Goal: Information Seeking & Learning: Learn about a topic

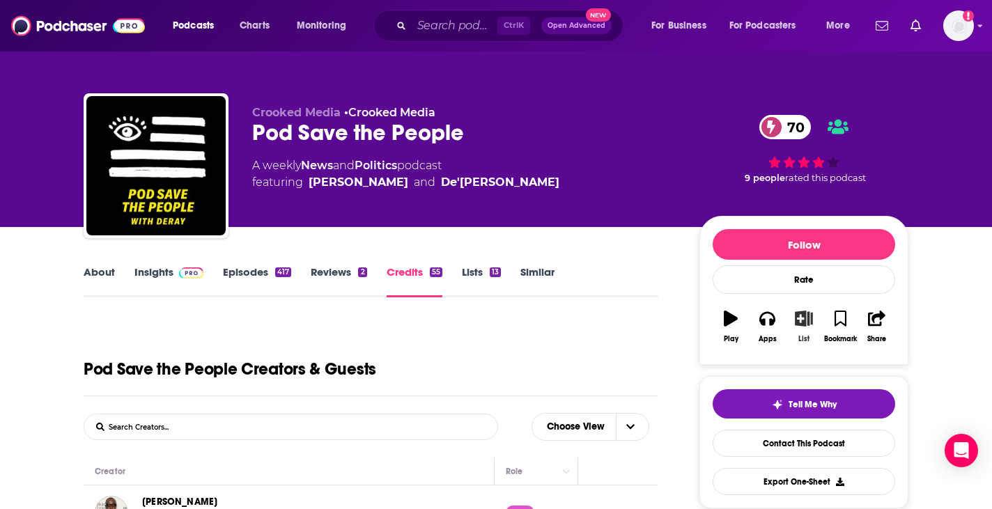
click at [795, 316] on icon "button" at bounding box center [803, 318] width 17 height 15
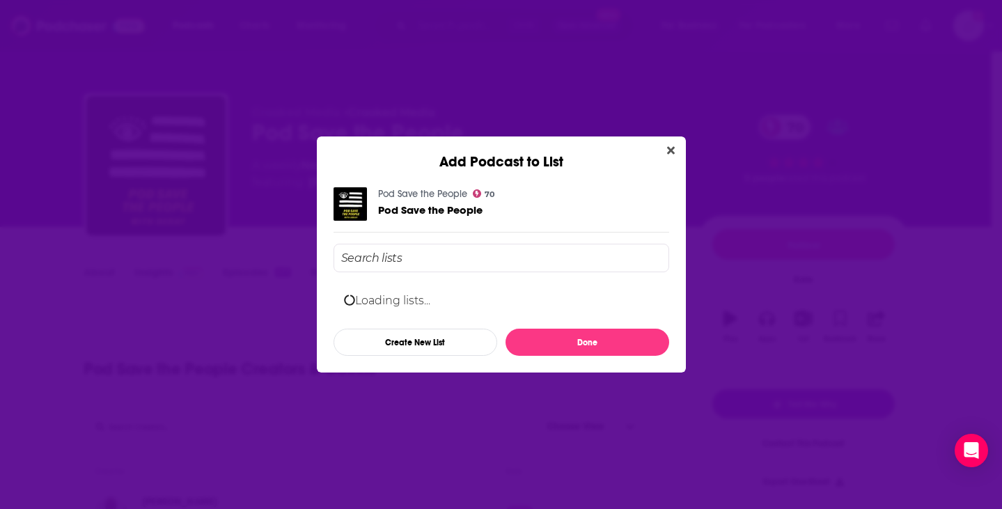
click at [501, 255] on input "Add Podcast To List" at bounding box center [502, 258] width 336 height 29
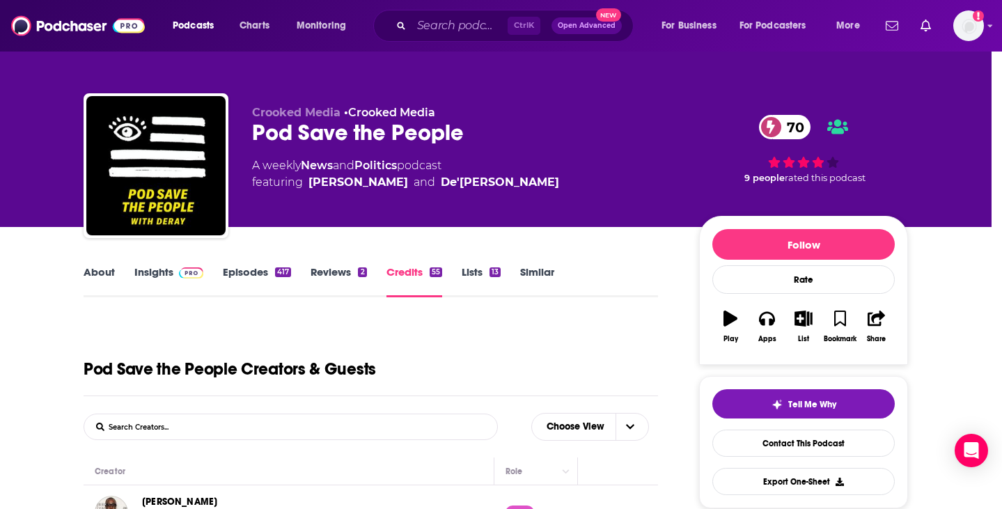
click at [233, 320] on div "Add Podcast to List Pod Save the People 70 Pod Save the People Mike Thurmond Pr…" at bounding box center [501, 254] width 1002 height 509
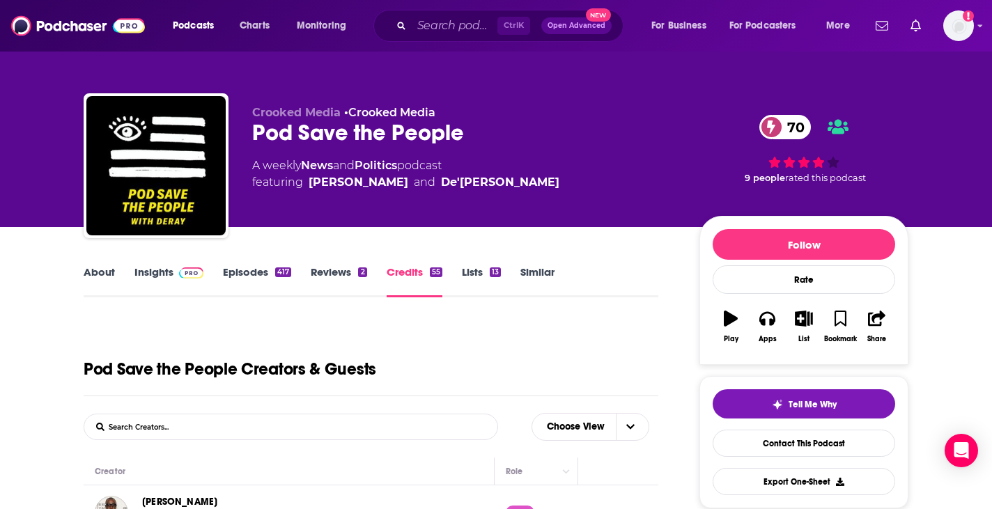
click at [265, 268] on link "Episodes 417" at bounding box center [257, 281] width 68 height 32
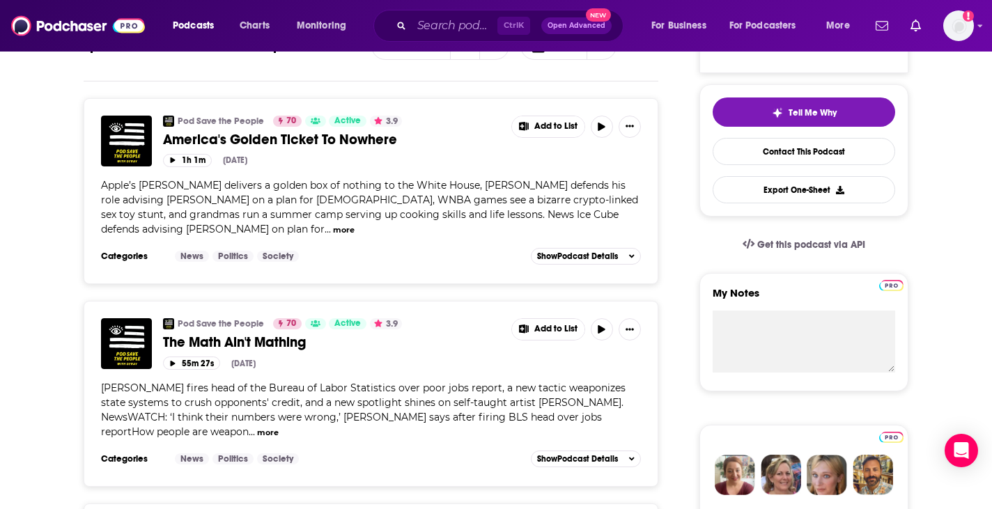
scroll to position [370, 0]
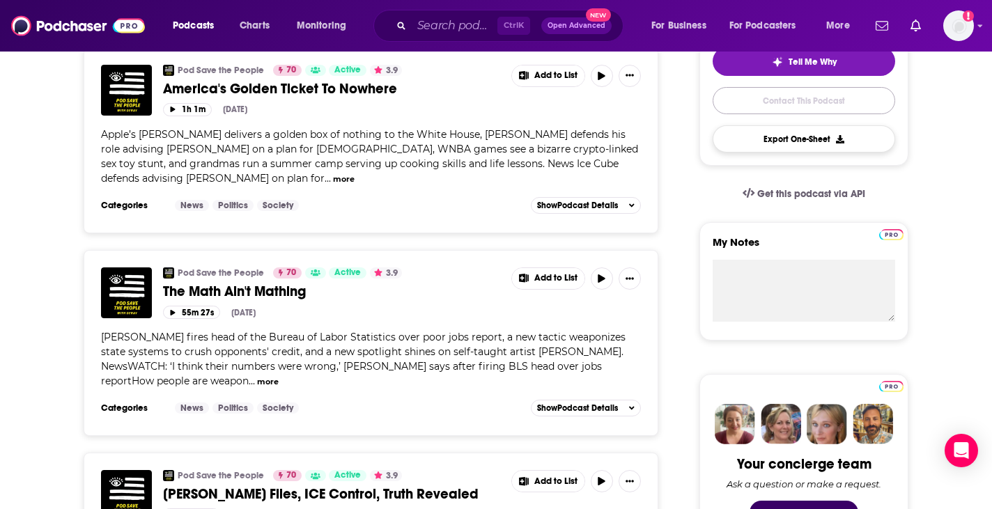
click at [785, 102] on link "Contact This Podcast" at bounding box center [804, 100] width 183 height 27
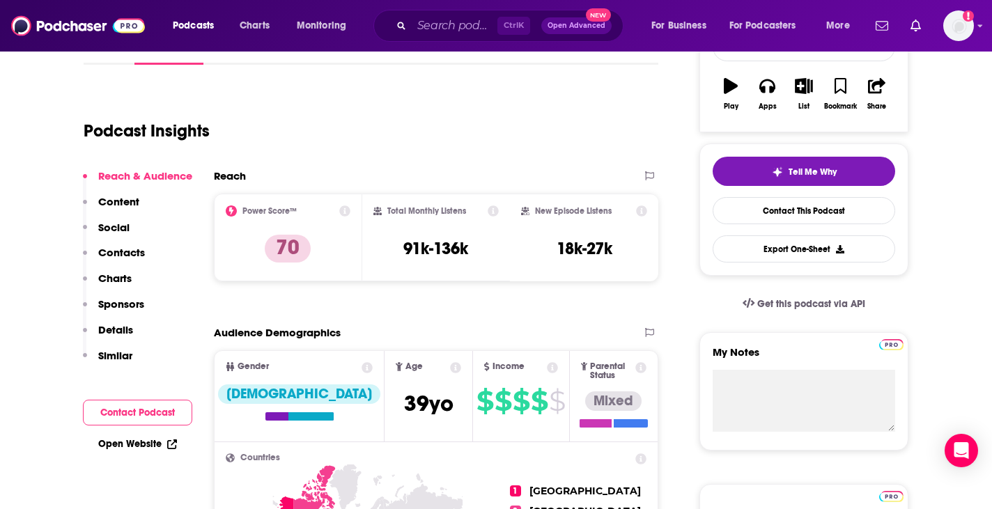
scroll to position [233, 0]
click at [809, 88] on icon "button" at bounding box center [803, 84] width 17 height 15
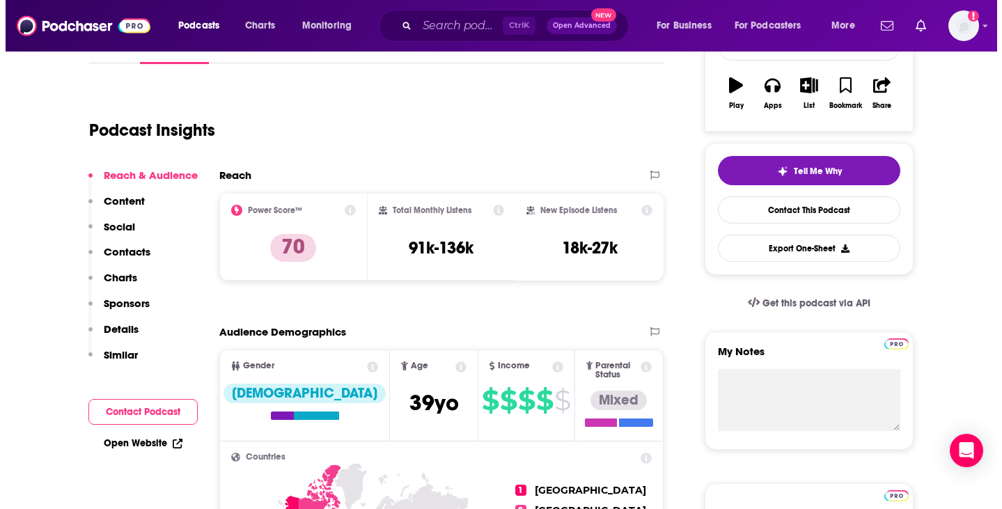
scroll to position [0, 0]
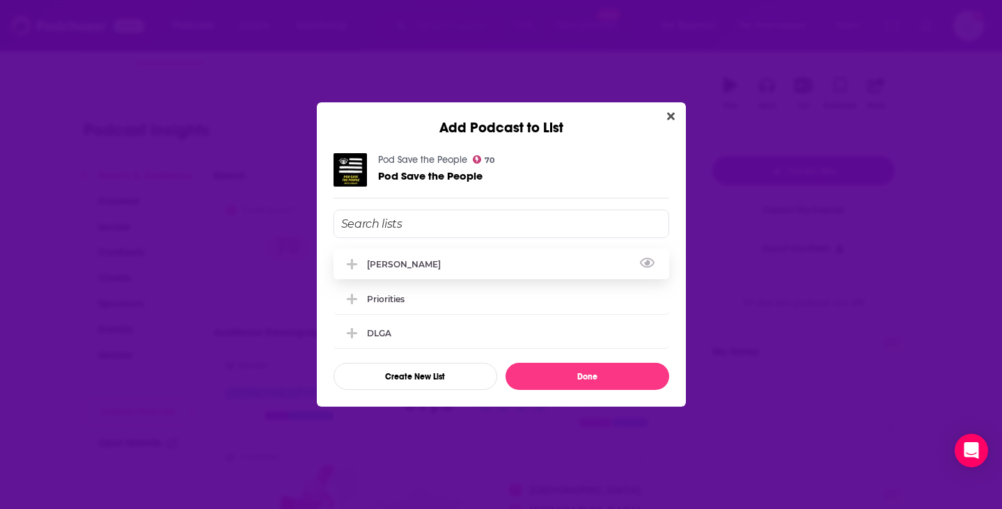
click at [479, 268] on div "Mike Thurmond" at bounding box center [502, 264] width 336 height 31
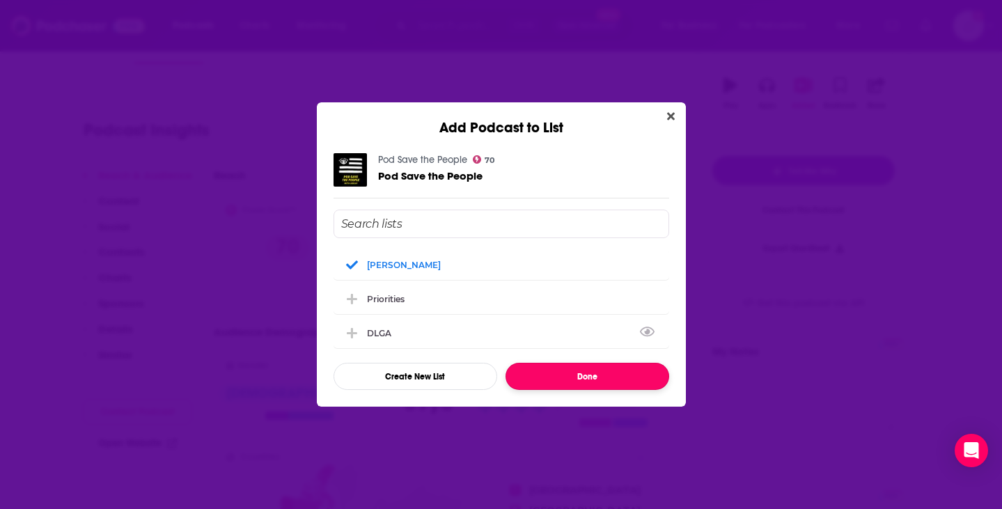
click at [584, 381] on button "Done" at bounding box center [588, 376] width 164 height 27
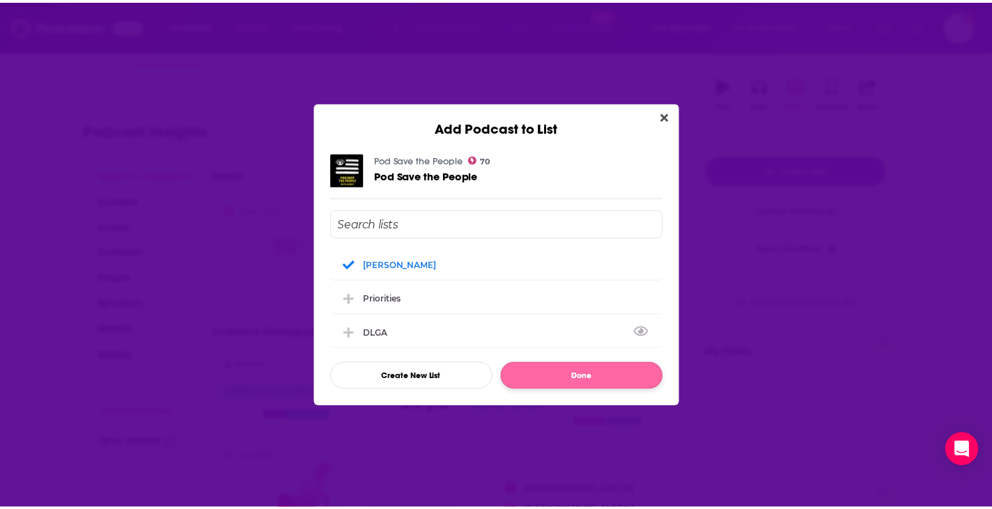
scroll to position [233, 0]
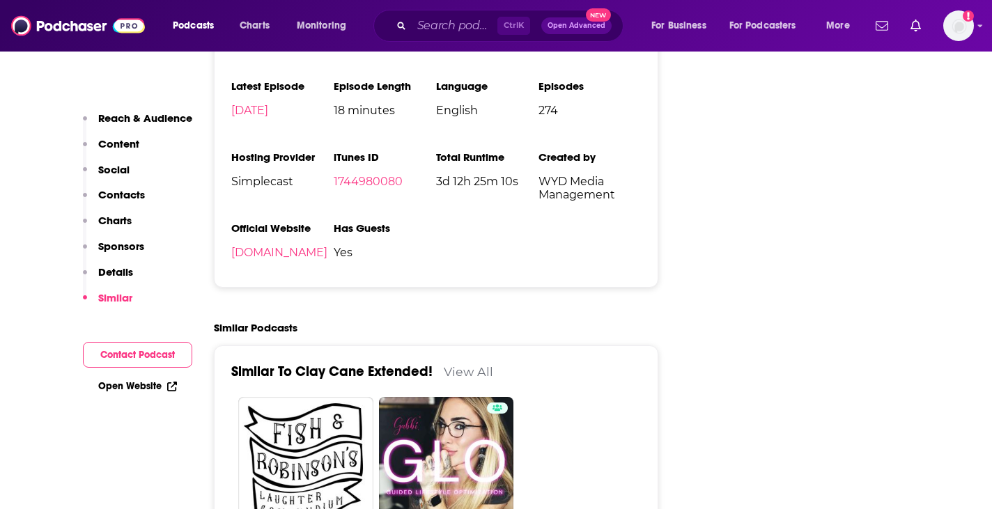
scroll to position [2022, 0]
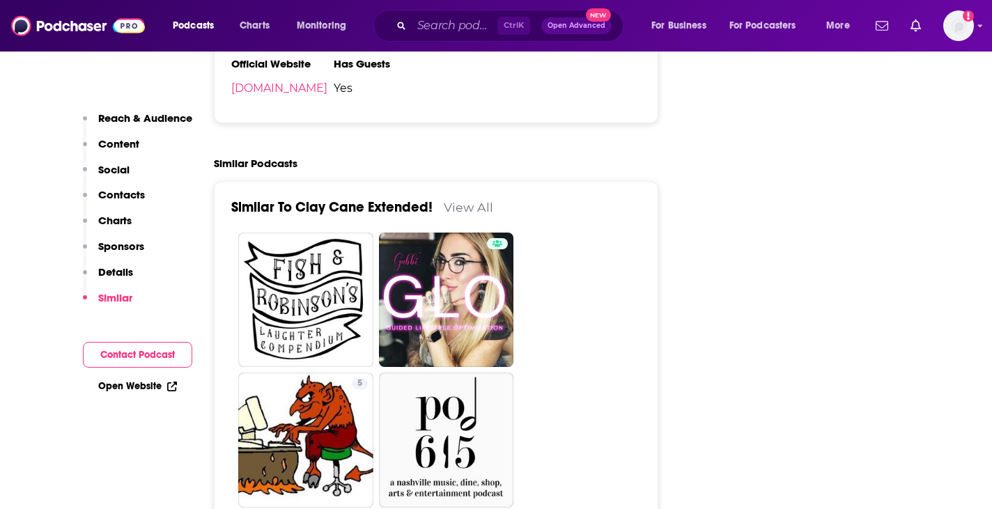
click at [465, 200] on link "View All" at bounding box center [468, 207] width 49 height 15
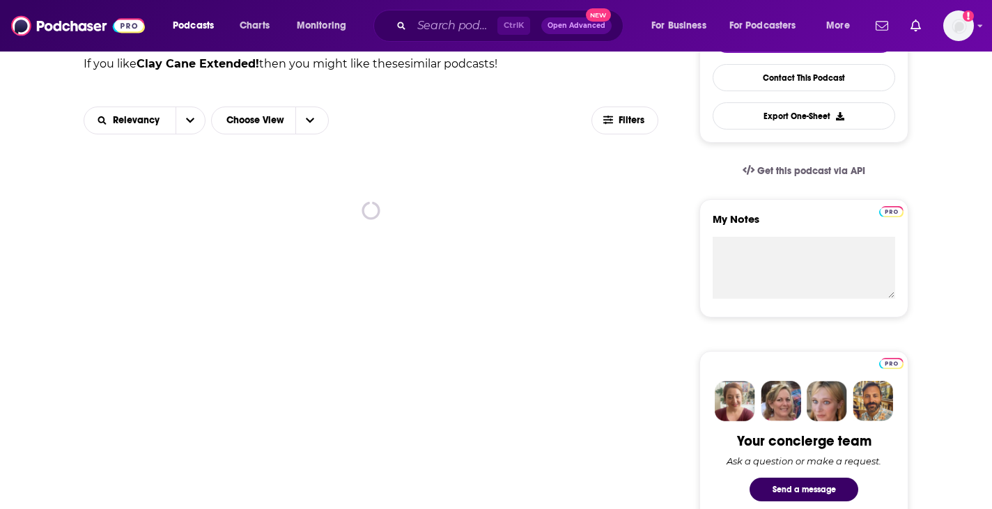
scroll to position [369, 0]
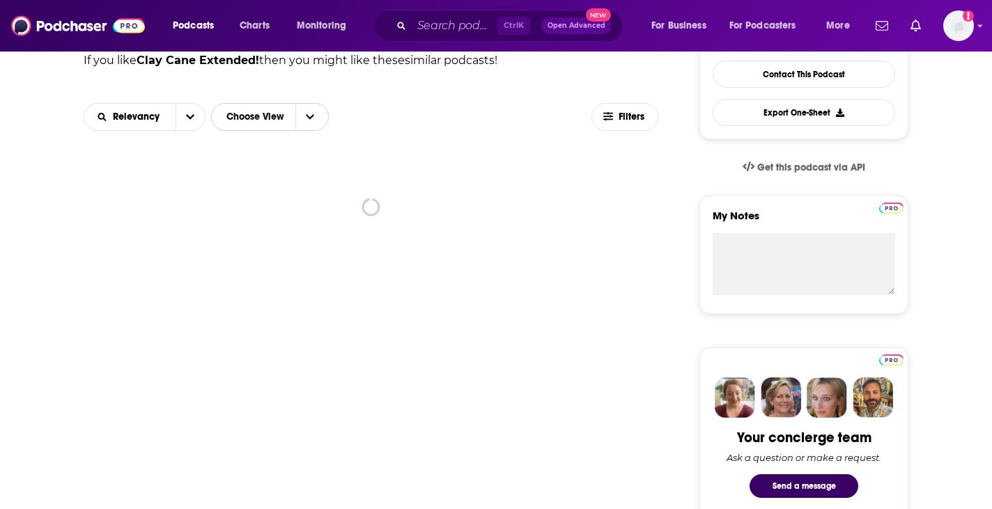
click at [316, 119] on span "Choose View" at bounding box center [309, 117] width 29 height 26
click at [189, 117] on icon "open menu" at bounding box center [190, 116] width 8 height 5
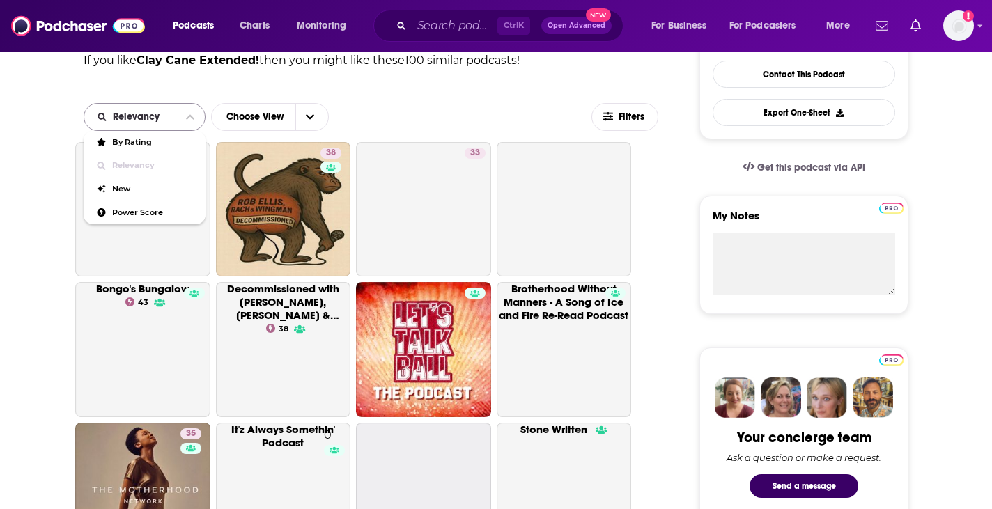
click at [189, 118] on icon "close menu" at bounding box center [190, 117] width 8 height 10
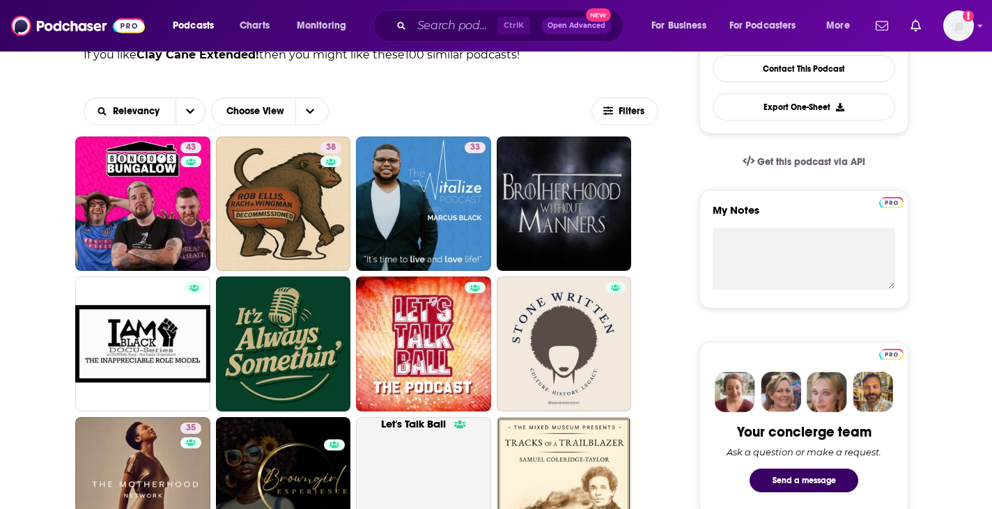
scroll to position [375, 0]
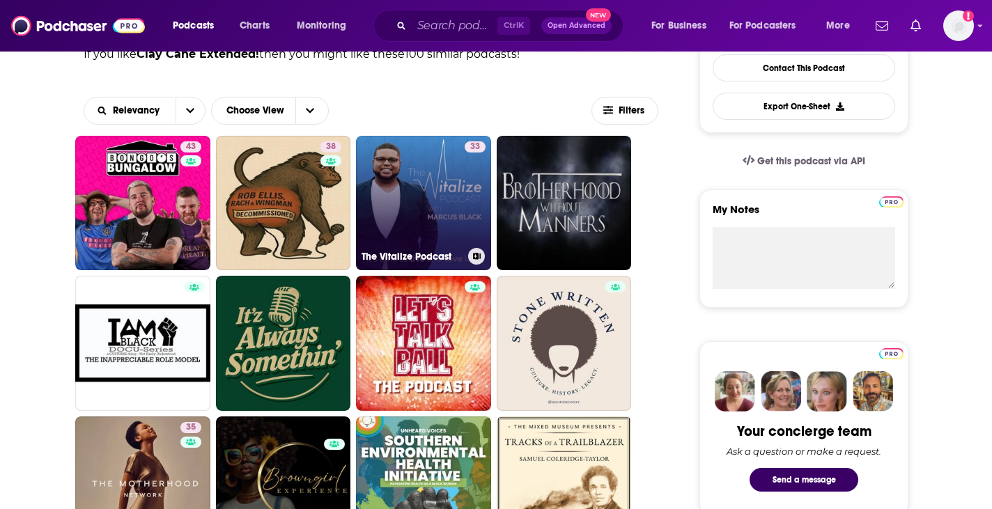
click at [416, 188] on link "33 The Vitalize Podcast" at bounding box center [423, 203] width 135 height 135
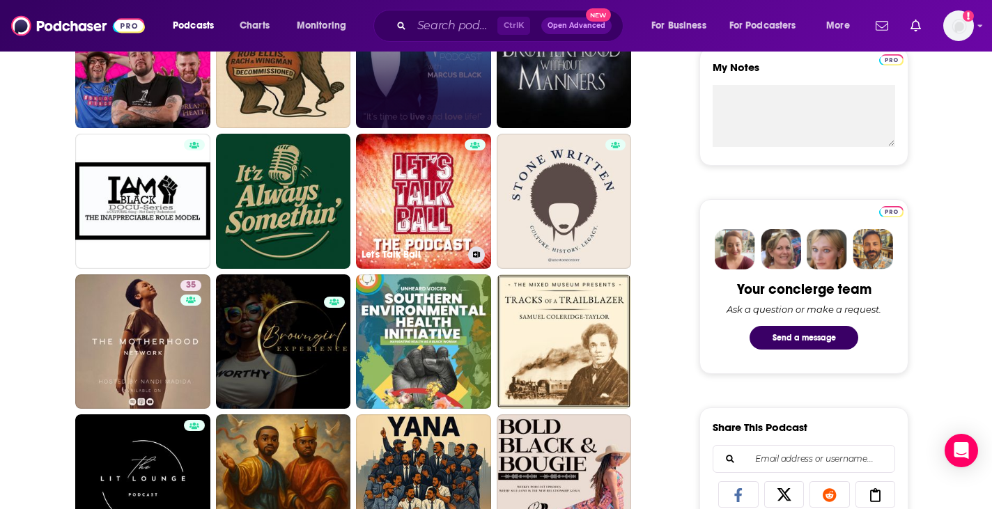
scroll to position [517, 0]
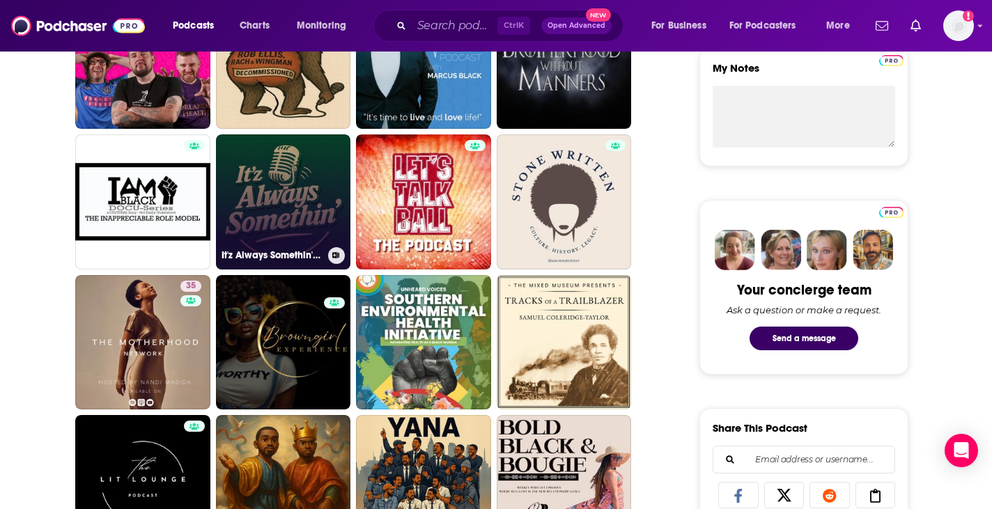
click at [307, 222] on link "It'z Always Somethin' Podcast" at bounding box center [283, 201] width 135 height 135
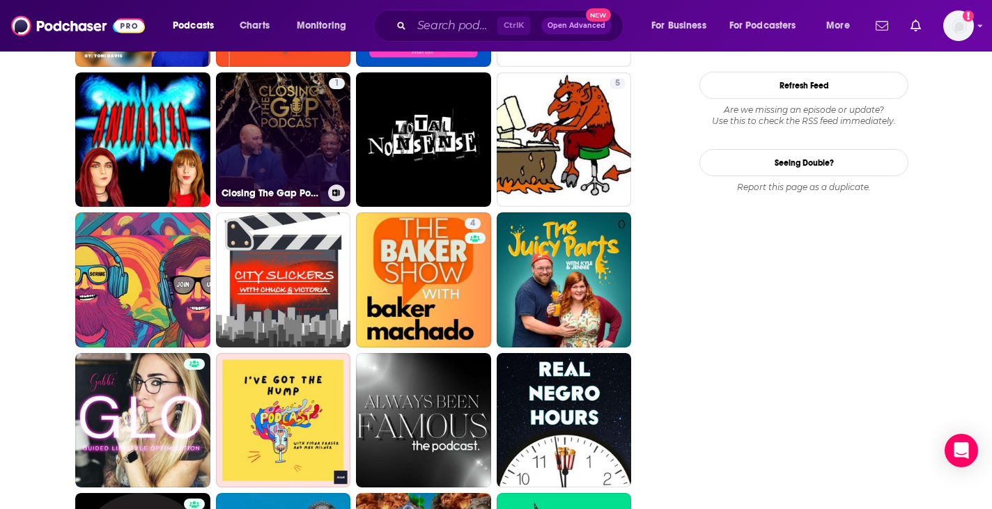
scroll to position [1703, 0]
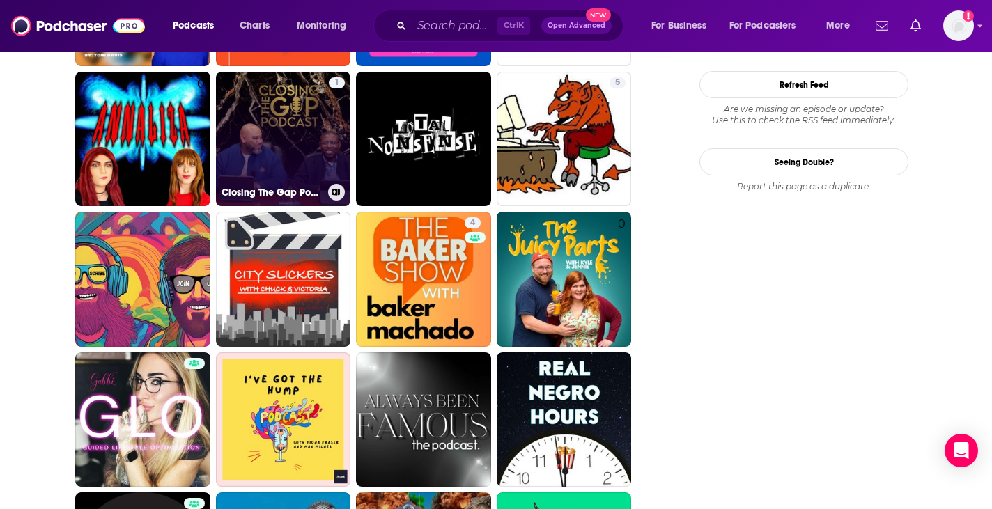
click at [320, 121] on link "1 Closing The Gap Podcast by Wilbert Hamilton" at bounding box center [283, 139] width 135 height 135
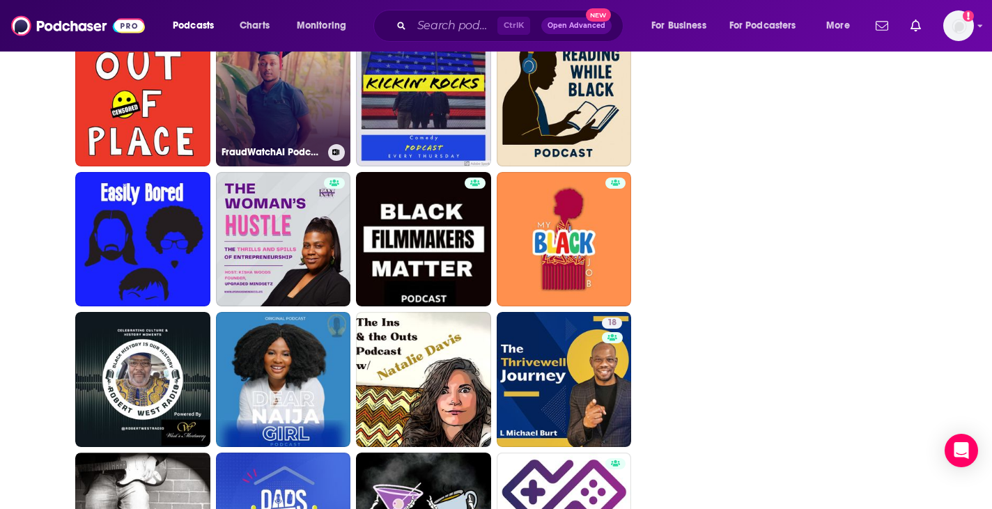
scroll to position [2591, 0]
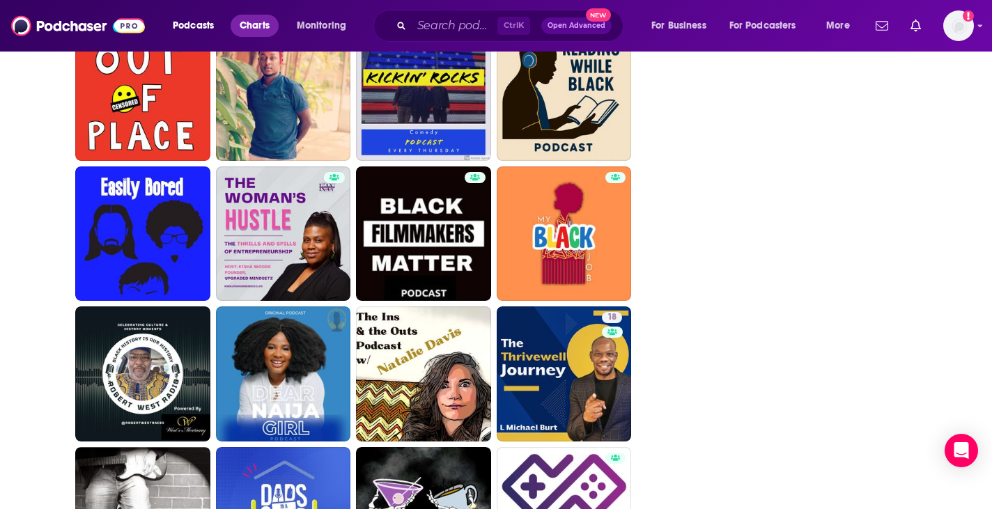
click at [245, 25] on span "Charts" at bounding box center [255, 26] width 30 height 20
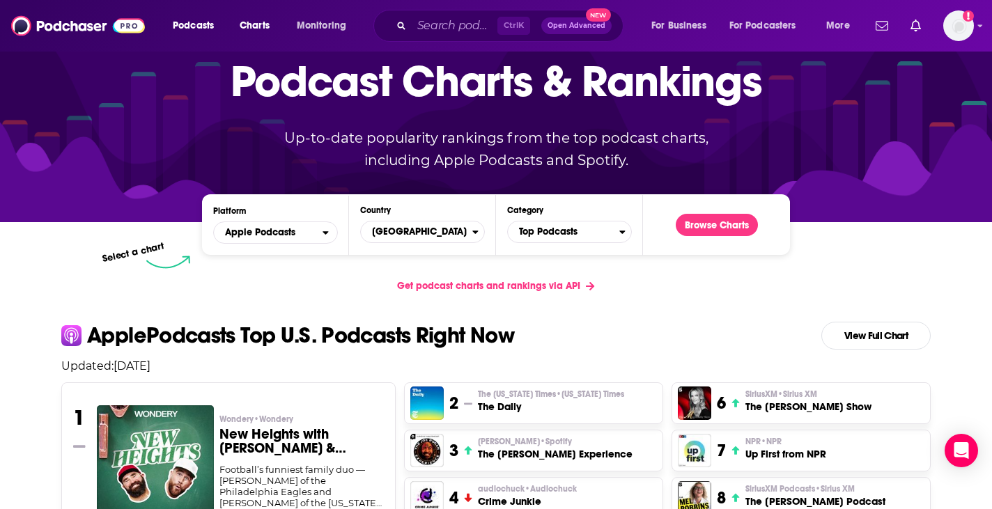
scroll to position [68, 0]
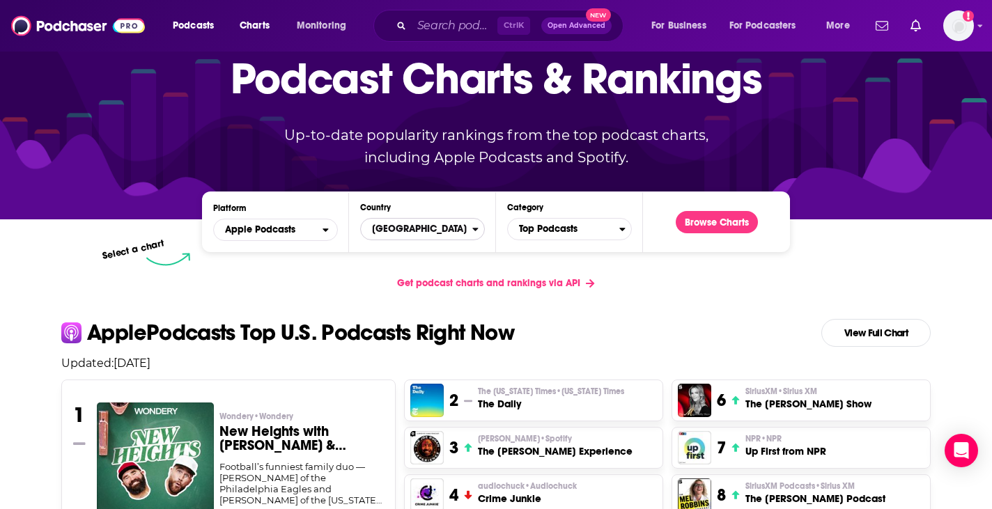
click at [408, 219] on span "[GEOGRAPHIC_DATA]" at bounding box center [416, 229] width 111 height 24
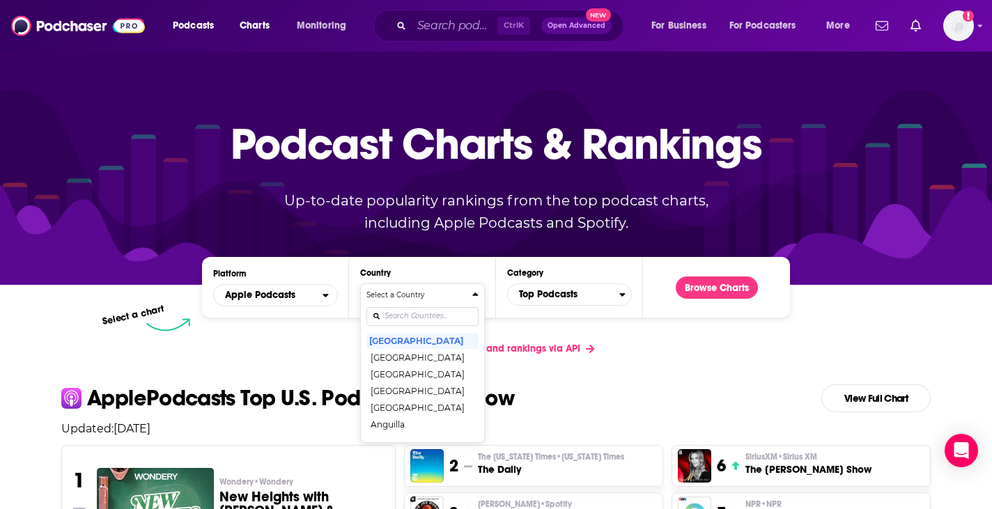
scroll to position [0, 0]
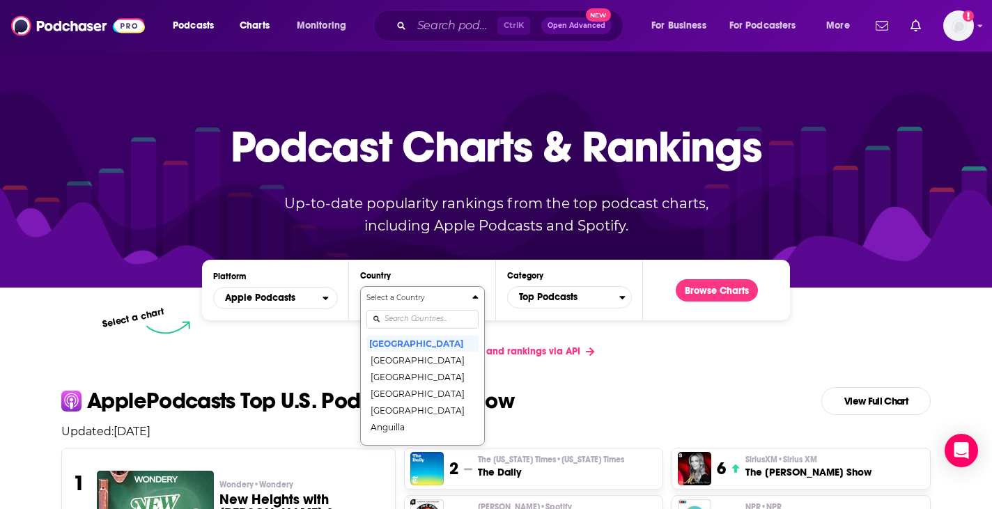
click at [399, 263] on div "Podcast Charts & Rankings Up-to-date popularity rankings from the top podcast c…" at bounding box center [496, 168] width 598 height 224
click at [320, 341] on div "Get podcast charts and rankings via API" at bounding box center [496, 351] width 892 height 34
click at [678, 359] on div "Get podcast charts and rankings via API" at bounding box center [496, 351] width 892 height 34
click at [597, 313] on div "Platform Apple Podcasts Country Select a Country United States Afghanistan Alba…" at bounding box center [496, 290] width 588 height 61
click at [587, 286] on span "Top Podcasts" at bounding box center [563, 298] width 111 height 24
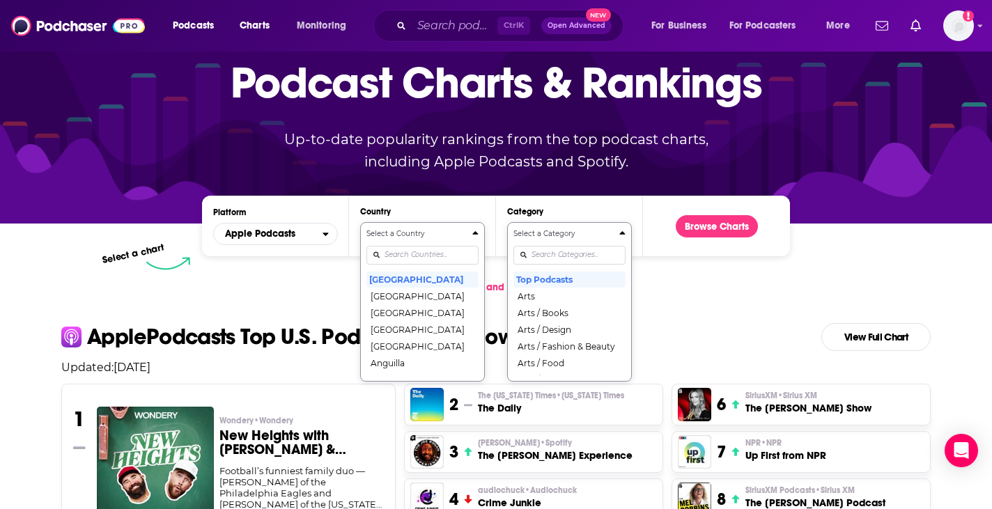
click at [570, 315] on div "Select a Category Top Podcasts Arts Arts / Books Arts / Design Arts / Fashion &…" at bounding box center [569, 301] width 112 height 147
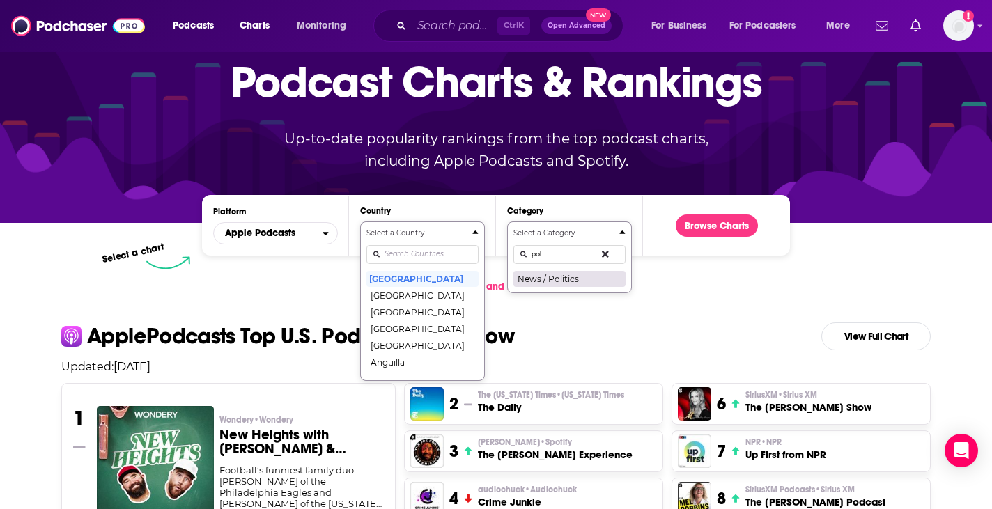
type input "pol"
click at [557, 278] on button "News / Politics" at bounding box center [569, 278] width 112 height 17
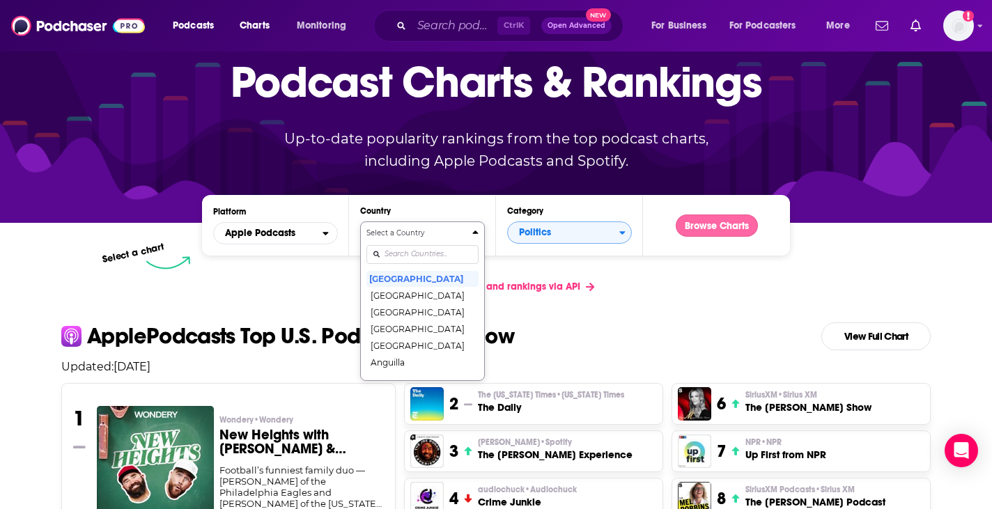
click at [727, 233] on button "Browse Charts" at bounding box center [717, 226] width 82 height 22
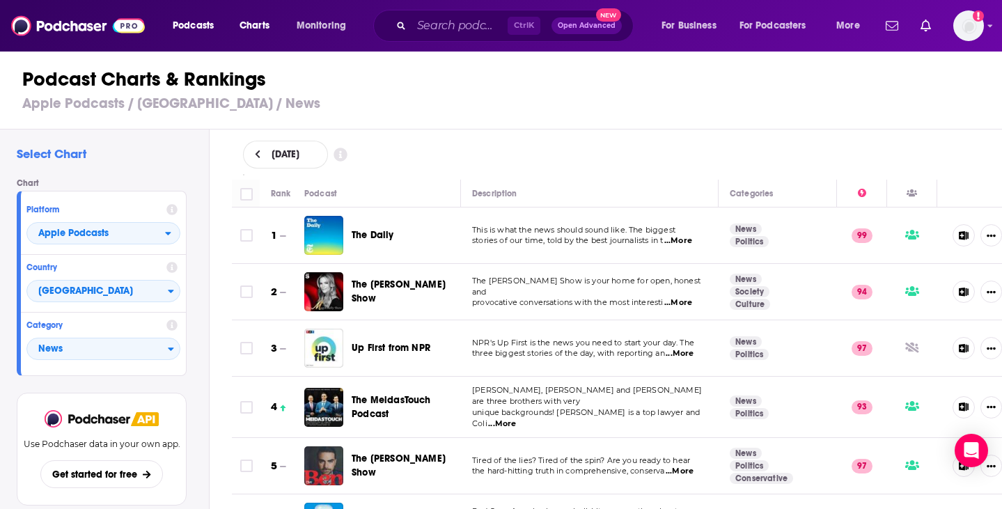
scroll to position [152, 0]
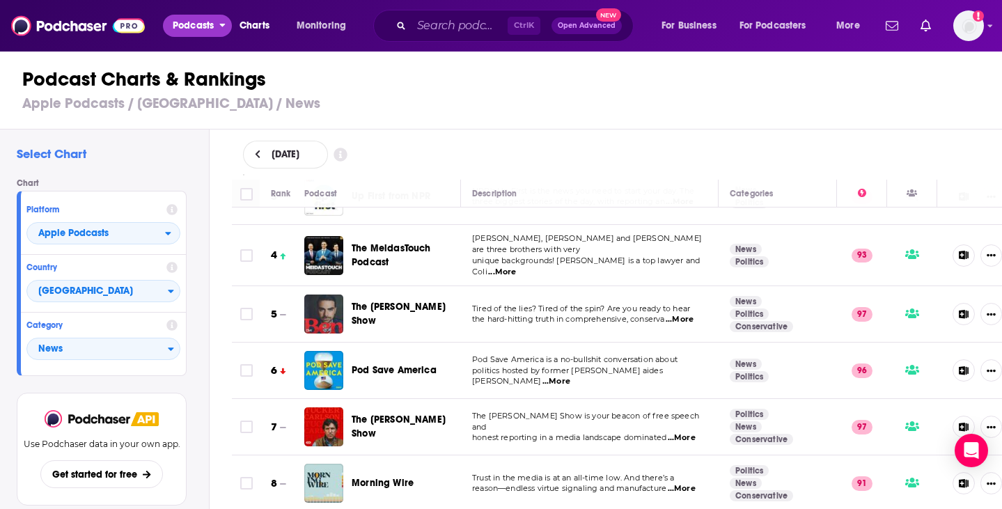
click at [207, 28] on span "Podcasts" at bounding box center [193, 26] width 41 height 20
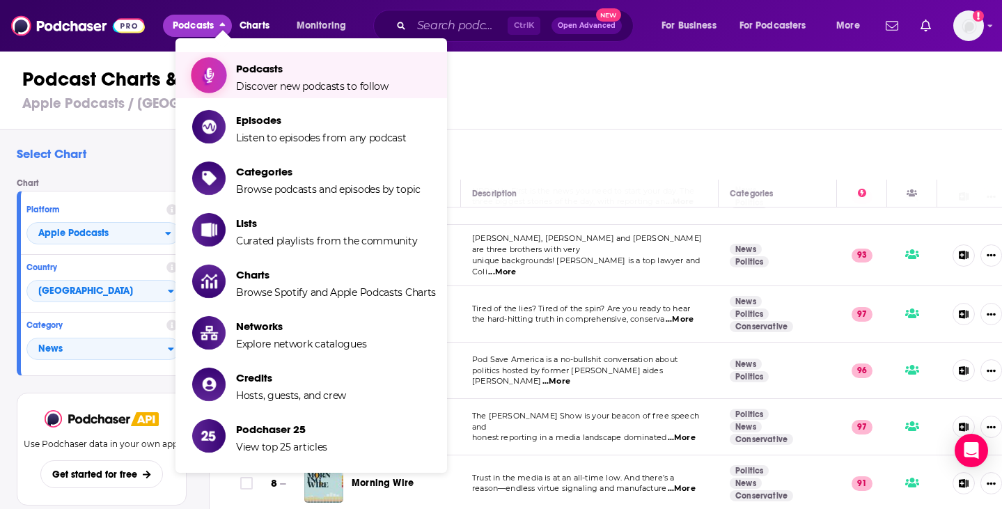
click at [229, 80] on link "Podcasts Discover new podcasts to follow" at bounding box center [314, 75] width 244 height 35
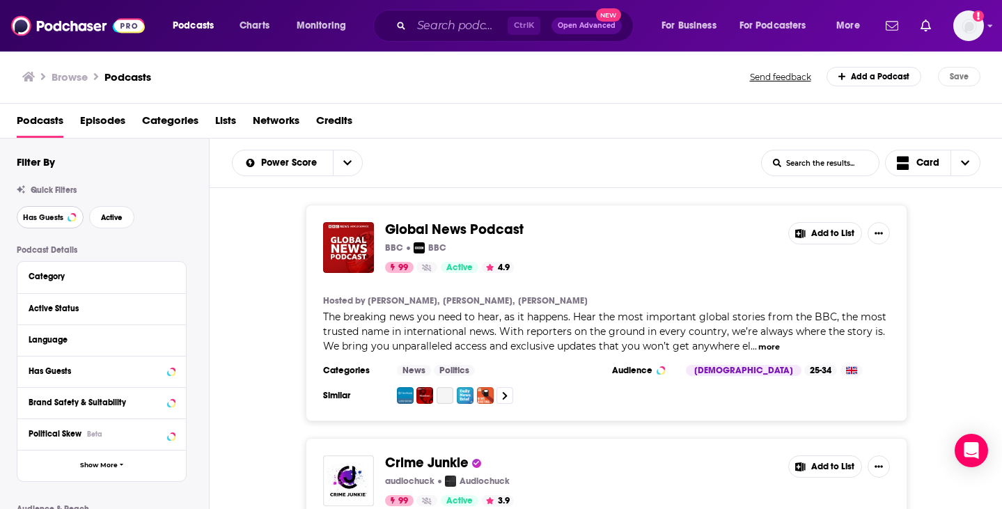
click at [45, 225] on button "Has Guests" at bounding box center [50, 217] width 67 height 22
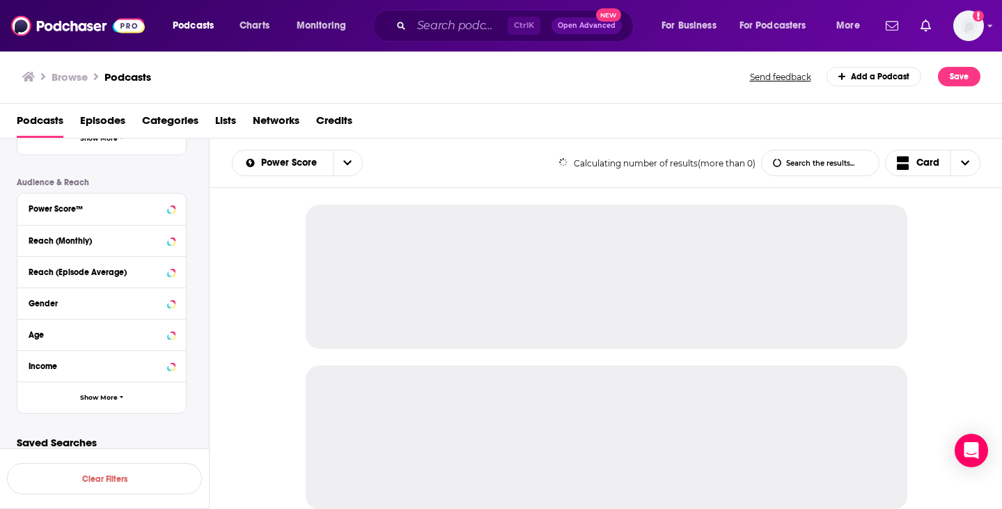
scroll to position [327, 0]
click at [94, 401] on span "Show More" at bounding box center [99, 397] width 38 height 8
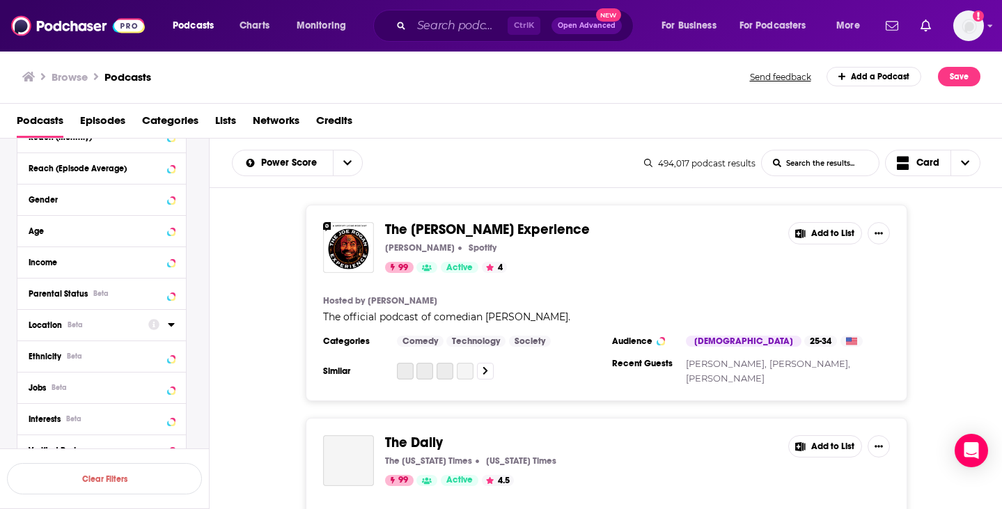
scroll to position [431, 0]
click at [110, 327] on div "Location Beta" at bounding box center [84, 325] width 111 height 10
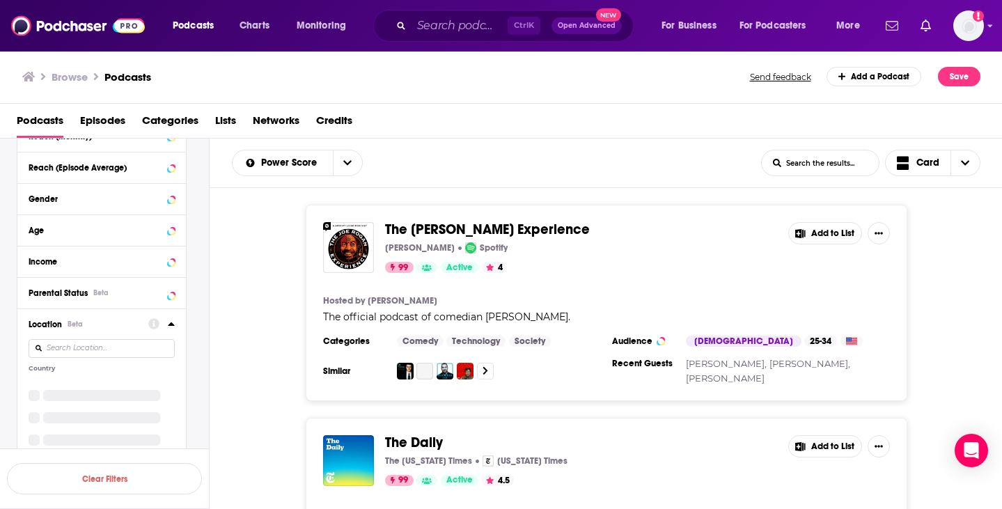
click at [102, 352] on input at bounding box center [102, 348] width 146 height 19
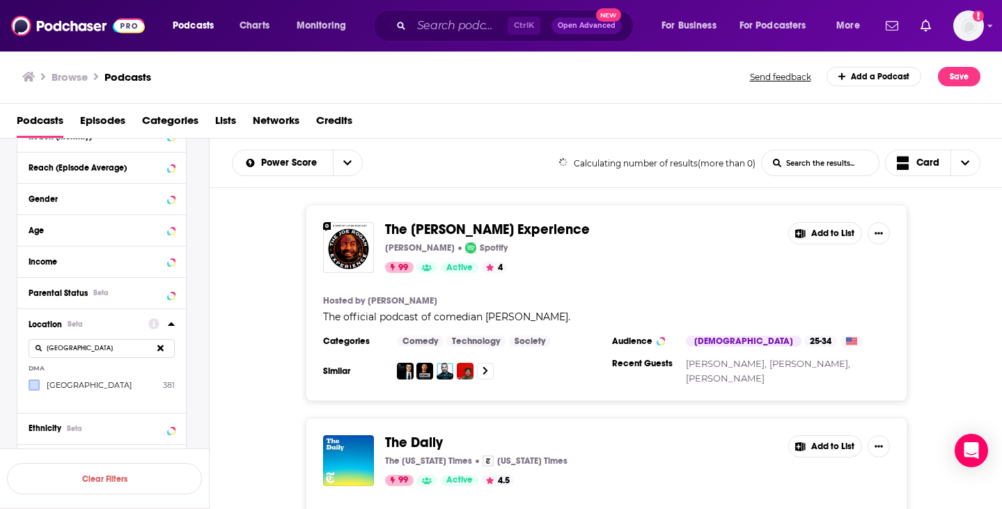
type input "atlanta"
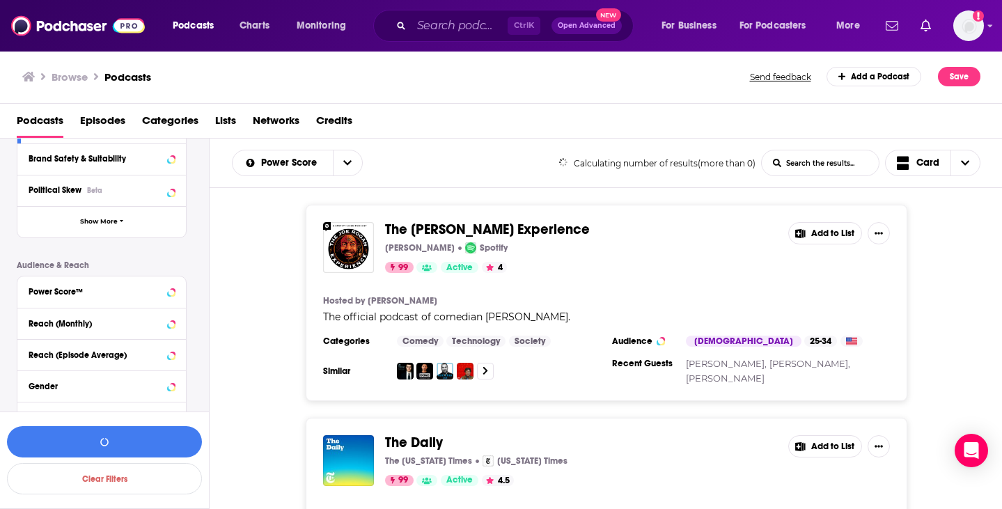
scroll to position [0, 0]
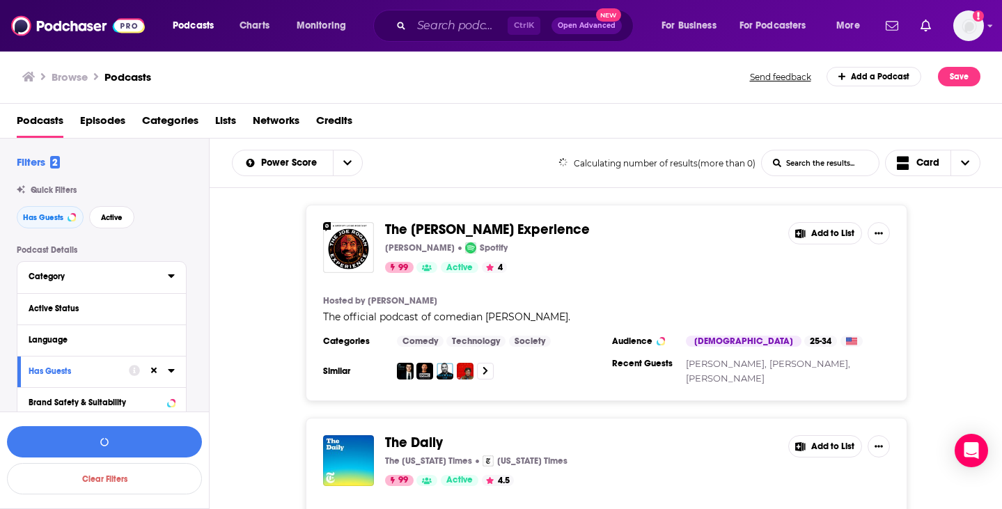
click at [80, 281] on div "Category" at bounding box center [94, 277] width 130 height 10
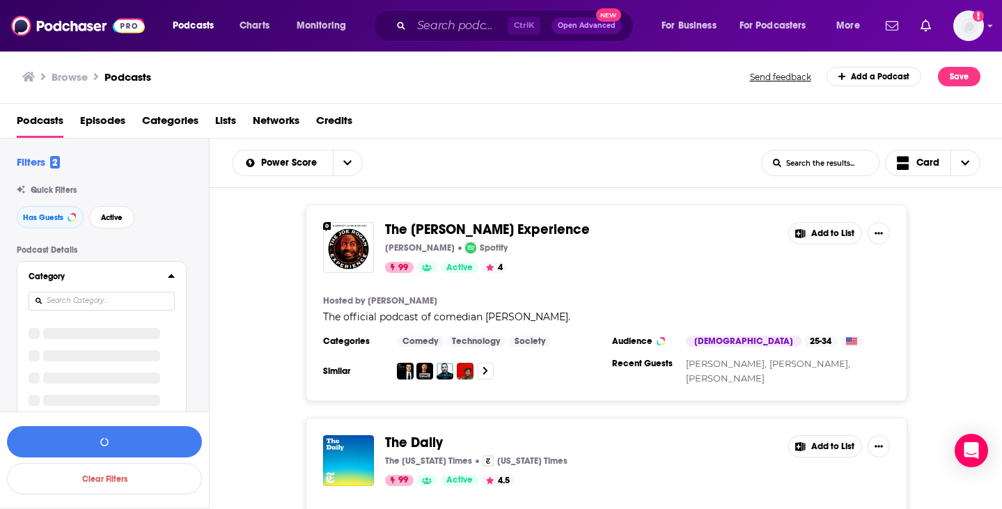
click at [94, 304] on input at bounding box center [102, 301] width 146 height 19
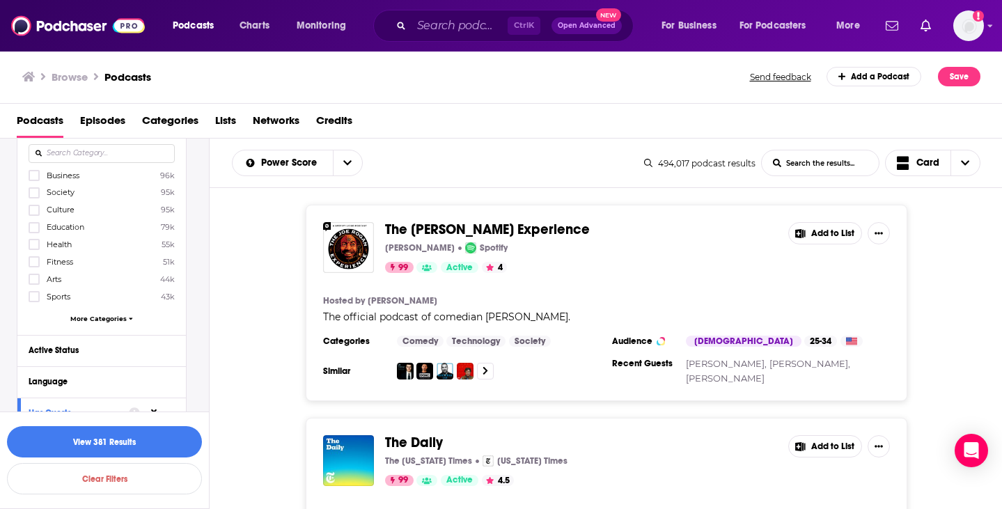
scroll to position [148, 0]
click at [90, 318] on span "More Categories" at bounding box center [98, 318] width 56 height 8
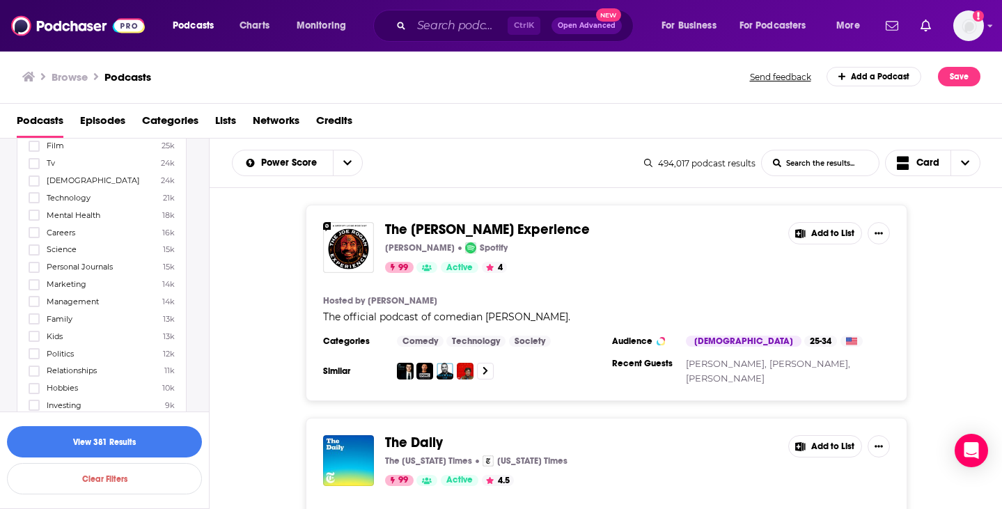
scroll to position [428, 0]
click at [67, 340] on span "Politics" at bounding box center [60, 345] width 27 height 10
click at [34, 349] on input "multiSelectOption-politics-26" at bounding box center [34, 349] width 0 height 0
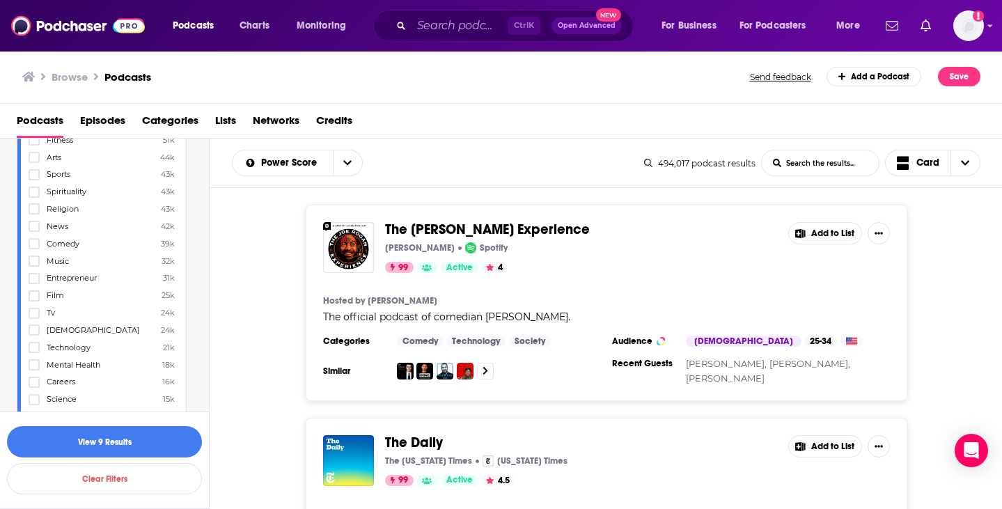
scroll to position [273, 0]
click at [97, 439] on button "View 9 Results" at bounding box center [104, 441] width 195 height 31
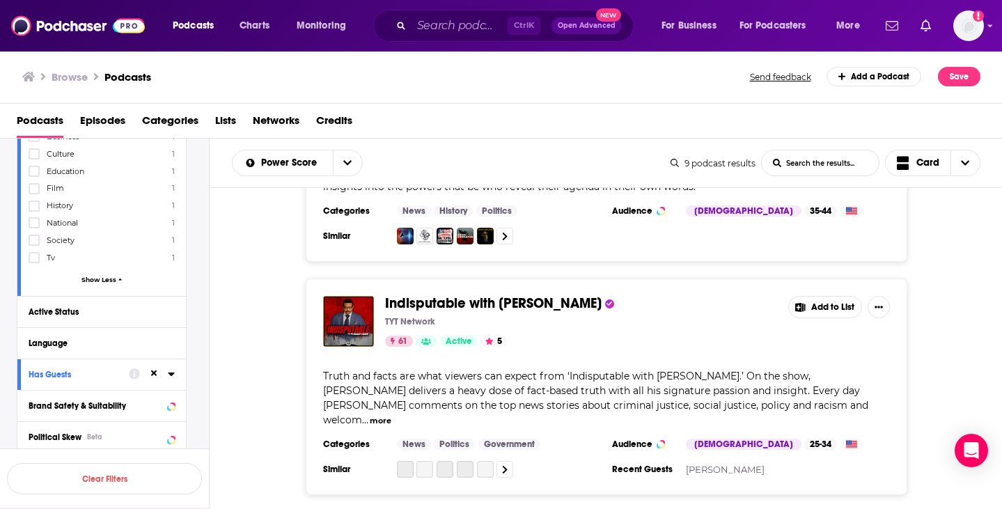
scroll to position [137, 0]
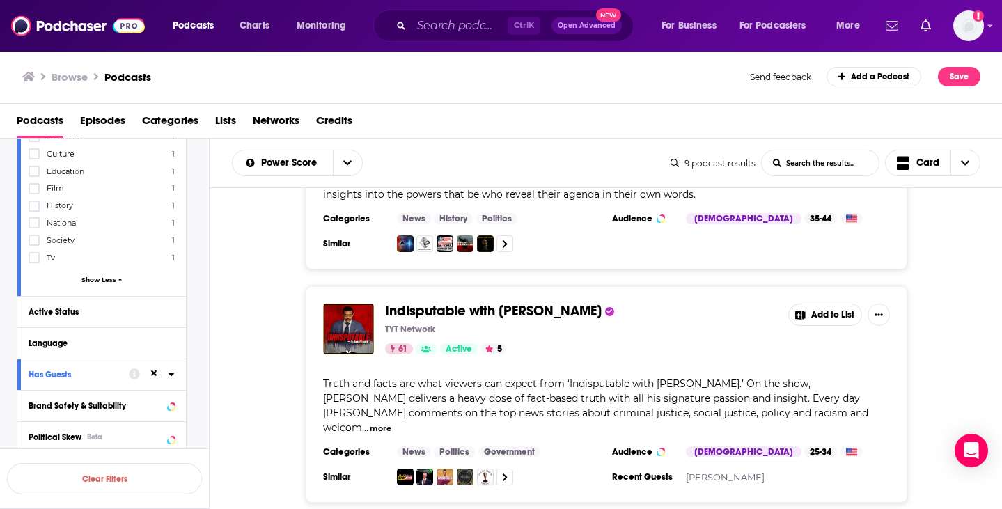
click at [597, 323] on div "Indisputable with Dr. Rashad Richey TYT Network 61 Active 5" at bounding box center [581, 329] width 392 height 51
click at [589, 316] on span "Indisputable with Dr. Rashad Richey" at bounding box center [493, 310] width 217 height 17
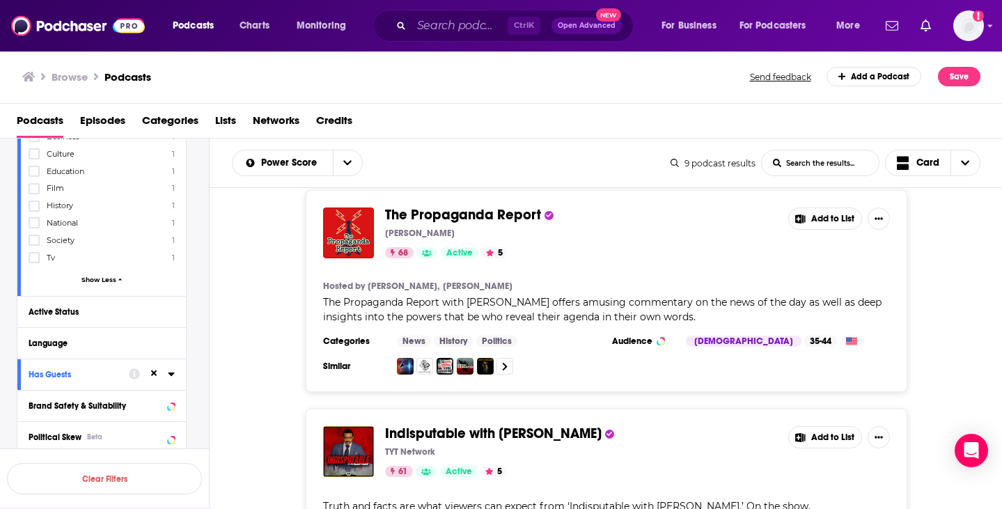
scroll to position [0, 0]
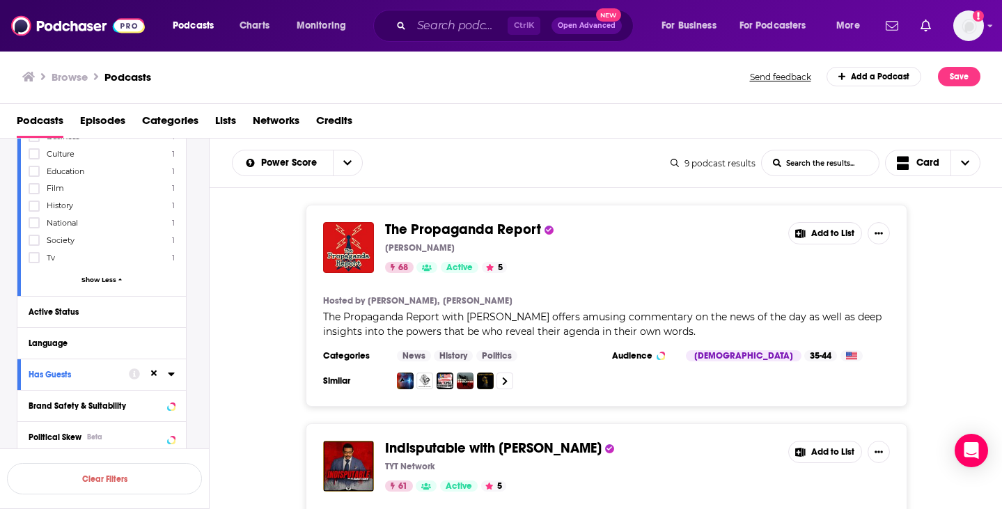
click at [503, 228] on span "The Propaganda Report" at bounding box center [463, 229] width 156 height 17
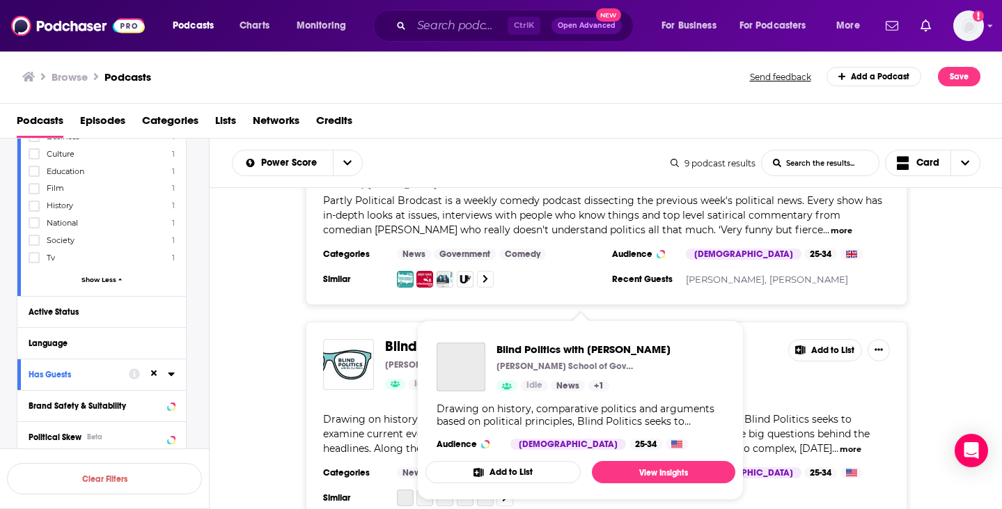
scroll to position [1787, 0]
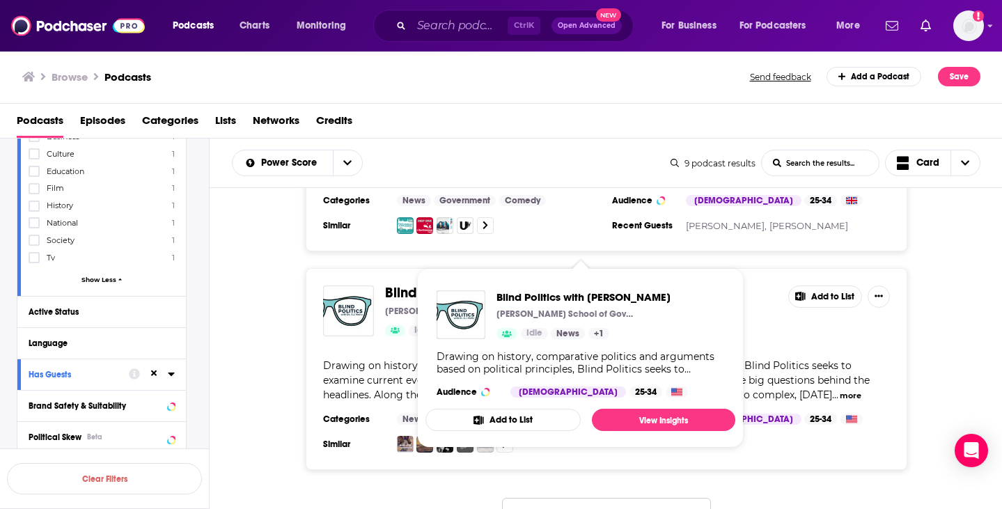
click at [552, 284] on span "Blind Politics with Dr. A.J. Nolte" at bounding box center [493, 292] width 217 height 17
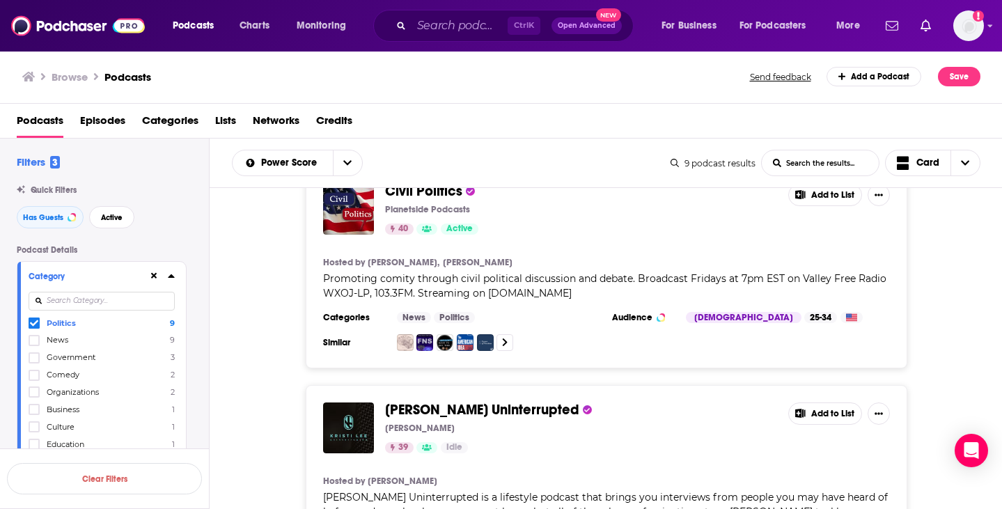
scroll to position [1180, 0]
click at [463, 33] on input "Search podcasts, credits, & more..." at bounding box center [460, 26] width 96 height 22
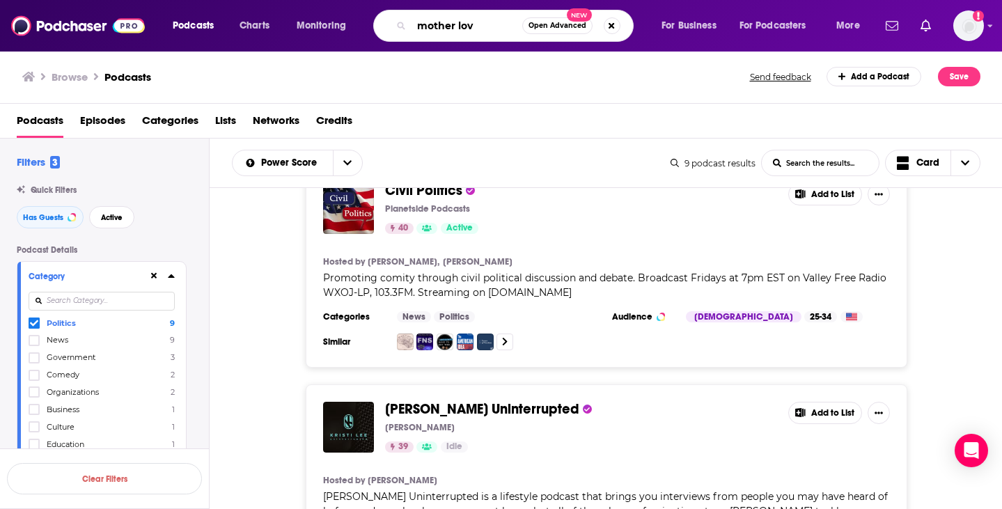
type input "mother love"
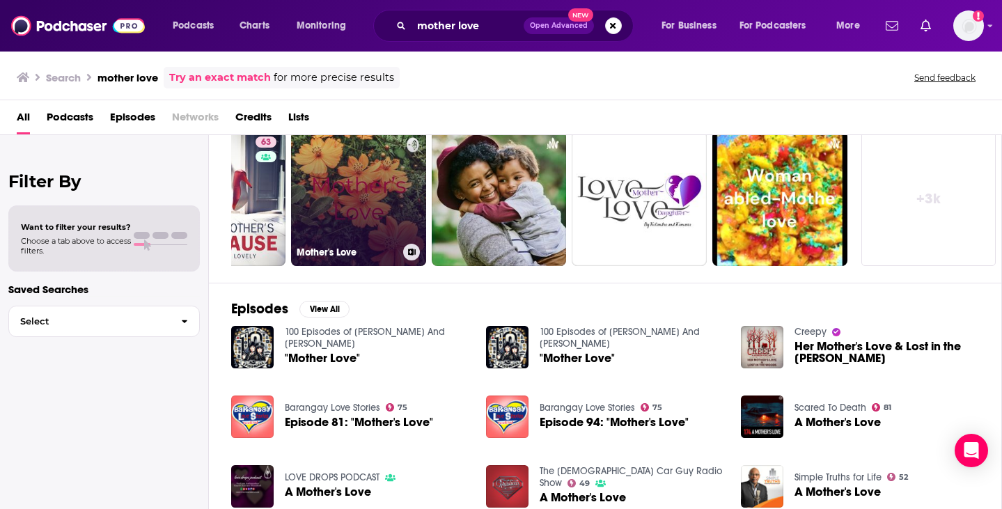
scroll to position [46, 0]
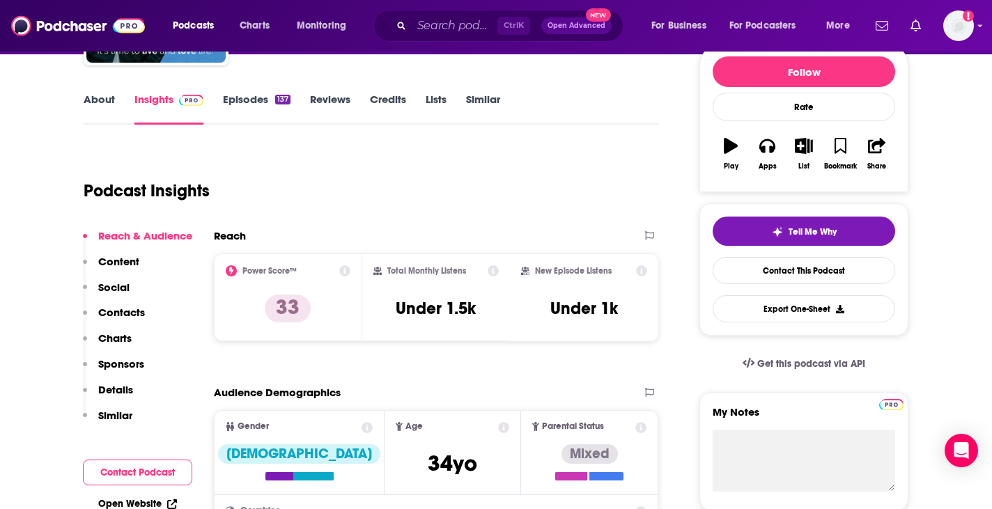
scroll to position [171, 0]
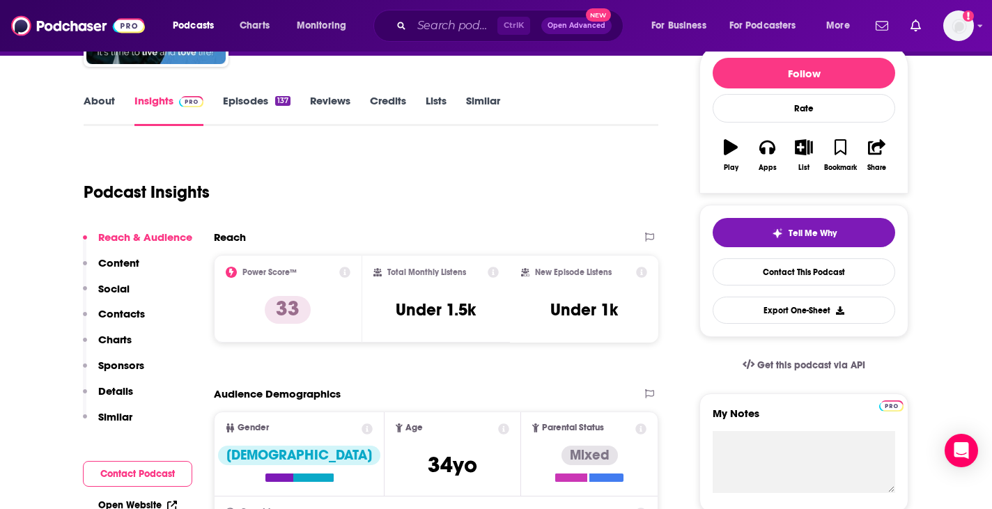
click at [258, 106] on link "Episodes 137" at bounding box center [257, 110] width 68 height 32
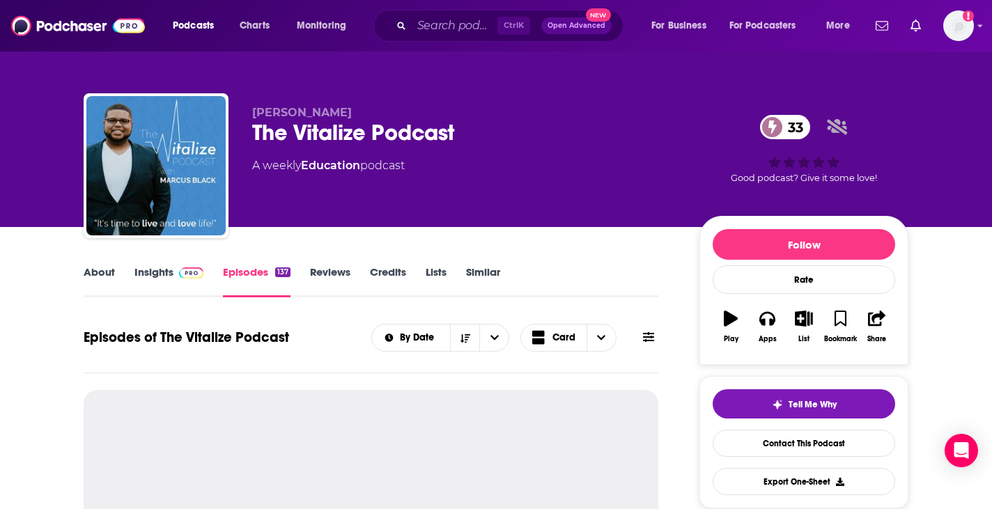
click at [169, 274] on link "Insights" at bounding box center [168, 281] width 69 height 32
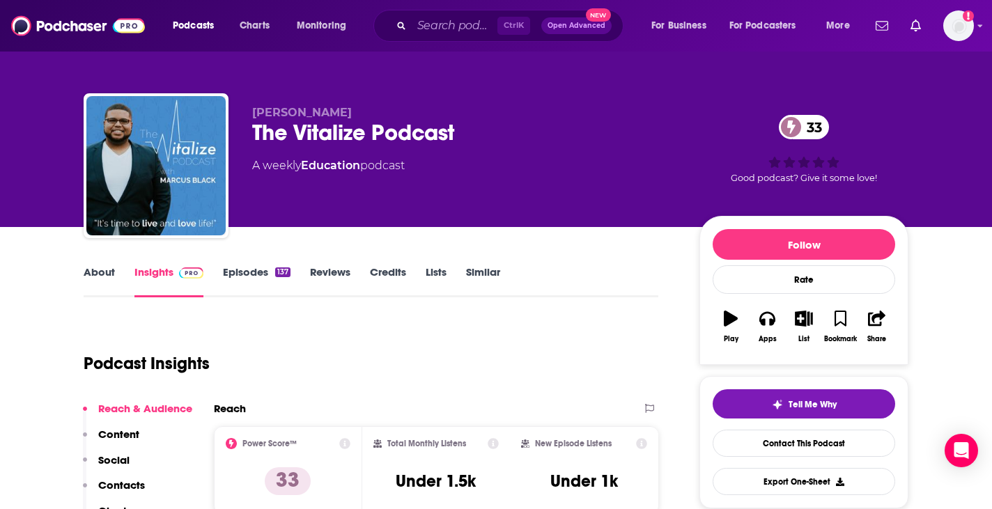
click at [114, 463] on p "Social" at bounding box center [113, 459] width 31 height 13
click at [255, 272] on link "Episodes 137" at bounding box center [257, 281] width 68 height 32
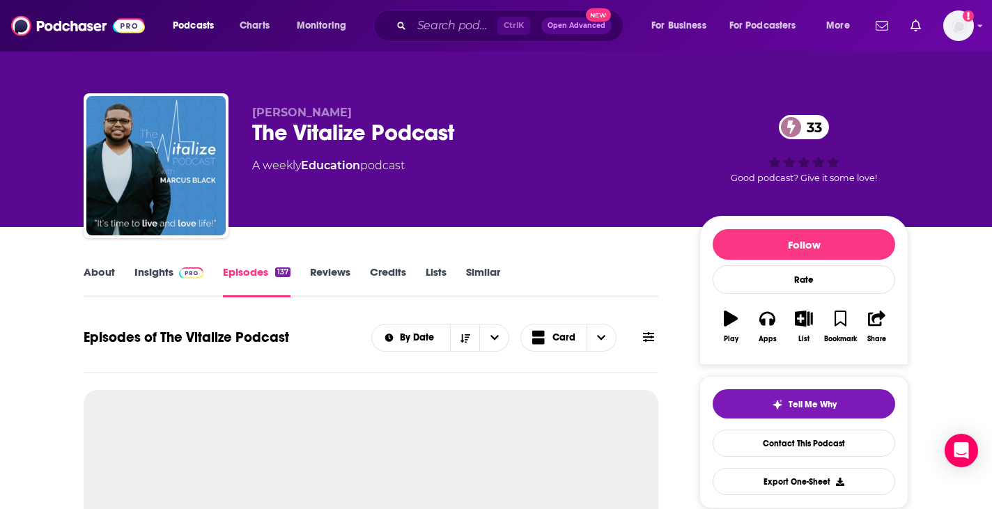
scroll to position [251, 0]
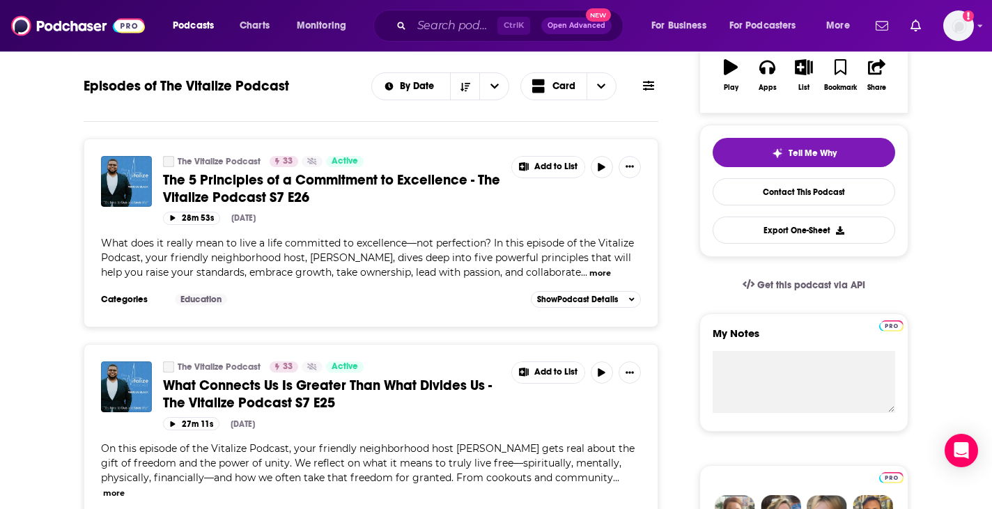
click at [288, 167] on div "The Vitalize Podcast 33 Active The 5 Principles of a Commitment to Excellence -…" at bounding box center [332, 181] width 339 height 50
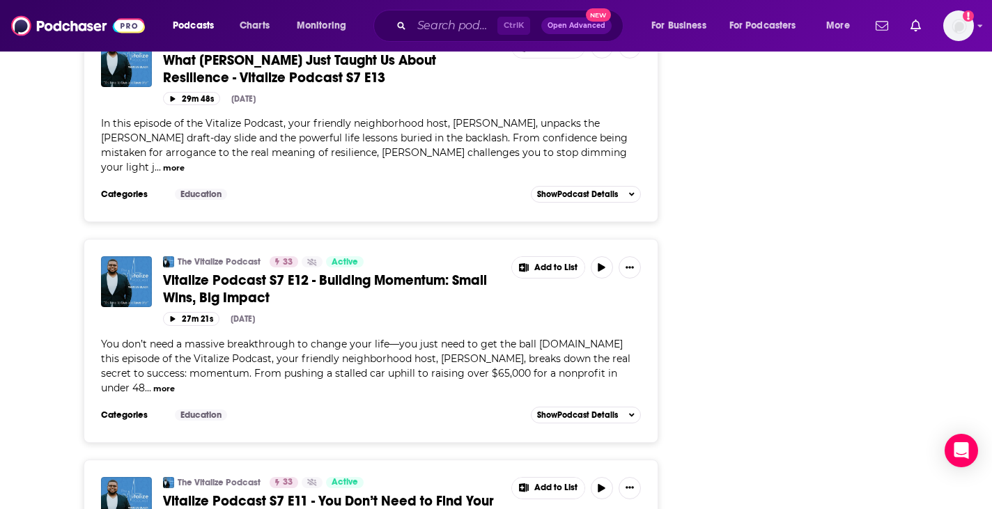
scroll to position [3186, 0]
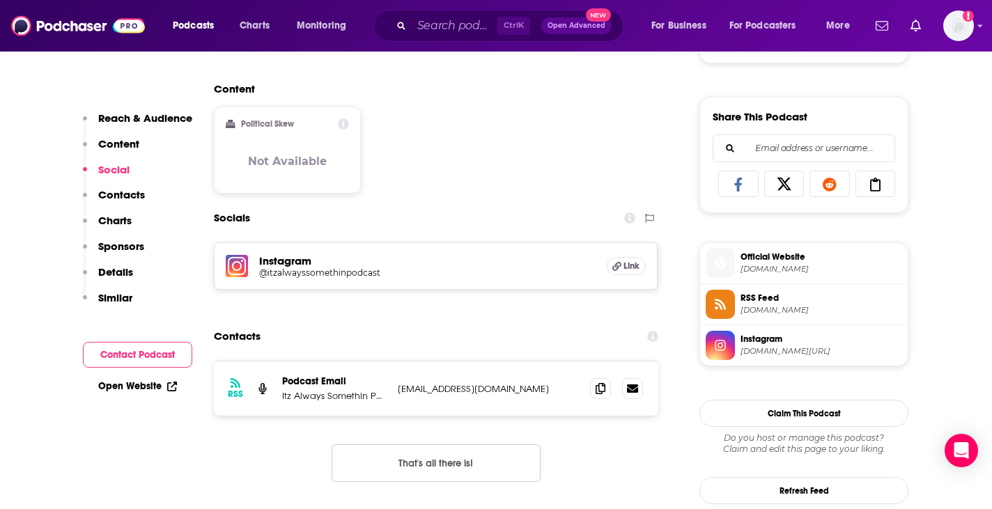
scroll to position [825, 0]
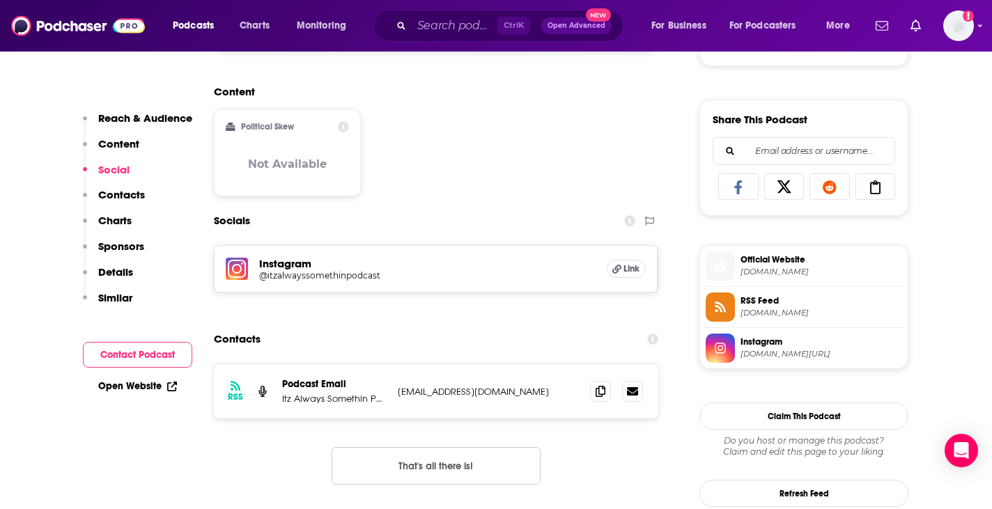
click at [306, 272] on h5 "@itzalwayssomethinpodcast" at bounding box center [370, 275] width 223 height 10
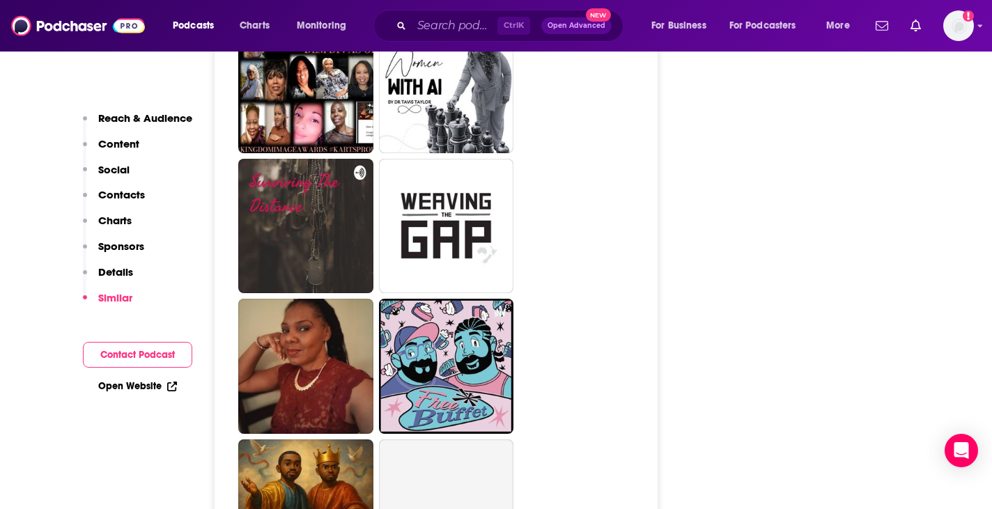
click at [106, 175] on p "Social" at bounding box center [113, 169] width 31 height 13
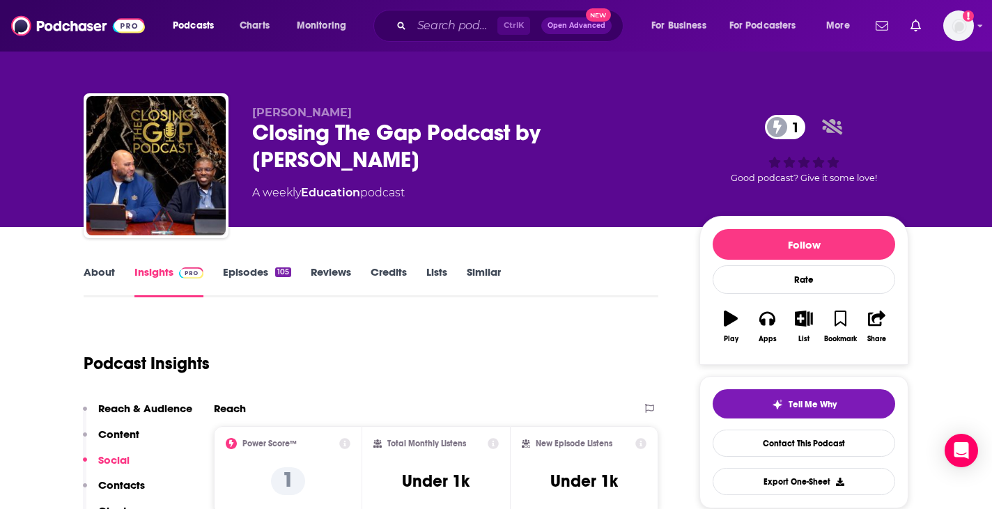
click at [325, 267] on link "Reviews" at bounding box center [331, 281] width 40 height 32
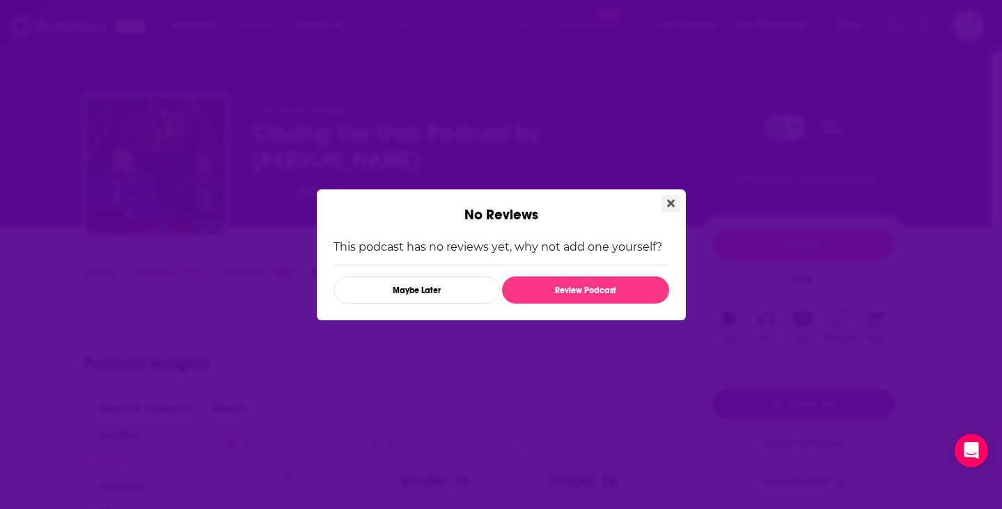
click at [670, 208] on icon "Close" at bounding box center [671, 203] width 8 height 11
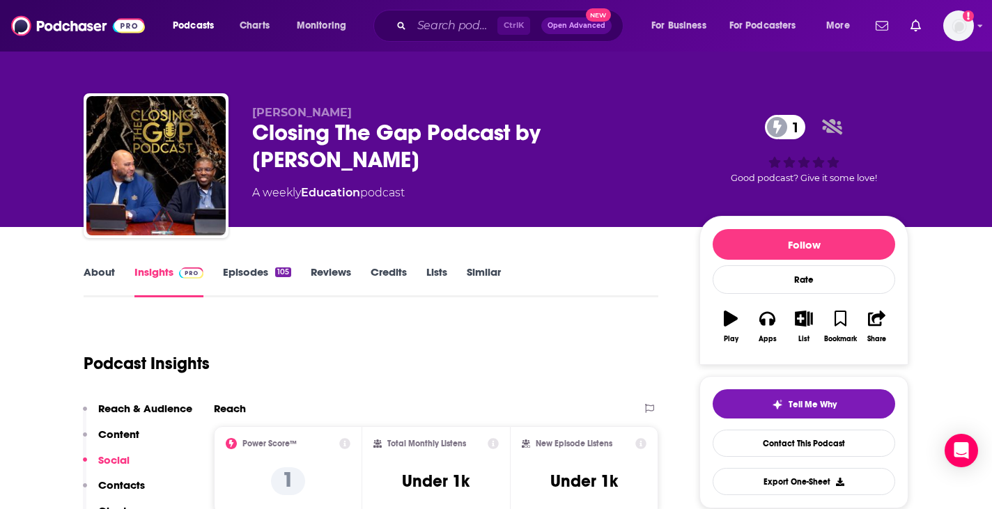
click at [290, 274] on div "105" at bounding box center [283, 272] width 16 height 10
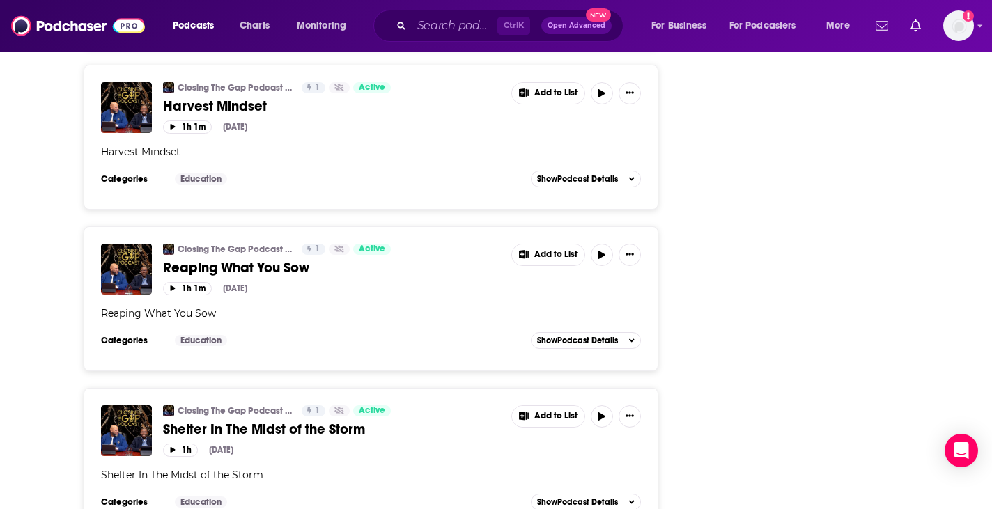
scroll to position [1971, 0]
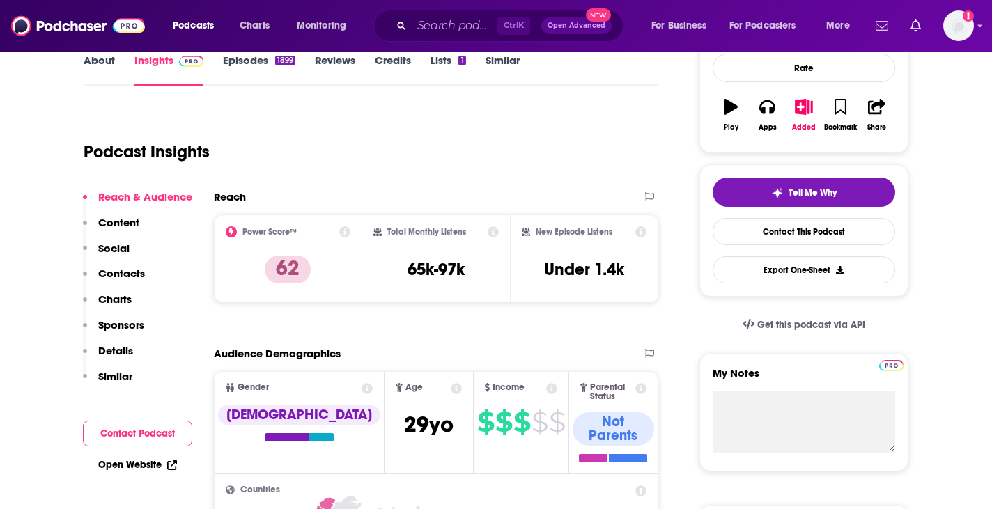
scroll to position [213, 0]
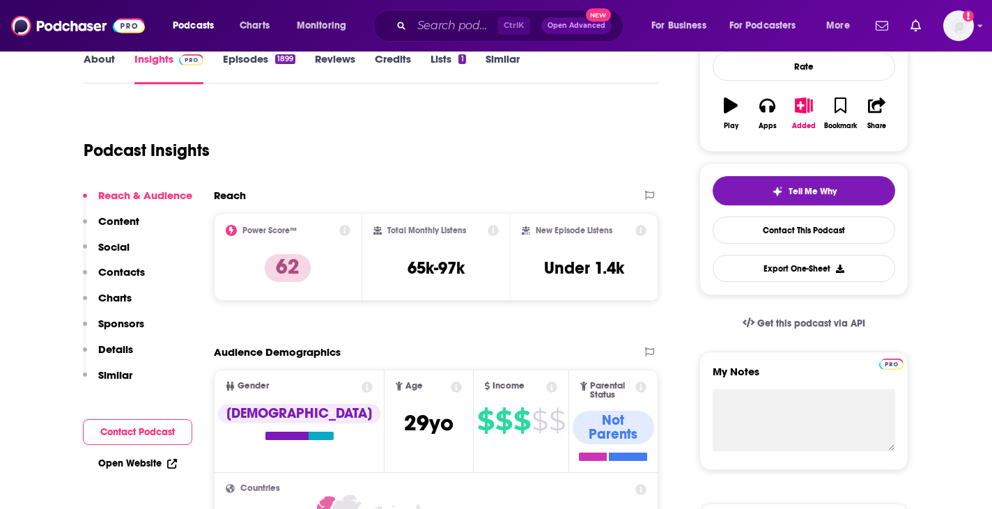
click at [124, 244] on p "Social" at bounding box center [113, 246] width 31 height 13
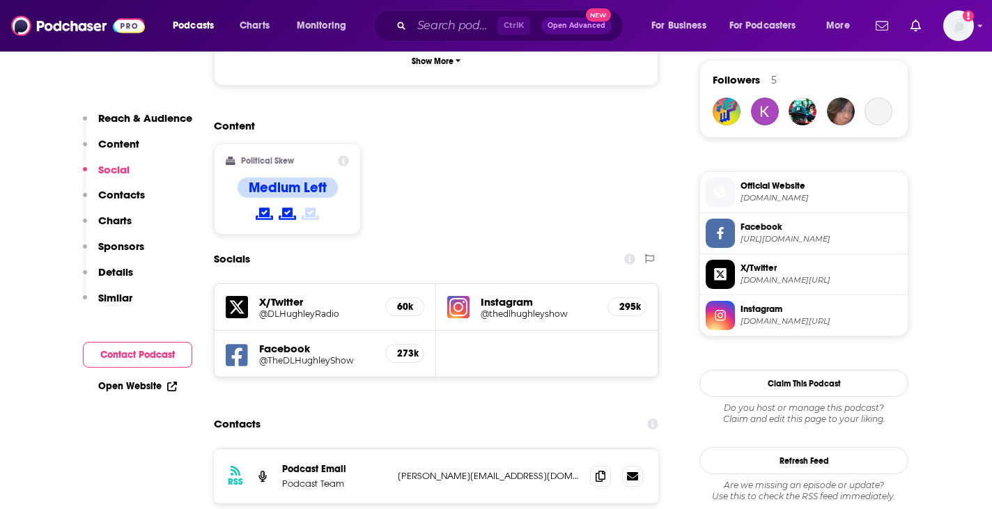
scroll to position [1014, 0]
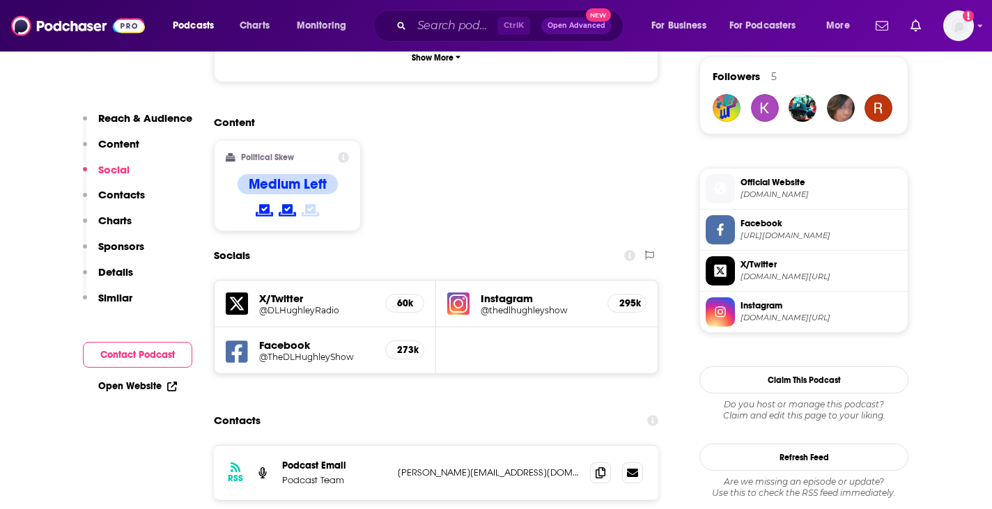
click at [125, 301] on p "Similar" at bounding box center [115, 297] width 34 height 13
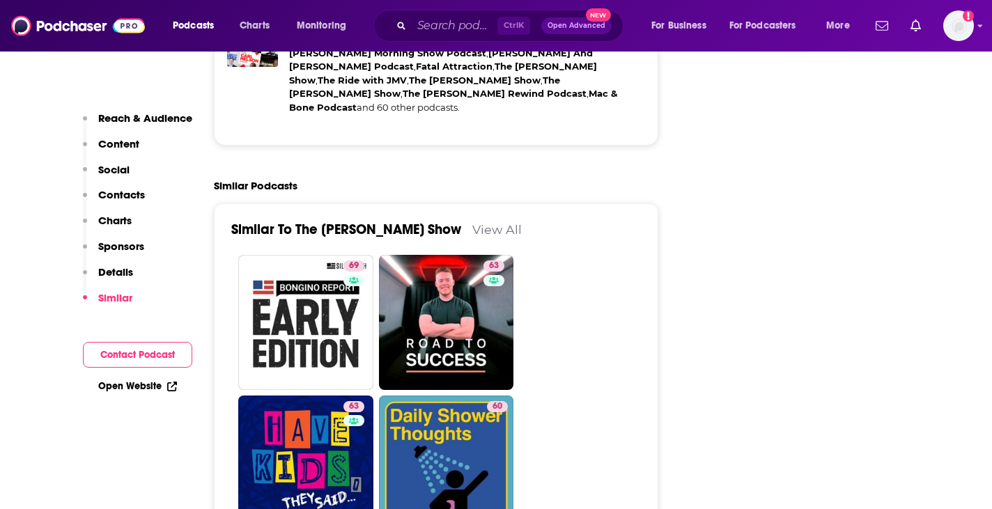
scroll to position [2283, 0]
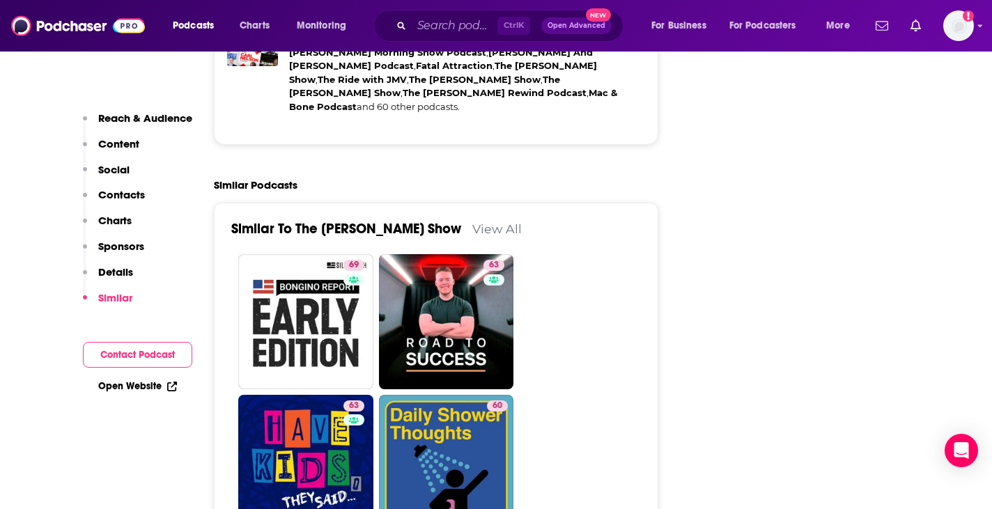
click at [472, 222] on link "View All" at bounding box center [496, 229] width 49 height 15
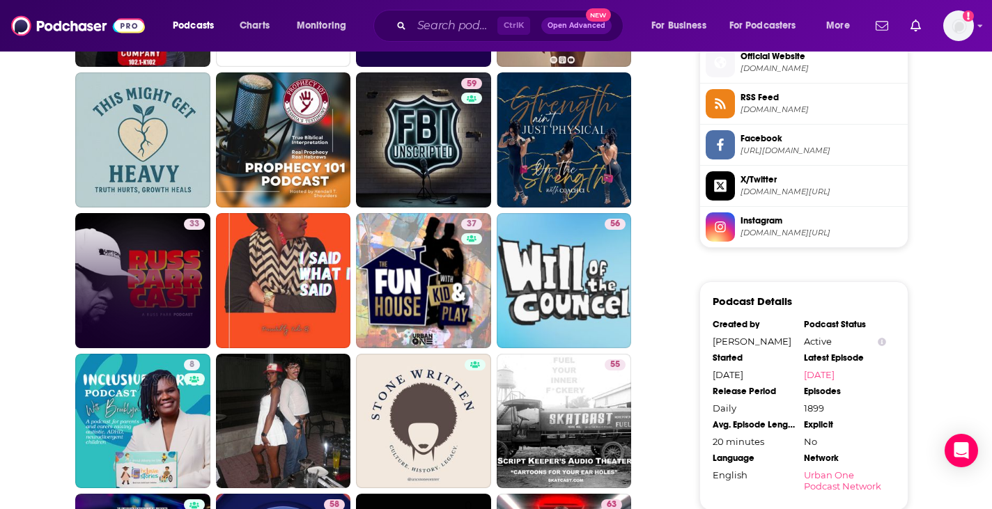
scroll to position [1138, 0]
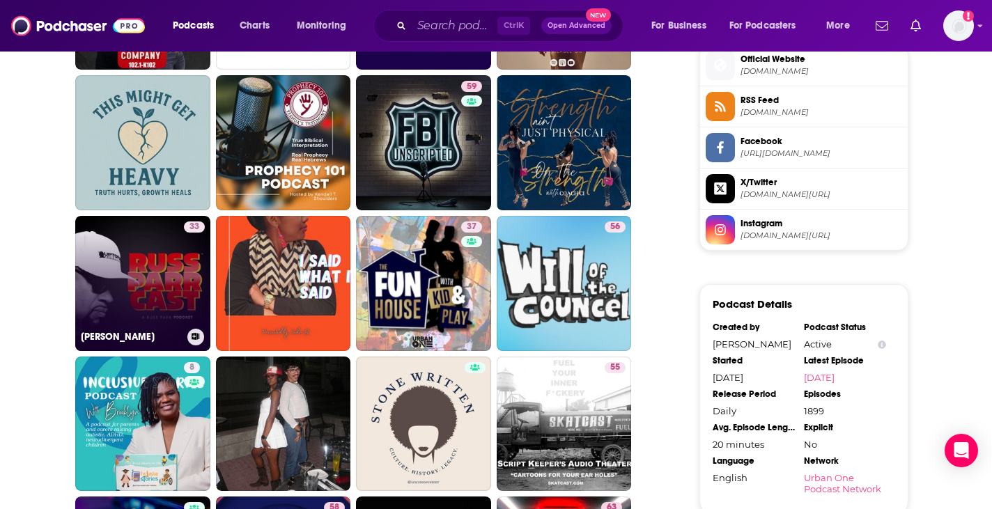
click at [140, 295] on link "33 Russ ParrCAST" at bounding box center [142, 283] width 135 height 135
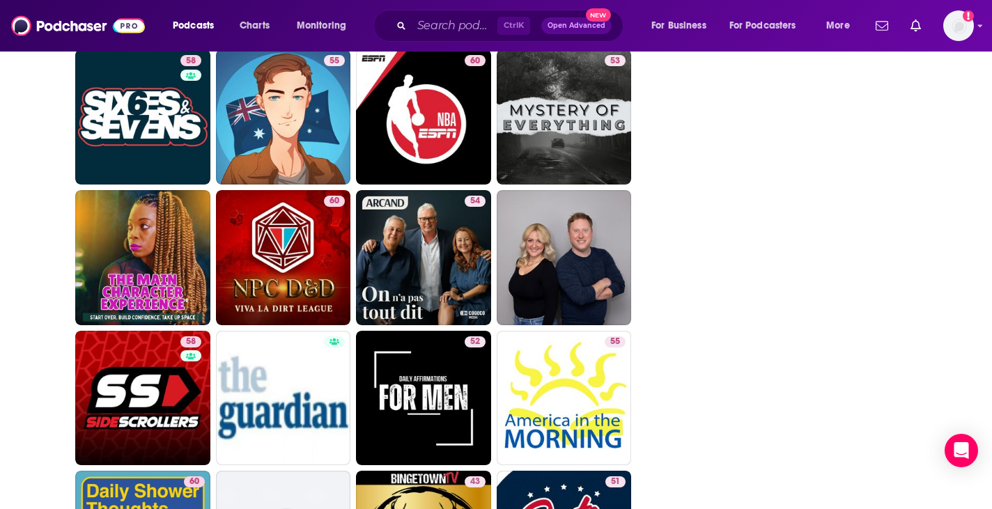
scroll to position [2429, 0]
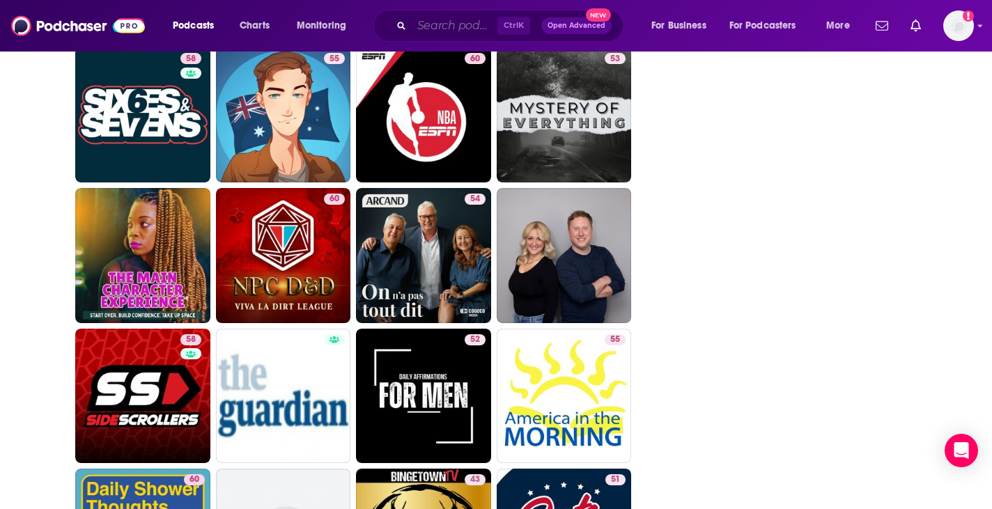
click at [459, 26] on input "Search podcasts, credits, & more..." at bounding box center [455, 26] width 86 height 22
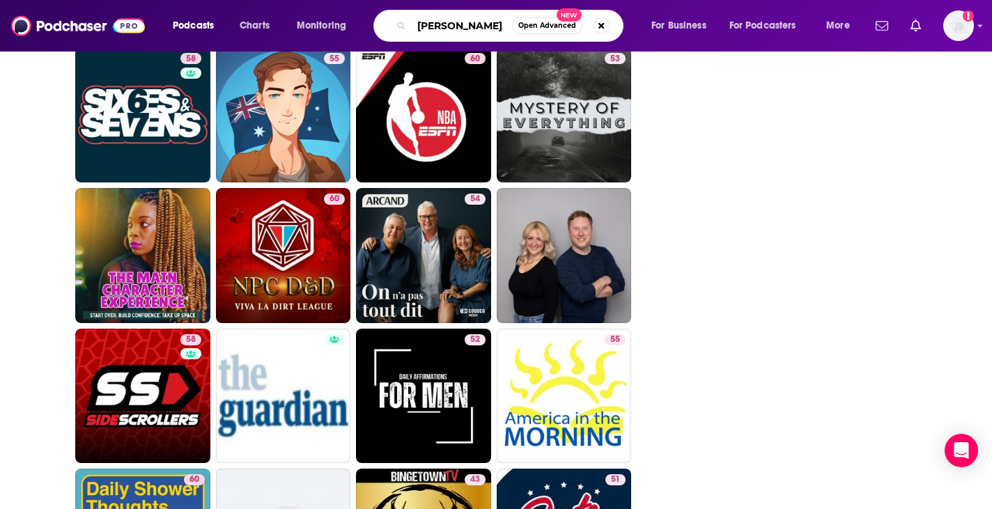
type input "ryan cameron"
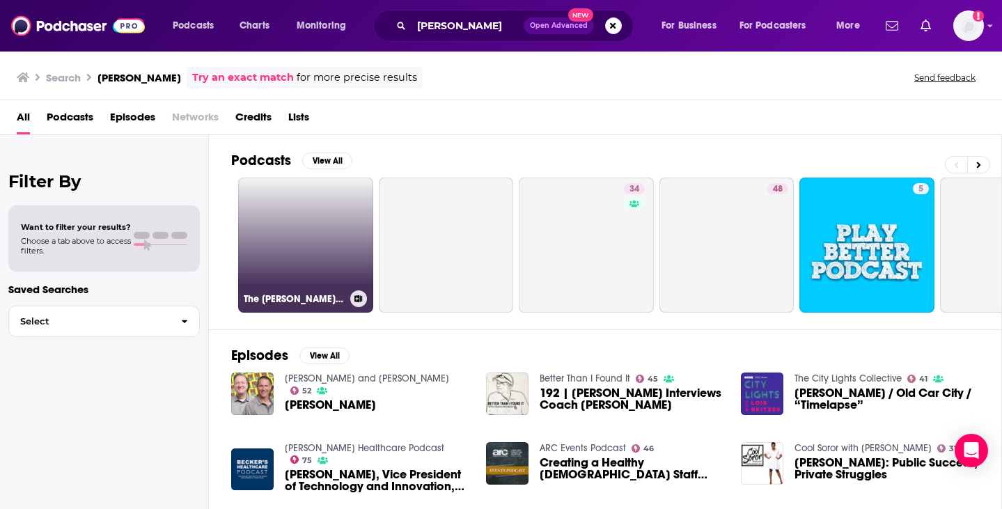
click at [315, 280] on link "The Ryan Cameron Morning Show With Wanda Smith" at bounding box center [305, 245] width 135 height 135
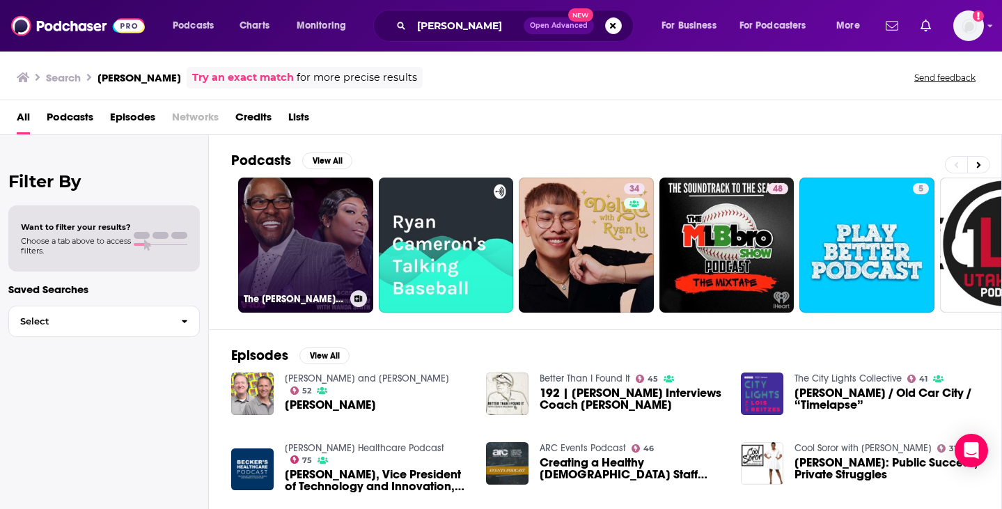
click at [311, 270] on link "The Ryan Cameron Morning Show With Wanda Smith" at bounding box center [305, 245] width 135 height 135
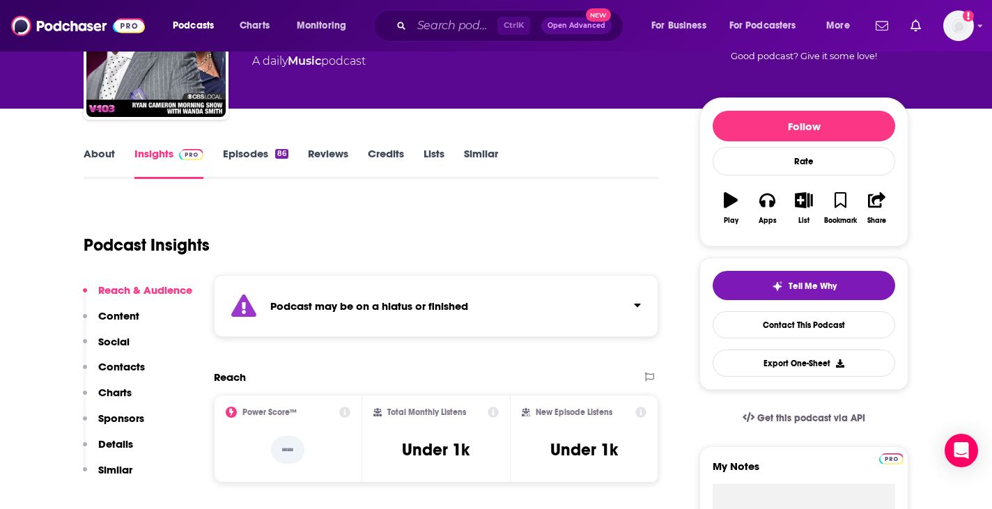
scroll to position [109, 0]
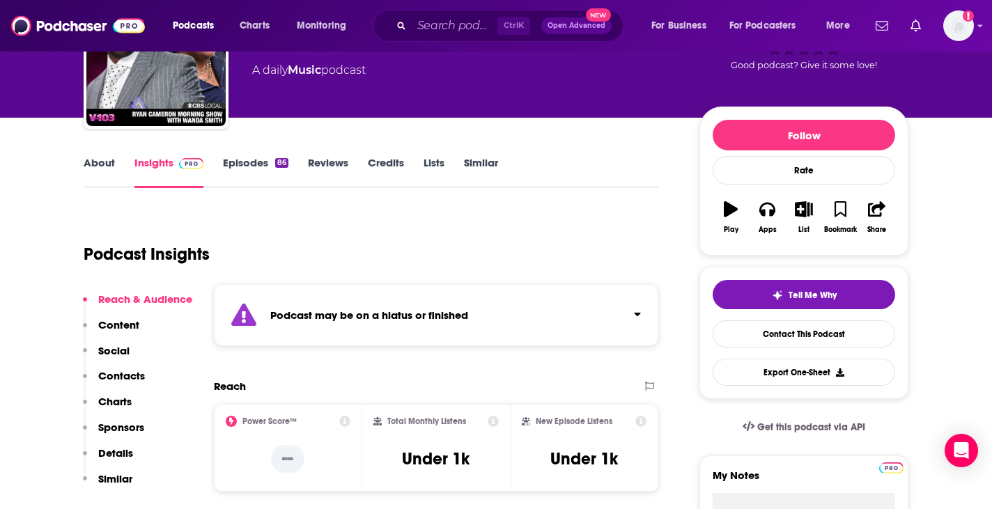
click at [104, 158] on link "About" at bounding box center [99, 172] width 31 height 32
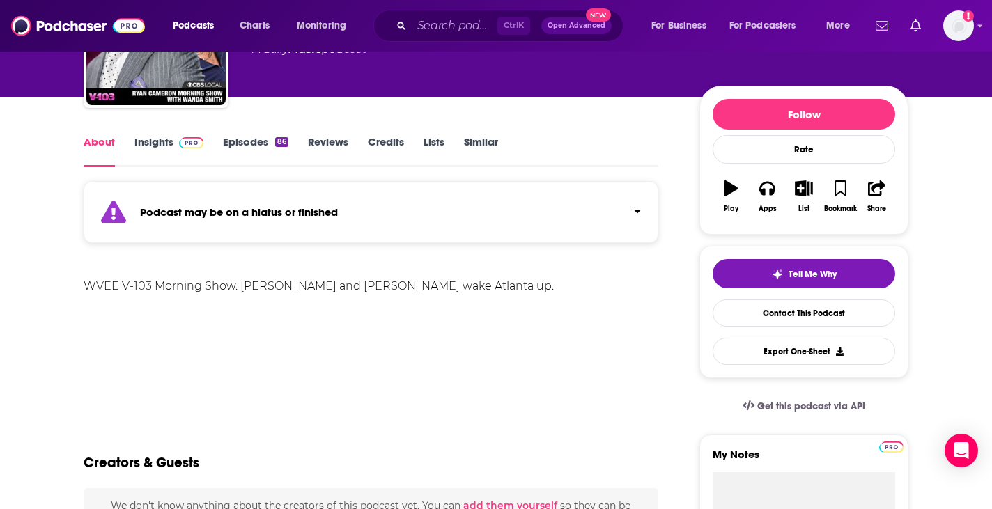
scroll to position [131, 0]
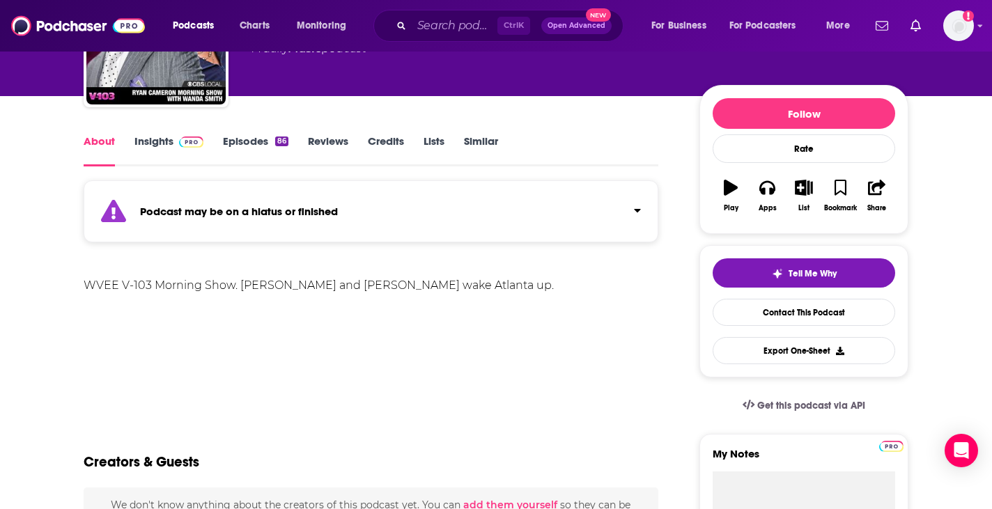
click at [472, 139] on link "Similar" at bounding box center [481, 150] width 34 height 32
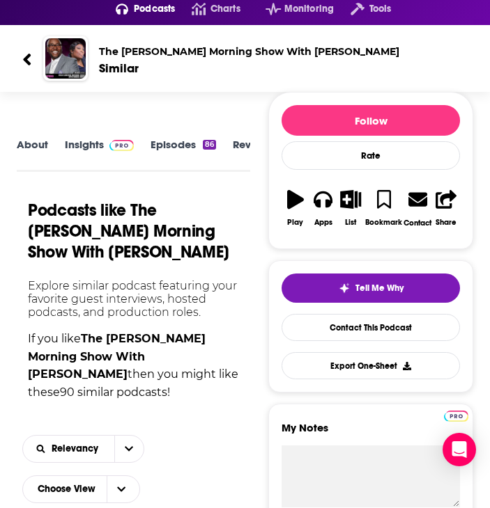
scroll to position [2, 0]
click at [192, 148] on link "Episodes 86" at bounding box center [182, 152] width 65 height 31
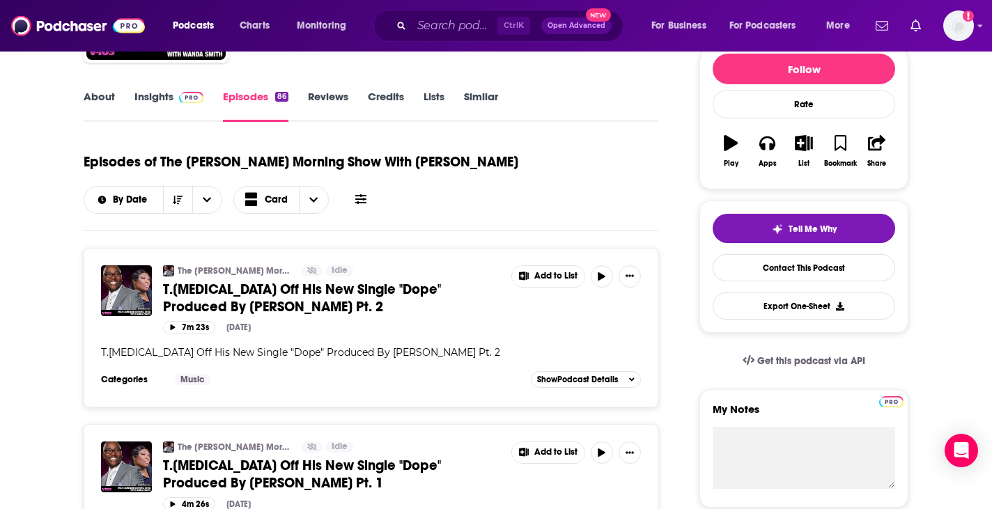
scroll to position [178, 0]
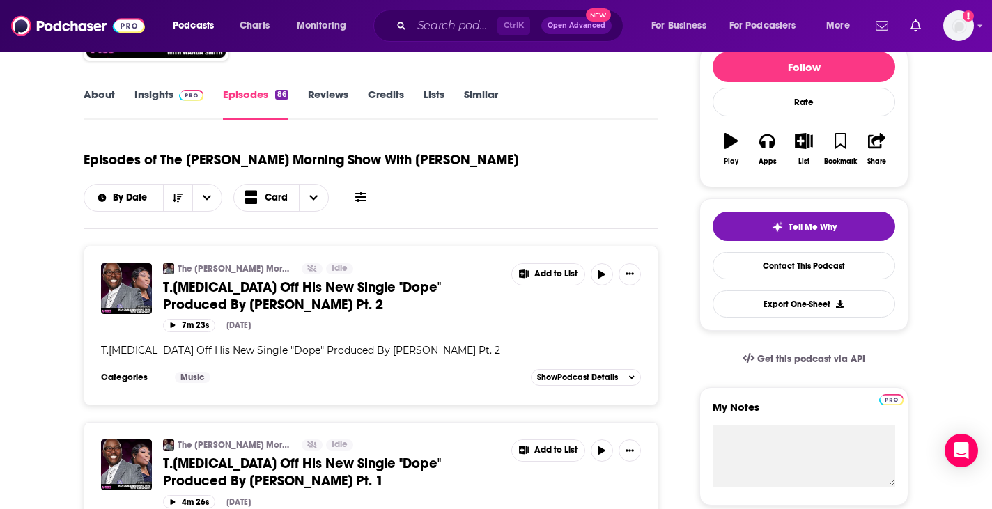
click at [495, 90] on link "Similar" at bounding box center [481, 104] width 34 height 32
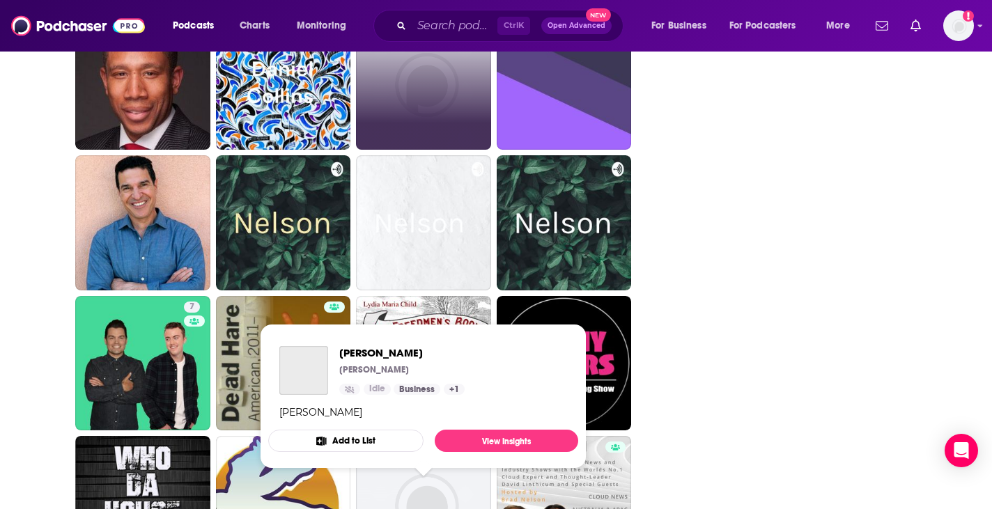
scroll to position [2343, 0]
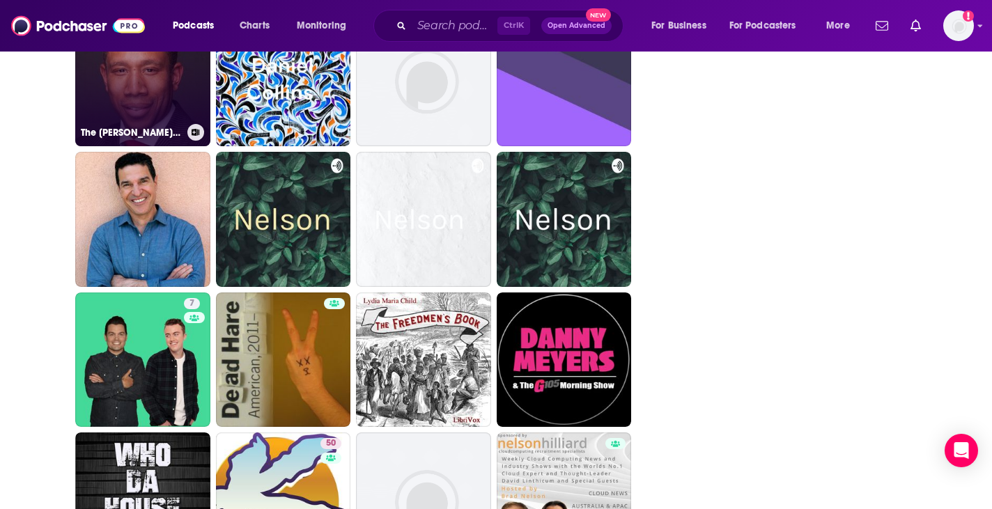
click at [145, 107] on link "The William Malcolm Morning Show with William Malcolm" at bounding box center [142, 79] width 135 height 135
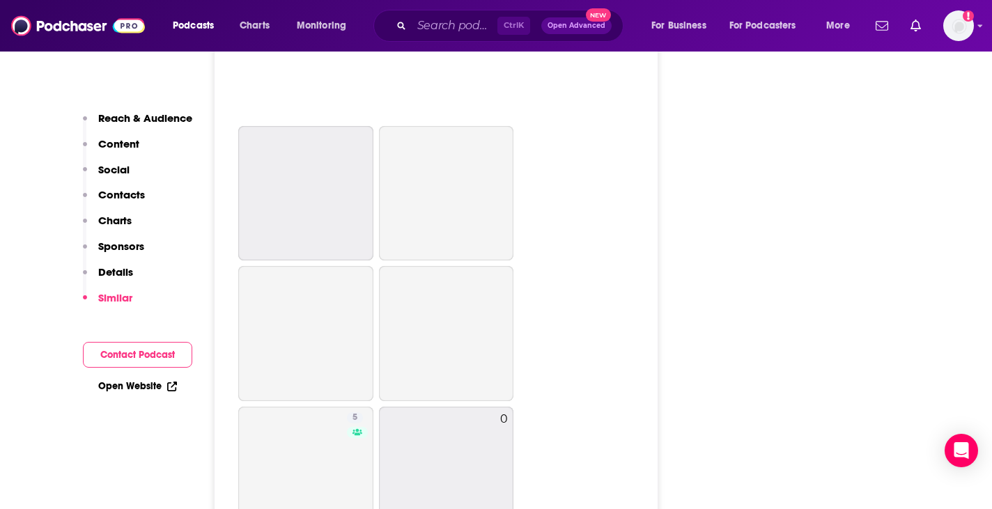
click at [125, 266] on p "Details" at bounding box center [115, 271] width 35 height 13
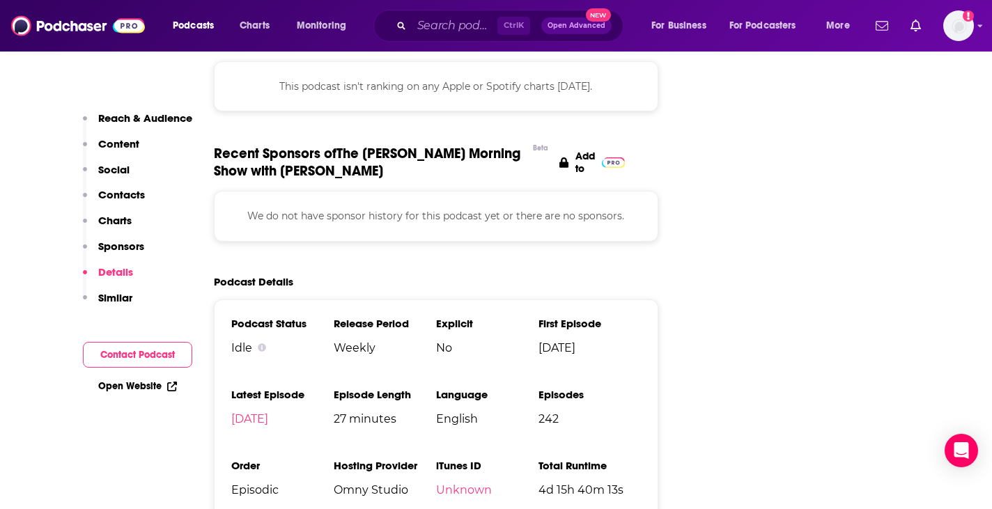
click at [124, 176] on p "Social" at bounding box center [113, 169] width 31 height 13
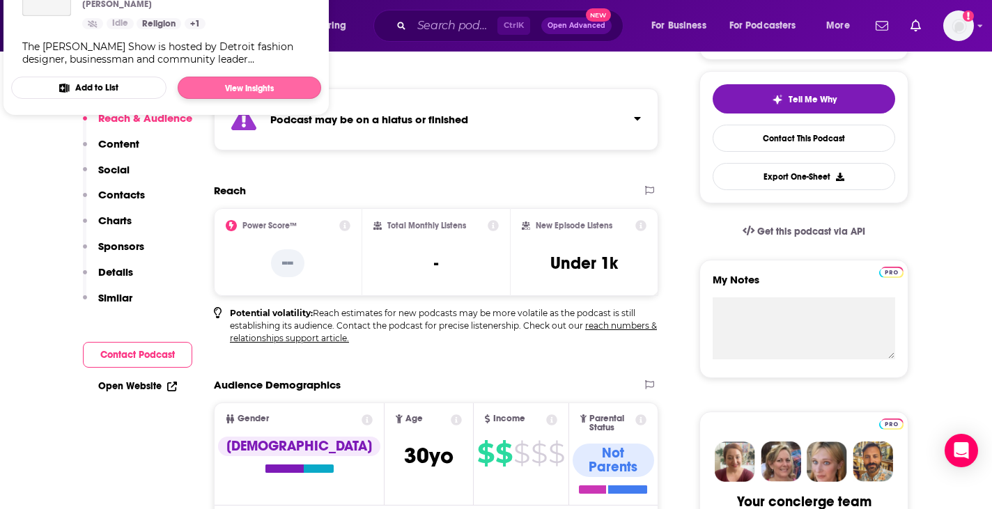
scroll to position [306, 0]
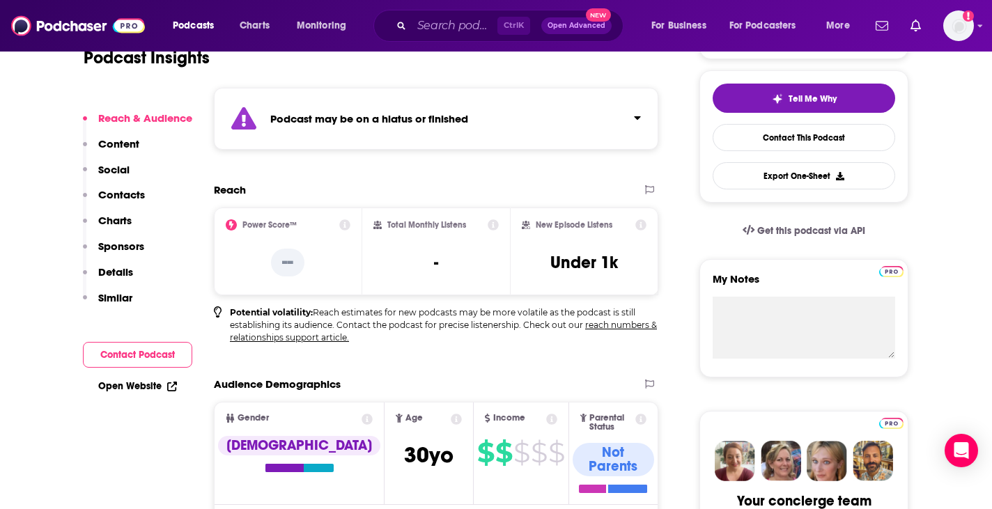
click at [142, 171] on div "Reach & Audience Content Social Contacts Charts Sponsors Details Similar" at bounding box center [137, 213] width 109 height 205
click at [134, 198] on p "Contacts" at bounding box center [121, 194] width 47 height 13
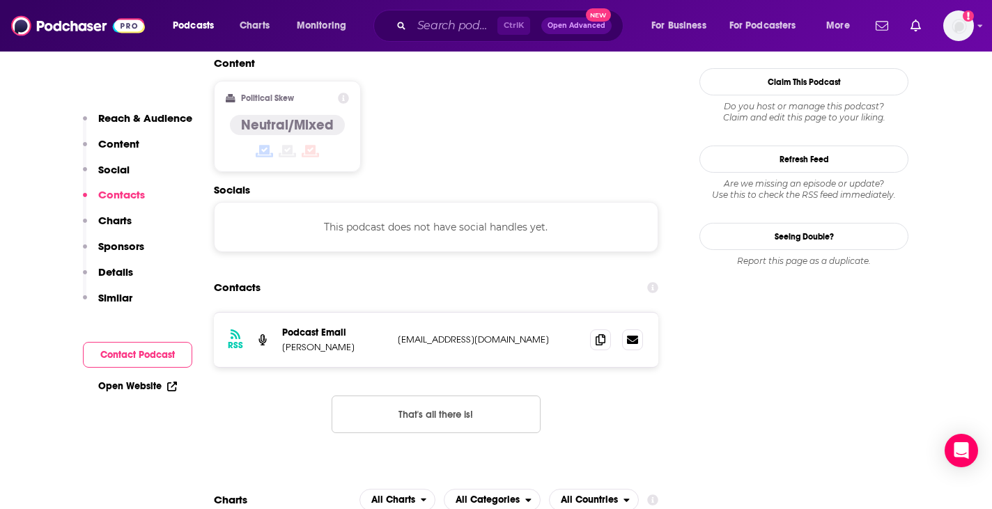
click at [126, 225] on p "Charts" at bounding box center [114, 220] width 33 height 13
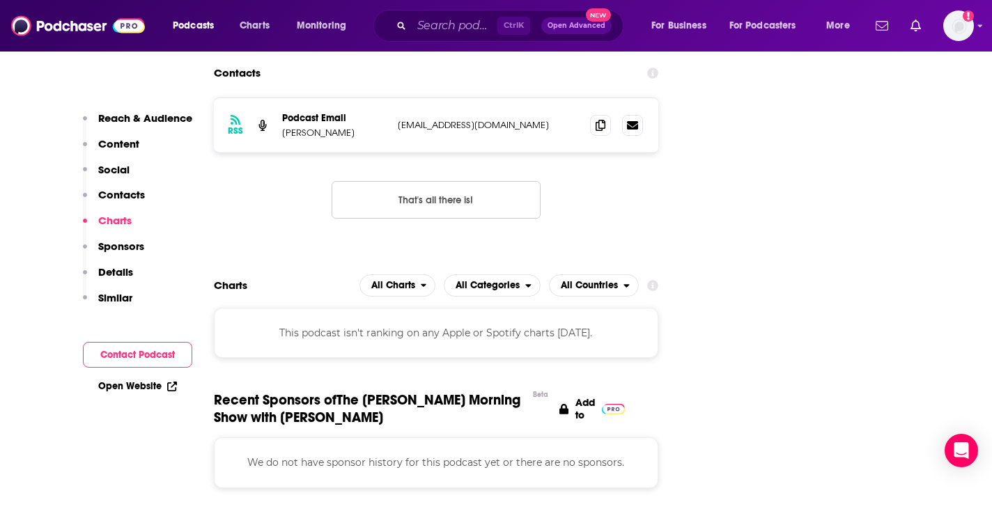
click at [134, 207] on button "Contacts" at bounding box center [114, 201] width 62 height 26
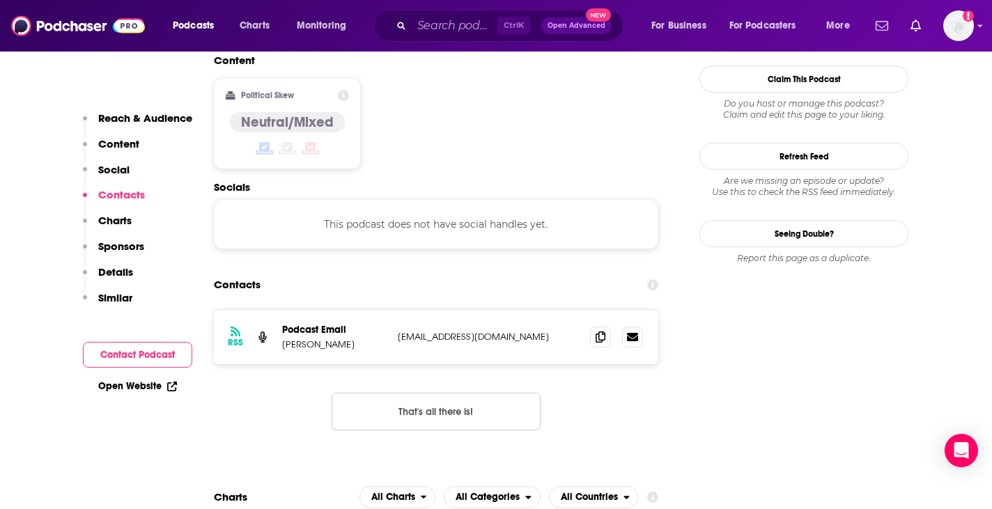
scroll to position [1230, 0]
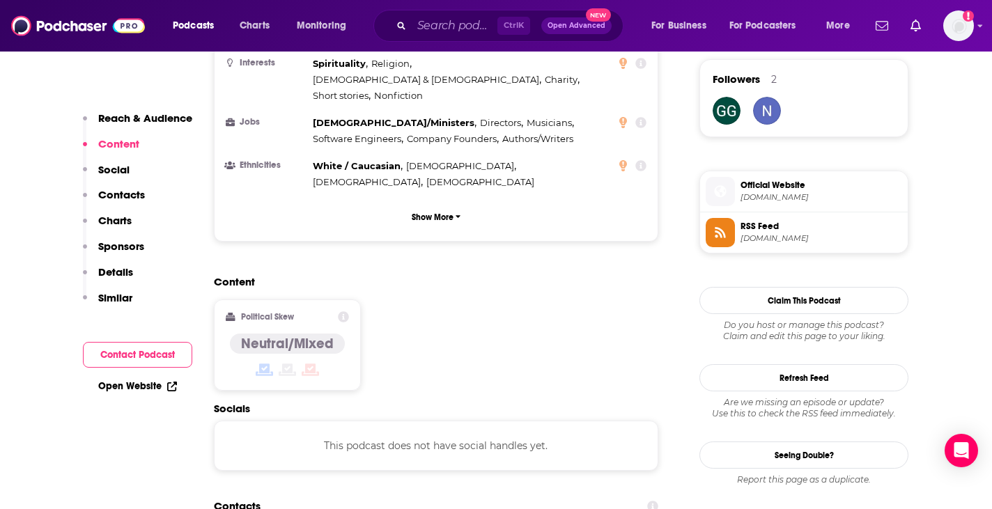
click at [116, 171] on p "Social" at bounding box center [113, 169] width 31 height 13
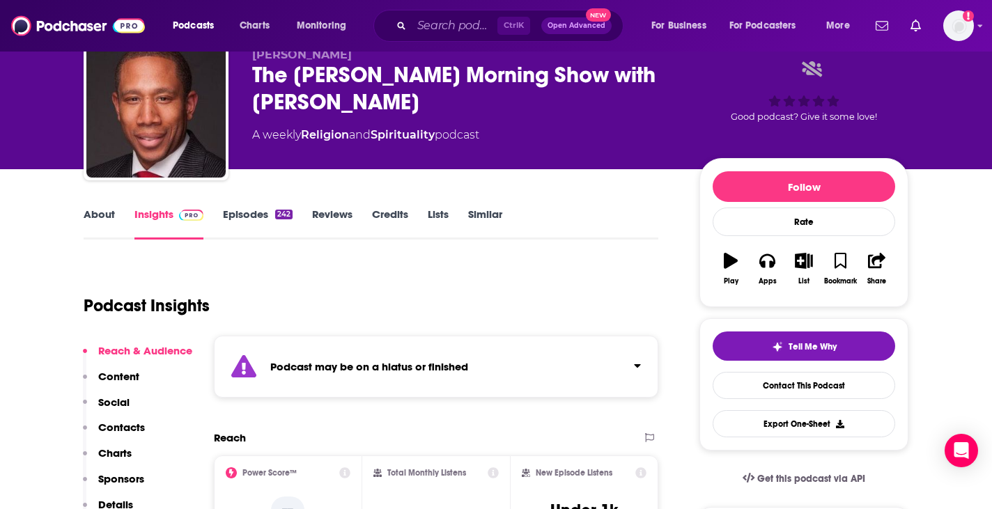
scroll to position [57, 0]
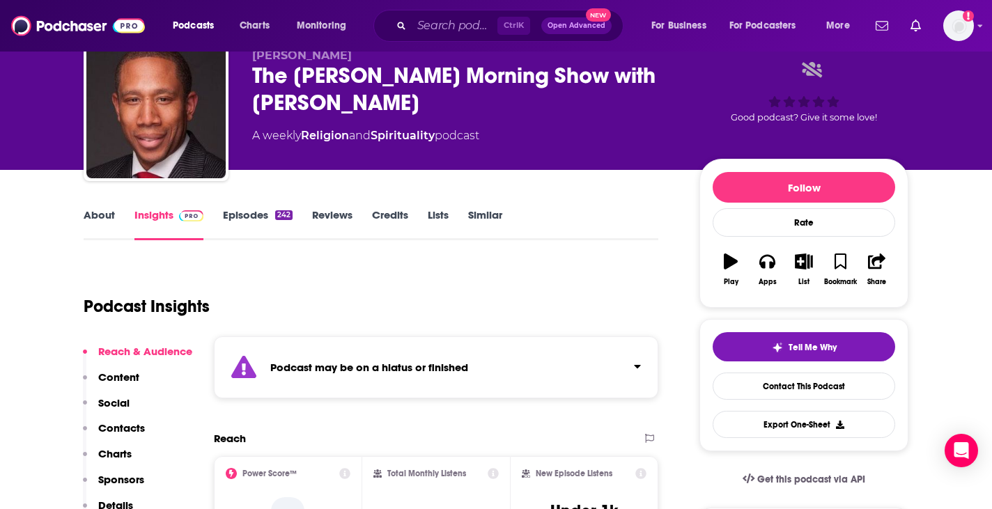
click at [267, 222] on link "Episodes 242" at bounding box center [258, 224] width 70 height 32
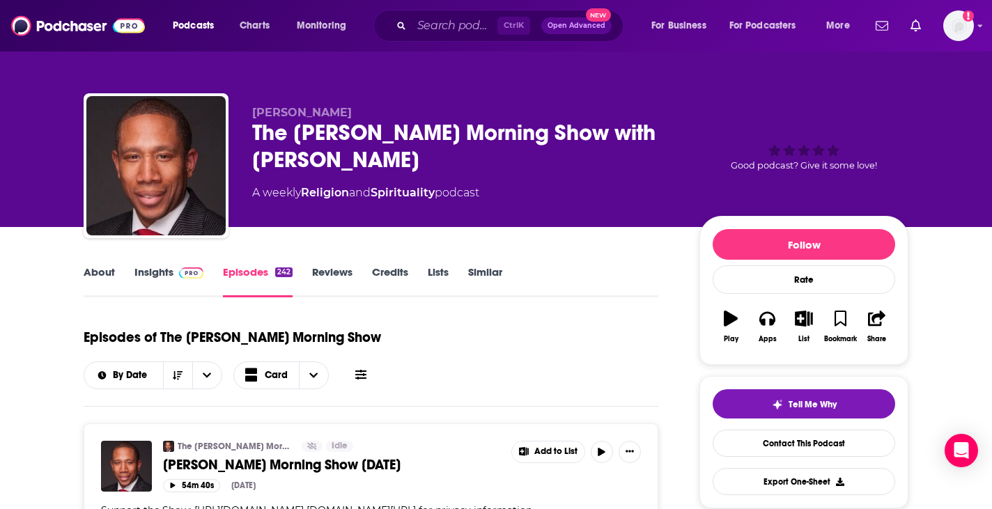
click at [336, 270] on link "Reviews" at bounding box center [332, 281] width 40 height 32
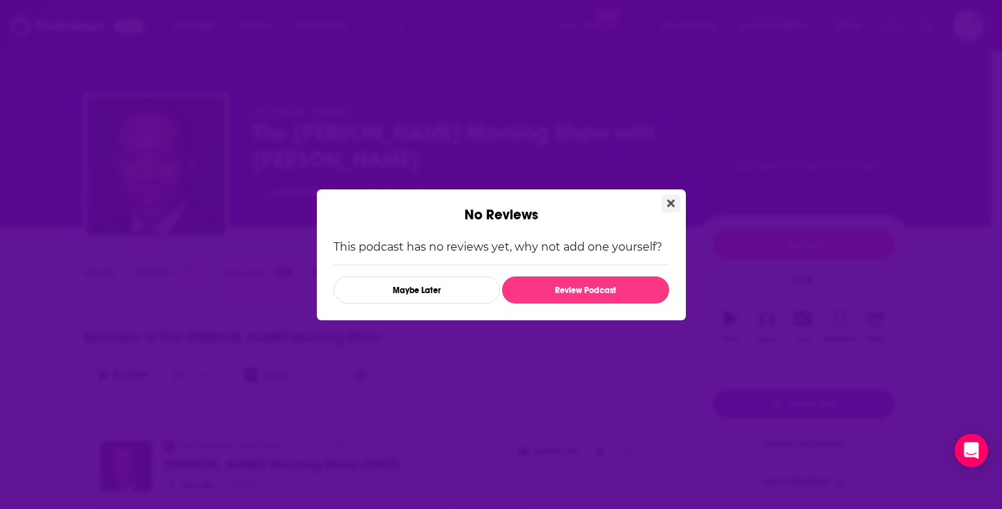
click at [667, 202] on icon "Close" at bounding box center [671, 203] width 8 height 11
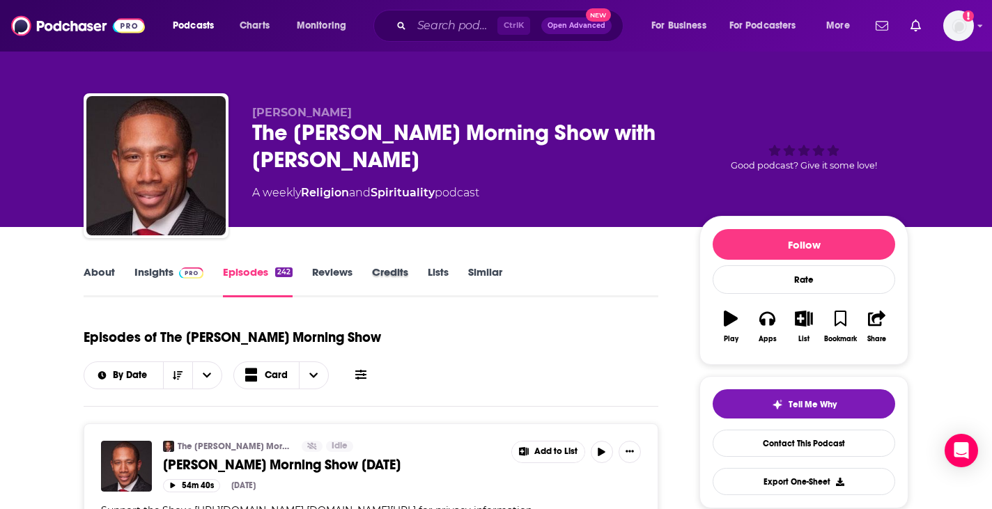
click at [419, 265] on div "Credits" at bounding box center [400, 281] width 56 height 32
click at [405, 276] on link "Credits" at bounding box center [390, 281] width 36 height 32
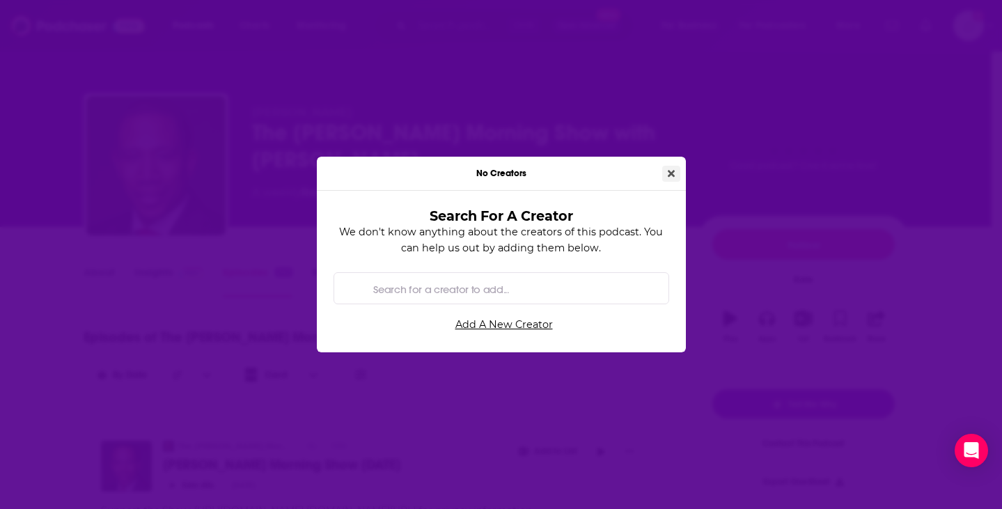
click at [667, 174] on button "Close" at bounding box center [671, 174] width 18 height 16
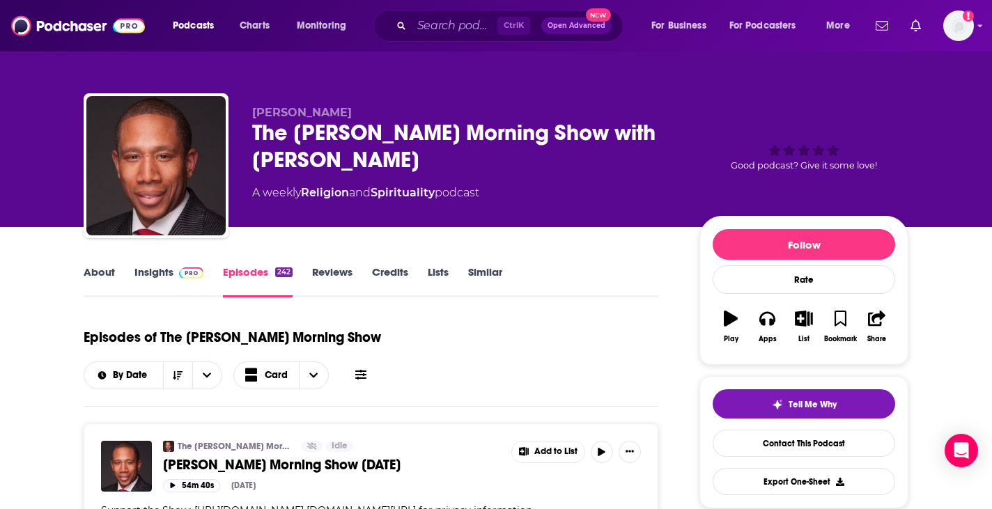
click at [437, 281] on link "Lists" at bounding box center [438, 281] width 21 height 32
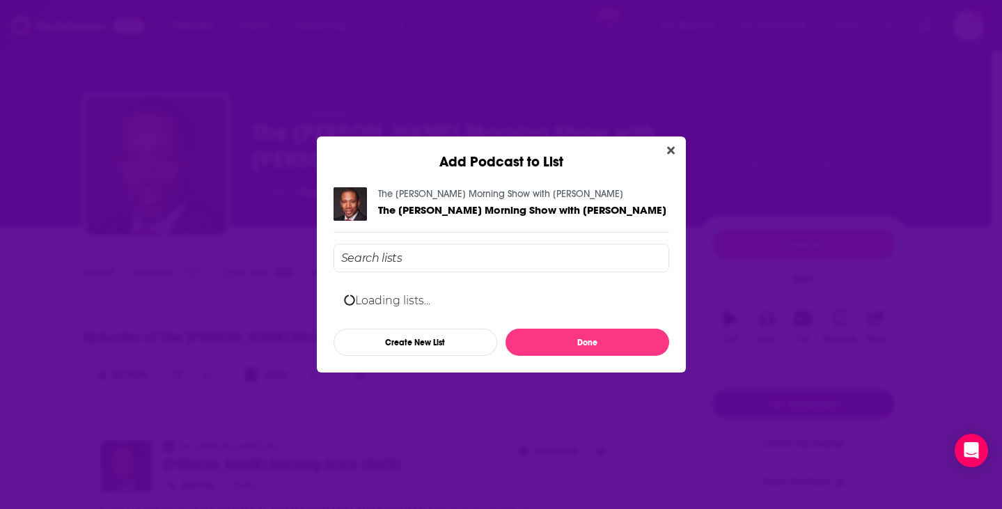
click at [469, 281] on div "Loading lists... Create New List Done" at bounding box center [502, 300] width 336 height 112
click at [257, 277] on div "Add Podcast to List The William Malcolm Morning Show with William Malcolm The W…" at bounding box center [501, 254] width 1002 height 509
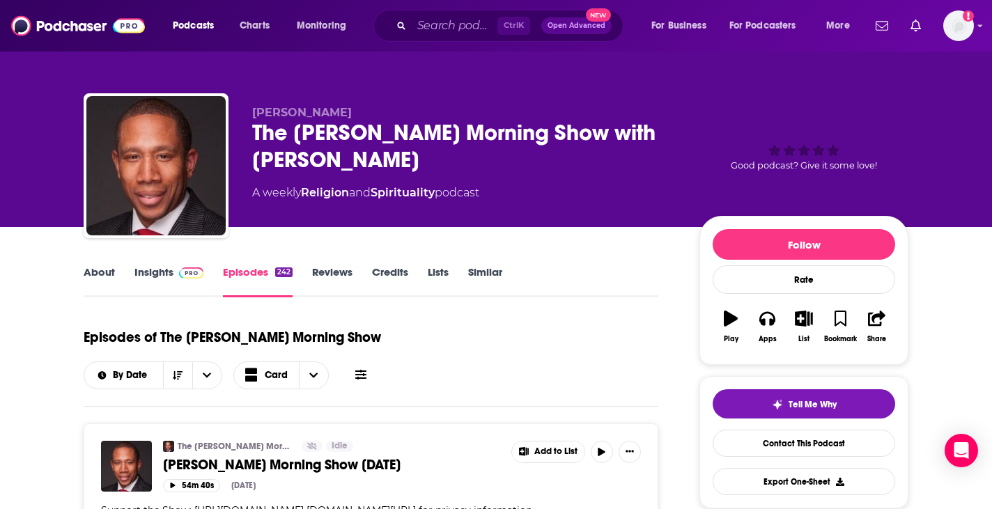
click at [483, 274] on link "Similar" at bounding box center [485, 281] width 34 height 32
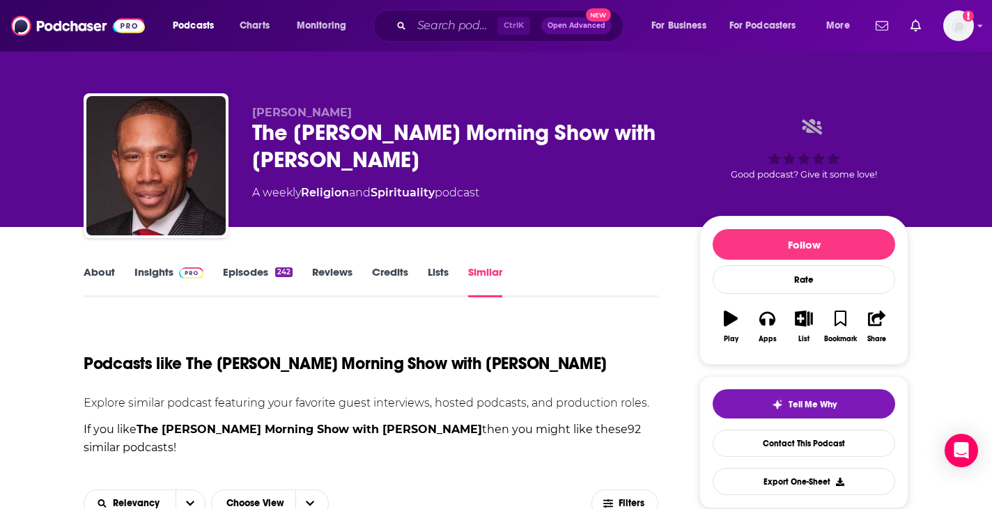
click at [256, 277] on link "Episodes 242" at bounding box center [258, 281] width 70 height 32
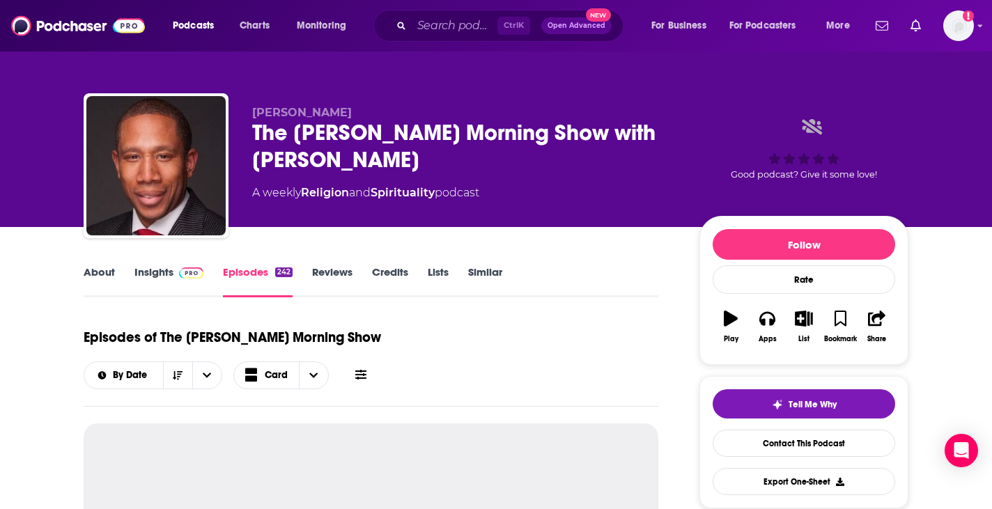
click at [143, 272] on link "Insights" at bounding box center [168, 281] width 69 height 32
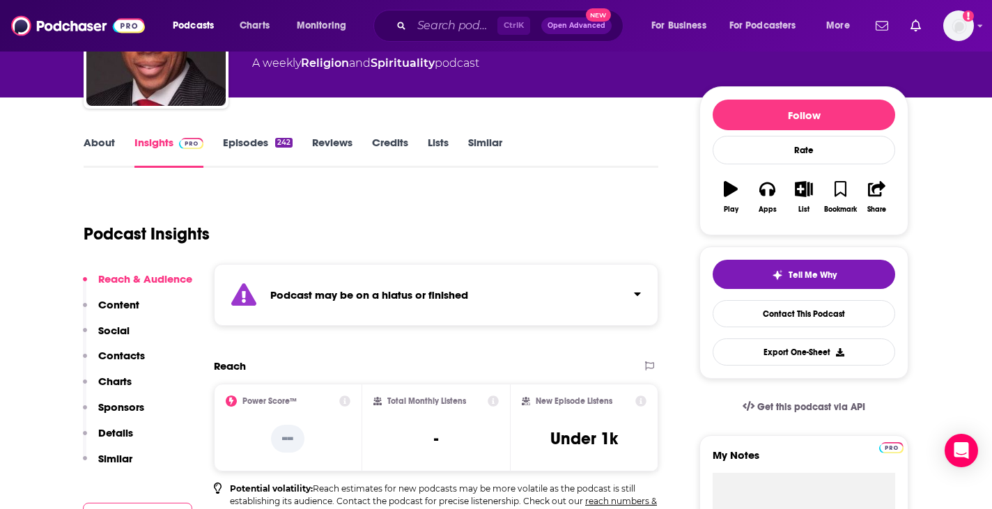
scroll to position [129, 0]
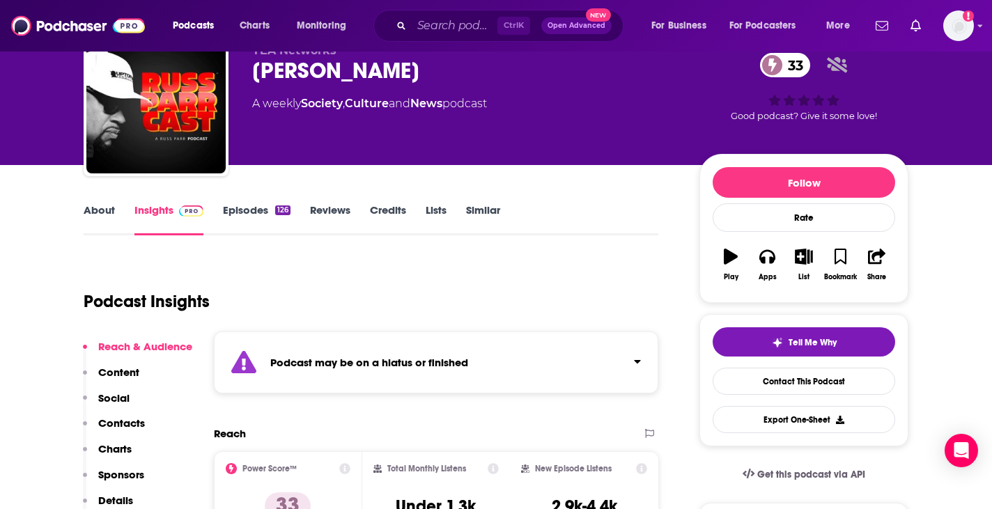
scroll to position [61, 0]
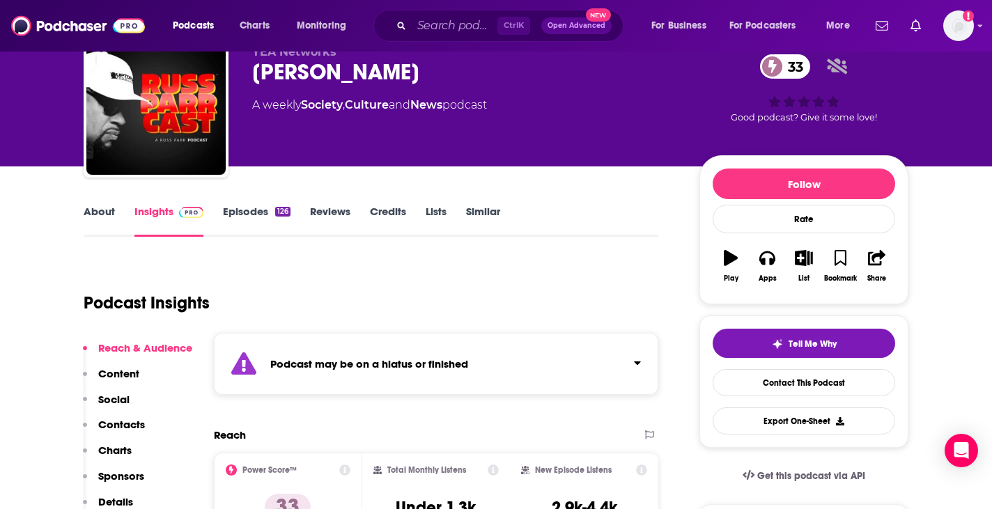
click at [240, 204] on div "About Insights Episodes 126 Reviews Credits Lists Similar" at bounding box center [371, 220] width 575 height 34
click at [242, 210] on link "Episodes 126" at bounding box center [257, 221] width 68 height 32
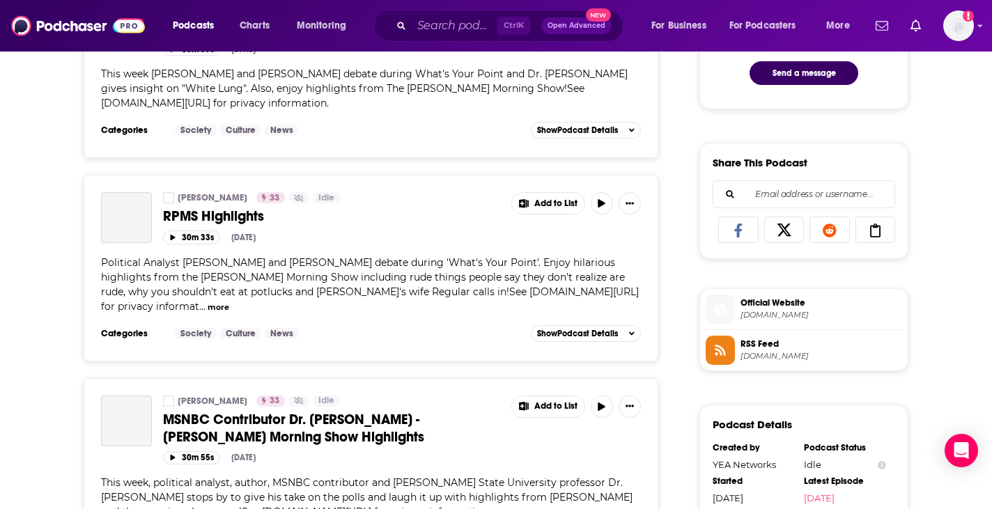
scroll to position [786, 0]
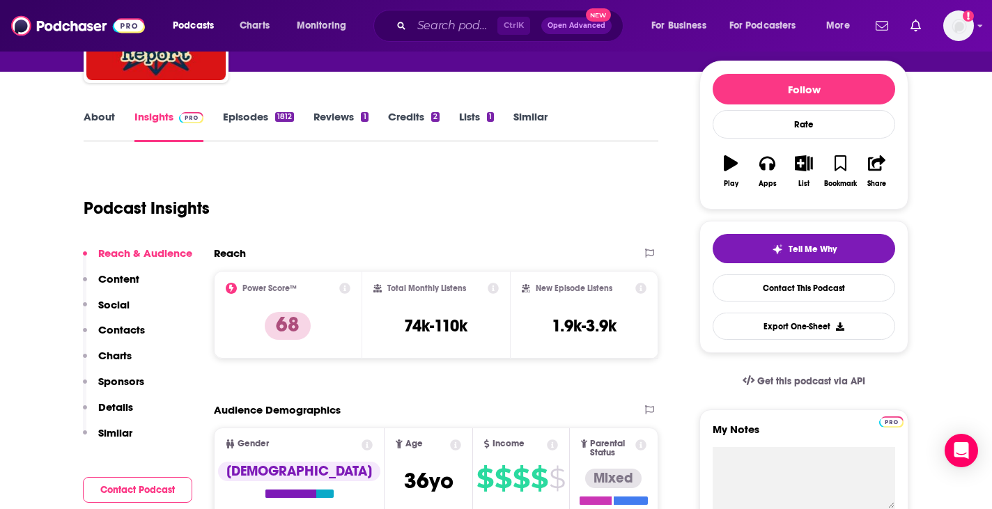
scroll to position [154, 0]
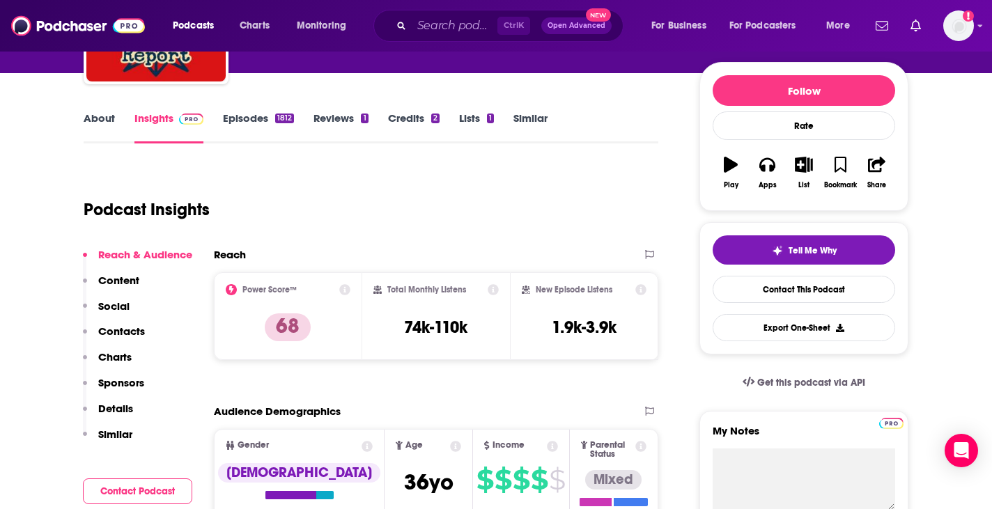
click at [239, 130] on link "Episodes 1812" at bounding box center [258, 127] width 71 height 32
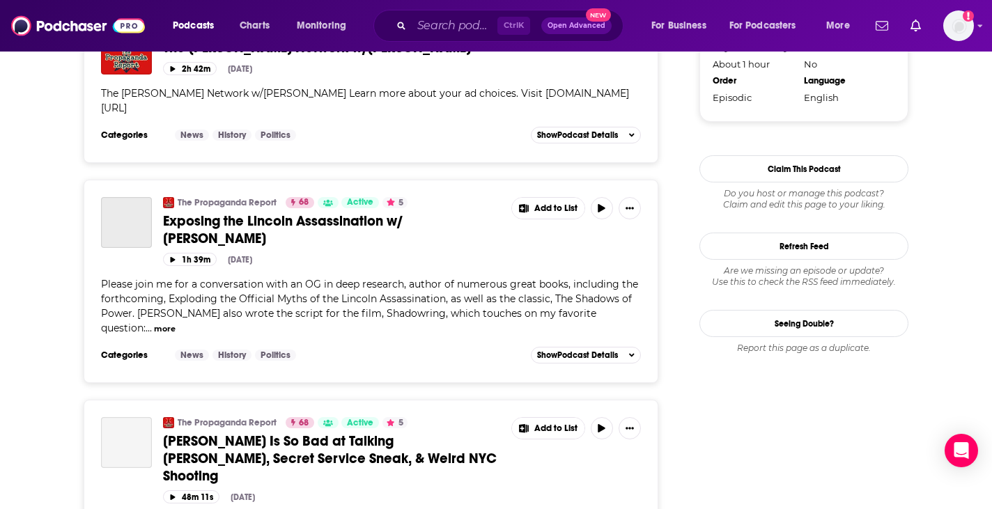
scroll to position [1607, 0]
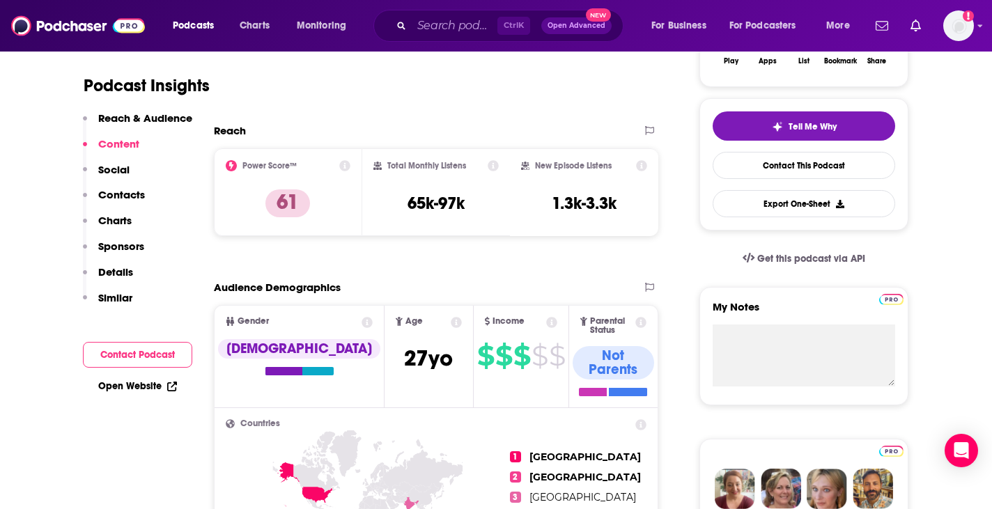
scroll to position [49, 0]
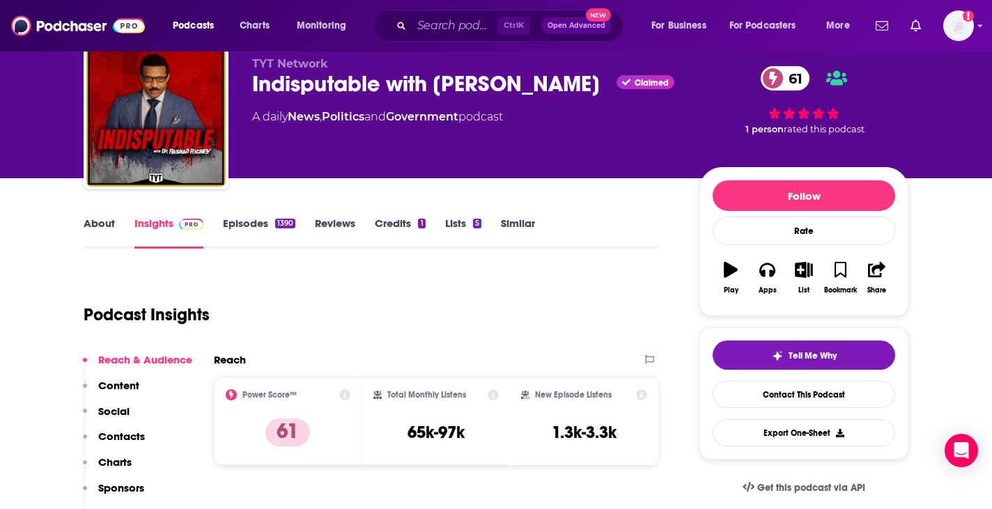
click at [253, 231] on link "Episodes 1390" at bounding box center [259, 233] width 72 height 32
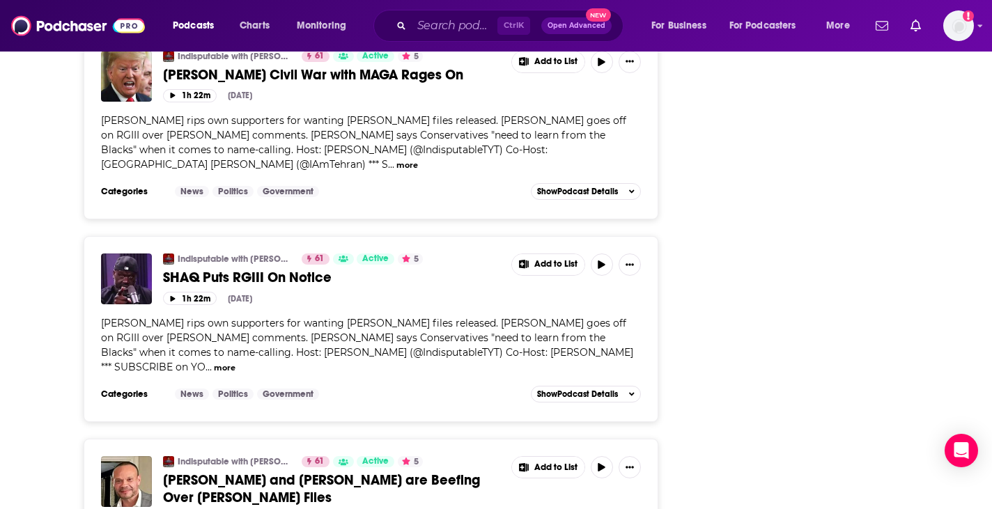
scroll to position [4712, 0]
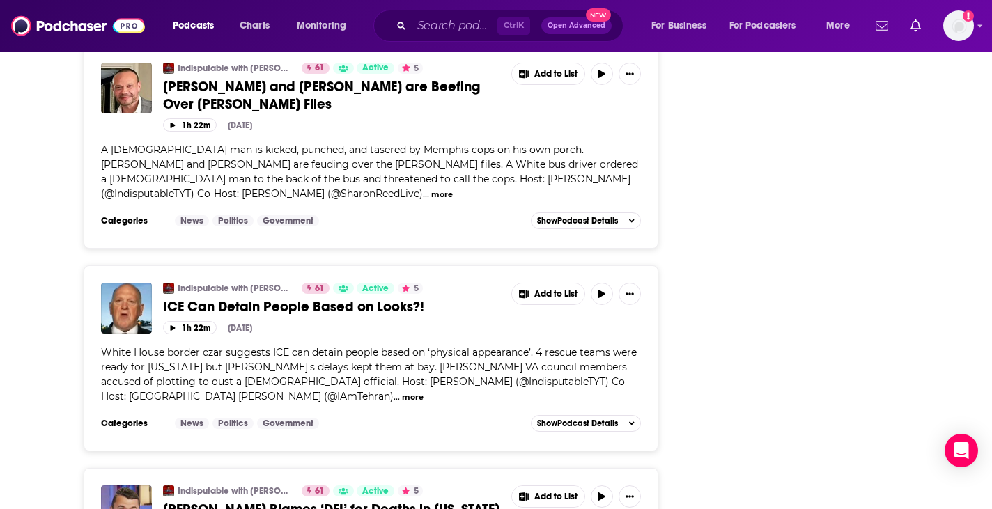
scroll to position [5088, 0]
click at [36, 336] on div "About Insights Episodes 1390 Reviews Credits 1 Lists 5 Similar Episodes of Indi…" at bounding box center [496, 441] width 992 height 10604
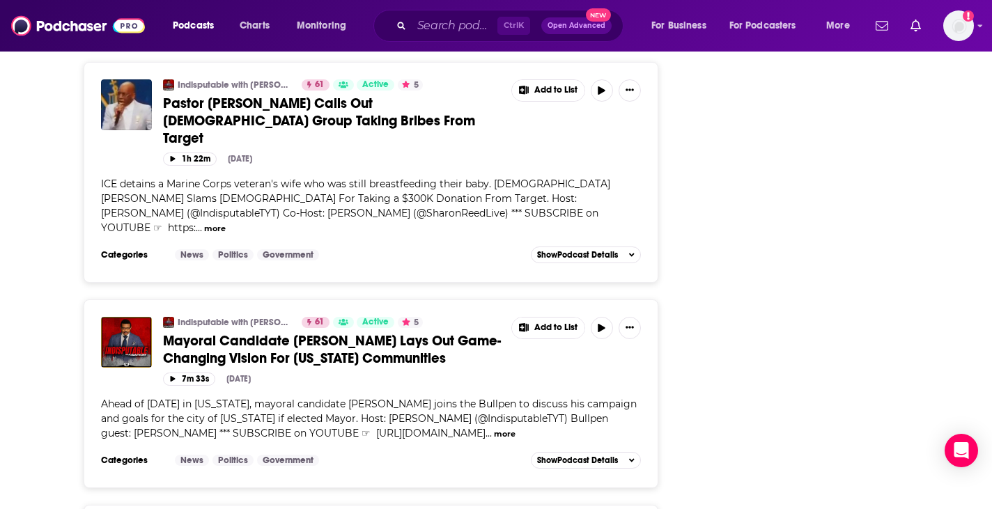
scroll to position [7779, 0]
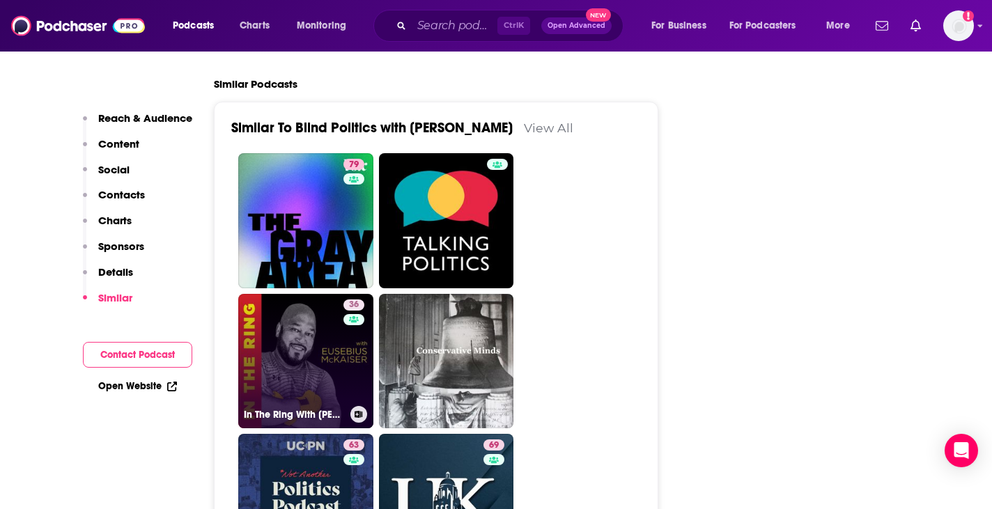
scroll to position [2330, 0]
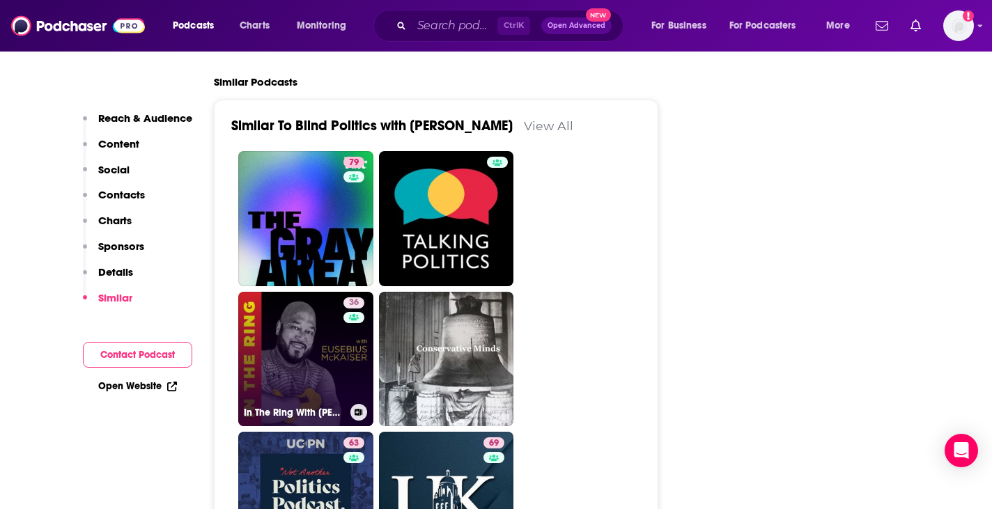
click at [311, 302] on link "36 In The Ring With Eusebius McKaiser" at bounding box center [305, 359] width 135 height 135
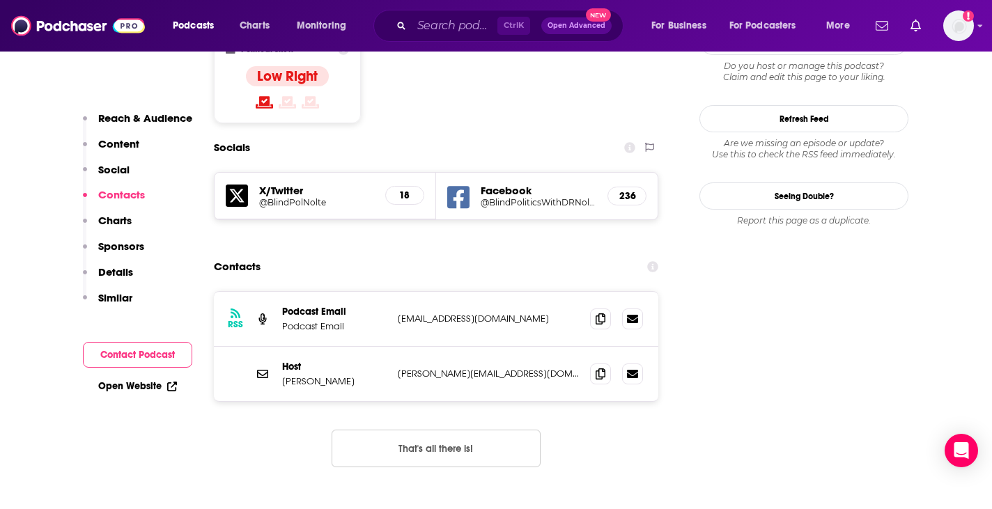
scroll to position [1242, 0]
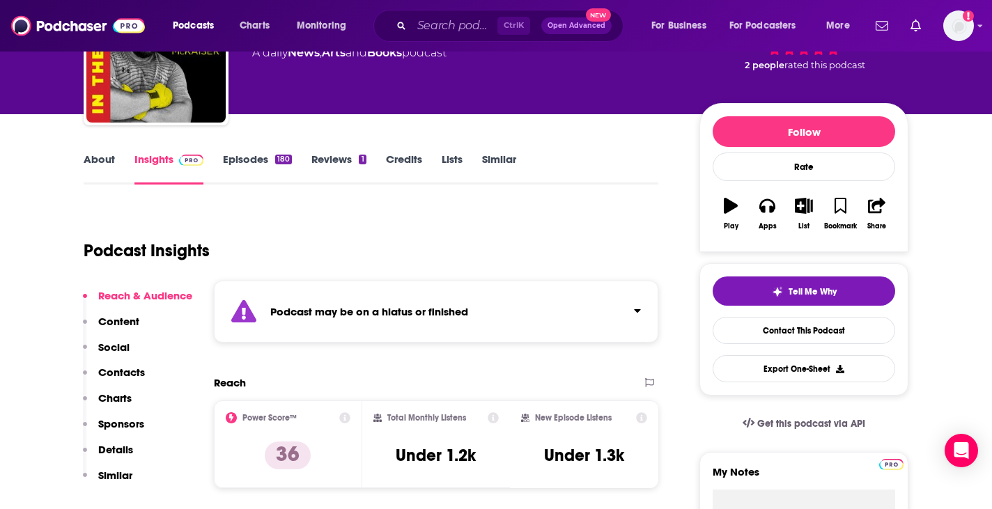
scroll to position [110, 0]
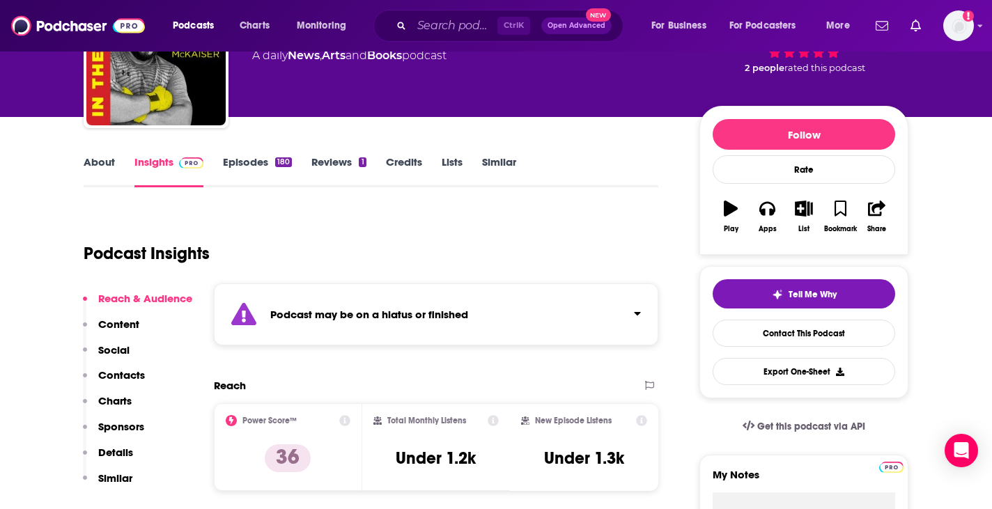
click at [252, 174] on link "Episodes 180" at bounding box center [257, 171] width 69 height 32
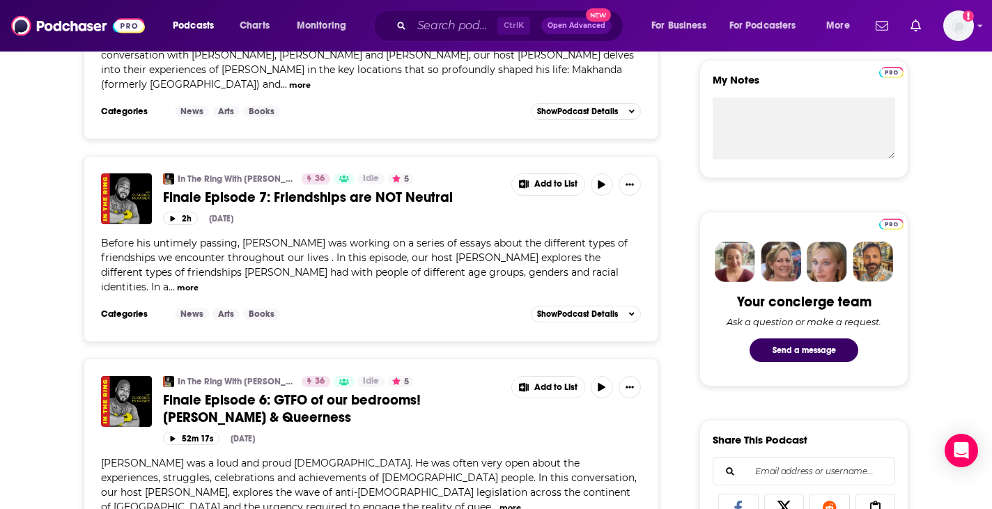
scroll to position [504, 0]
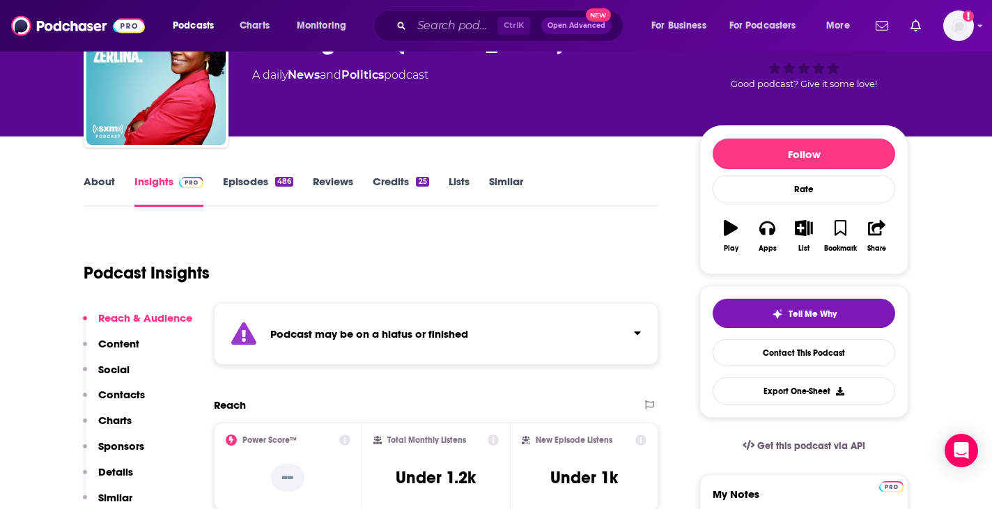
scroll to position [144, 0]
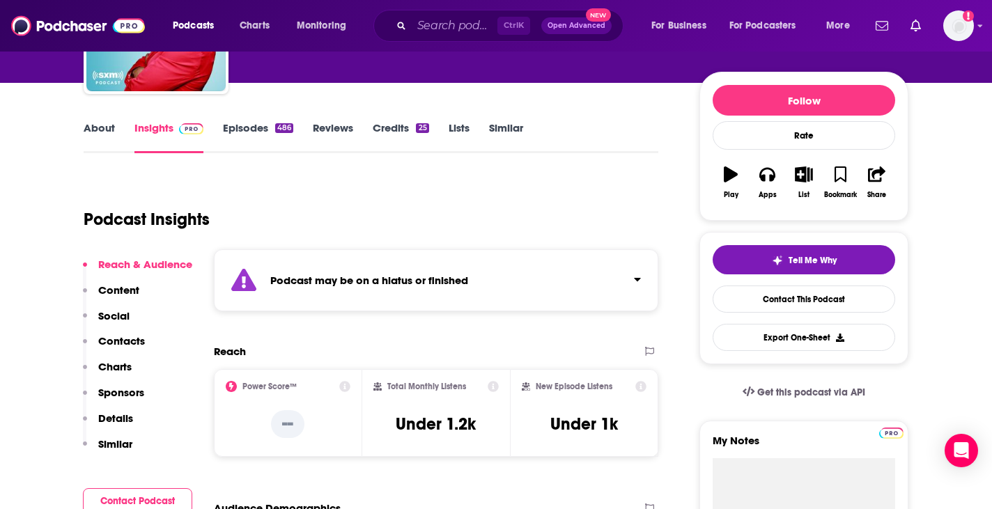
click at [235, 130] on link "Episodes 486" at bounding box center [258, 137] width 70 height 32
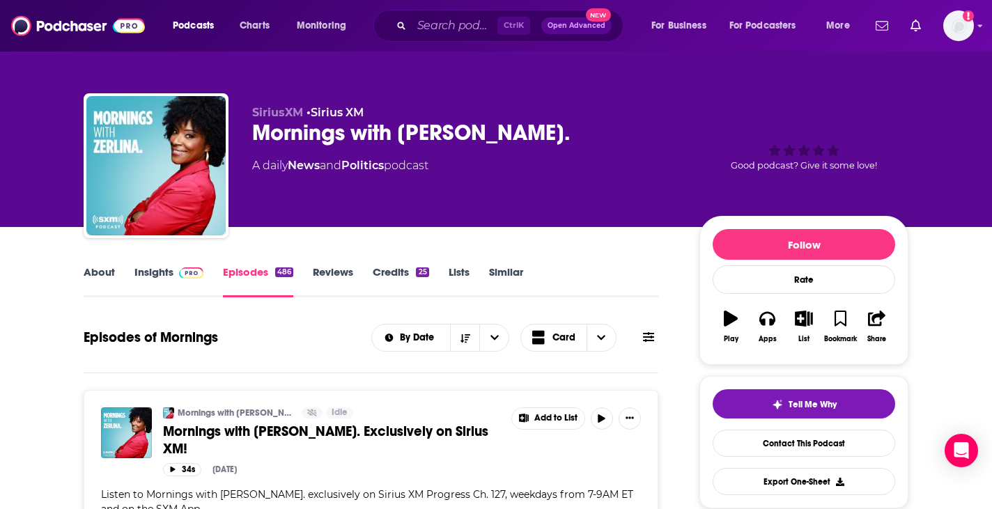
click at [498, 293] on link "Similar" at bounding box center [506, 281] width 34 height 32
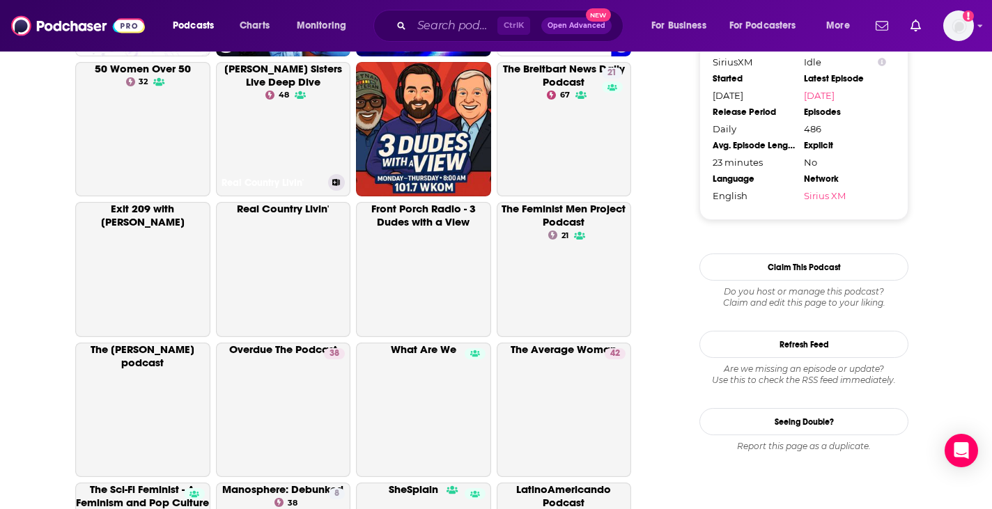
scroll to position [1433, 0]
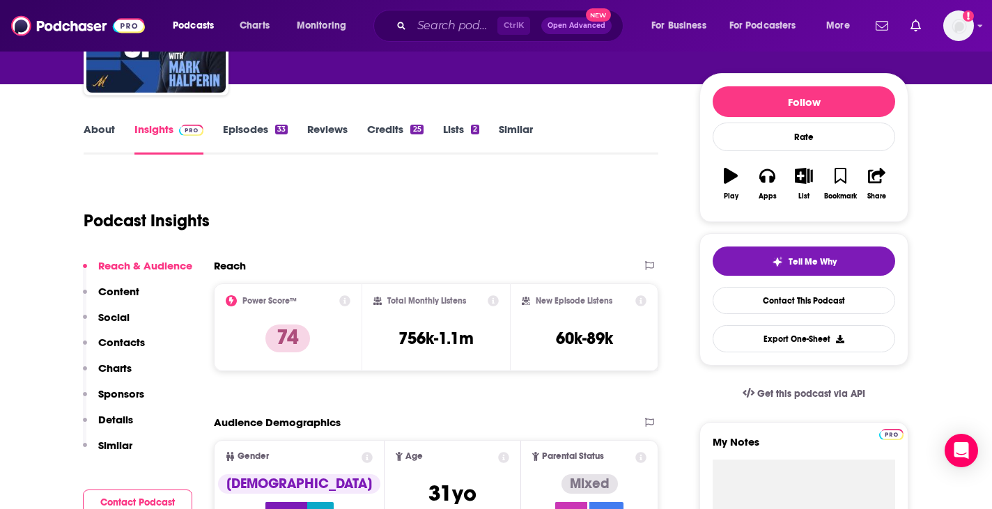
scroll to position [138, 0]
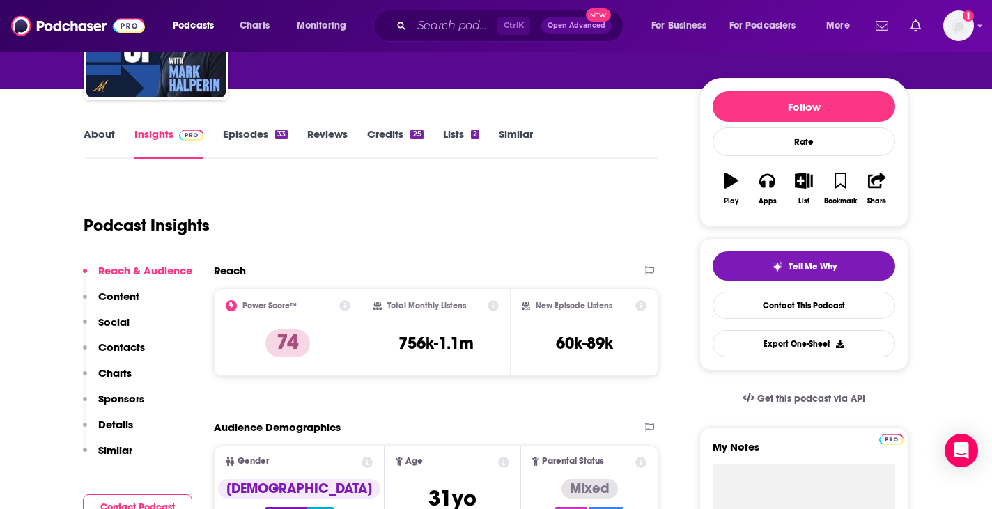
click at [340, 135] on link "Reviews" at bounding box center [327, 143] width 40 height 32
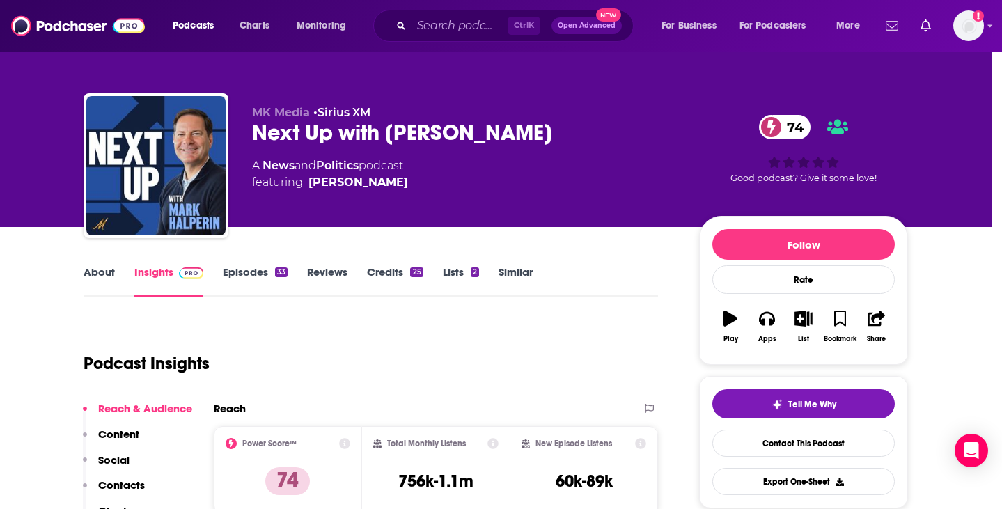
click at [250, 275] on div "No Reviews This podcast has no reviews yet, why not add one yourself? Maybe Lat…" at bounding box center [501, 254] width 1002 height 509
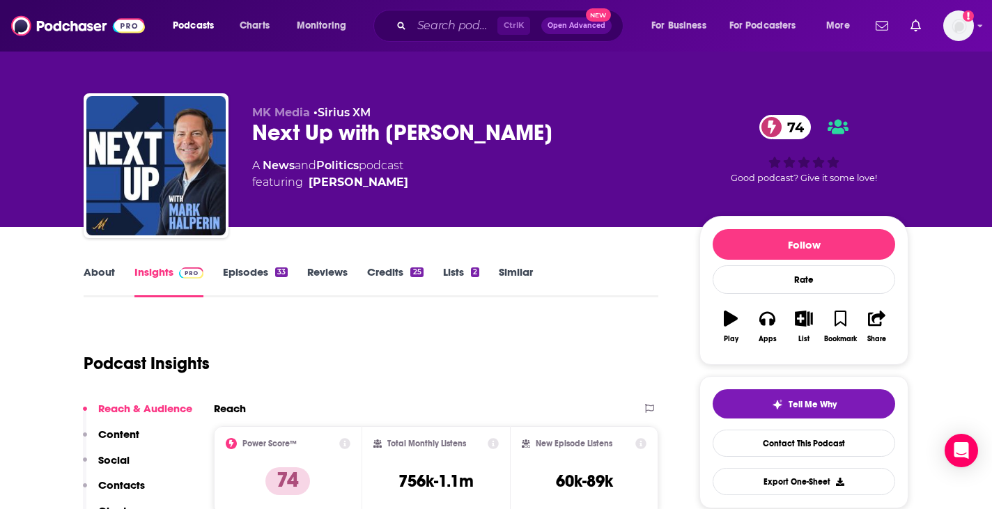
click at [256, 276] on link "Episodes 33" at bounding box center [255, 281] width 65 height 32
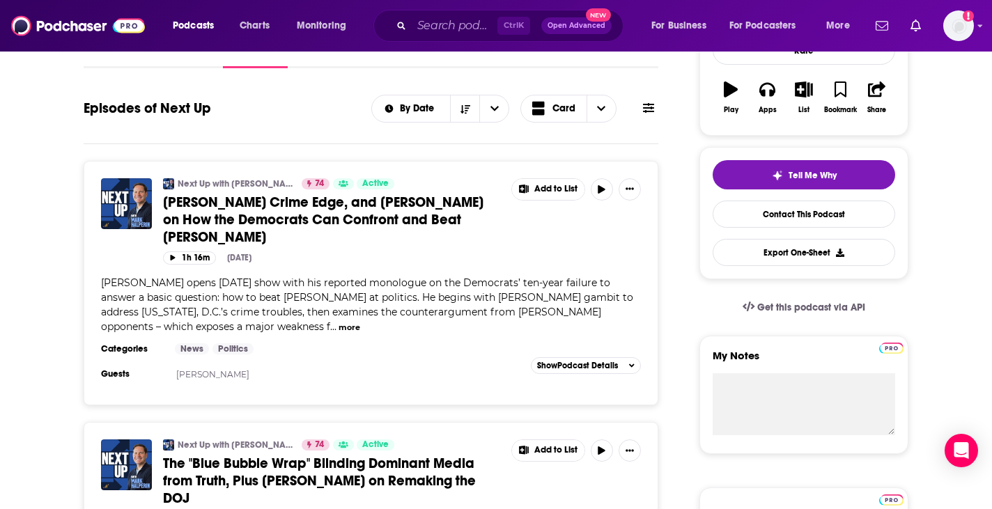
scroll to position [228, 0]
click at [339, 323] on button "more" at bounding box center [350, 329] width 22 height 12
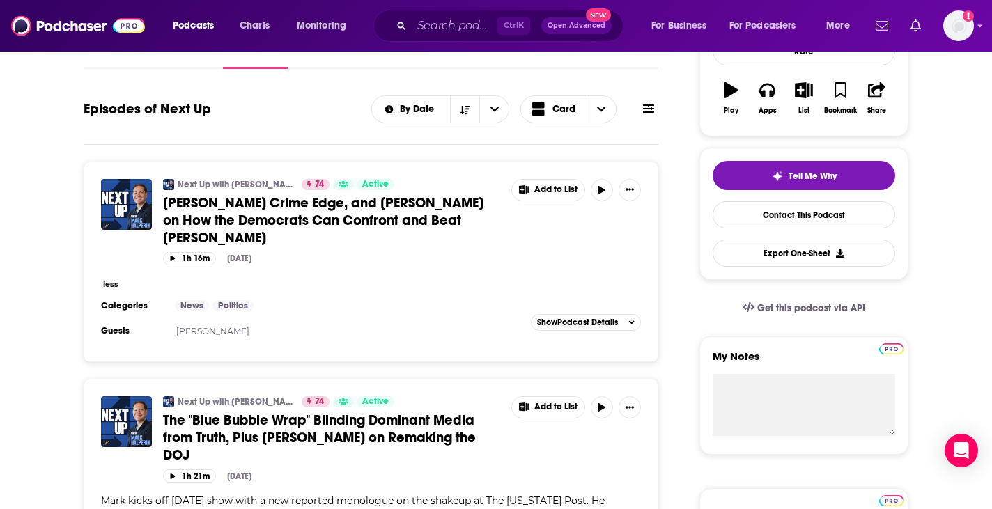
click at [110, 279] on button "less" at bounding box center [110, 285] width 15 height 12
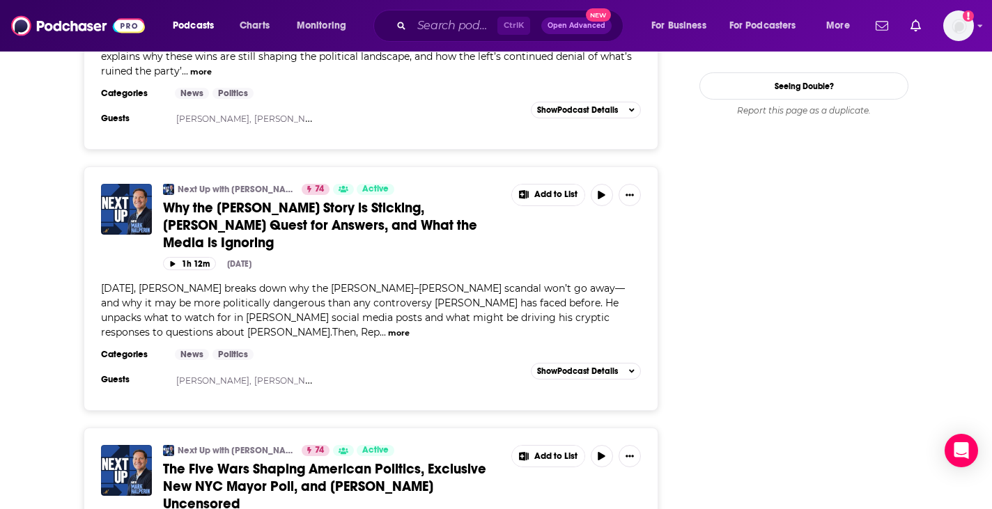
scroll to position [1767, 0]
click at [294, 283] on span "Today, Mark Halperin breaks down why the Trump–Epstein scandal won’t go away—an…" at bounding box center [363, 311] width 524 height 56
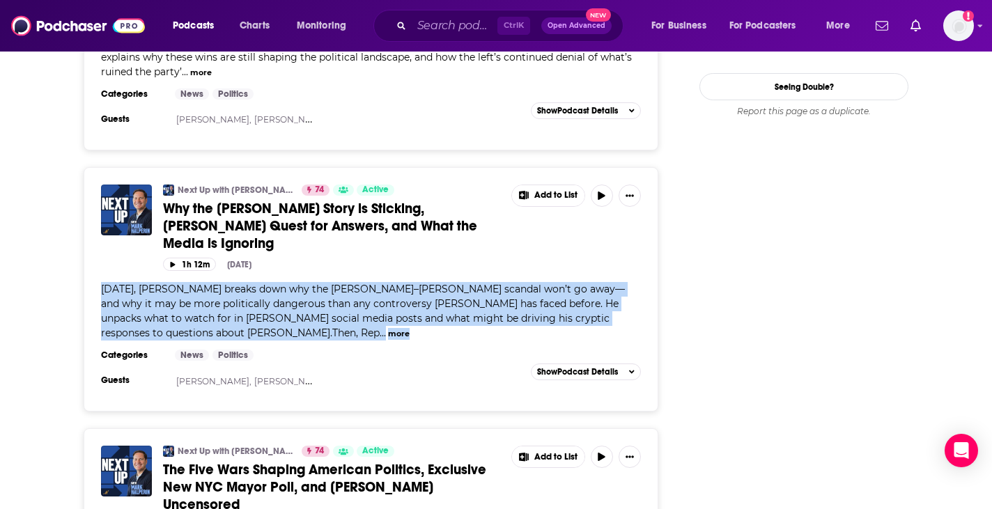
click at [294, 283] on span "Today, Mark Halperin breaks down why the Trump–Epstein scandal won’t go away—an…" at bounding box center [363, 311] width 524 height 56
click at [309, 283] on span "Today, Mark Halperin breaks down why the Trump–Epstein scandal won’t go away—an…" at bounding box center [363, 311] width 524 height 56
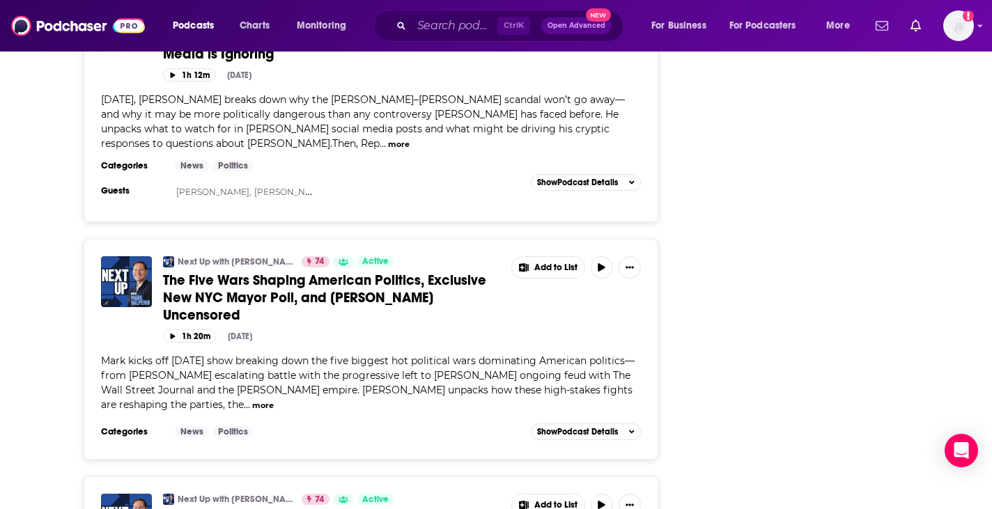
scroll to position [1955, 0]
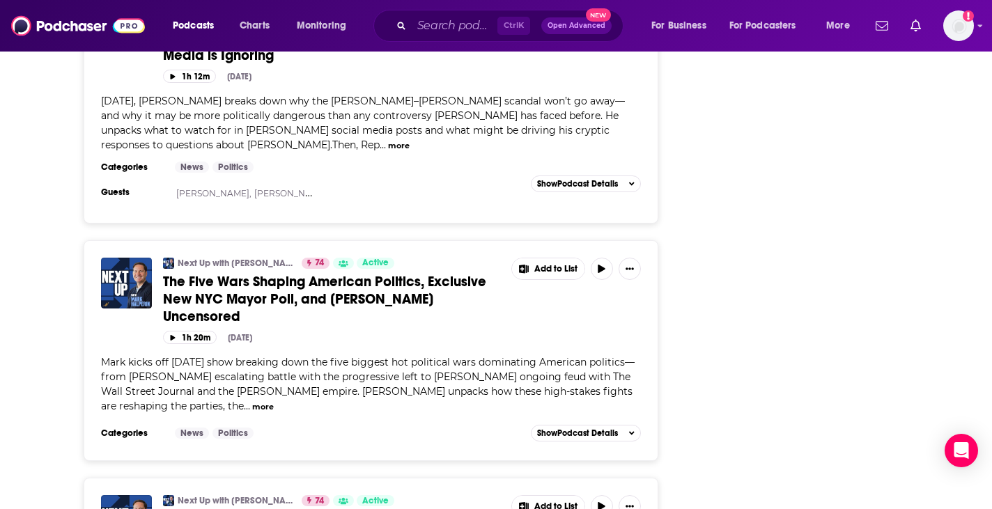
click at [321, 356] on span "Mark kicks off today’s show breaking down the five biggest hot political wars d…" at bounding box center [368, 384] width 534 height 56
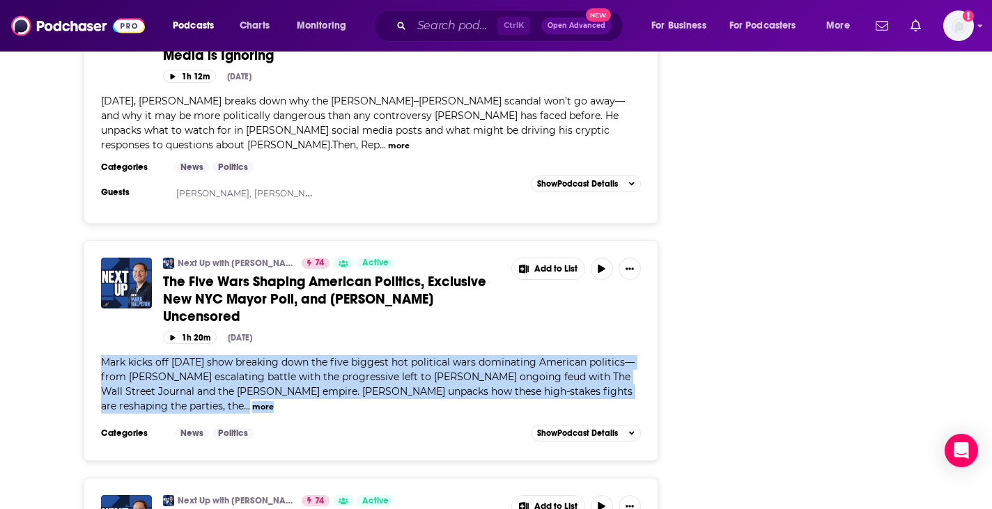
click at [321, 356] on span "Mark kicks off today’s show breaking down the five biggest hot political wars d…" at bounding box center [368, 384] width 534 height 56
click at [330, 355] on div "Mark kicks off today’s show breaking down the five biggest hot political wars d…" at bounding box center [371, 384] width 540 height 59
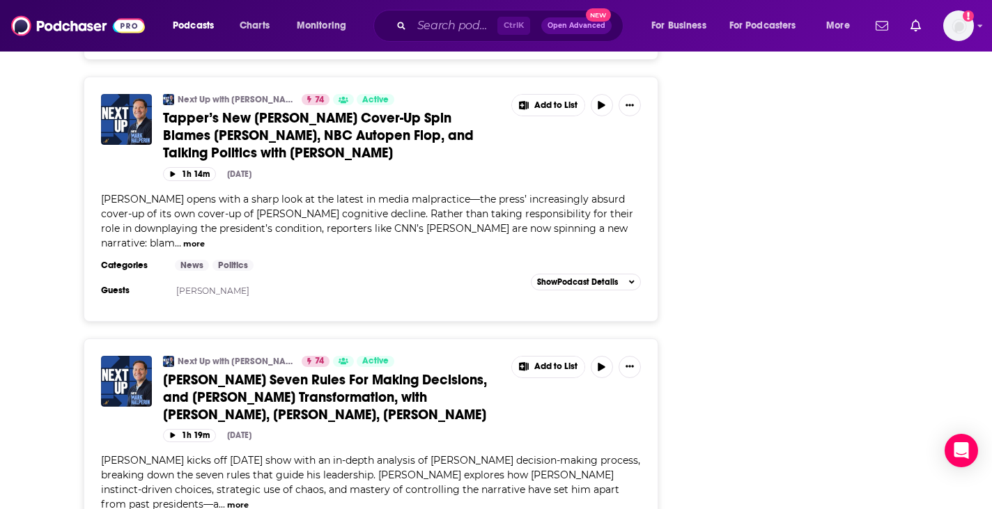
scroll to position [2618, 0]
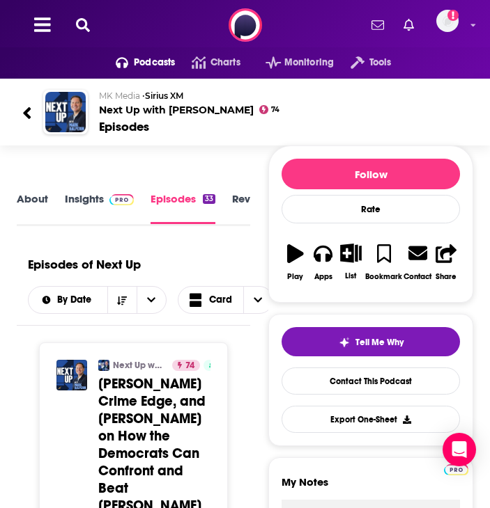
scroll to position [2, 0]
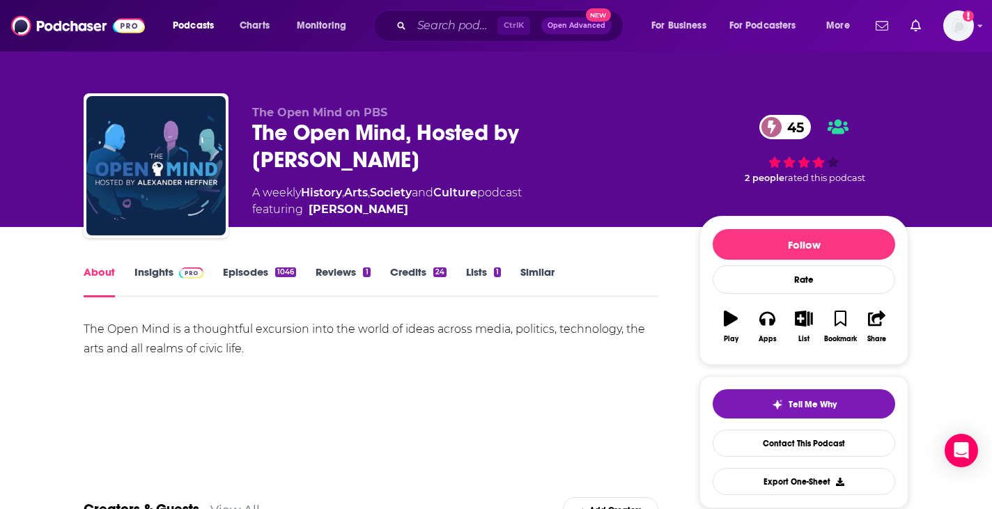
click at [344, 281] on link "Reviews 1" at bounding box center [343, 281] width 54 height 32
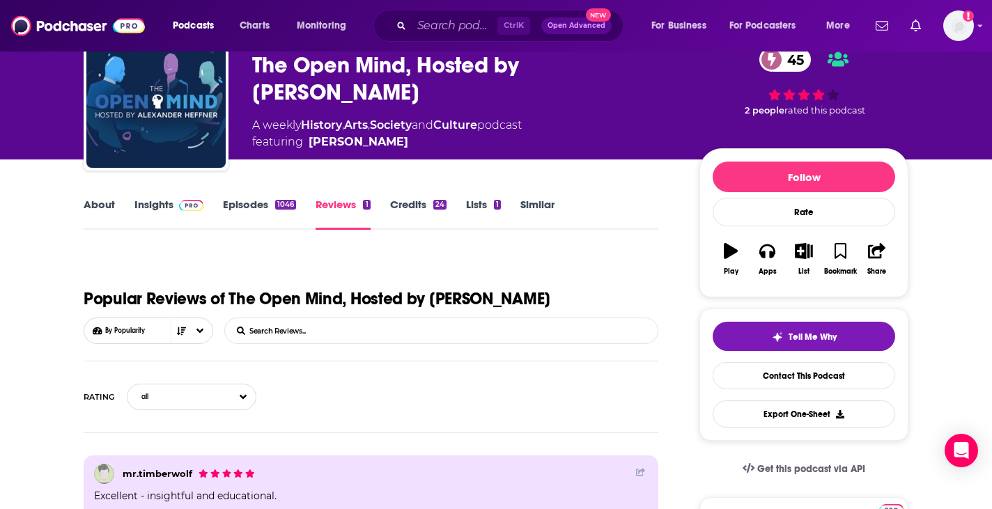
scroll to position [56, 0]
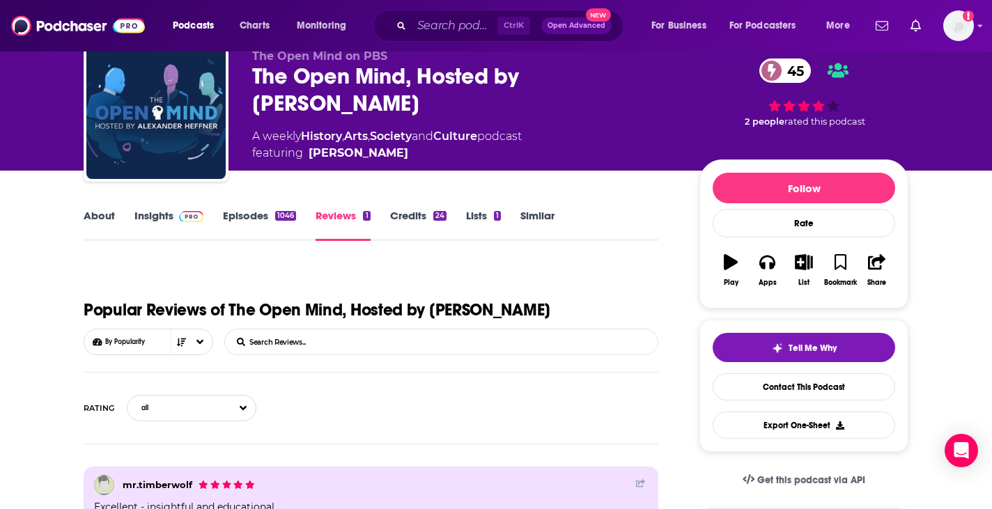
click at [263, 217] on link "Episodes 1046" at bounding box center [259, 225] width 73 height 32
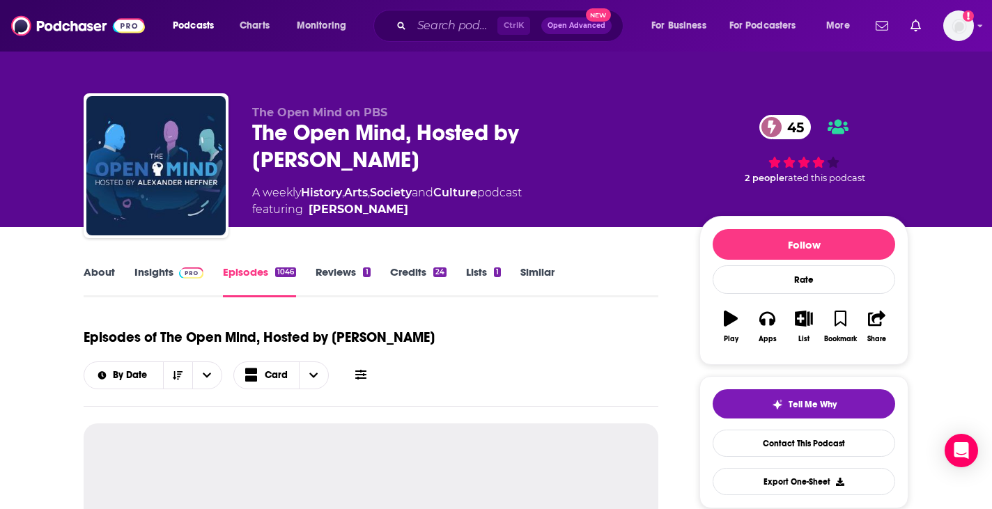
click at [155, 274] on link "Insights" at bounding box center [168, 281] width 69 height 32
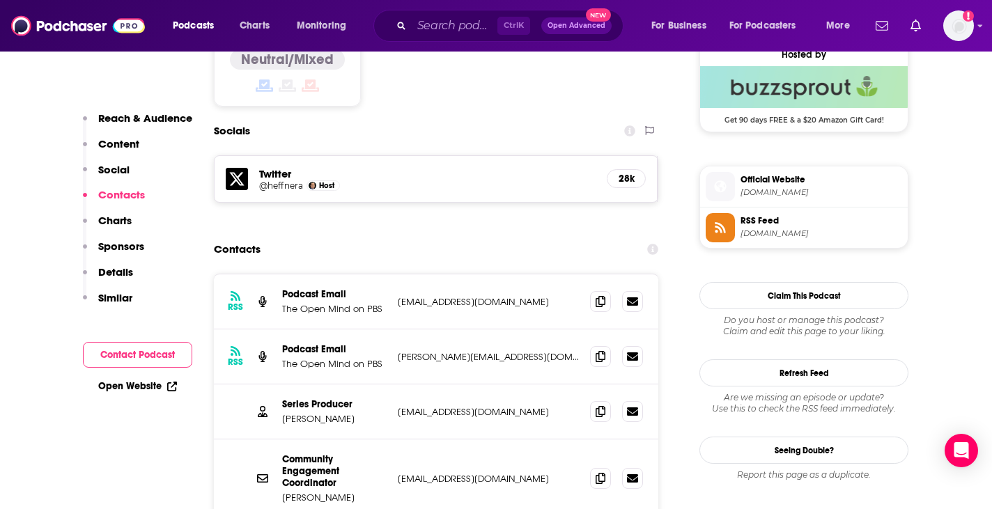
scroll to position [1141, 0]
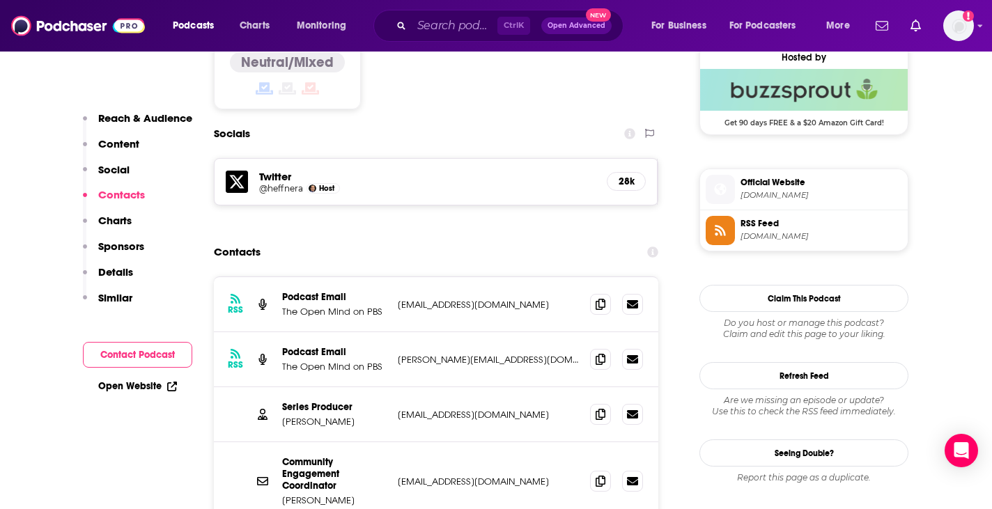
click at [235, 171] on icon at bounding box center [237, 182] width 22 height 22
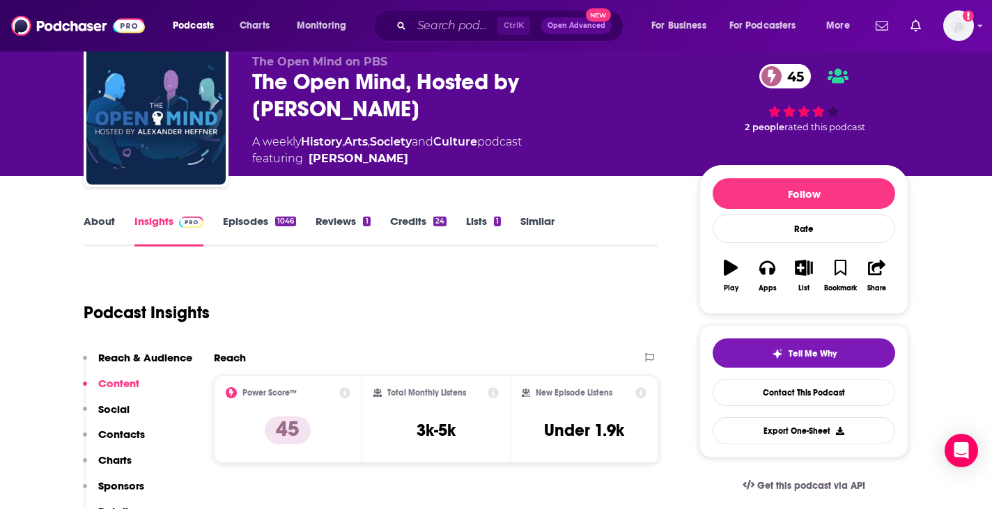
scroll to position [0, 0]
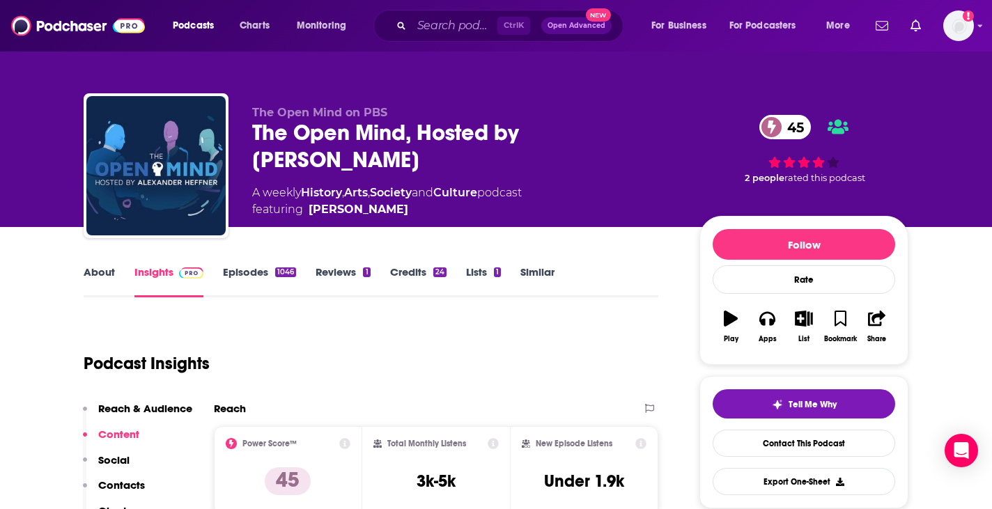
click at [294, 135] on div "The Open Mind, Hosted by Alexander Heffner 45" at bounding box center [464, 146] width 425 height 54
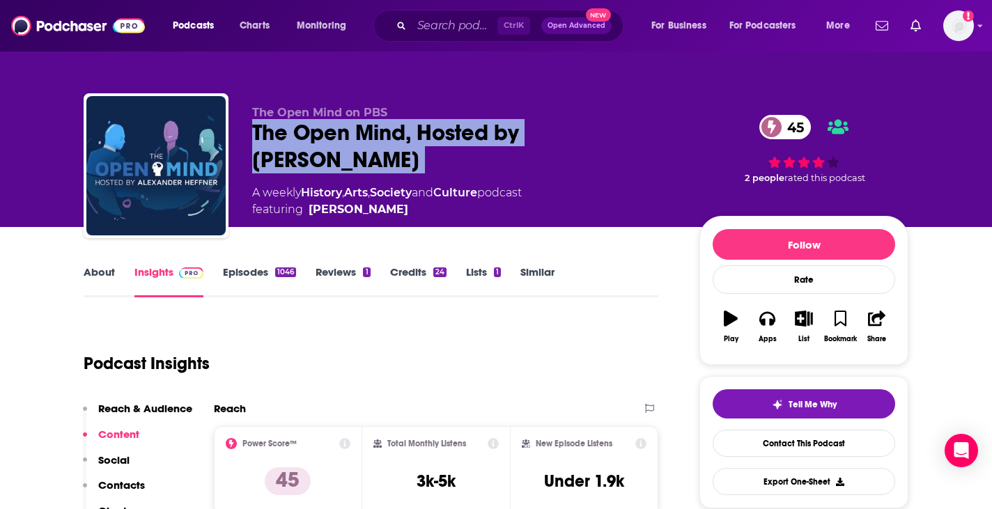
drag, startPoint x: 294, startPoint y: 135, endPoint x: 318, endPoint y: 169, distance: 41.4
click at [318, 169] on div "The Open Mind, Hosted by Alexander Heffner 45" at bounding box center [464, 146] width 425 height 54
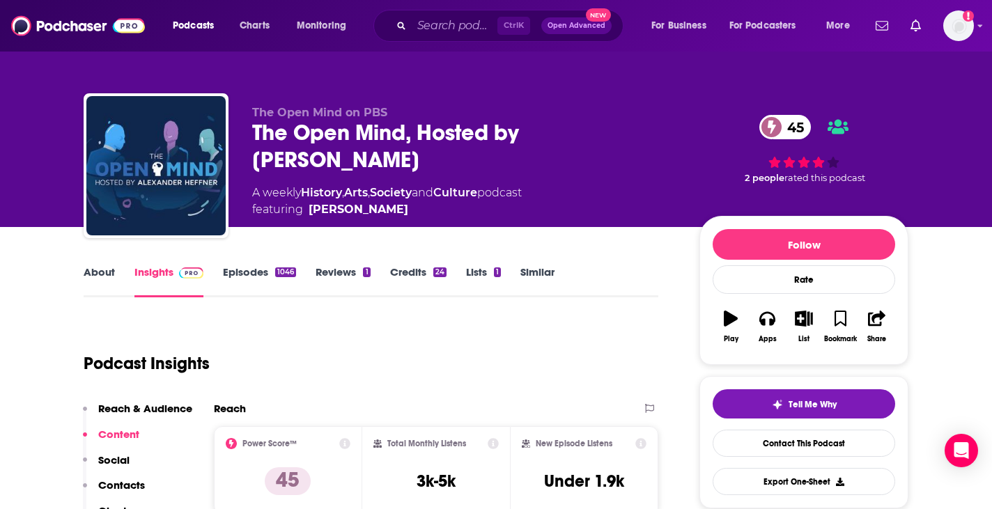
click at [318, 169] on div "The Open Mind, Hosted by Alexander Heffner 45" at bounding box center [464, 146] width 425 height 54
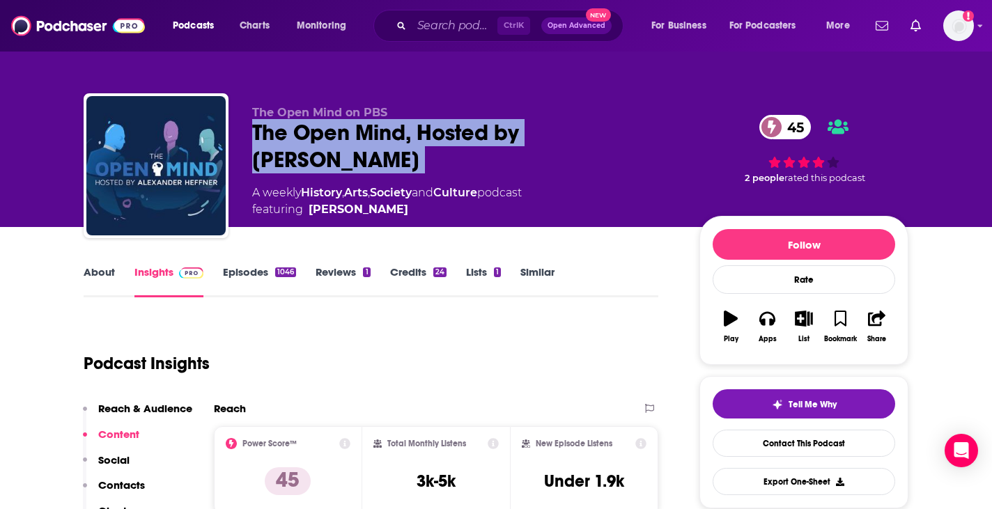
drag, startPoint x: 318, startPoint y: 169, endPoint x: 282, endPoint y: 141, distance: 45.3
click at [282, 141] on div "The Open Mind, Hosted by Alexander Heffner 45" at bounding box center [464, 146] width 425 height 54
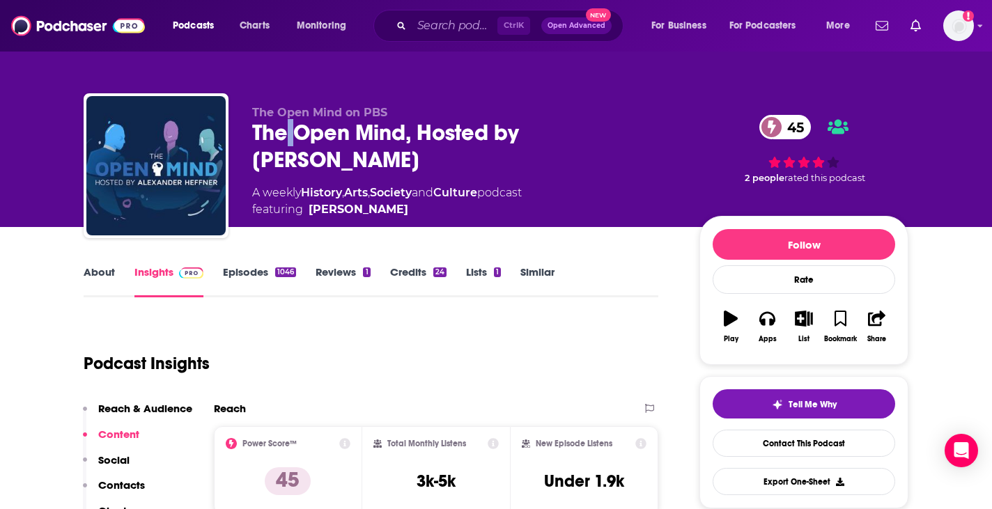
click at [282, 141] on div "The Open Mind, Hosted by Alexander Heffner 45" at bounding box center [464, 146] width 425 height 54
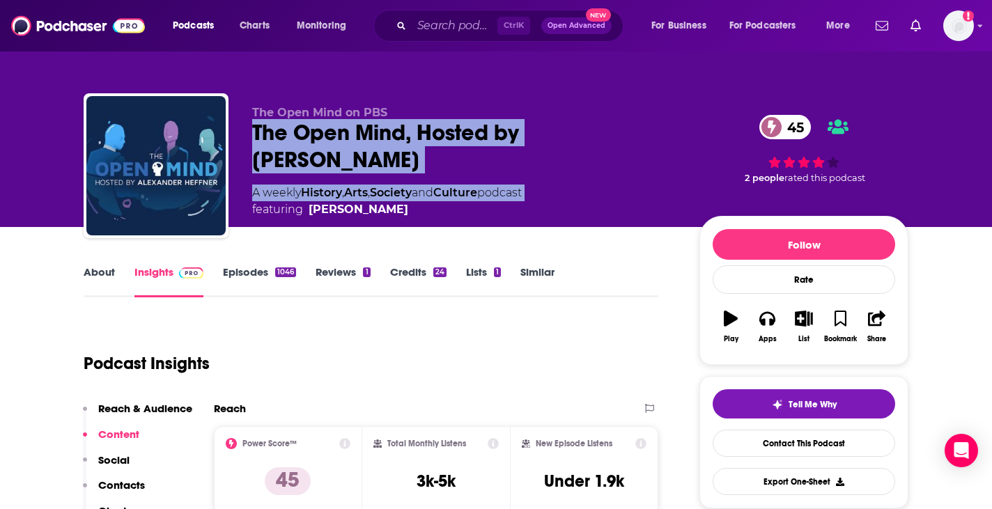
drag, startPoint x: 282, startPoint y: 141, endPoint x: 318, endPoint y: 179, distance: 52.2
click at [318, 179] on div "The Open Mind on PBS The Open Mind, Hosted by Alexander Heffner 45 A weekly His…" at bounding box center [464, 162] width 425 height 112
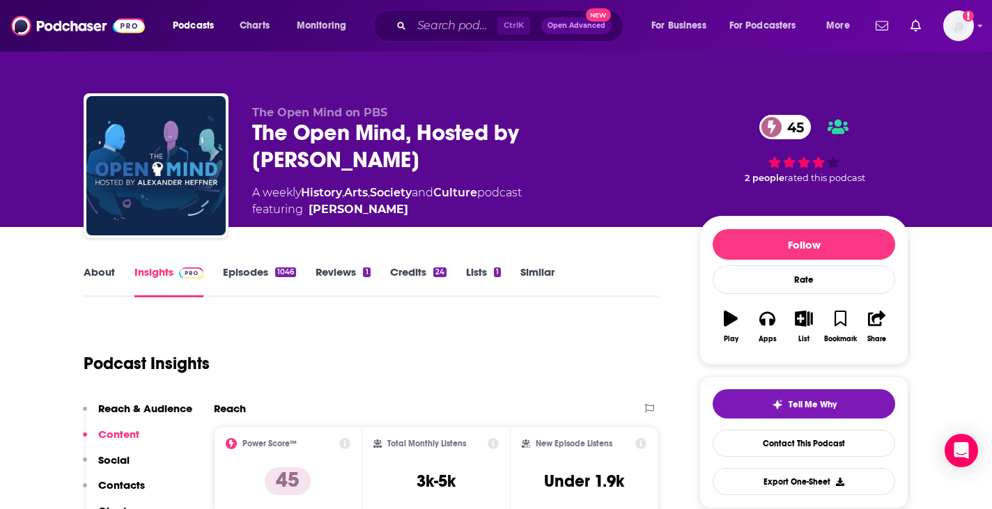
click at [313, 171] on div "The Open Mind, Hosted by Alexander Heffner 45" at bounding box center [464, 146] width 425 height 54
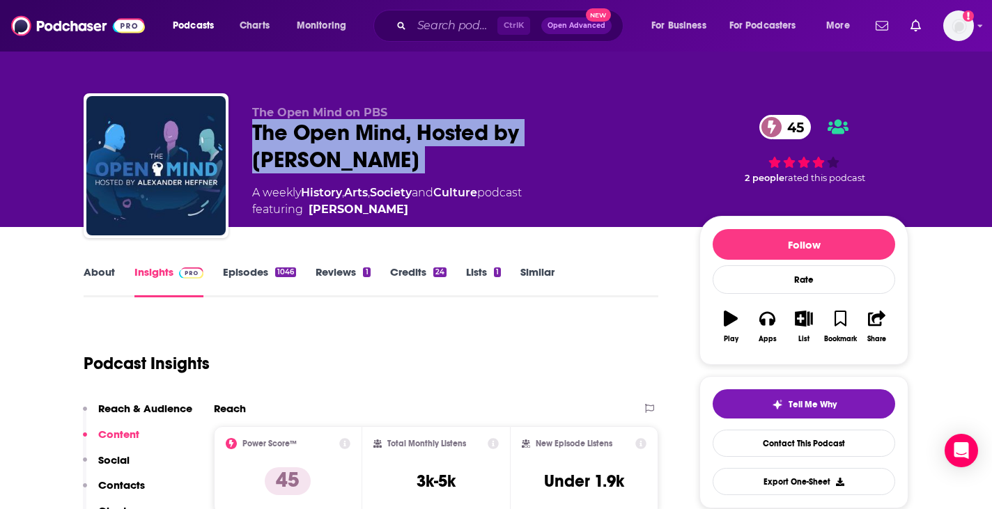
drag, startPoint x: 313, startPoint y: 171, endPoint x: 272, endPoint y: 134, distance: 55.8
click at [272, 134] on div "The Open Mind, Hosted by Alexander Heffner 45" at bounding box center [464, 146] width 425 height 54
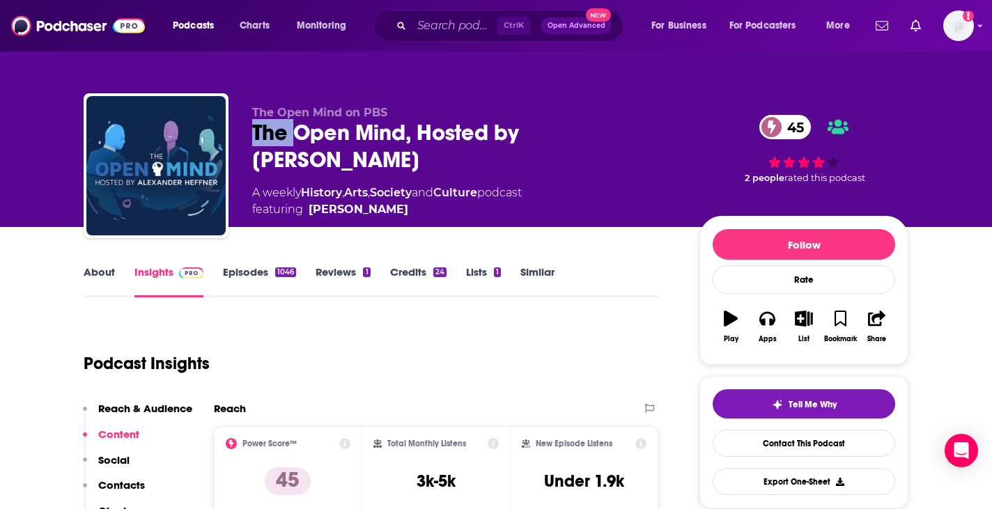
click at [272, 134] on div "The Open Mind, Hosted by Alexander Heffner 45" at bounding box center [464, 146] width 425 height 54
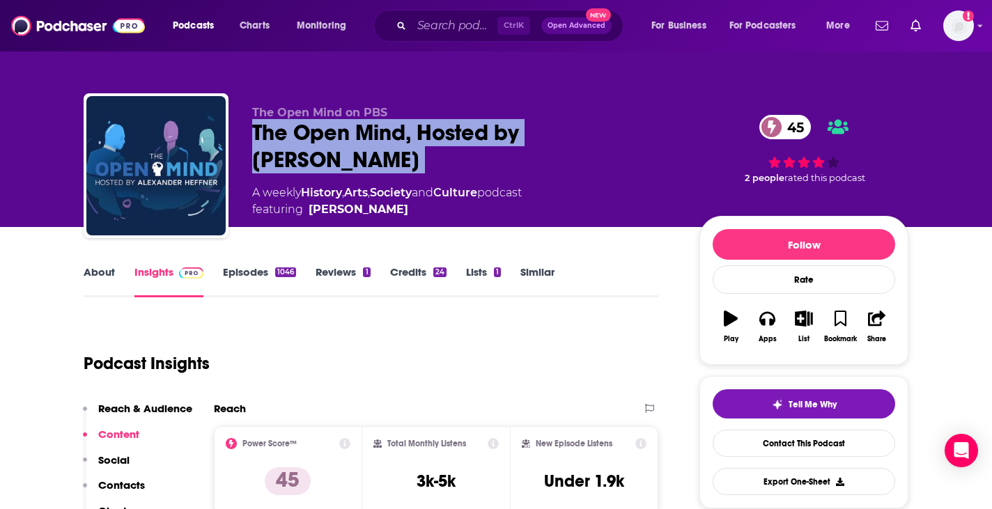
drag, startPoint x: 272, startPoint y: 134, endPoint x: 293, endPoint y: 134, distance: 21.6
click at [293, 134] on div "The Open Mind, Hosted by Alexander Heffner 45" at bounding box center [464, 146] width 425 height 54
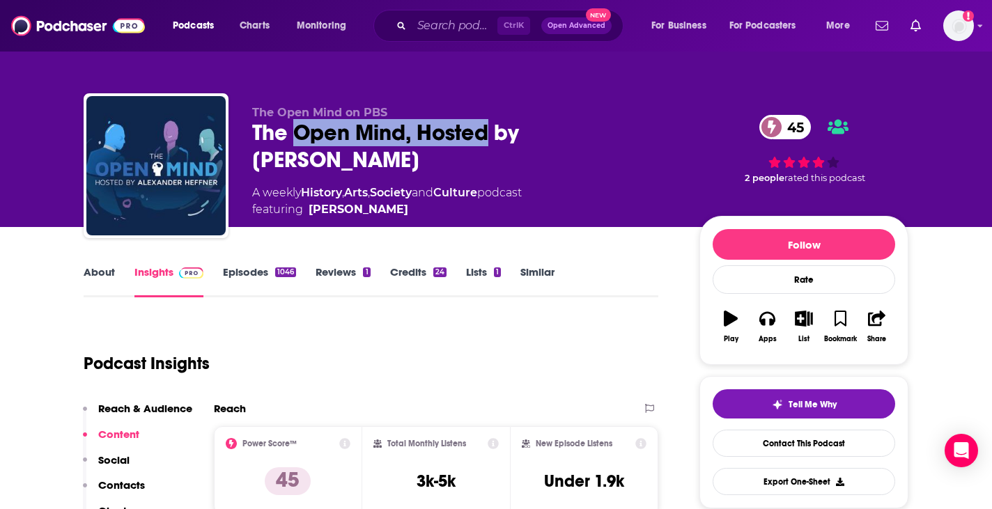
drag, startPoint x: 293, startPoint y: 134, endPoint x: 426, endPoint y: 127, distance: 133.2
click at [426, 127] on div "The Open Mind, Hosted by Alexander Heffner 45" at bounding box center [464, 146] width 425 height 54
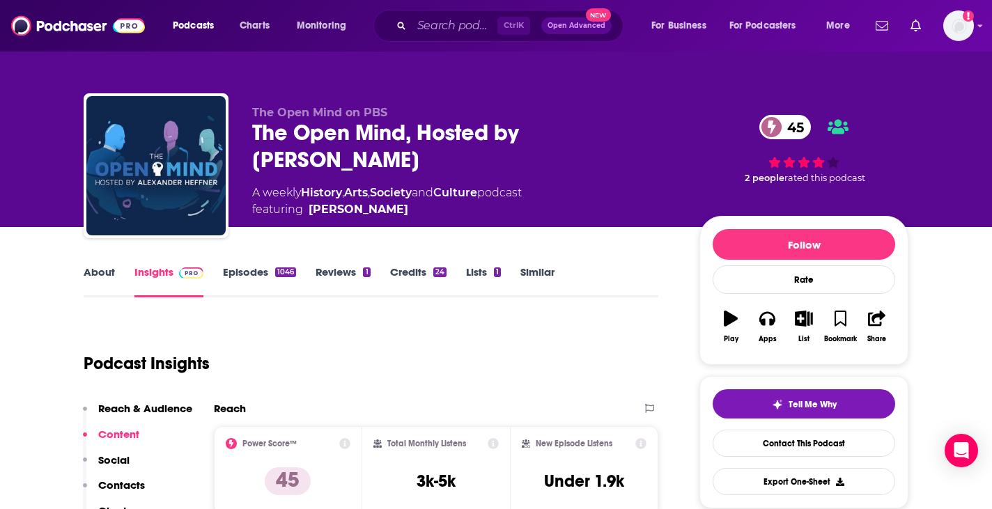
click at [271, 130] on div "The Open Mind, Hosted by Alexander Heffner 45" at bounding box center [464, 146] width 425 height 54
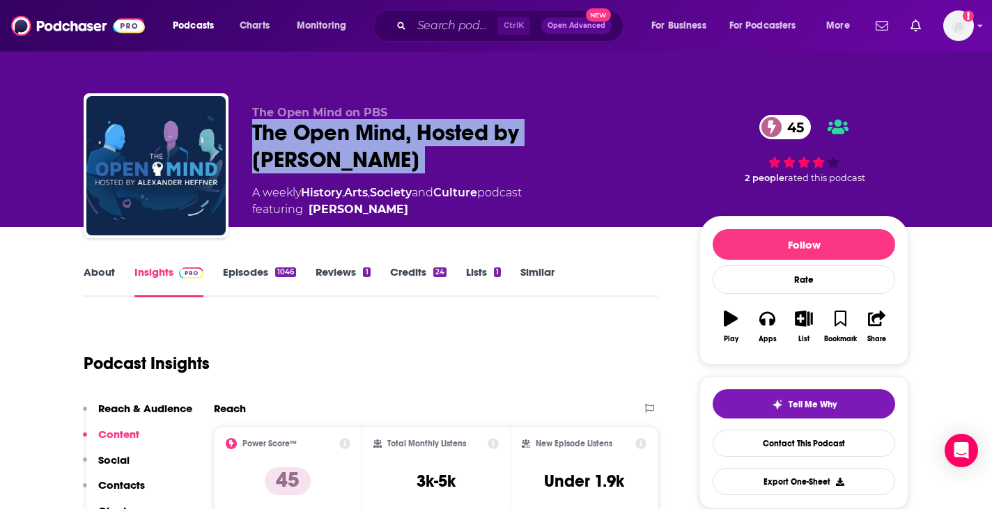
drag, startPoint x: 271, startPoint y: 130, endPoint x: 398, endPoint y: 154, distance: 129.0
click at [398, 154] on div "The Open Mind, Hosted by Alexander Heffner 45" at bounding box center [464, 146] width 425 height 54
drag, startPoint x: 398, startPoint y: 154, endPoint x: 277, endPoint y: 129, distance: 123.8
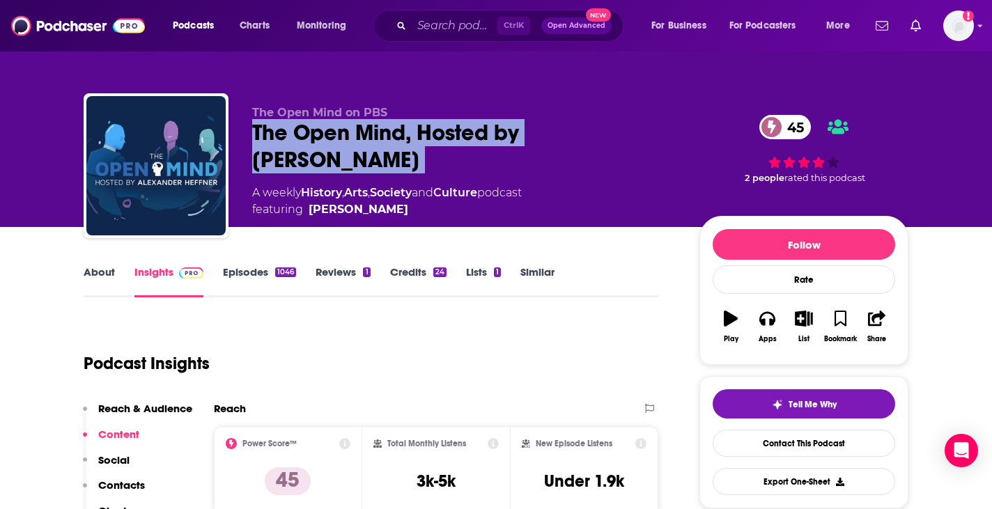
click at [277, 129] on div "The Open Mind, Hosted by Alexander Heffner 45" at bounding box center [464, 146] width 425 height 54
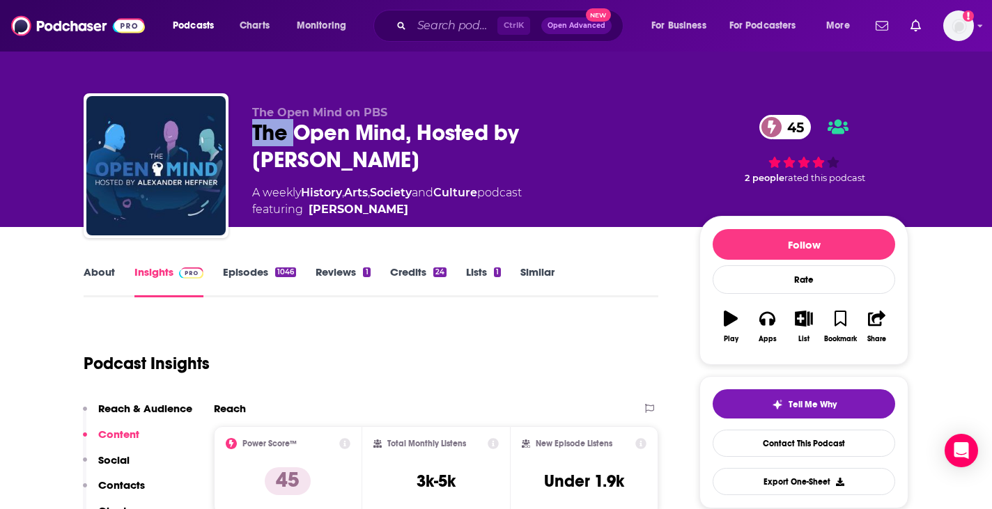
click at [277, 129] on div "The Open Mind, Hosted by Alexander Heffner 45" at bounding box center [464, 146] width 425 height 54
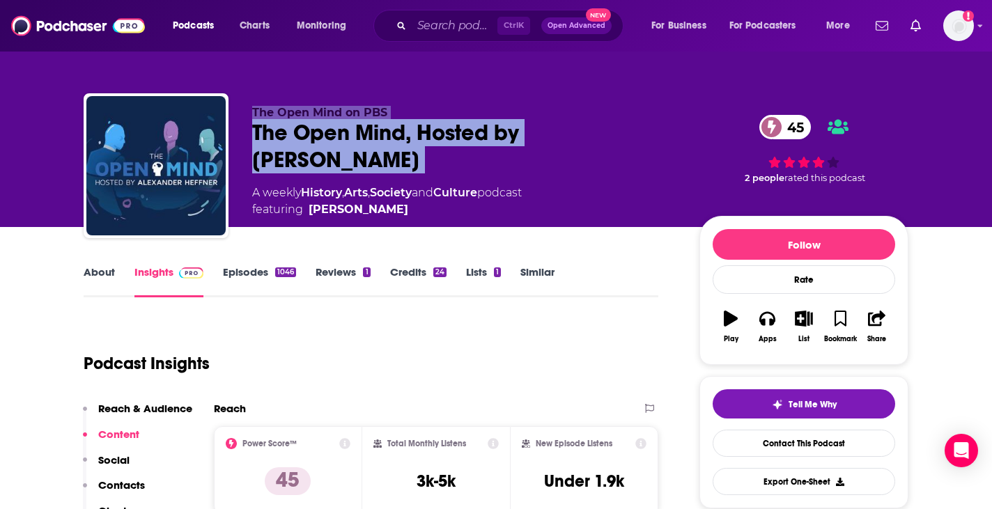
drag, startPoint x: 277, startPoint y: 129, endPoint x: 444, endPoint y: 114, distance: 167.9
click at [444, 114] on div "The Open Mind on PBS The Open Mind, Hosted by Alexander Heffner 45 A weekly His…" at bounding box center [464, 162] width 425 height 112
click at [444, 114] on p "The Open Mind on PBS" at bounding box center [464, 112] width 425 height 13
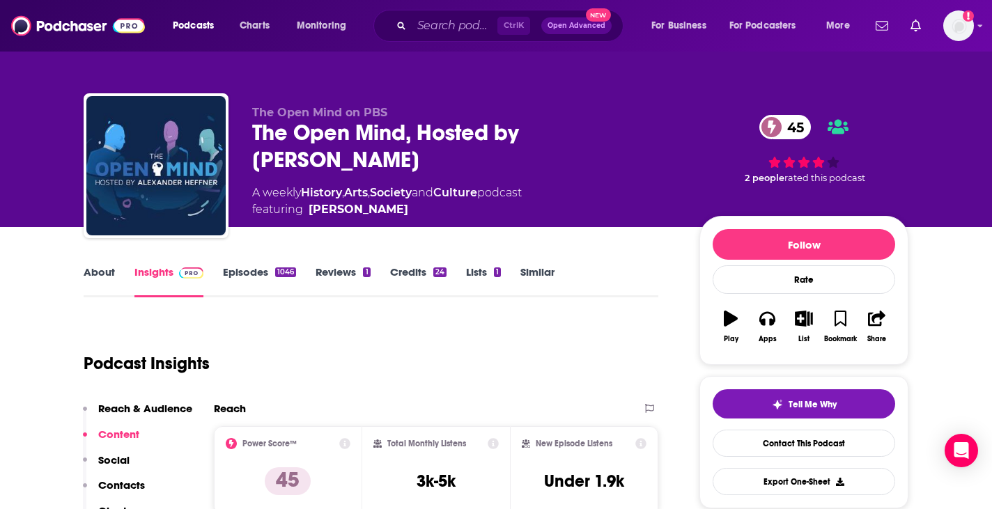
click at [270, 130] on div "The Open Mind, Hosted by Alexander Heffner 45" at bounding box center [464, 146] width 425 height 54
drag, startPoint x: 270, startPoint y: 130, endPoint x: 424, endPoint y: 129, distance: 154.6
click at [424, 129] on div "The Open Mind, Hosted by Alexander Heffner 45" at bounding box center [464, 146] width 425 height 54
click at [281, 131] on div "The Open Mind, Hosted by Alexander Heffner 45" at bounding box center [464, 146] width 425 height 54
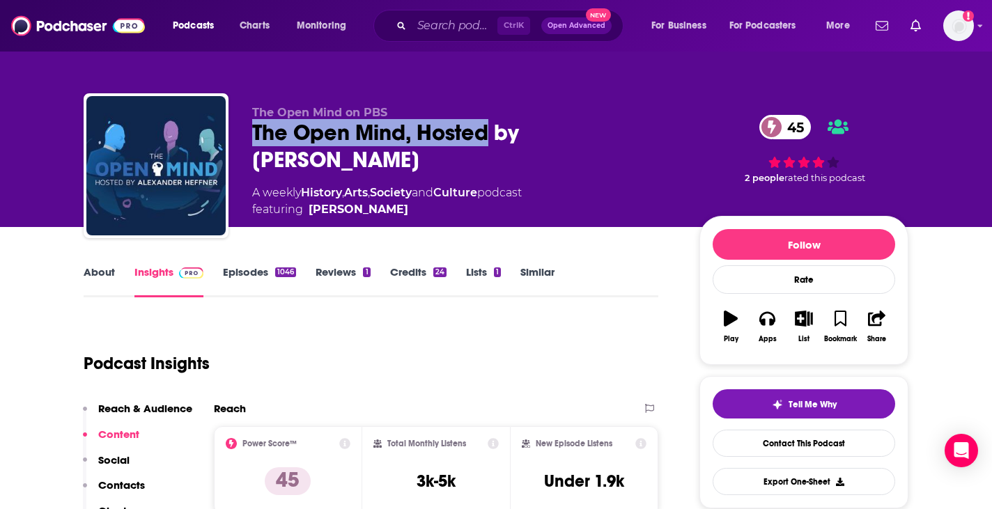
drag, startPoint x: 281, startPoint y: 131, endPoint x: 433, endPoint y: 131, distance: 151.9
click at [433, 131] on div "The Open Mind, Hosted by Alexander Heffner 45" at bounding box center [464, 146] width 425 height 54
click at [405, 132] on div "The Open Mind, Hosted by Alexander Heffner 45" at bounding box center [464, 146] width 425 height 54
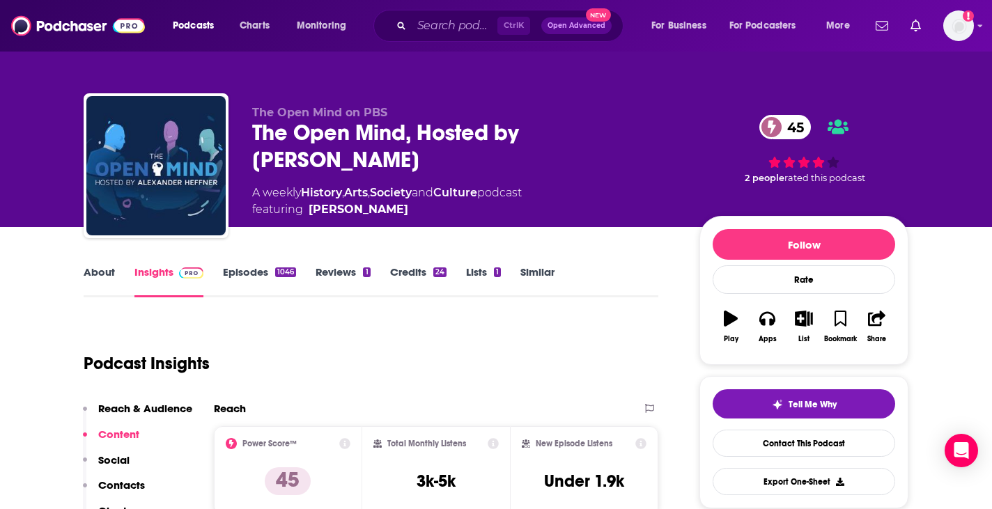
click at [279, 135] on div "The Open Mind, Hosted by Alexander Heffner 45" at bounding box center [464, 146] width 425 height 54
drag, startPoint x: 279, startPoint y: 135, endPoint x: 389, endPoint y: 125, distance: 110.6
click at [389, 125] on div "The Open Mind, Hosted by Alexander Heffner 45" at bounding box center [464, 146] width 425 height 54
click at [348, 127] on div "The Open Mind, Hosted by Alexander Heffner 45" at bounding box center [464, 146] width 425 height 54
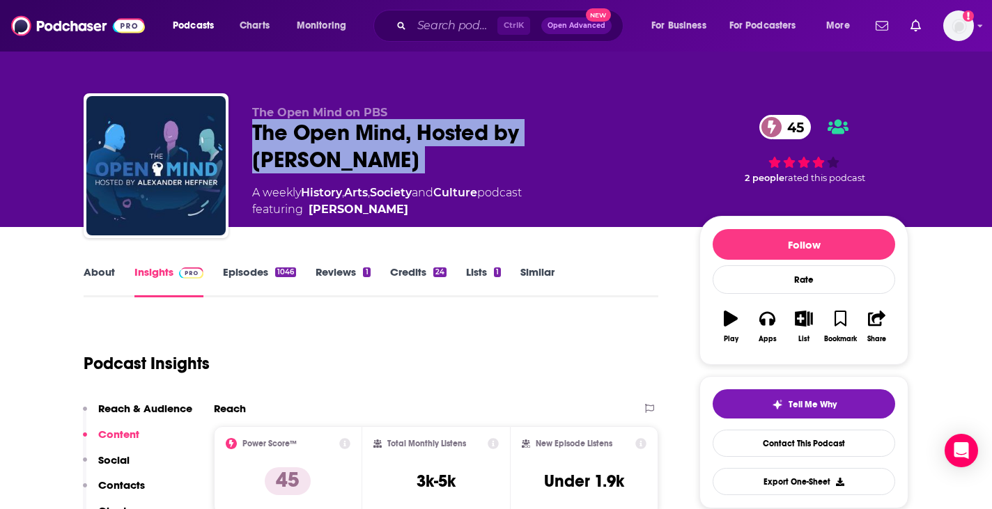
click at [348, 127] on div "The Open Mind, Hosted by Alexander Heffner 45" at bounding box center [464, 146] width 425 height 54
click at [278, 134] on div "The Open Mind, Hosted by Alexander Heffner 45" at bounding box center [464, 146] width 425 height 54
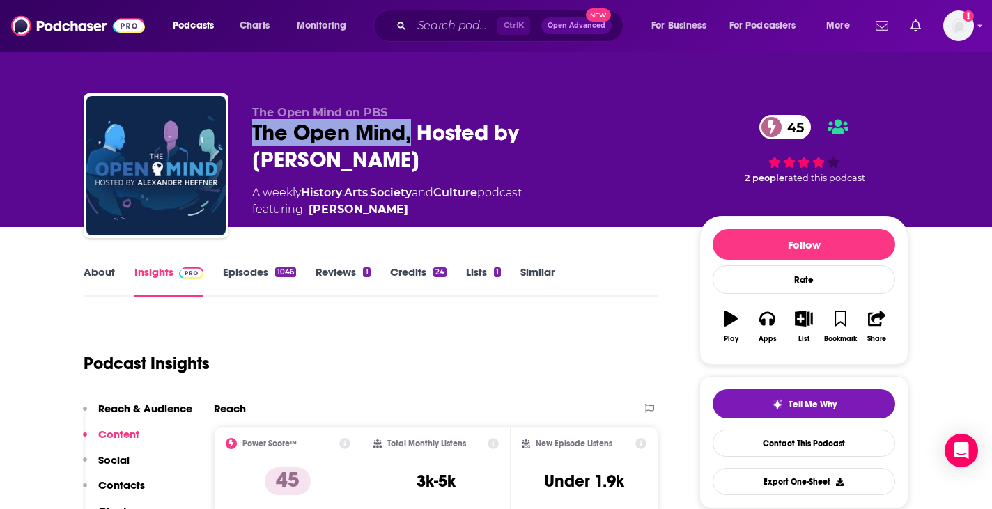
drag, startPoint x: 278, startPoint y: 134, endPoint x: 409, endPoint y: 132, distance: 131.0
click at [409, 132] on div "The Open Mind, Hosted by Alexander Heffner 45" at bounding box center [464, 146] width 425 height 54
click at [286, 126] on div "The Open Mind, Hosted by Alexander Heffner 45" at bounding box center [464, 146] width 425 height 54
drag, startPoint x: 286, startPoint y: 126, endPoint x: 428, endPoint y: 127, distance: 142.8
click at [428, 127] on div "The Open Mind, Hosted by Alexander Heffner 45" at bounding box center [464, 146] width 425 height 54
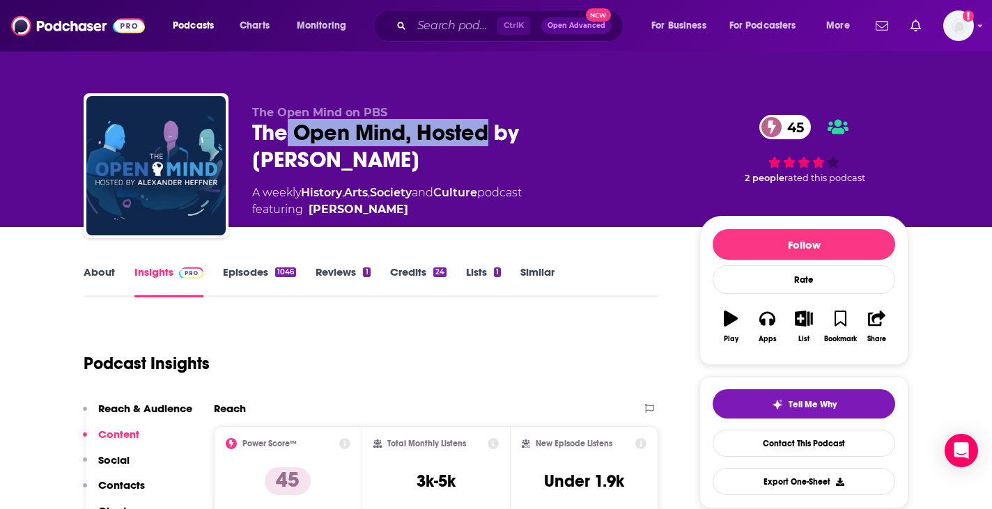
click at [428, 127] on div "The Open Mind, Hosted by Alexander Heffner 45" at bounding box center [464, 146] width 425 height 54
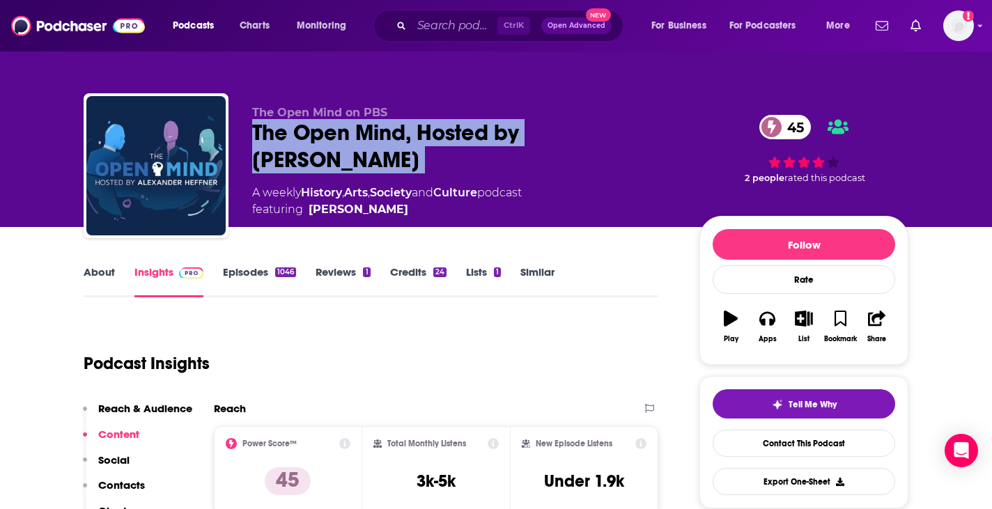
drag, startPoint x: 428, startPoint y: 127, endPoint x: 265, endPoint y: 132, distance: 163.1
click at [265, 132] on div "The Open Mind, Hosted by Alexander Heffner 45" at bounding box center [464, 146] width 425 height 54
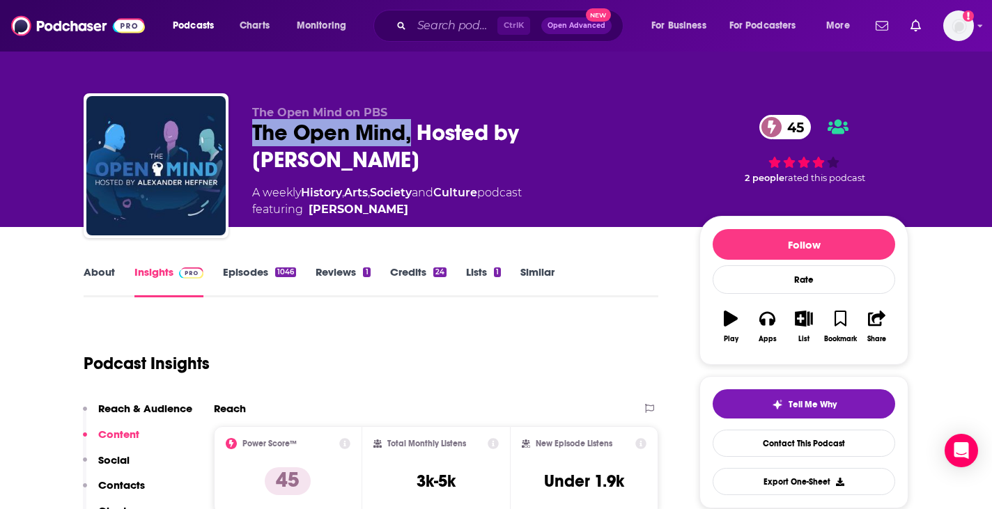
drag, startPoint x: 265, startPoint y: 132, endPoint x: 407, endPoint y: 125, distance: 141.6
click at [407, 125] on div "The Open Mind, Hosted by Alexander Heffner 45" at bounding box center [464, 146] width 425 height 54
drag, startPoint x: 407, startPoint y: 125, endPoint x: 261, endPoint y: 125, distance: 146.3
click at [261, 125] on div "The Open Mind, Hosted by Alexander Heffner 45" at bounding box center [464, 146] width 425 height 54
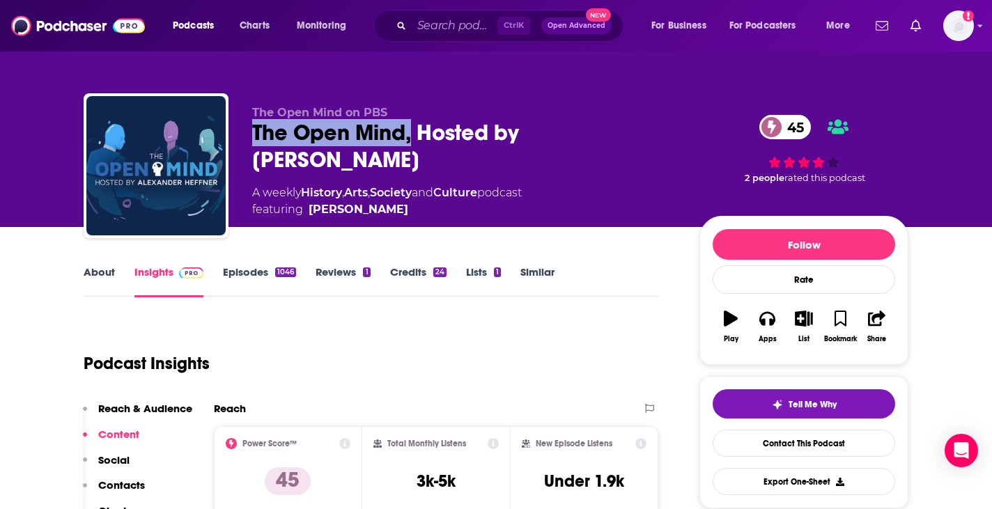
click at [261, 125] on div "The Open Mind, Hosted by Alexander Heffner 45" at bounding box center [464, 146] width 425 height 54
drag, startPoint x: 261, startPoint y: 125, endPoint x: 407, endPoint y: 123, distance: 146.3
click at [407, 123] on div "The Open Mind, Hosted by Alexander Heffner 45" at bounding box center [464, 146] width 425 height 54
drag, startPoint x: 407, startPoint y: 123, endPoint x: 244, endPoint y: 128, distance: 163.1
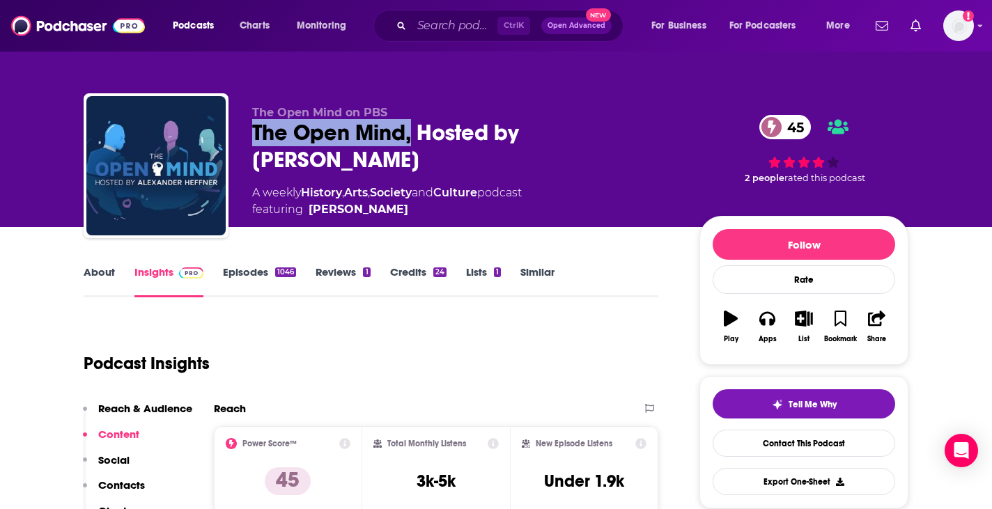
click at [244, 128] on div "The Open Mind on PBS The Open Mind, Hosted by Alexander Heffner 45 A weekly His…" at bounding box center [496, 168] width 825 height 150
drag, startPoint x: 244, startPoint y: 128, endPoint x: 406, endPoint y: 121, distance: 162.5
click at [406, 121] on div "The Open Mind on PBS The Open Mind, Hosted by Alexander Heffner 45 A weekly His…" at bounding box center [496, 168] width 825 height 150
click at [406, 121] on div "The Open Mind, Hosted by Alexander Heffner 45" at bounding box center [464, 146] width 425 height 54
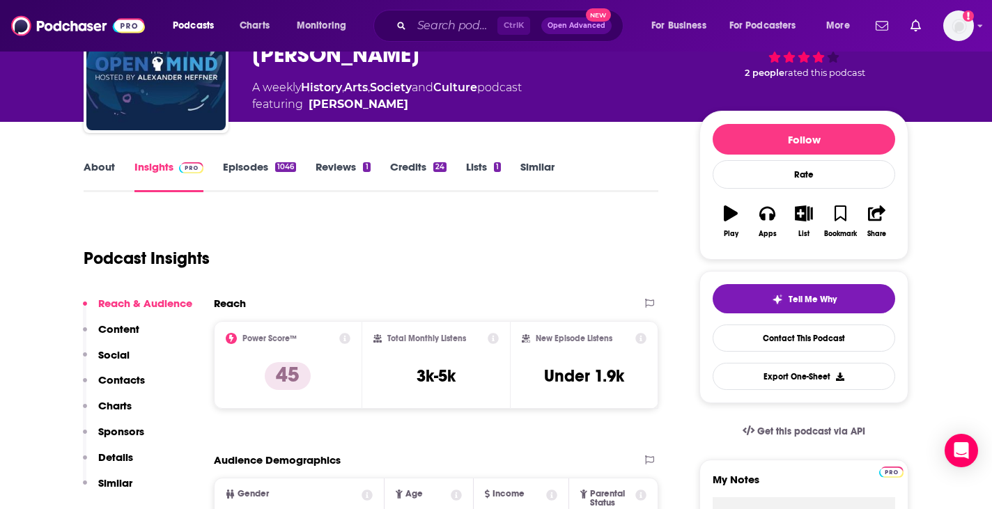
scroll to position [33, 0]
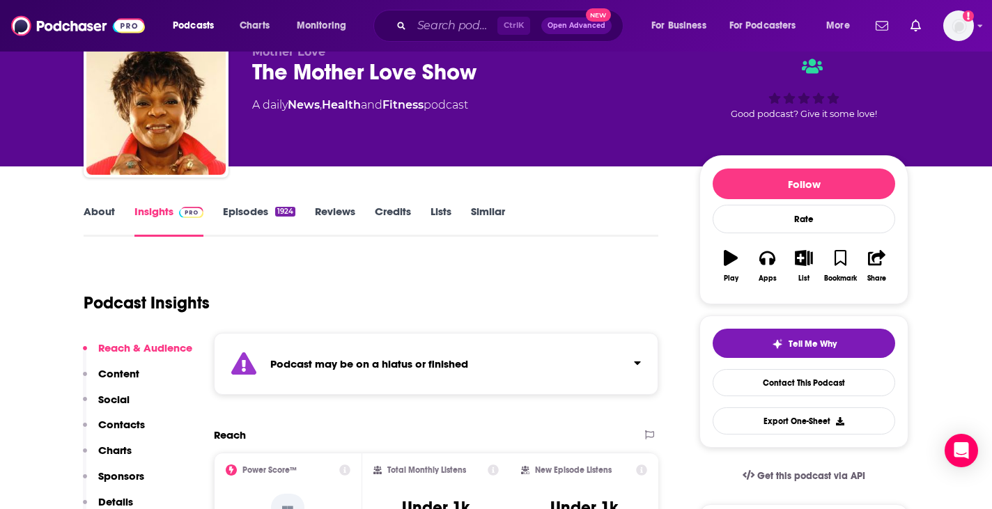
scroll to position [61, 0]
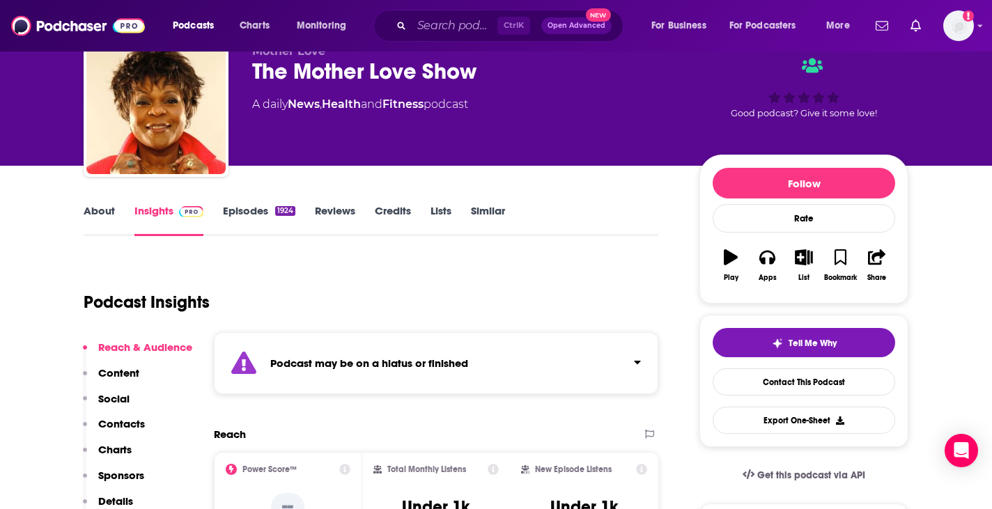
click at [263, 215] on link "Episodes 1924" at bounding box center [259, 220] width 72 height 32
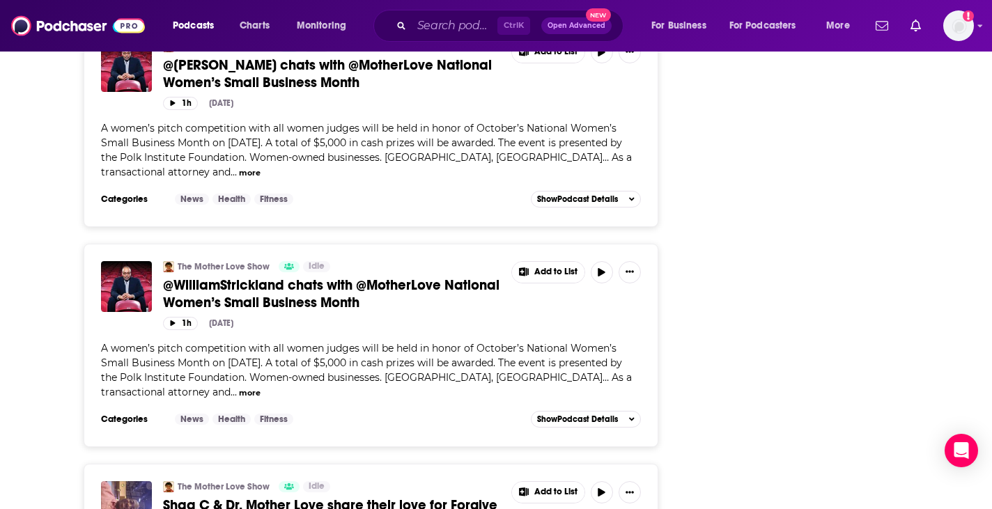
scroll to position [4799, 0]
click at [349, 264] on div "The Mother Love Show Idle @WilliamStrickland chats with @MotherLove National Wo…" at bounding box center [371, 335] width 540 height 148
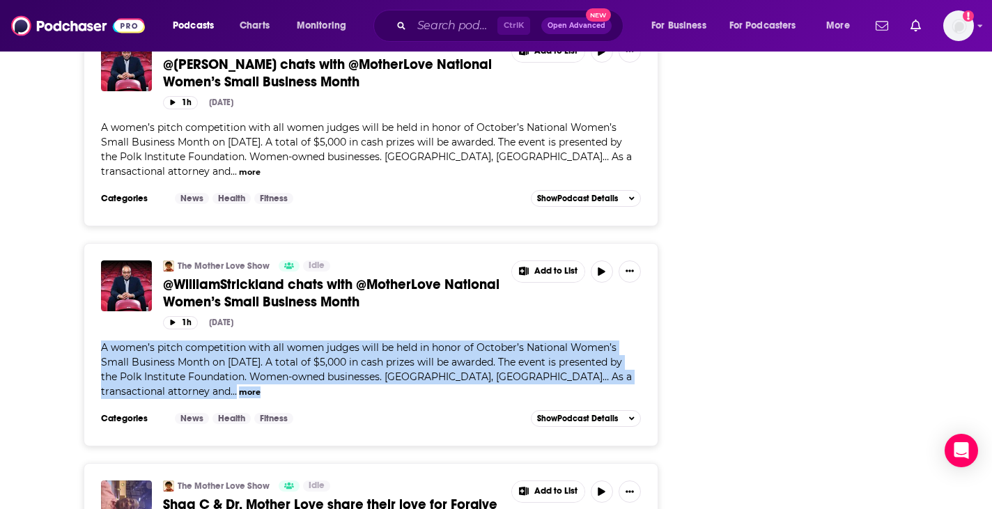
click at [349, 264] on div "The Mother Love Show Idle @WilliamStrickland chats with @MotherLove National Wo…" at bounding box center [371, 335] width 540 height 148
click at [350, 341] on span "A women’s pitch competition with all women judges will be held in honor of Octo…" at bounding box center [366, 369] width 531 height 56
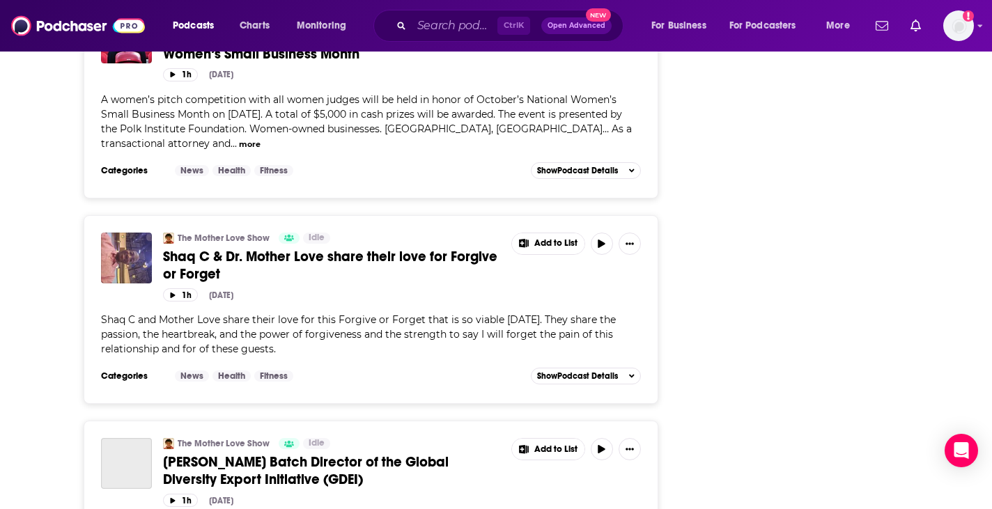
scroll to position [5175, 0]
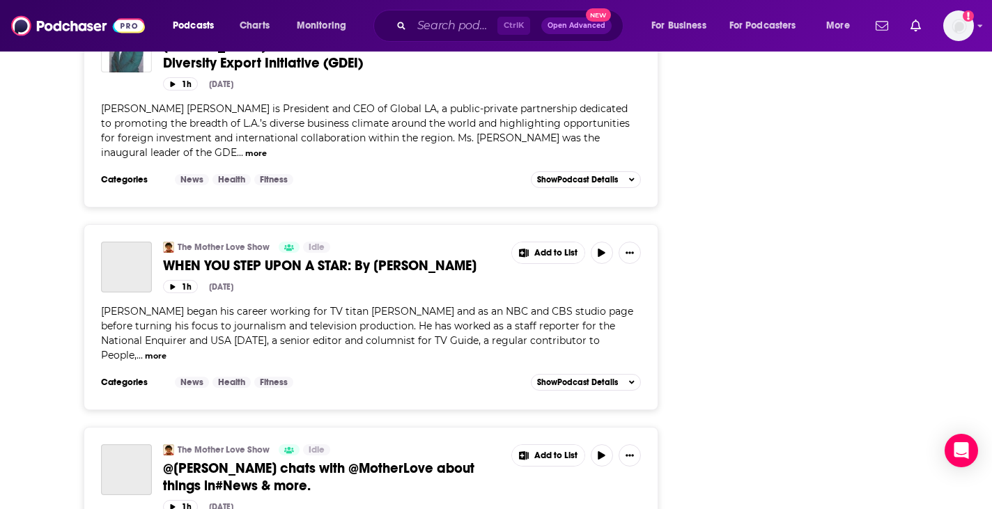
scroll to position [5481, 0]
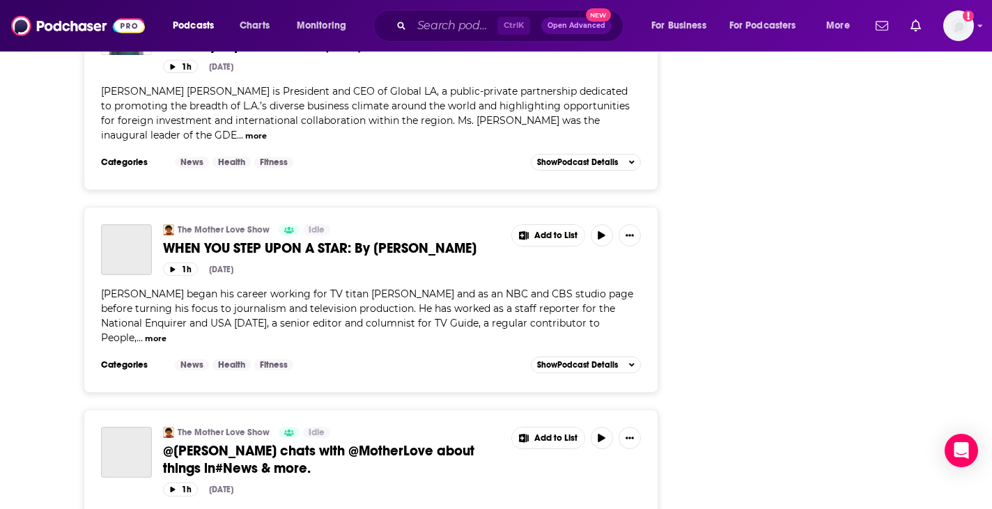
click at [408, 287] on div "William Keck began his career working for TV titan Aaron Spelling and as an NBC…" at bounding box center [371, 316] width 540 height 59
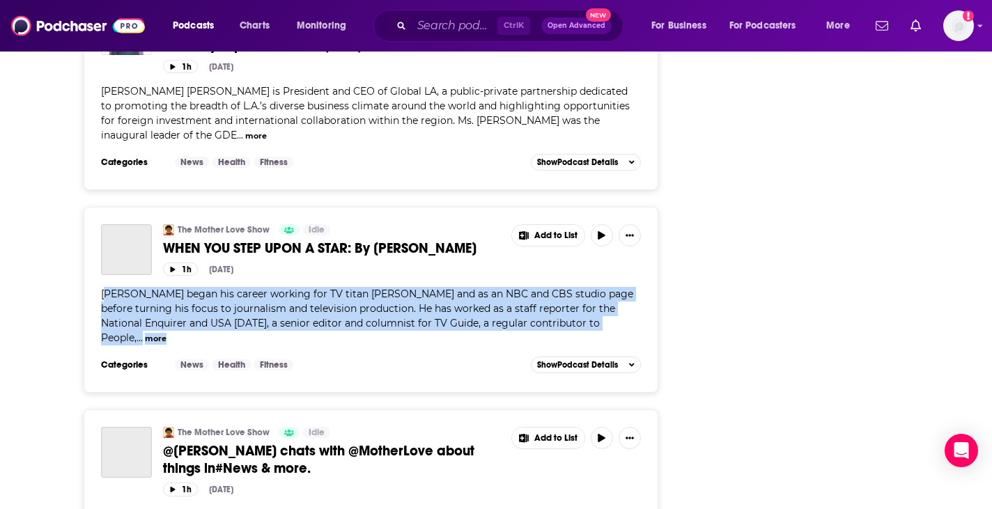
click at [408, 287] on div "William Keck began his career working for TV titan Aaron Spelling and as an NBC…" at bounding box center [371, 316] width 540 height 59
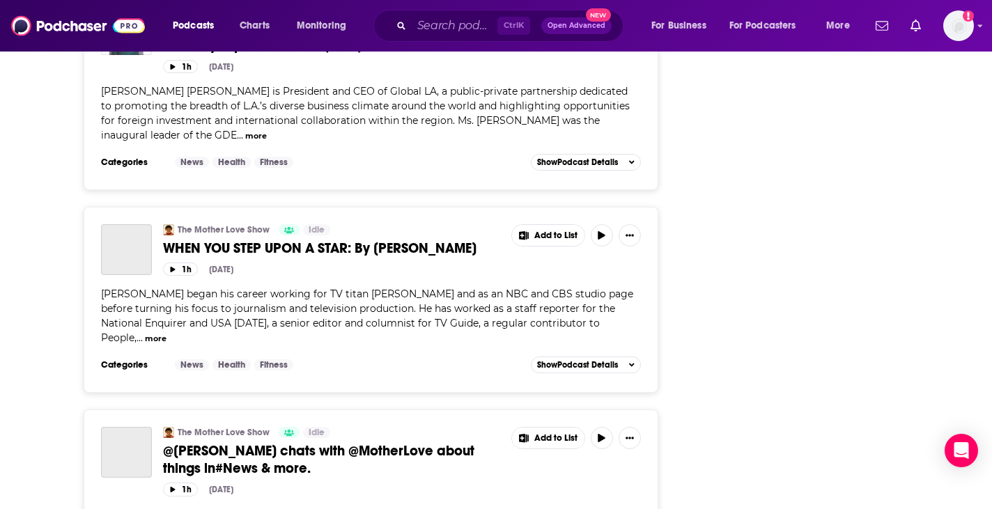
click at [419, 355] on div "Categories News Health Fitness Add to List Show Podcast Details" at bounding box center [371, 365] width 540 height 21
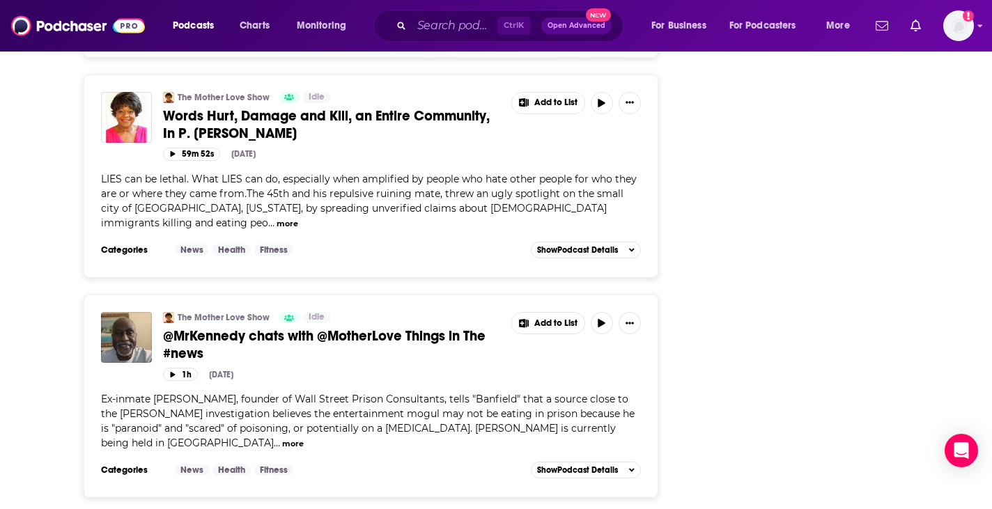
scroll to position [6258, 0]
click at [373, 392] on span "Ex-inmate Larry Levine, founder of Wall Street Prison Consultants, tells "Banfi…" at bounding box center [368, 420] width 534 height 56
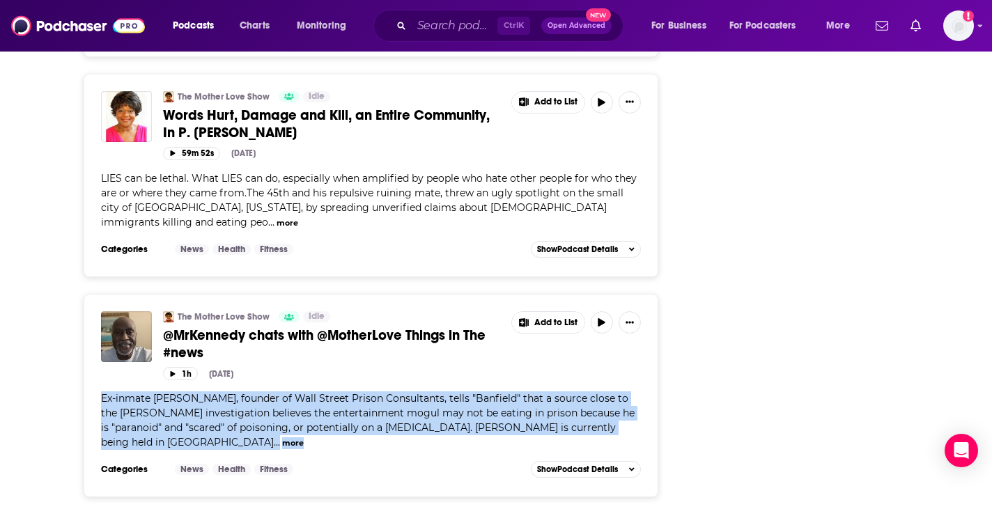
click at [373, 392] on span "Ex-inmate Larry Levine, founder of Wall Street Prison Consultants, tells "Banfi…" at bounding box center [368, 420] width 534 height 56
click at [377, 392] on span "Ex-inmate Larry Levine, founder of Wall Street Prison Consultants, tells "Banfi…" at bounding box center [368, 420] width 534 height 56
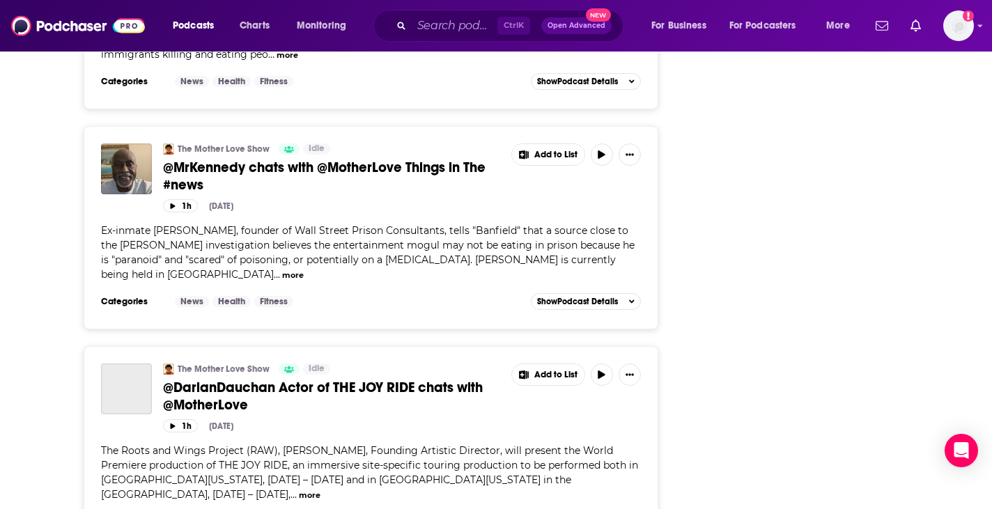
scroll to position [6438, 0]
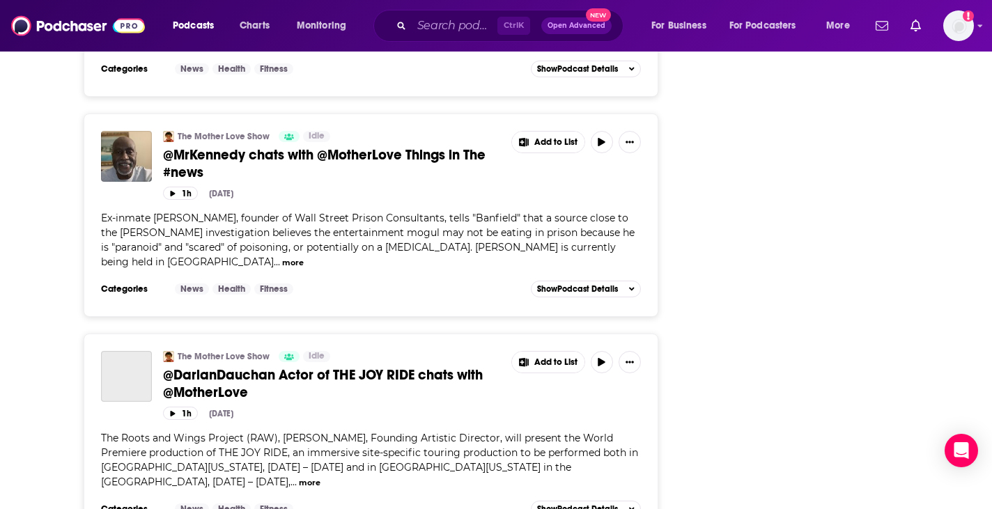
click at [377, 432] on span "The Roots and Wings Project (RAW), Jesse Bliss, Founding Artistic Director, wil…" at bounding box center [369, 460] width 537 height 56
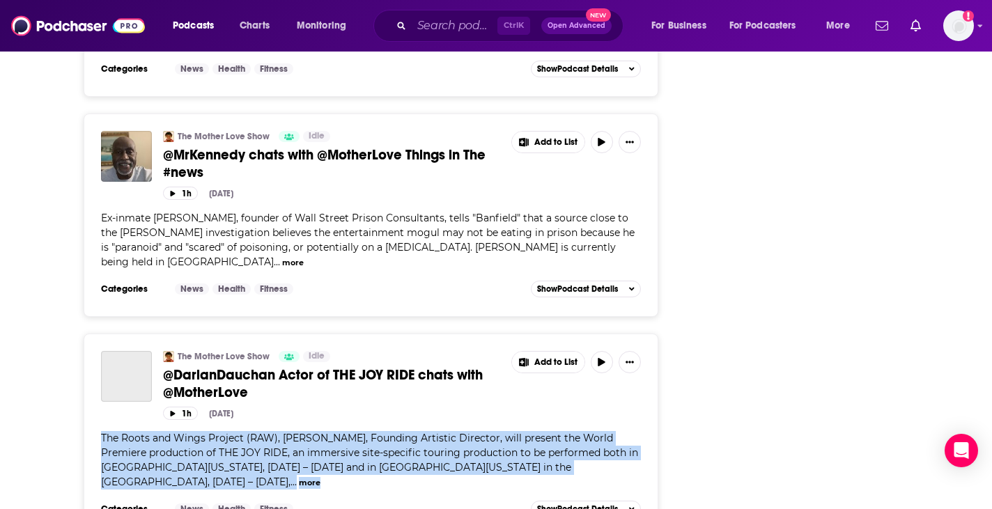
click at [377, 432] on span "The Roots and Wings Project (RAW), Jesse Bliss, Founding Artistic Director, wil…" at bounding box center [369, 460] width 537 height 56
click at [383, 431] on div "The Roots and Wings Project (RAW), Jesse Bliss, Founding Artistic Director, wil…" at bounding box center [371, 460] width 540 height 59
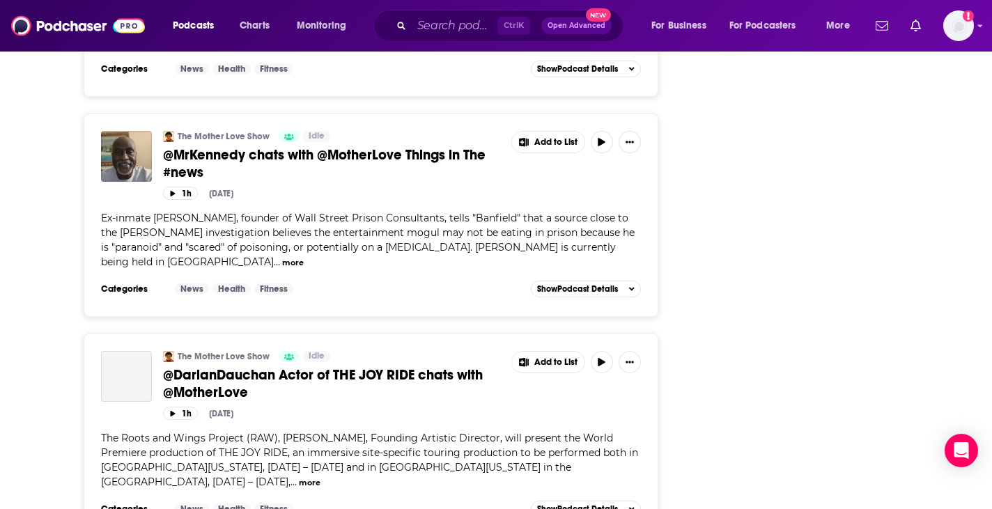
click at [320, 477] on button "more" at bounding box center [310, 483] width 22 height 12
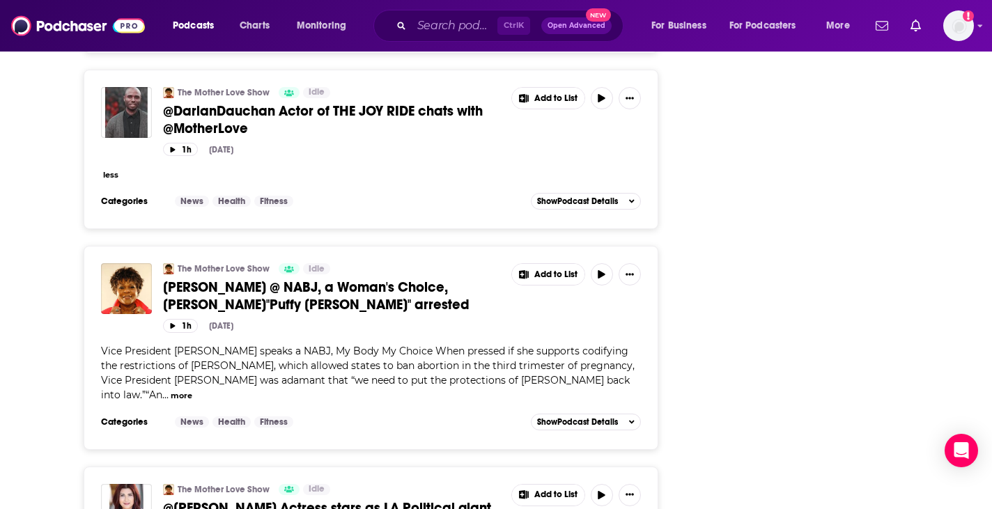
scroll to position [6756, 0]
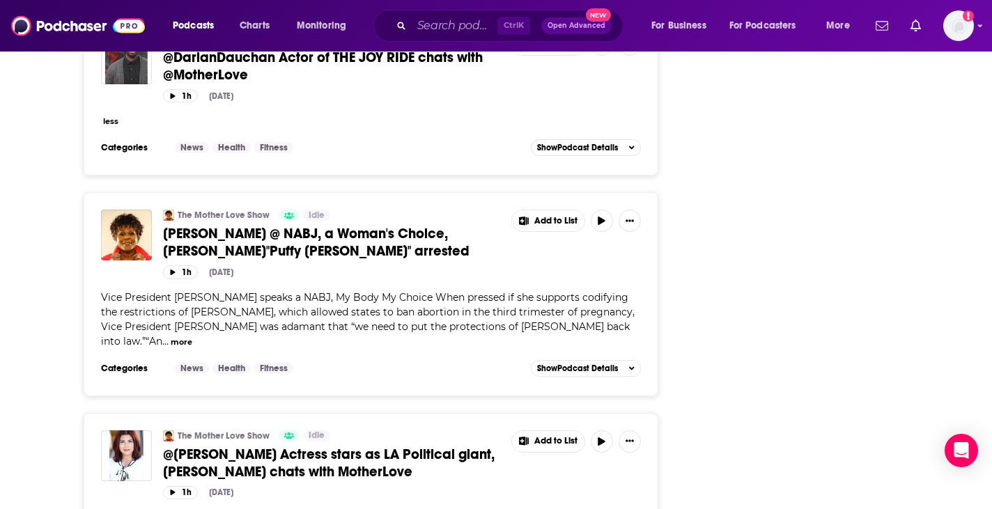
click at [360, 291] on span "Vice President Kamala Harris speaks a NABJ, My Body My Choice When pressed if s…" at bounding box center [368, 319] width 534 height 56
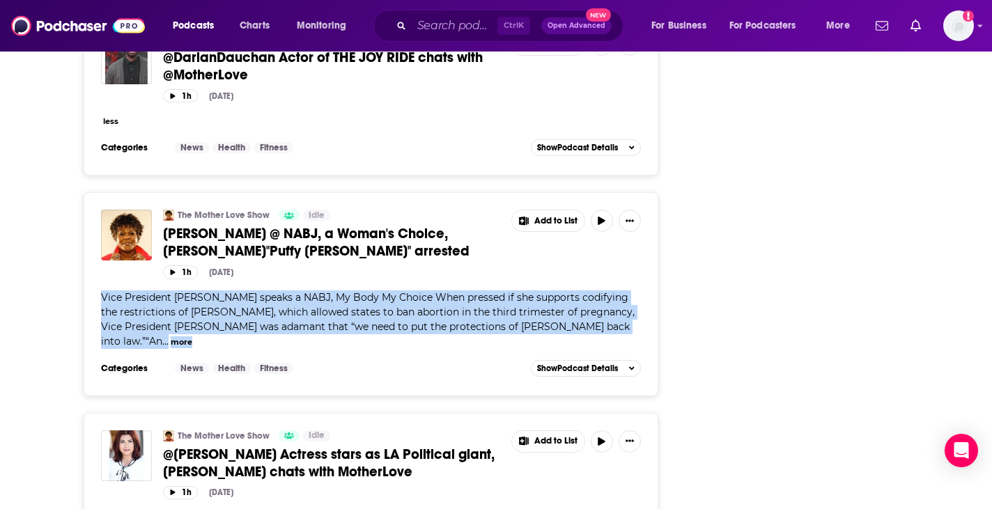
click at [360, 291] on span "Vice President Kamala Harris speaks a NABJ, My Body My Choice When pressed if s…" at bounding box center [368, 319] width 534 height 56
click at [349, 291] on span "Vice President Kamala Harris speaks a NABJ, My Body My Choice When pressed if s…" at bounding box center [368, 319] width 534 height 56
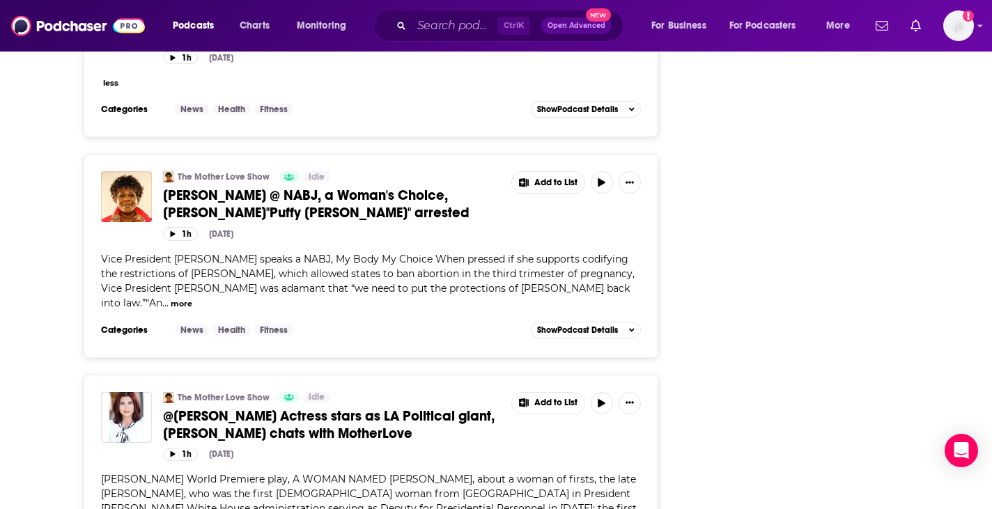
scroll to position [6796, 0]
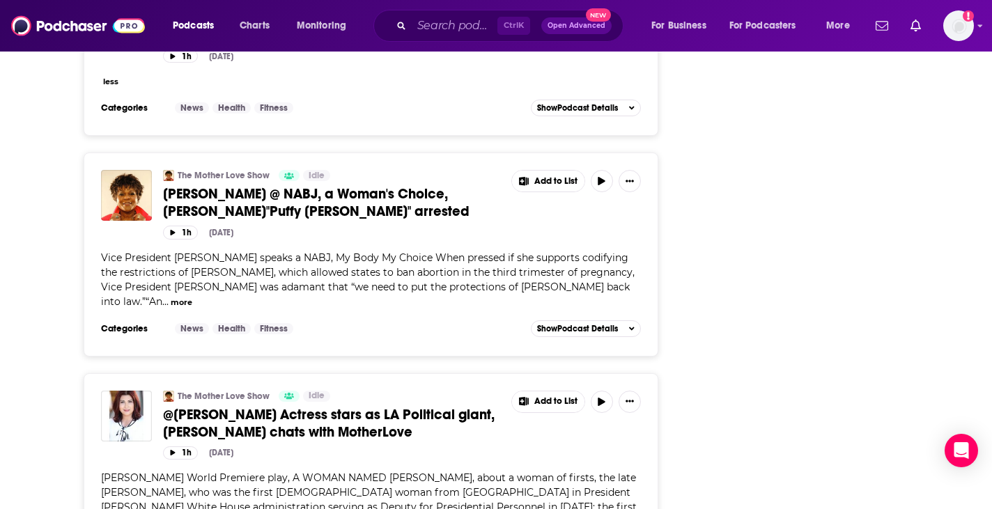
click at [106, 251] on span "Vice President Kamala Harris speaks a NABJ, My Body My Choice When pressed if s…" at bounding box center [368, 279] width 534 height 56
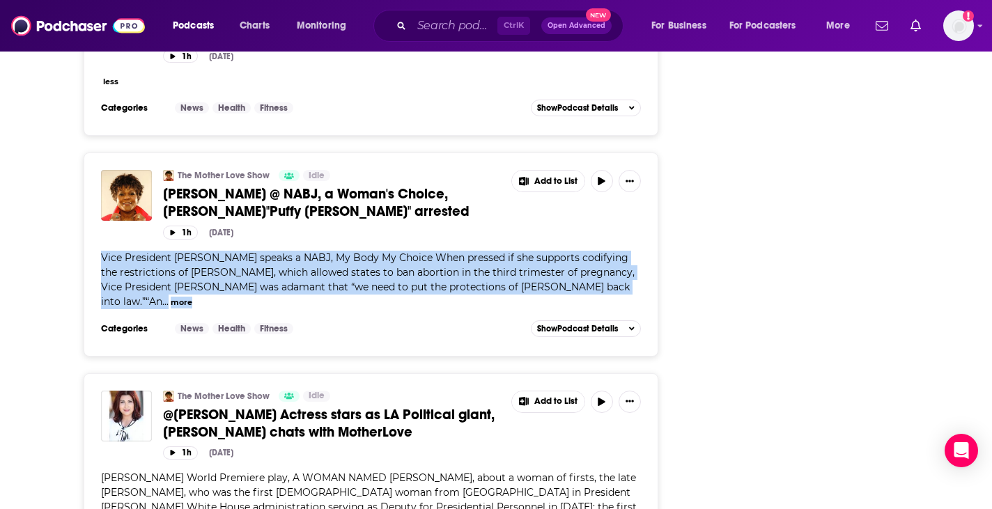
drag, startPoint x: 106, startPoint y: 138, endPoint x: 596, endPoint y: 175, distance: 491.1
click at [596, 251] on div "Vice President Kamala Harris speaks a NABJ, My Body My Choice When pressed if s…" at bounding box center [371, 280] width 540 height 59
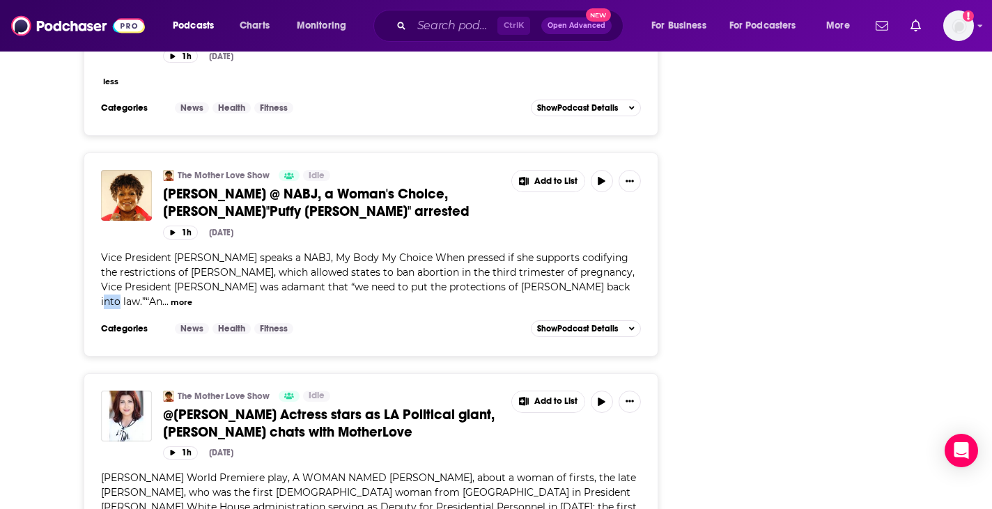
click at [596, 251] on div "Vice President Kamala Harris speaks a NABJ, My Body My Choice When pressed if s…" at bounding box center [371, 280] width 540 height 59
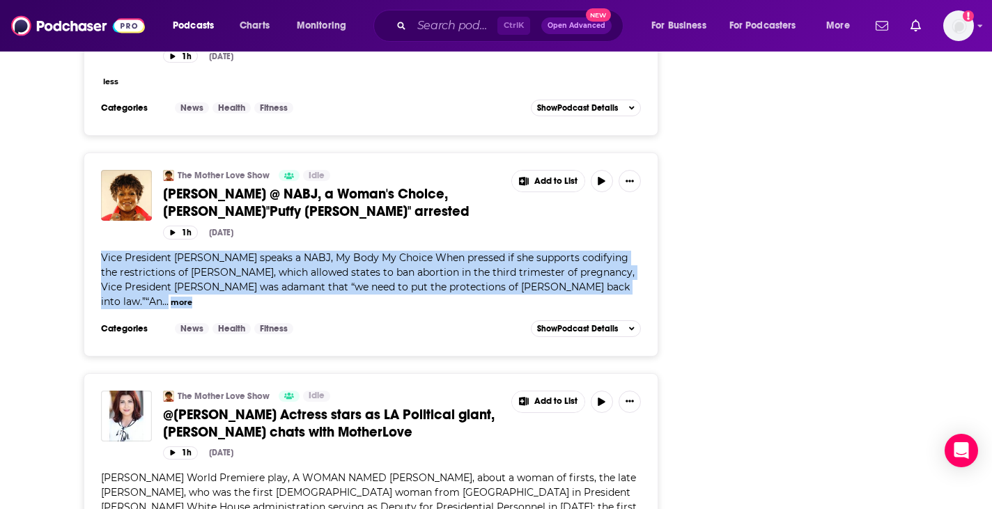
click at [596, 251] on div "Vice President Kamala Harris speaks a NABJ, My Body My Choice When pressed if s…" at bounding box center [371, 280] width 540 height 59
click at [564, 251] on span "Vice President Kamala Harris speaks a NABJ, My Body My Choice When pressed if s…" at bounding box center [368, 279] width 534 height 56
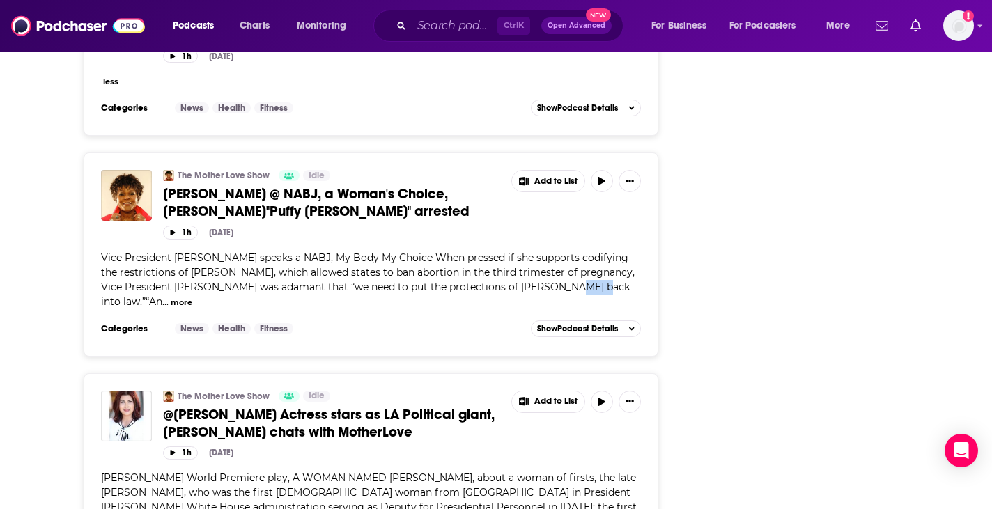
click at [564, 251] on span "Vice President Kamala Harris speaks a NABJ, My Body My Choice When pressed if s…" at bounding box center [368, 279] width 534 height 56
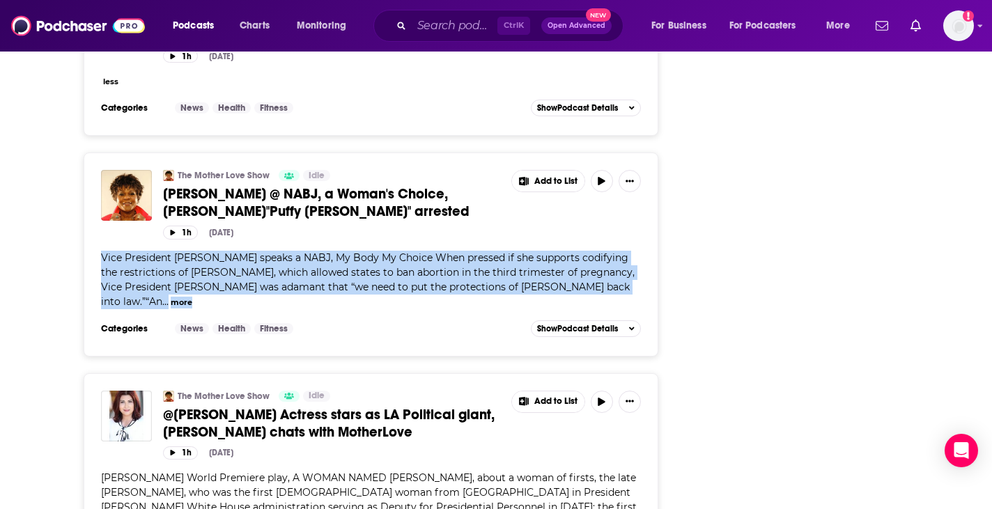
click at [564, 251] on span "Vice President Kamala Harris speaks a NABJ, My Body My Choice When pressed if s…" at bounding box center [368, 279] width 534 height 56
click at [106, 251] on span "Vice President Kamala Harris speaks a NABJ, My Body My Choice When pressed if s…" at bounding box center [368, 279] width 534 height 56
drag, startPoint x: 106, startPoint y: 136, endPoint x: 612, endPoint y: 169, distance: 507.5
click at [612, 251] on span "Vice President Kamala Harris speaks a NABJ, My Body My Choice When pressed if s…" at bounding box center [368, 279] width 534 height 56
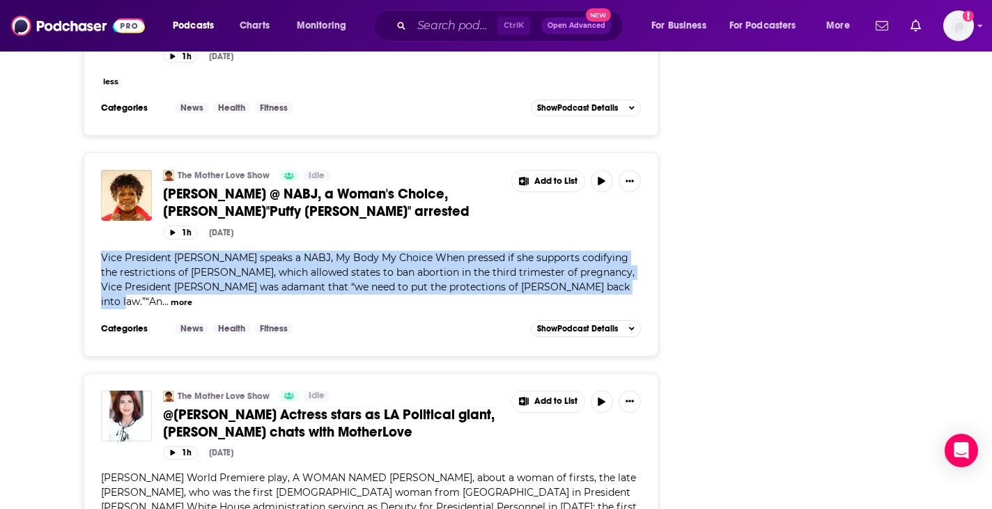
click at [612, 251] on span "Vice President Kamala Harris speaks a NABJ, My Body My Choice When pressed if s…" at bounding box center [368, 279] width 534 height 56
drag, startPoint x: 612, startPoint y: 169, endPoint x: 100, endPoint y: 133, distance: 513.3
click at [100, 153] on div "The Mother Love Show Idle VP Harris @ NABJ, a Woman's Choice, Sean"Puffy Combs"…" at bounding box center [371, 254] width 575 height 203
drag, startPoint x: 100, startPoint y: 133, endPoint x: 612, endPoint y: 170, distance: 513.3
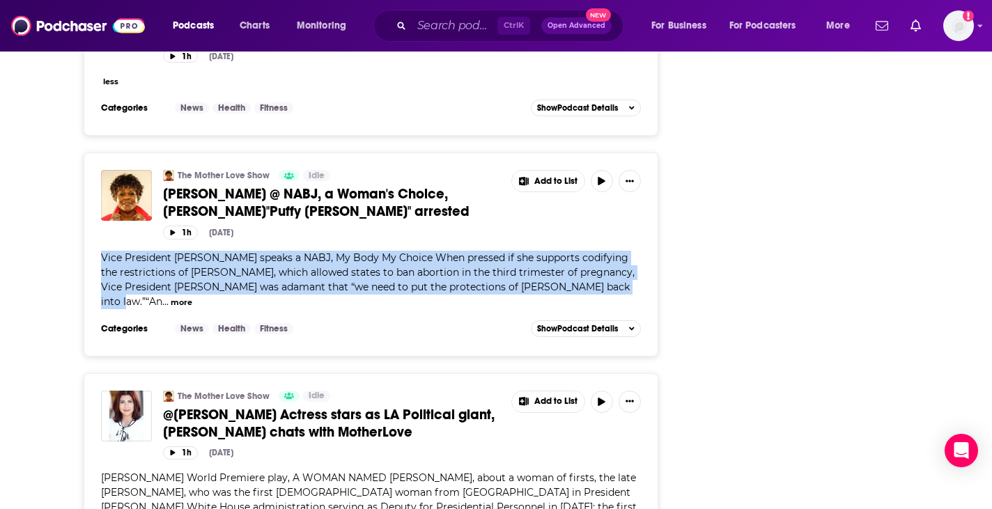
click at [612, 170] on div "The Mother Love Show Idle VP Harris @ NABJ, a Woman's Choice, Sean"Puffy Combs"…" at bounding box center [371, 254] width 575 height 203
click at [612, 251] on span "Vice President Kamala Harris speaks a NABJ, My Body My Choice When pressed if s…" at bounding box center [368, 279] width 534 height 56
drag, startPoint x: 612, startPoint y: 170, endPoint x: 53, endPoint y: 141, distance: 560.1
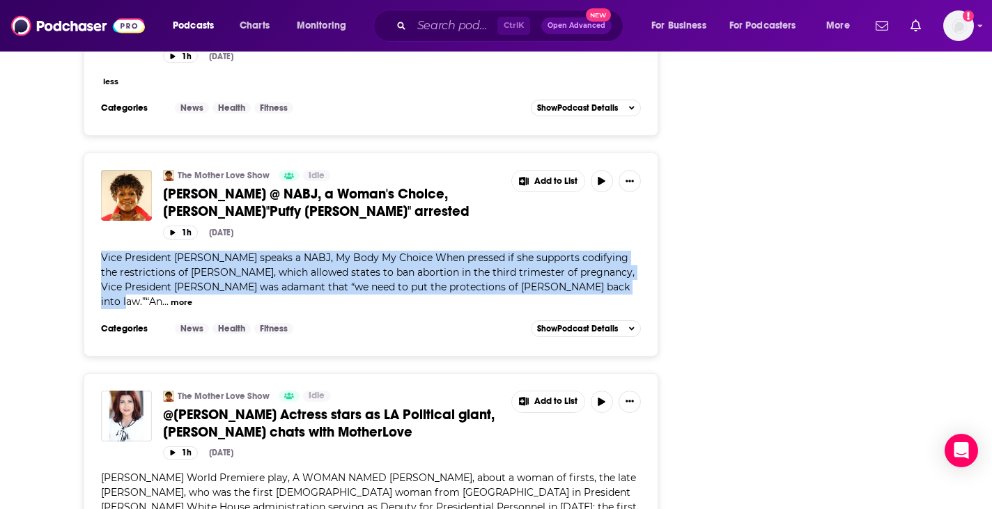
drag, startPoint x: 53, startPoint y: 141, endPoint x: 612, endPoint y: 166, distance: 559.2
click at [612, 251] on span "Vice President Kamala Harris speaks a NABJ, My Body My Choice When pressed if s…" at bounding box center [368, 279] width 534 height 56
drag, startPoint x: 612, startPoint y: 166, endPoint x: 95, endPoint y: 131, distance: 517.4
click at [95, 153] on div "The Mother Love Show Idle VP Harris @ NABJ, a Woman's Choice, Sean"Puffy Combs"…" at bounding box center [371, 254] width 575 height 203
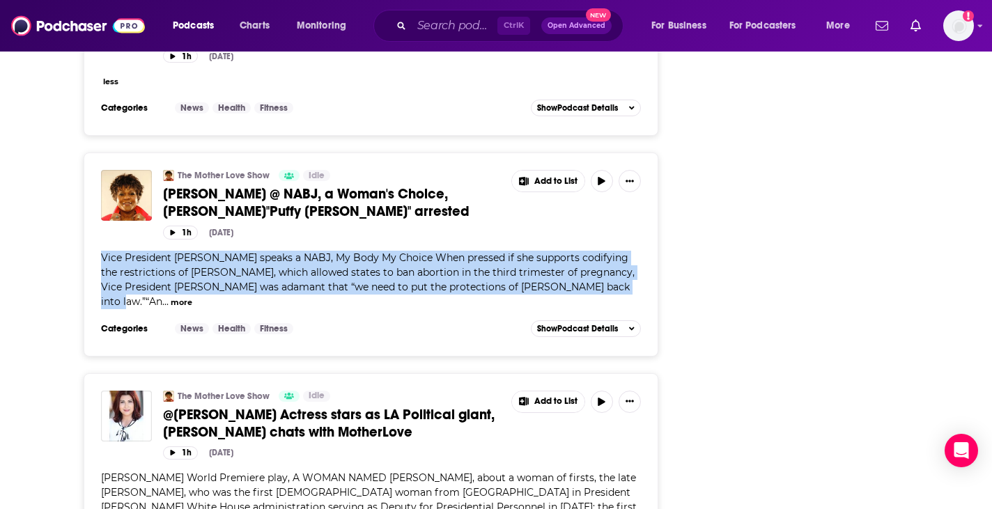
click at [95, 153] on div "The Mother Love Show Idle VP Harris @ NABJ, a Woman's Choice, Sean"Puffy Combs"…" at bounding box center [371, 254] width 575 height 203
drag, startPoint x: 95, startPoint y: 131, endPoint x: 611, endPoint y: 169, distance: 516.9
click at [611, 169] on div "The Mother Love Show Idle VP Harris @ NABJ, a Woman's Choice, Sean"Puffy Combs"…" at bounding box center [371, 254] width 575 height 203
click at [611, 251] on span "Vice President Kamala Harris speaks a NABJ, My Body My Choice When pressed if s…" at bounding box center [368, 279] width 534 height 56
drag, startPoint x: 611, startPoint y: 169, endPoint x: 107, endPoint y: 141, distance: 505.1
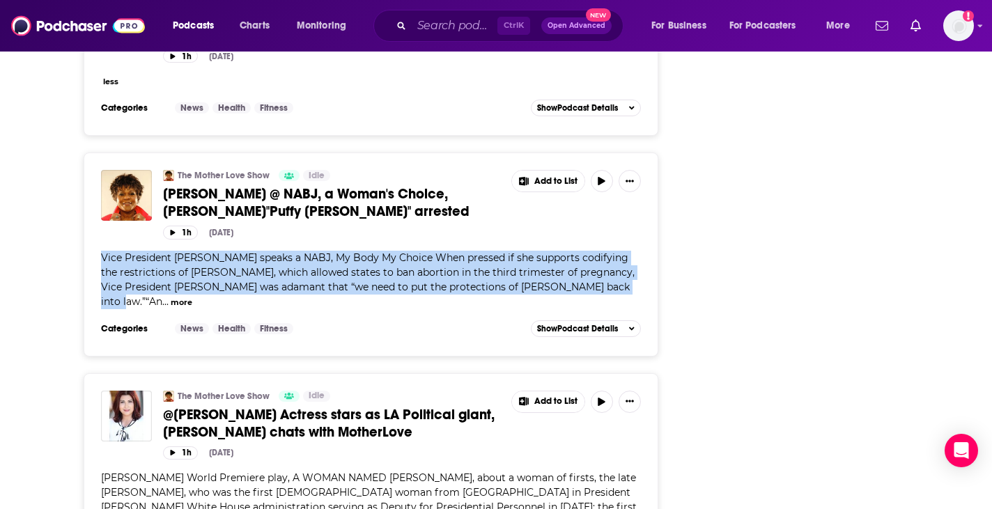
click at [107, 251] on span "Vice President Kamala Harris speaks a NABJ, My Body My Choice When pressed if s…" at bounding box center [368, 279] width 534 height 56
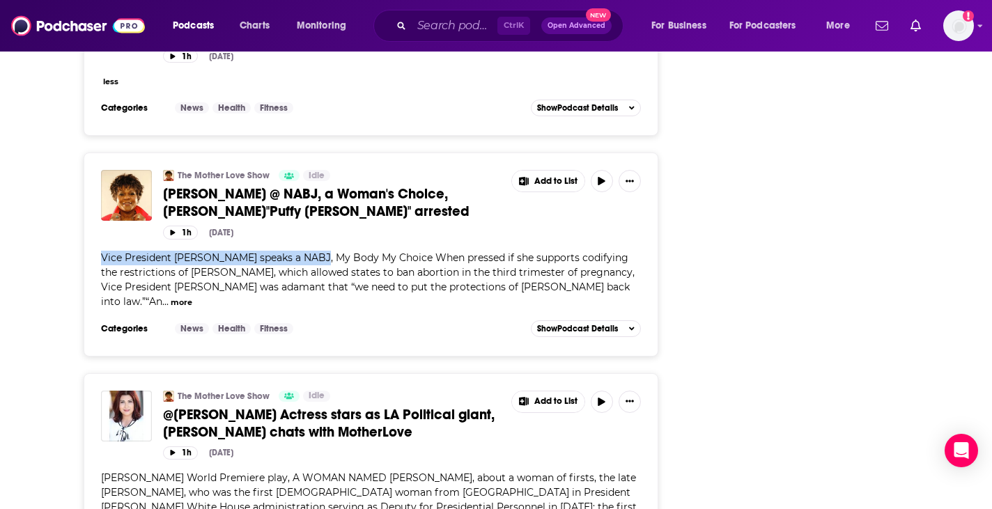
drag, startPoint x: 107, startPoint y: 141, endPoint x: 296, endPoint y: 139, distance: 189.5
click at [296, 251] on span "Vice President Kamala Harris speaks a NABJ, My Body My Choice When pressed if s…" at bounding box center [368, 279] width 534 height 56
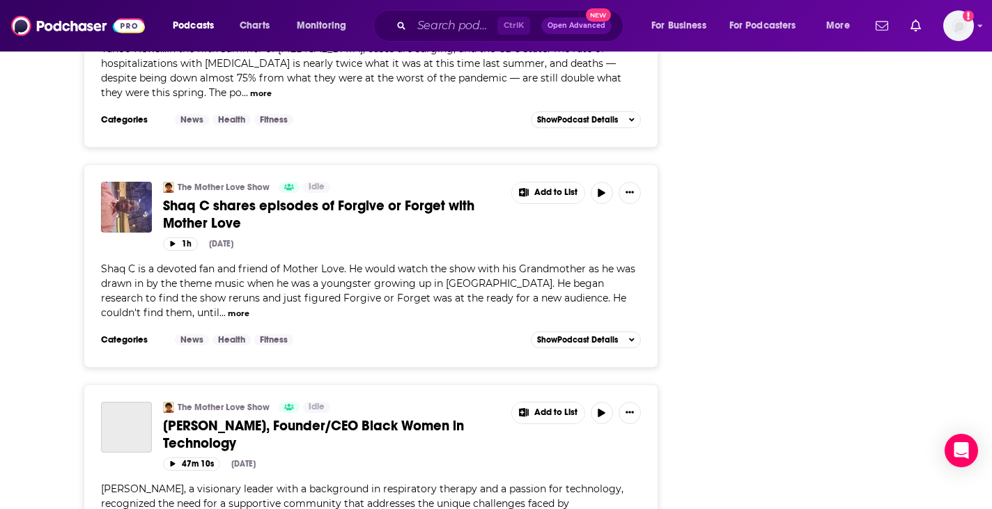
scroll to position [9369, 0]
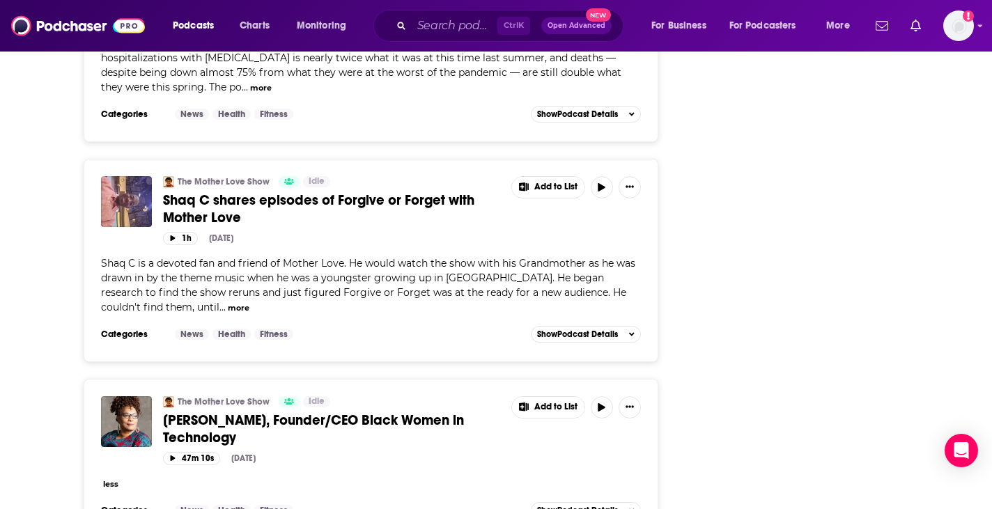
click at [102, 476] on div "less" at bounding box center [371, 483] width 540 height 15
click at [104, 477] on span "less" at bounding box center [109, 483] width 17 height 13
click at [111, 479] on button "less" at bounding box center [110, 485] width 15 height 12
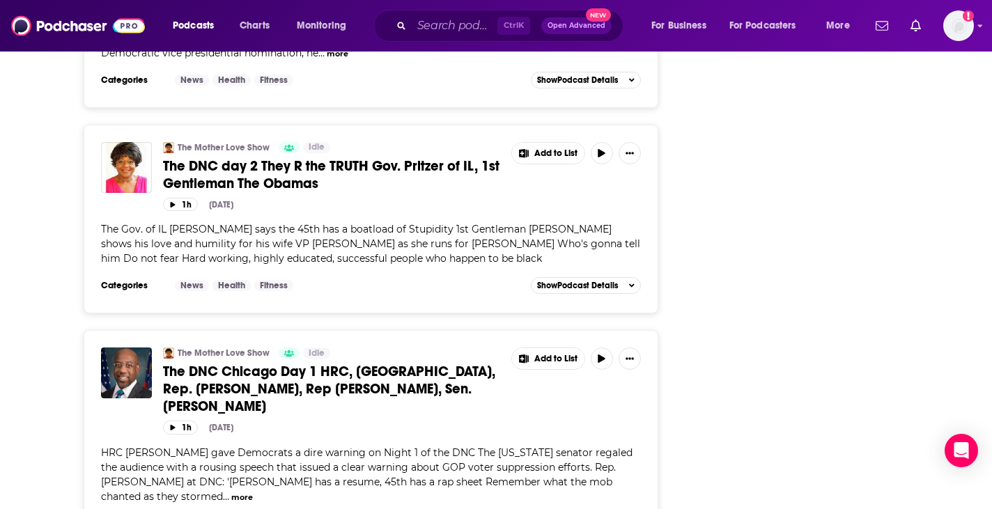
scroll to position [10064, 0]
click at [157, 445] on div "HRC Raphael Warnock gave Democrats a dire warning on Night 1 of the DNC The Geo…" at bounding box center [371, 474] width 540 height 59
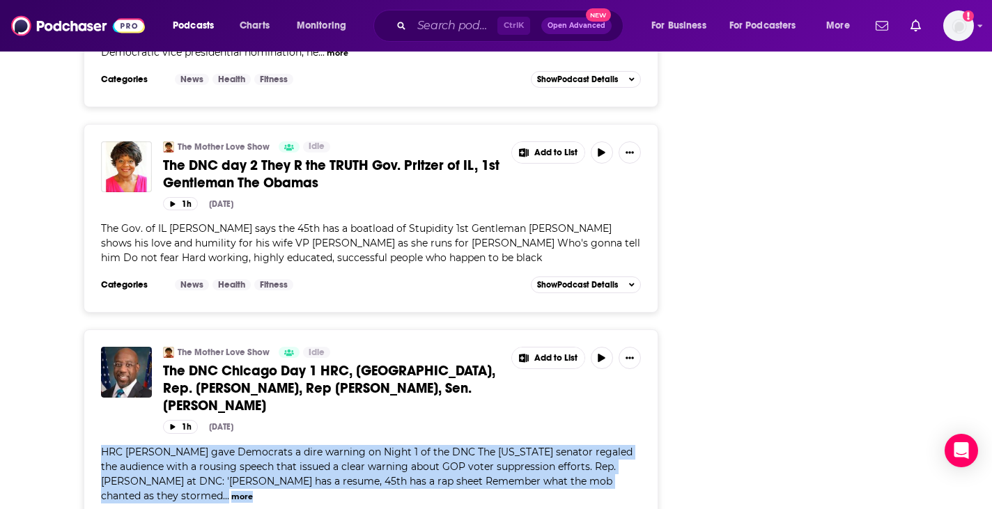
click at [157, 445] on div "HRC Raphael Warnock gave Democrats a dire warning on Night 1 of the DNC The Geo…" at bounding box center [371, 474] width 540 height 59
click at [144, 446] on span "HRC Raphael Warnock gave Democrats a dire warning on Night 1 of the DNC The Geo…" at bounding box center [366, 474] width 531 height 56
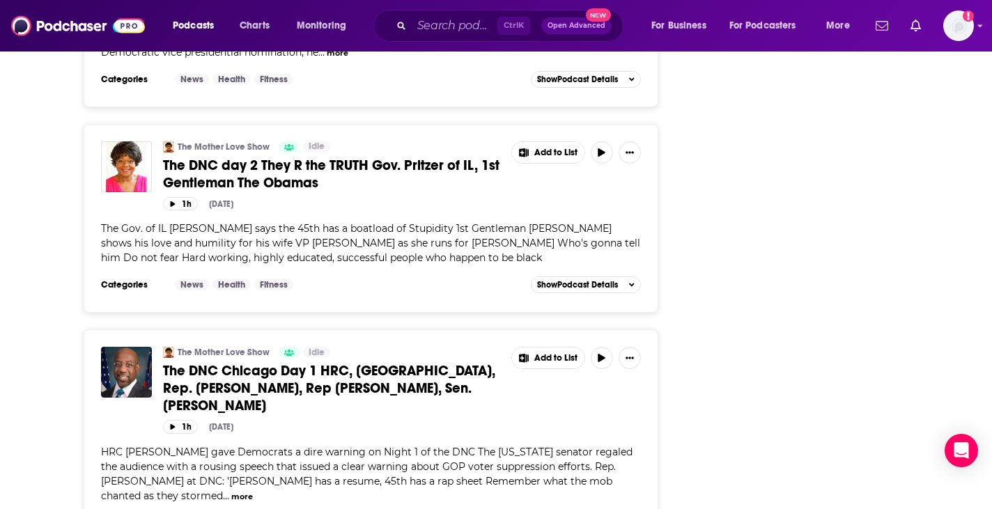
click at [107, 347] on div "The Mother Love Show Idle The DNC Chicago Day 1 HRC, TX, Rep. Crockett, Rep Ran…" at bounding box center [371, 429] width 540 height 165
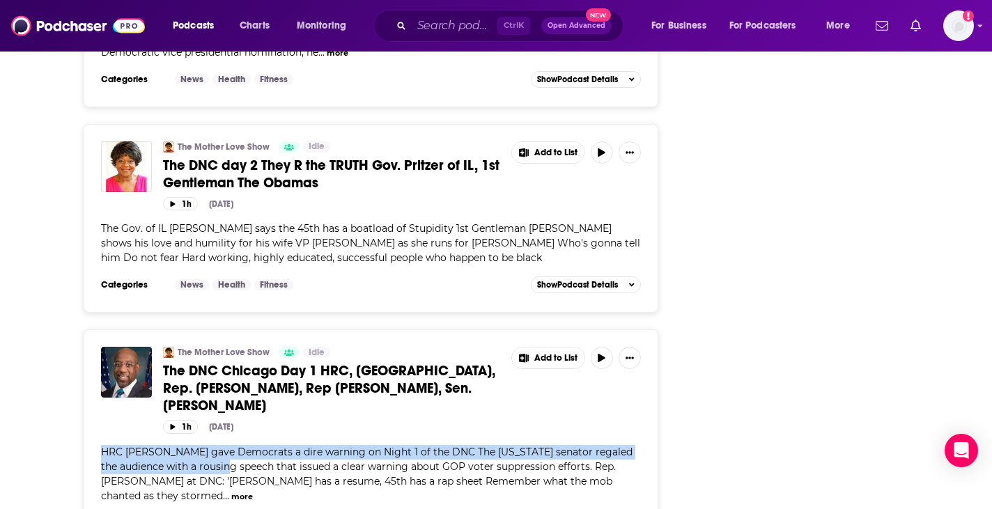
drag, startPoint x: 107, startPoint y: 249, endPoint x: 212, endPoint y: 273, distance: 107.8
click at [212, 347] on div "The Mother Love Show Idle The DNC Chicago Day 1 HRC, TX, Rep. Crockett, Rep Ran…" at bounding box center [371, 429] width 540 height 165
click at [212, 446] on span "HRC Raphael Warnock gave Democrats a dire warning on Night 1 of the DNC The Geo…" at bounding box center [366, 474] width 531 height 56
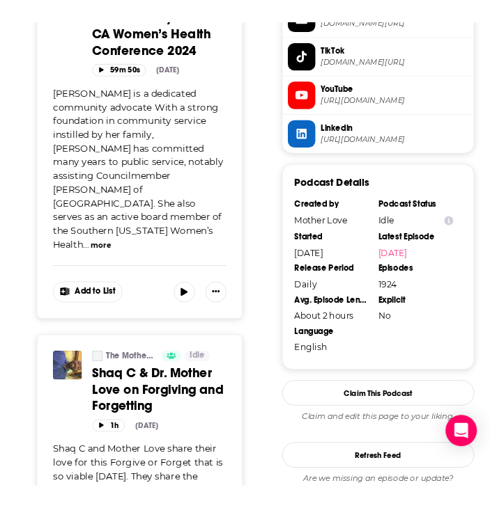
scroll to position [0, 0]
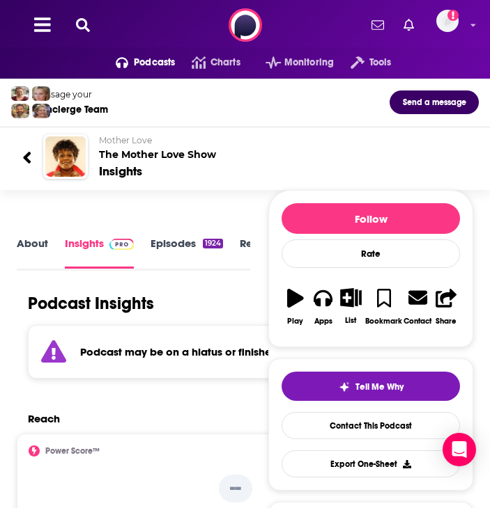
click at [38, 235] on div "About Insights Episodes 1924 Reviews Credits Lists Similar" at bounding box center [133, 253] width 233 height 36
click at [38, 247] on link "About" at bounding box center [32, 252] width 31 height 31
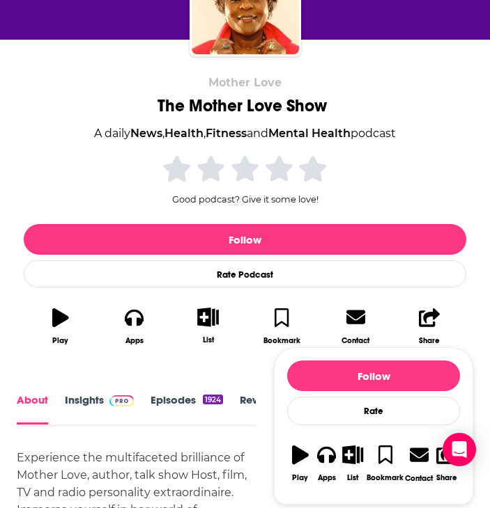
scroll to position [174, 0]
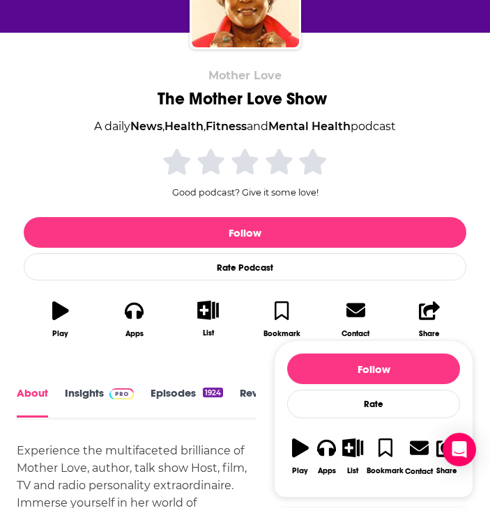
click at [242, 109] on div "Mother Love The Mother Love Show A daily News , Health , Fitness and Mental Hea…" at bounding box center [245, 208] width 442 height 279
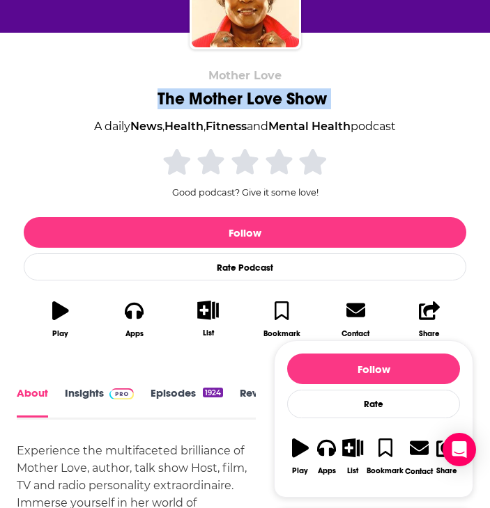
click at [242, 109] on div "Mother Love The Mother Love Show A daily News , Health , Fitness and Mental Hea…" at bounding box center [245, 208] width 442 height 279
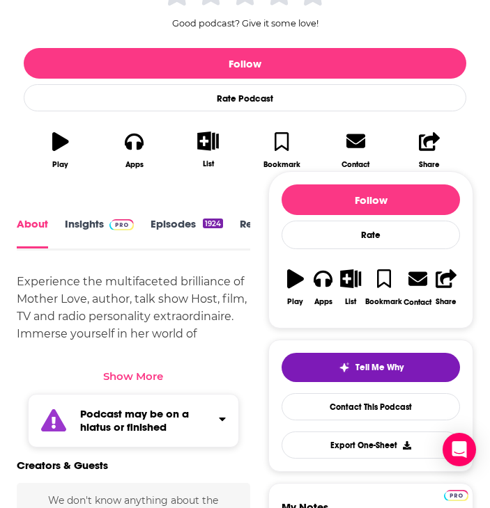
scroll to position [344, 0]
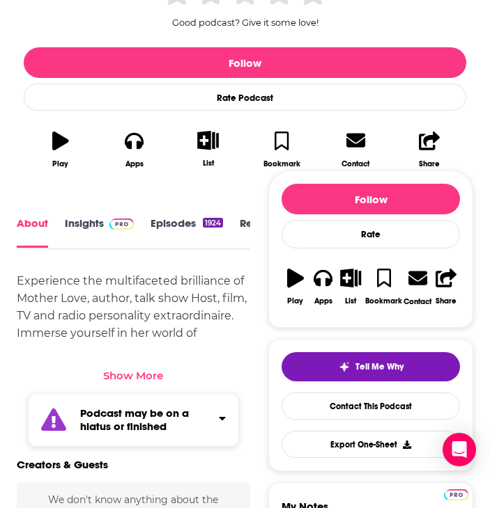
click at [139, 374] on div "Show More" at bounding box center [133, 375] width 60 height 13
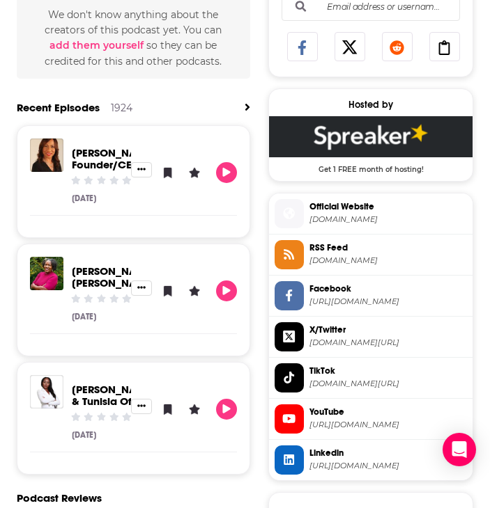
scroll to position [1222, 0]
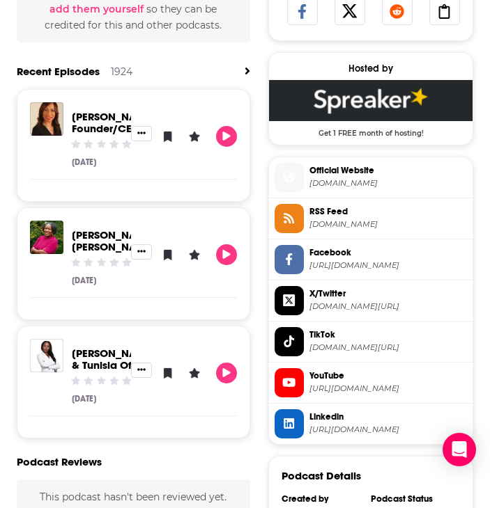
click at [327, 386] on span "https://www.youtube.com/@MotherLoveShow" at bounding box center [387, 389] width 157 height 10
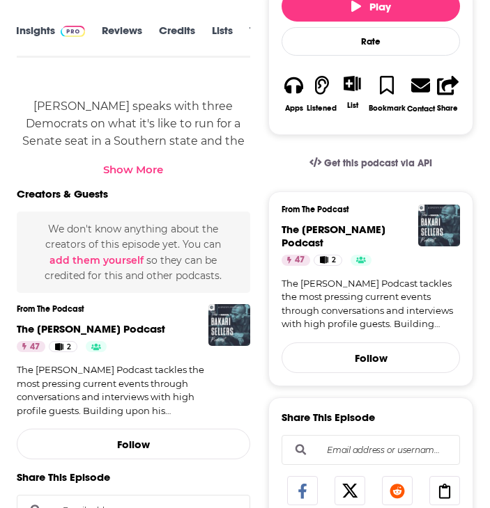
scroll to position [664, 0]
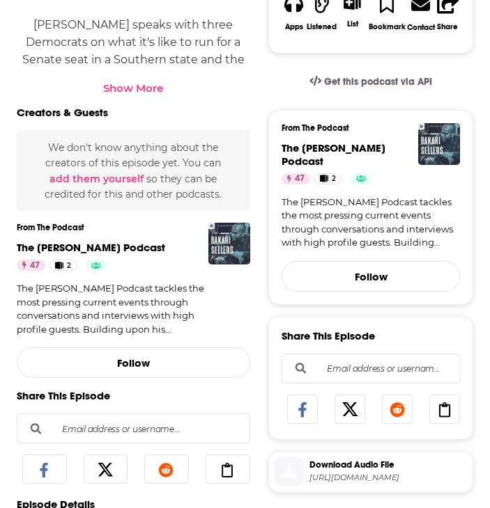
click at [141, 82] on div "Show More" at bounding box center [133, 87] width 60 height 13
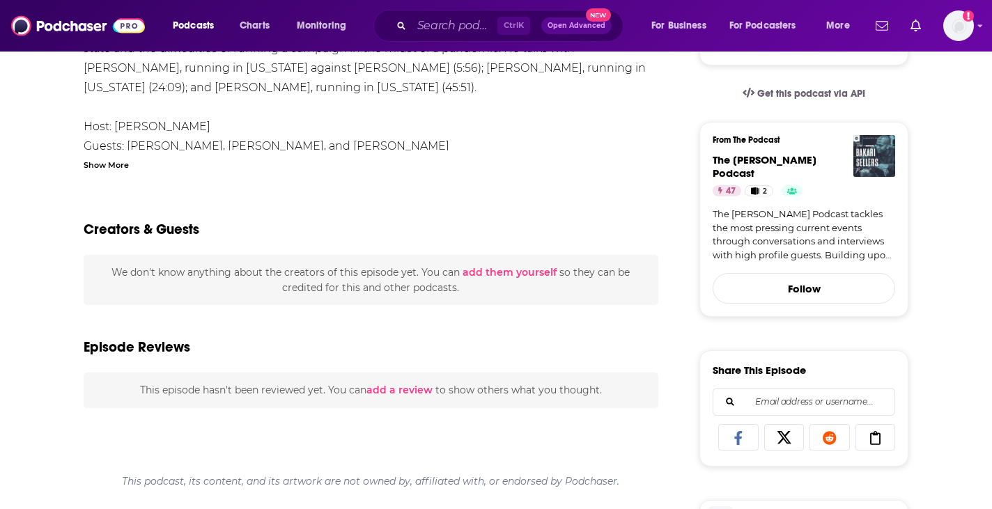
scroll to position [0, 0]
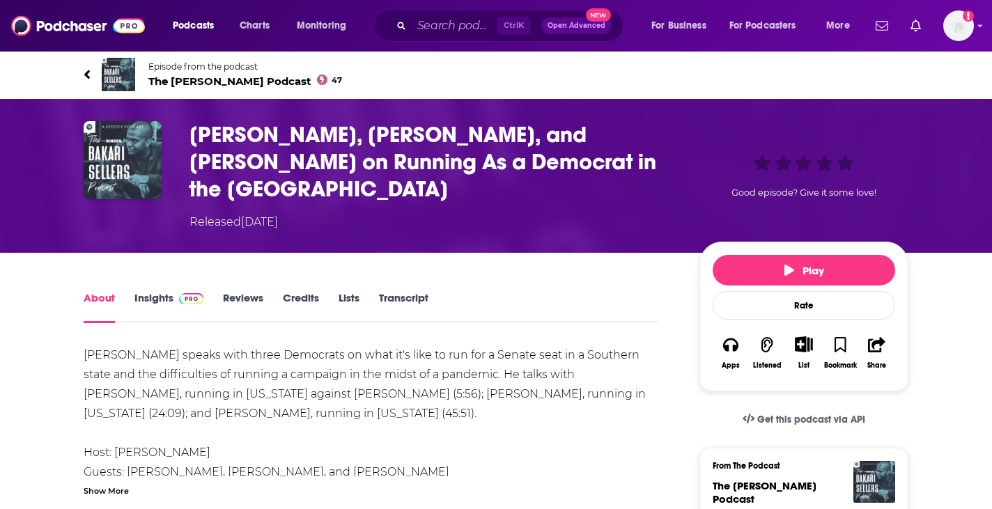
click at [257, 302] on link "Reviews" at bounding box center [243, 307] width 40 height 32
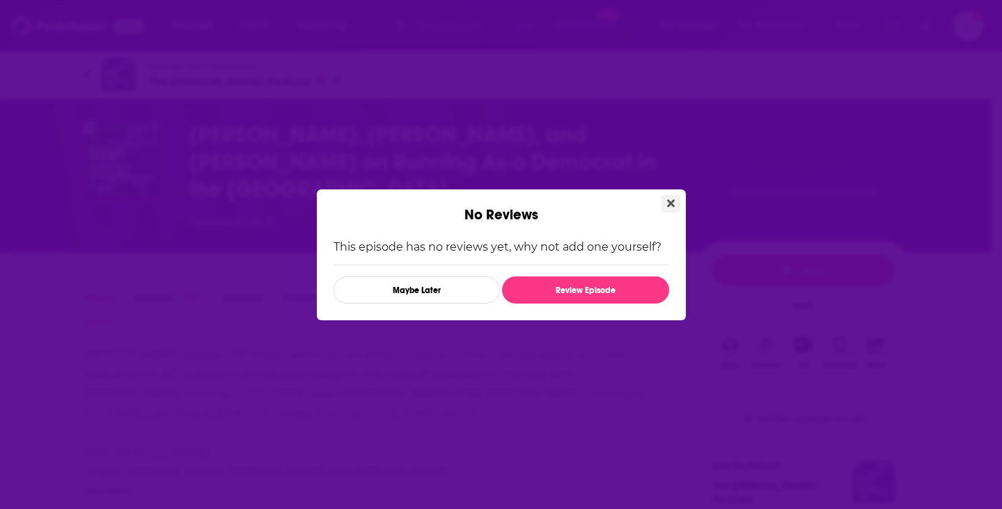
click at [489, 200] on button "Close" at bounding box center [671, 203] width 19 height 17
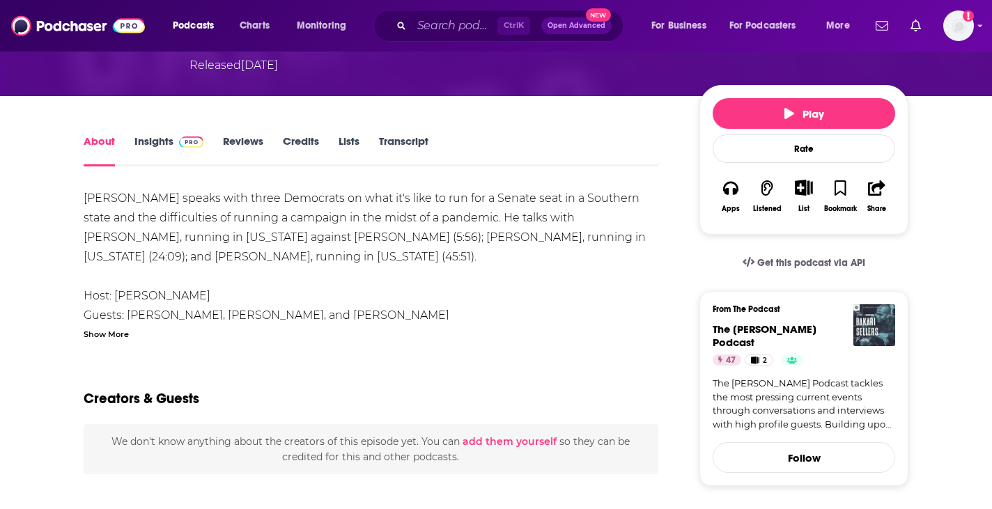
scroll to position [144, 0]
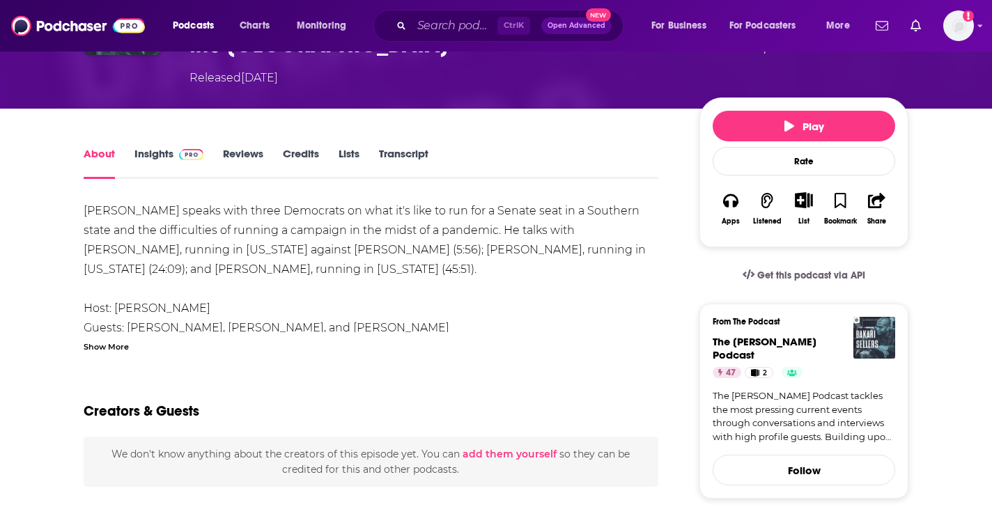
click at [148, 151] on link "Insights" at bounding box center [168, 163] width 69 height 32
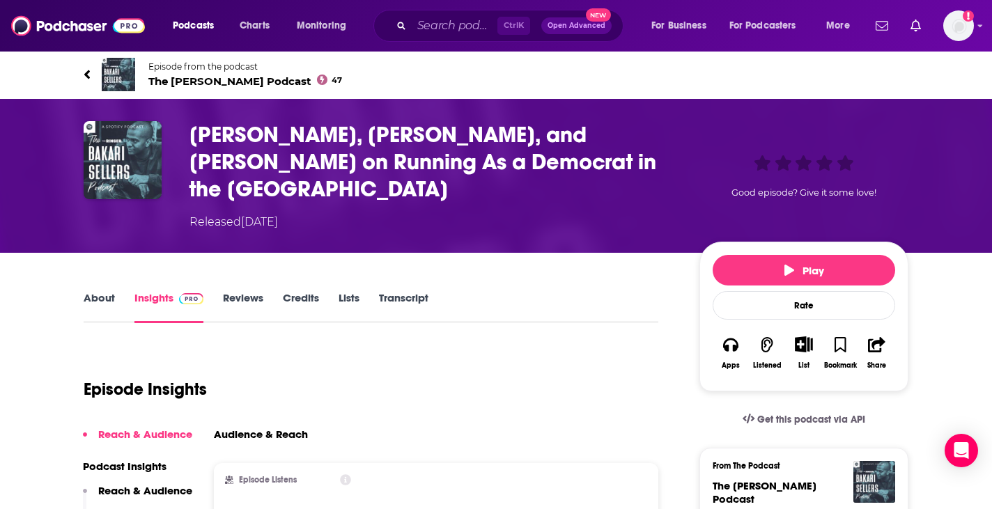
click at [245, 194] on h3 "[PERSON_NAME], [PERSON_NAME], and [PERSON_NAME] on Running As a Democrat in the…" at bounding box center [433, 161] width 488 height 81
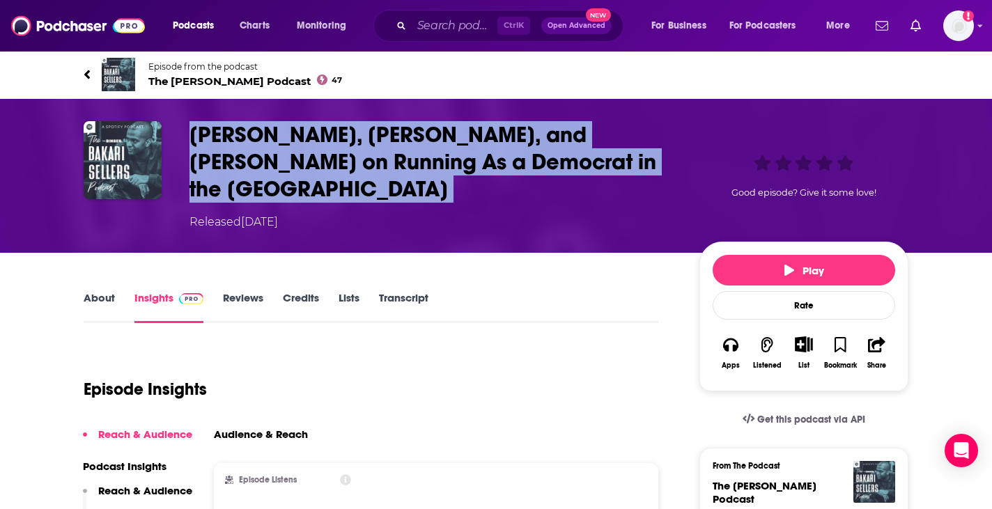
drag, startPoint x: 245, startPoint y: 194, endPoint x: 222, endPoint y: 125, distance: 72.7
click at [222, 125] on h3 "[PERSON_NAME], [PERSON_NAME], and [PERSON_NAME] on Running As a Democrat in the…" at bounding box center [433, 161] width 488 height 81
drag, startPoint x: 222, startPoint y: 125, endPoint x: 412, endPoint y: 192, distance: 201.6
click at [412, 192] on h3 "[PERSON_NAME], [PERSON_NAME], and [PERSON_NAME] on Running As a Democrat in the…" at bounding box center [433, 161] width 488 height 81
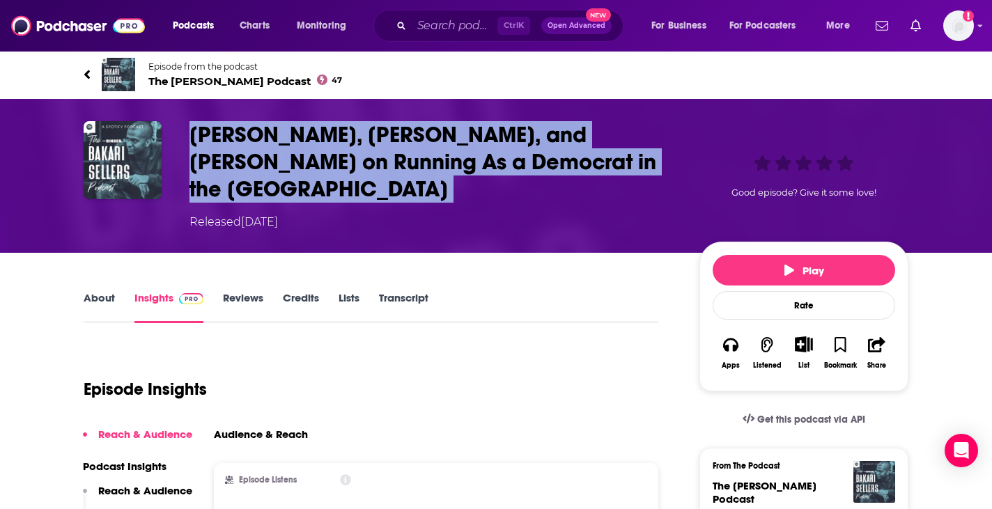
click at [412, 192] on h3 "[PERSON_NAME], [PERSON_NAME], and [PERSON_NAME] on Running As a Democrat in the…" at bounding box center [433, 161] width 488 height 81
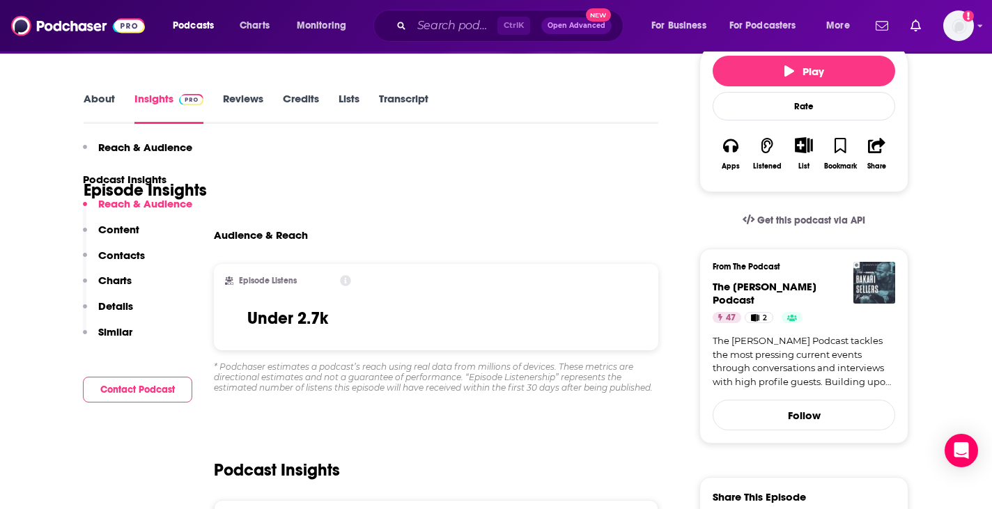
scroll to position [156, 0]
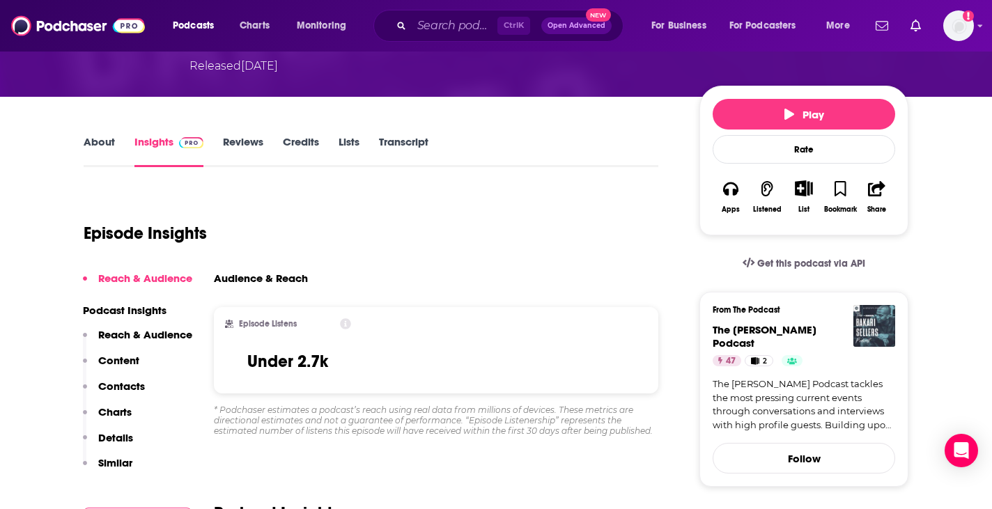
click at [350, 138] on link "Lists" at bounding box center [349, 151] width 21 height 32
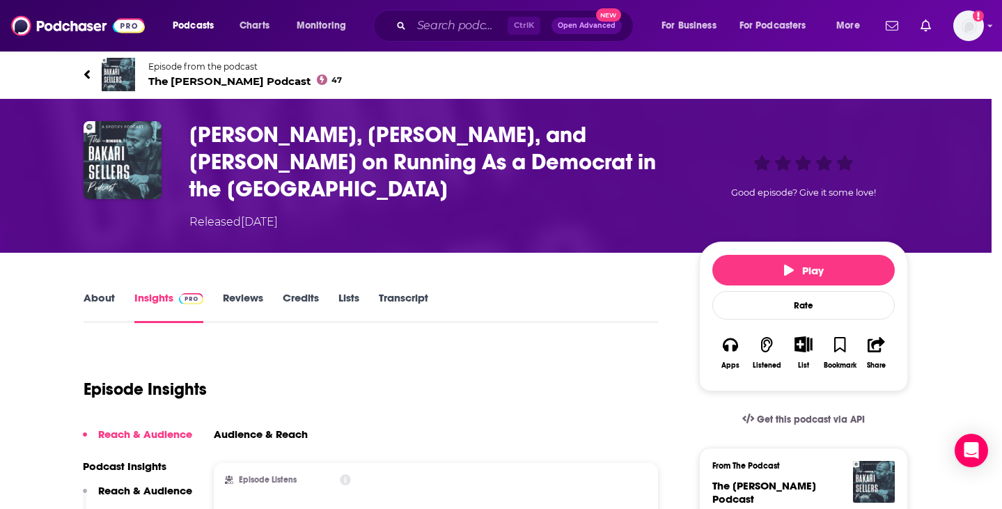
click at [257, 228] on div "Add Episode to List [PERSON_NAME], [PERSON_NAME], and [PERSON_NAME] on Running …" at bounding box center [501, 254] width 1002 height 509
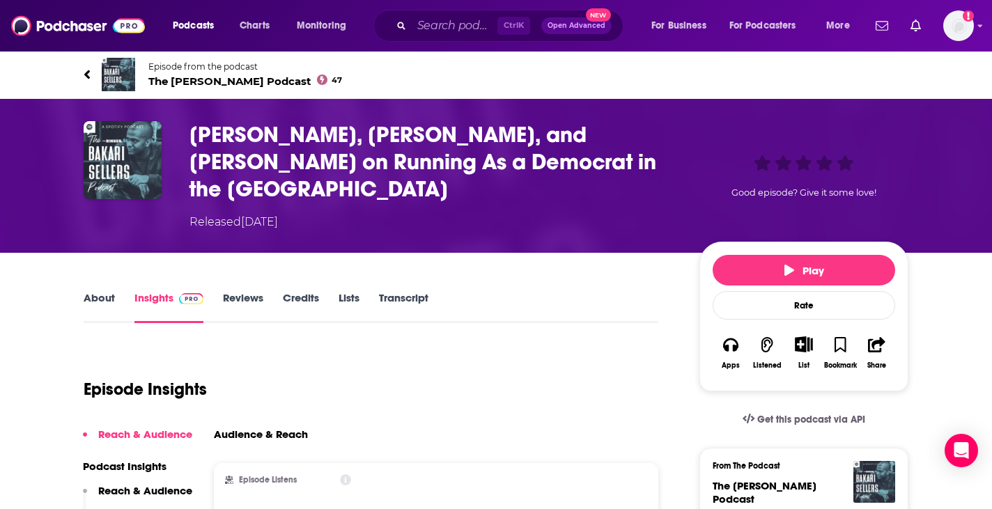
click at [296, 290] on div "About Insights Reviews Credits Lists Transcript" at bounding box center [371, 306] width 575 height 34
click at [247, 300] on link "Reviews" at bounding box center [243, 307] width 40 height 32
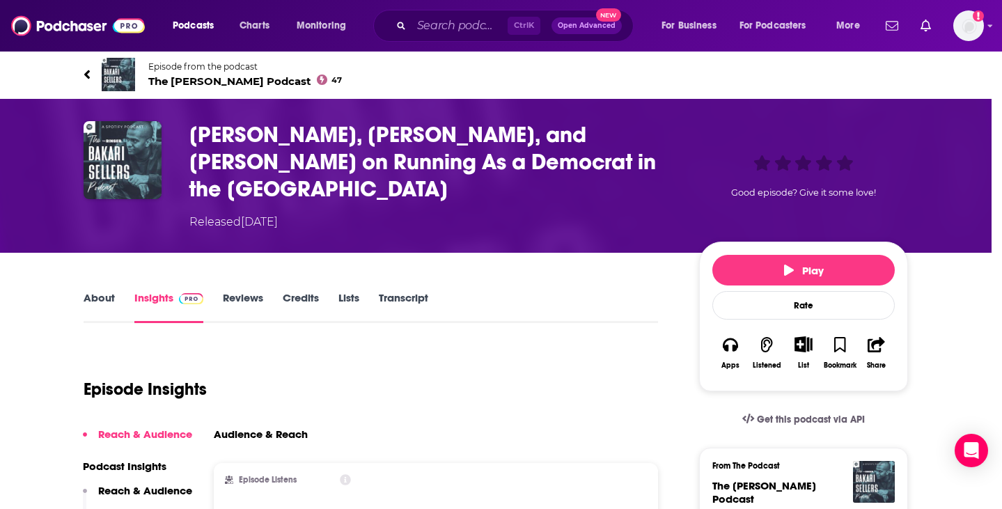
click at [133, 241] on div "No Reviews This episode has no reviews yet, why not add one yourself? Maybe Lat…" at bounding box center [501, 254] width 1002 height 509
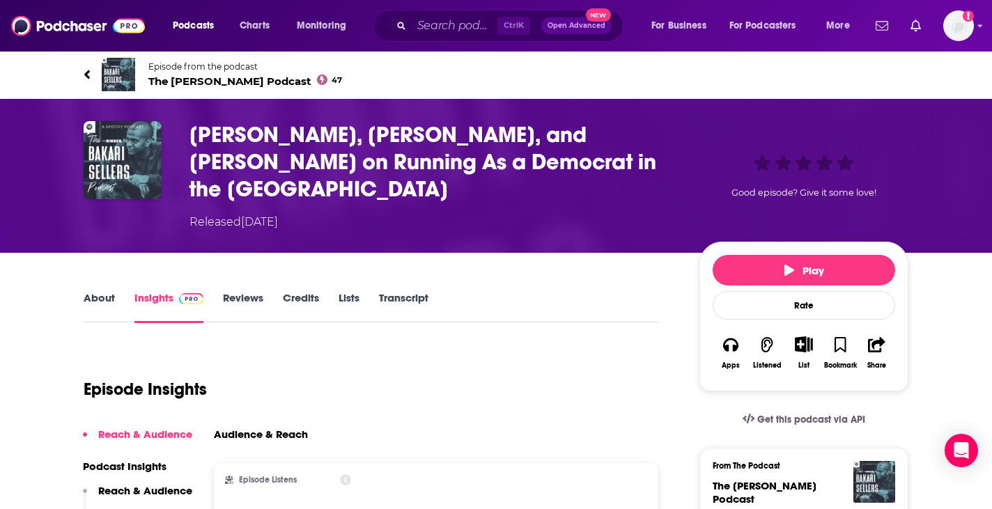
click at [102, 307] on link "About" at bounding box center [99, 307] width 31 height 32
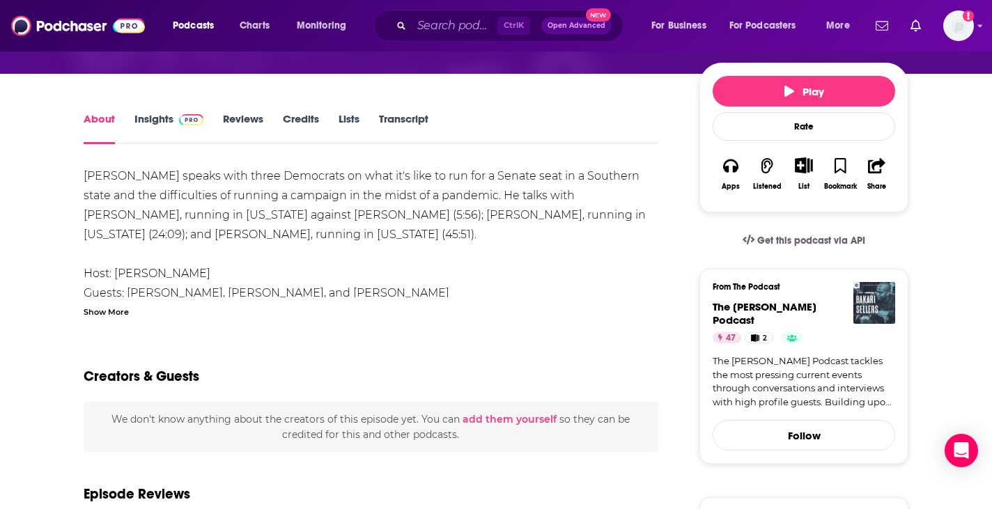
scroll to position [189, 0]
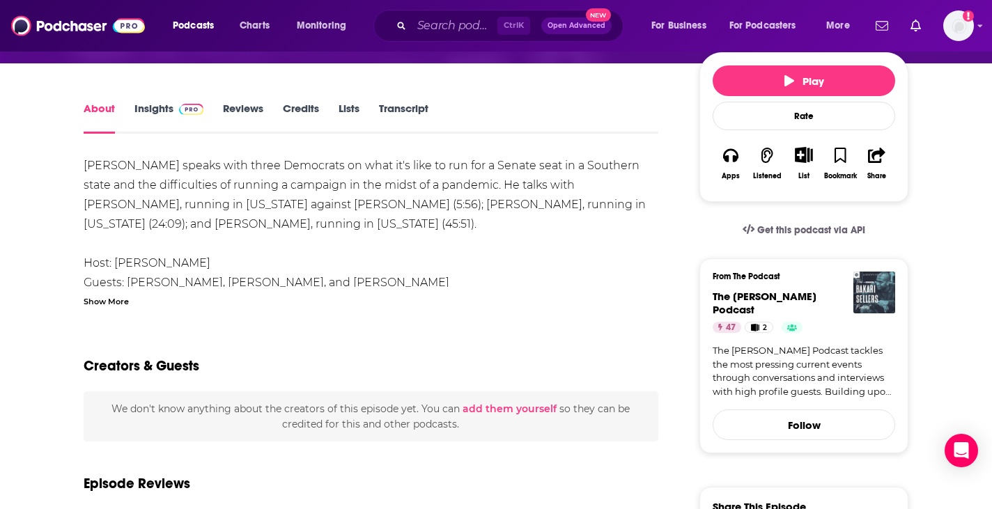
click at [84, 171] on div "[PERSON_NAME] speaks with three Democrats on what it's like to run for a Senate…" at bounding box center [371, 234] width 575 height 156
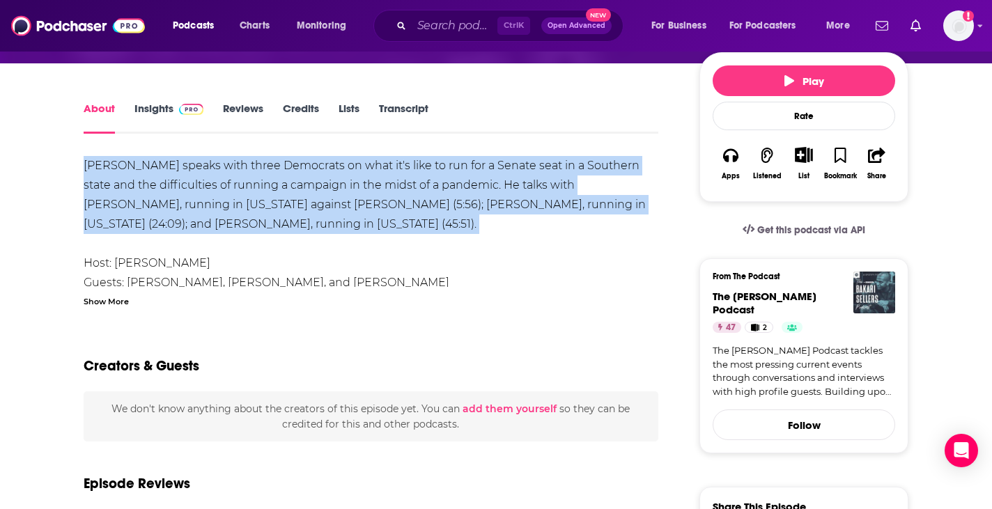
drag, startPoint x: 84, startPoint y: 171, endPoint x: 289, endPoint y: 222, distance: 211.7
click at [289, 222] on div "[PERSON_NAME] speaks with three Democrats on what it's like to run for a Senate…" at bounding box center [371, 234] width 575 height 156
drag, startPoint x: 289, startPoint y: 222, endPoint x: 79, endPoint y: 173, distance: 215.9
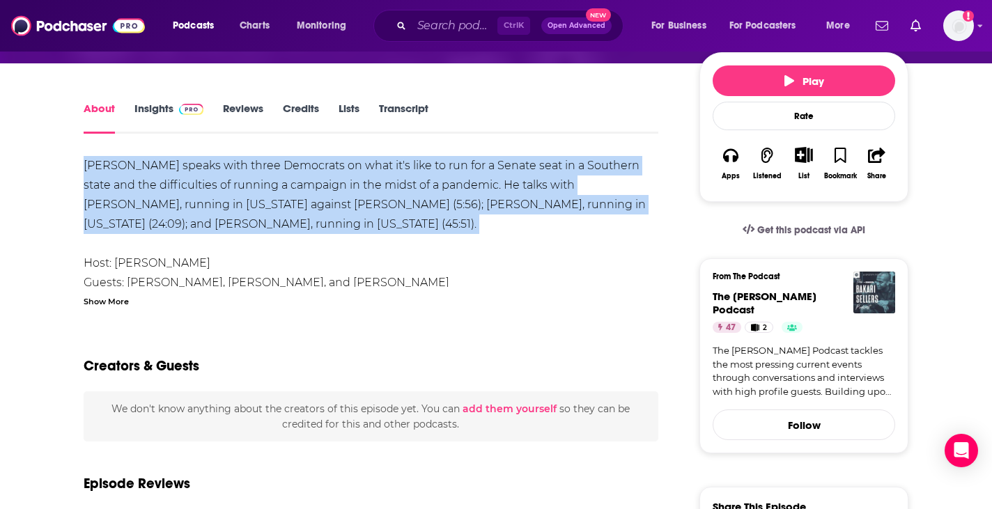
drag, startPoint x: 79, startPoint y: 173, endPoint x: 337, endPoint y: 227, distance: 264.1
click at [339, 231] on div "[PERSON_NAME] speaks with three Democrats on what it's like to run for a Senate…" at bounding box center [371, 234] width 575 height 156
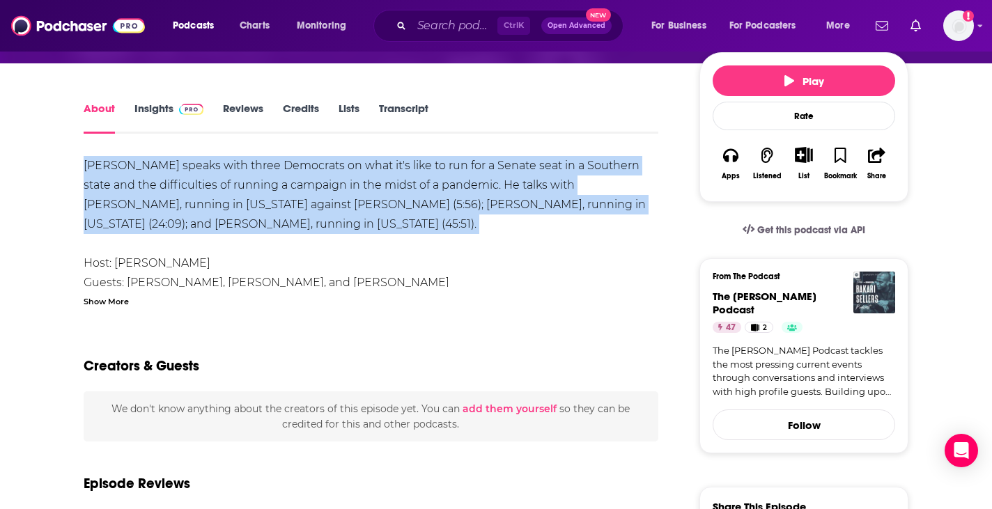
click at [339, 231] on div "[PERSON_NAME] speaks with three Democrats on what it's like to run for a Senate…" at bounding box center [371, 234] width 575 height 156
click at [288, 226] on div "[PERSON_NAME] speaks with three Democrats on what it's like to run for a Senate…" at bounding box center [371, 234] width 575 height 156
drag, startPoint x: 288, startPoint y: 226, endPoint x: 222, endPoint y: 197, distance: 71.7
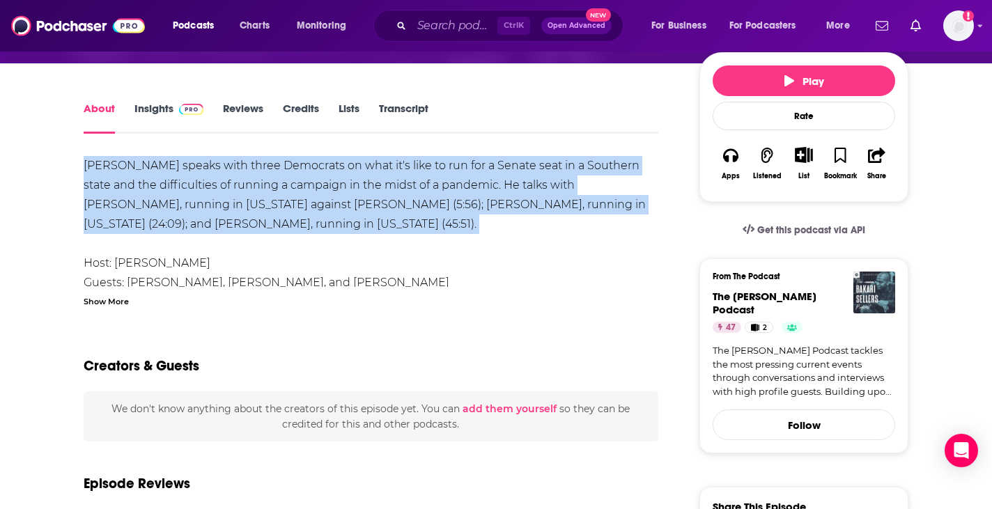
click at [222, 197] on div "[PERSON_NAME] speaks with three Democrats on what it's like to run for a Senate…" at bounding box center [371, 234] width 575 height 156
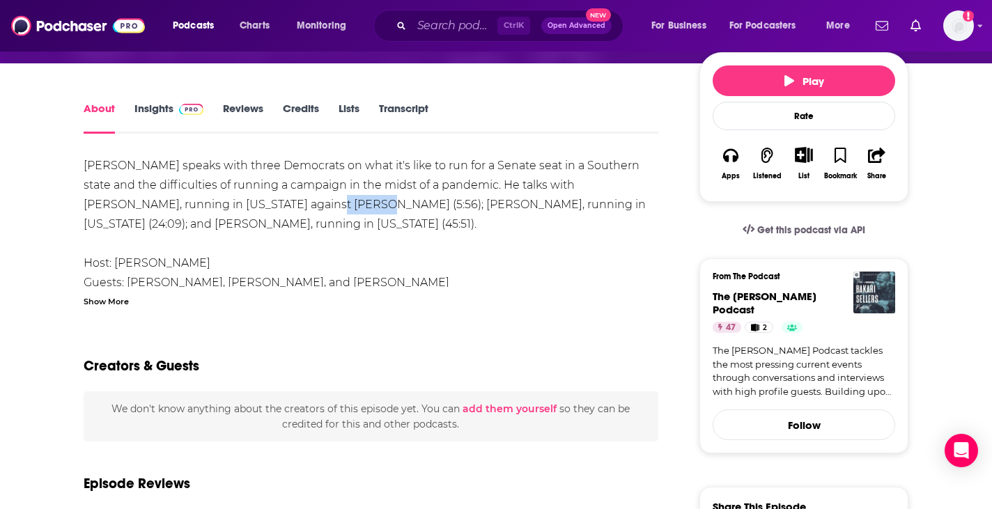
click at [222, 197] on div "[PERSON_NAME] speaks with three Democrats on what it's like to run for a Senate…" at bounding box center [371, 234] width 575 height 156
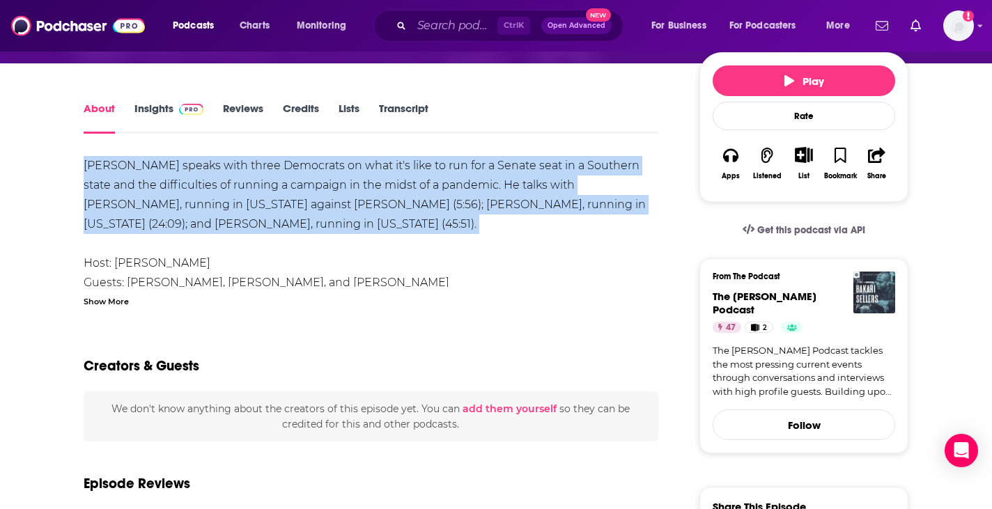
click at [222, 197] on div "[PERSON_NAME] speaks with three Democrats on what it's like to run for a Senate…" at bounding box center [371, 234] width 575 height 156
click at [265, 214] on div "[PERSON_NAME] speaks with three Democrats on what it's like to run for a Senate…" at bounding box center [371, 234] width 575 height 156
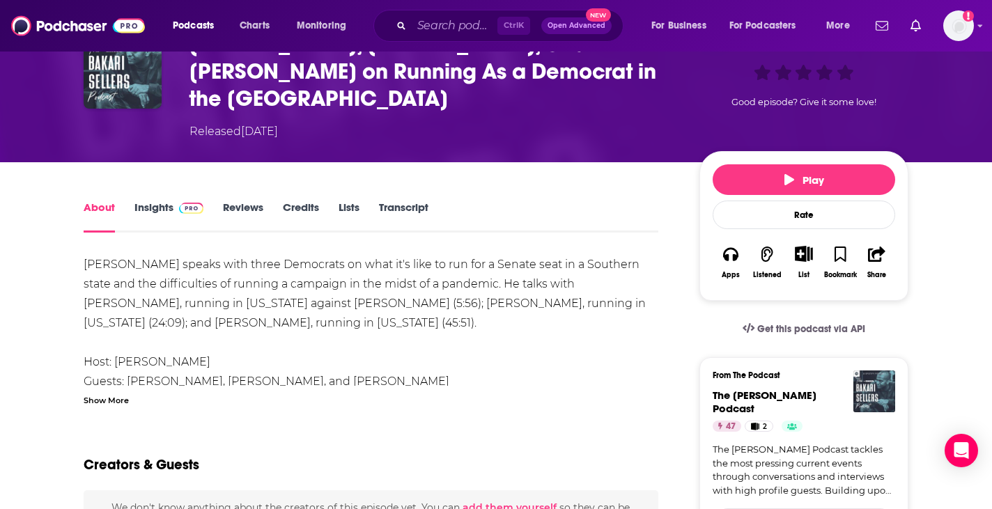
scroll to position [0, 0]
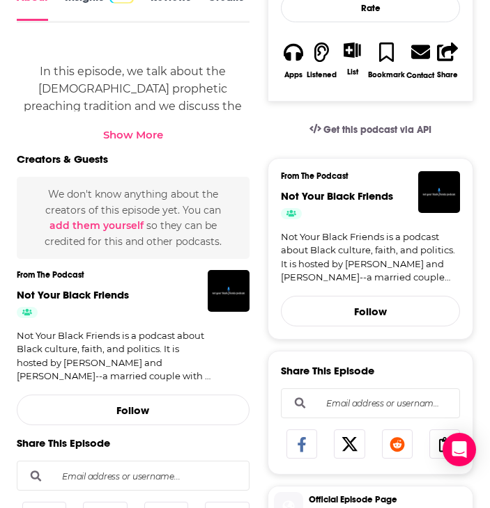
scroll to position [632, 0]
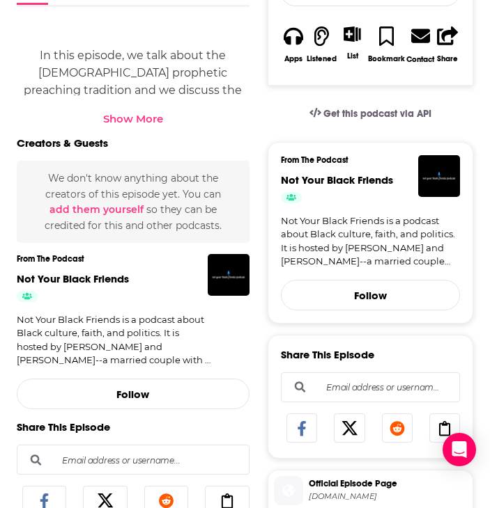
click at [148, 125] on div "Show More" at bounding box center [133, 118] width 60 height 13
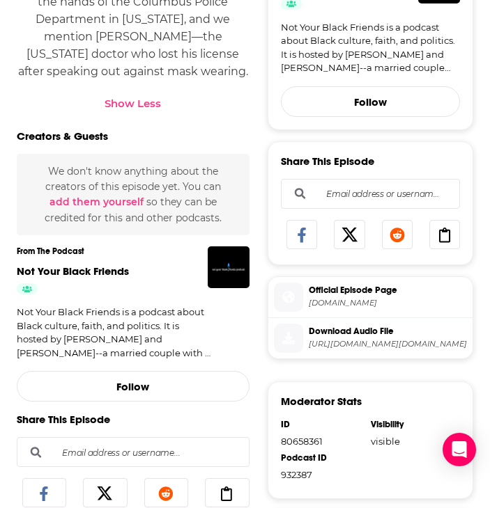
scroll to position [826, 0]
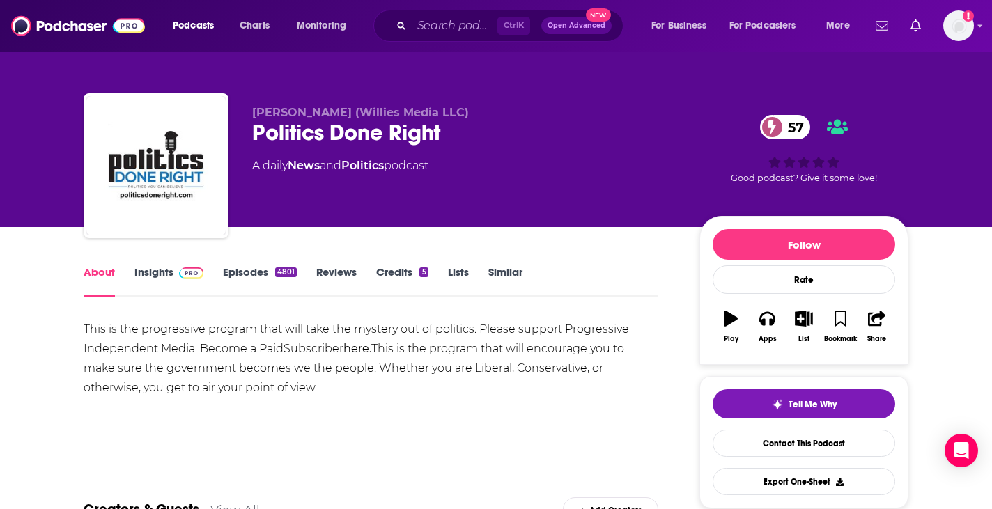
click at [157, 267] on link "Insights" at bounding box center [168, 281] width 69 height 32
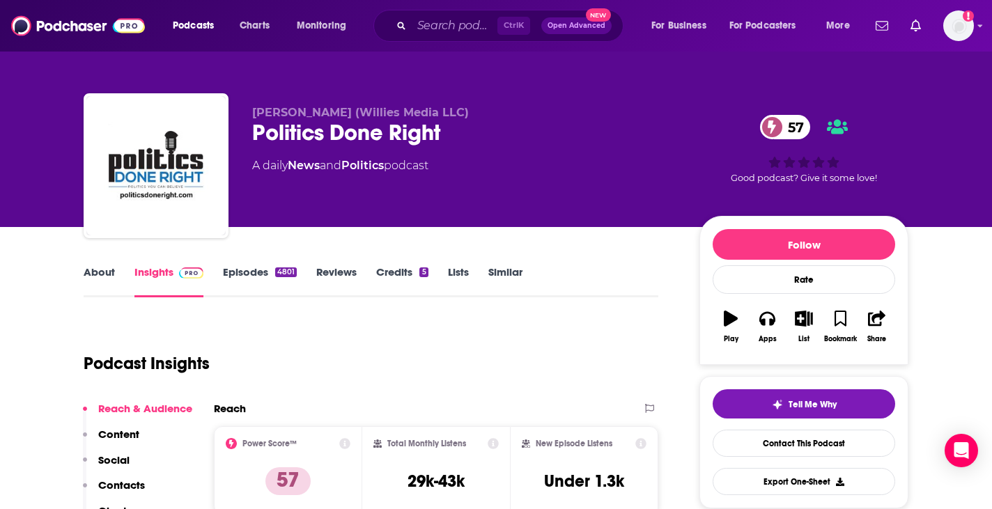
click at [260, 267] on link "Episodes 4801" at bounding box center [260, 281] width 74 height 32
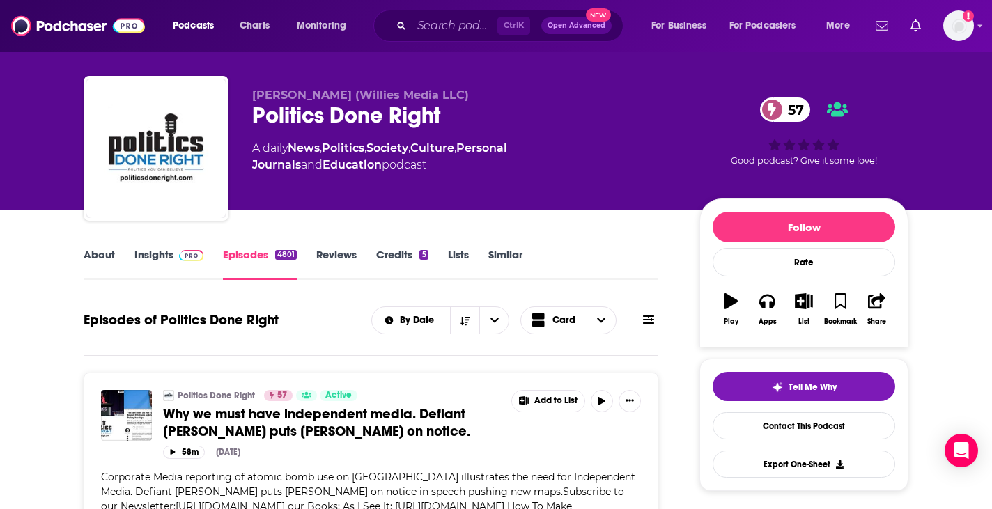
scroll to position [17, 0]
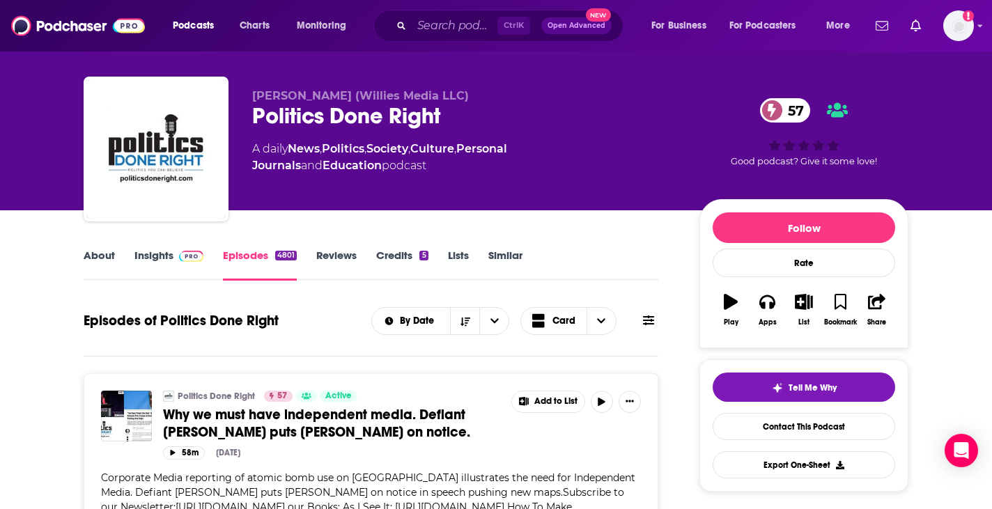
click at [104, 254] on link "About" at bounding box center [99, 265] width 31 height 32
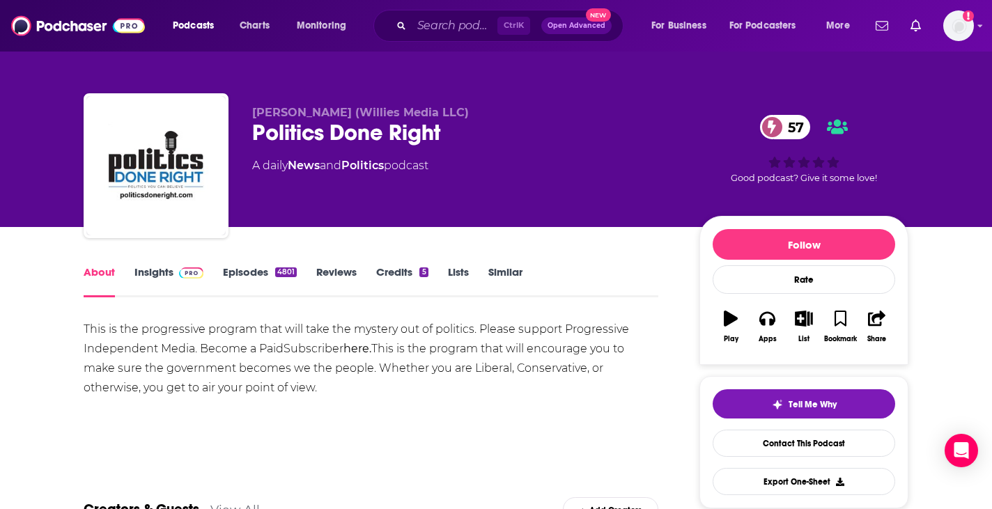
click at [309, 126] on div "Politics Done Right 57" at bounding box center [464, 132] width 425 height 27
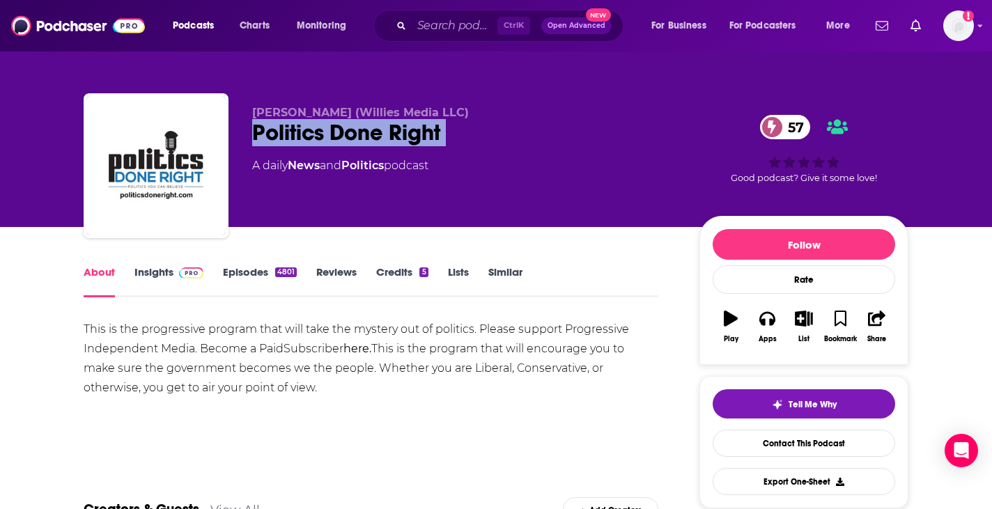
click at [309, 126] on div "Politics Done Right 57" at bounding box center [464, 132] width 425 height 27
copy div "Politics Done Right 57"
click at [800, 319] on icon "button" at bounding box center [803, 318] width 17 height 15
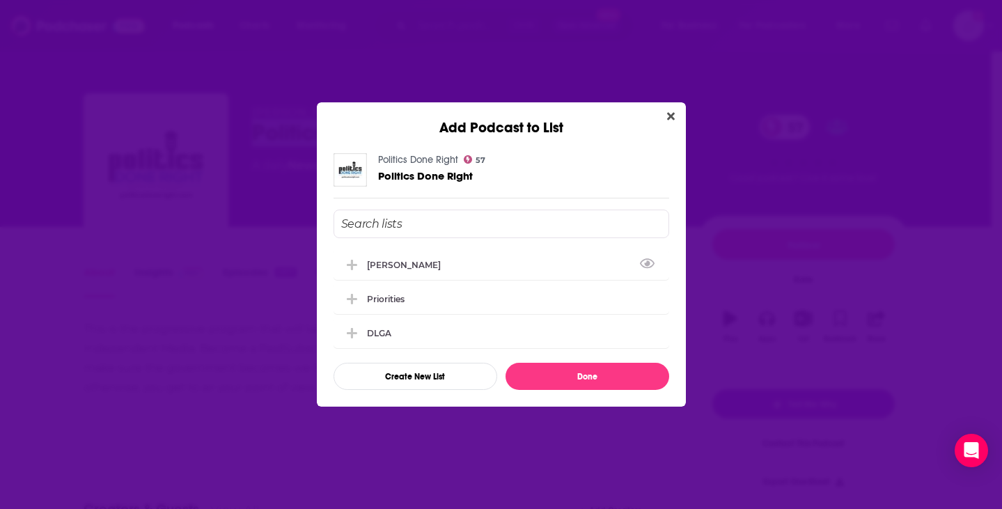
click at [534, 251] on div "[PERSON_NAME]" at bounding box center [502, 264] width 336 height 31
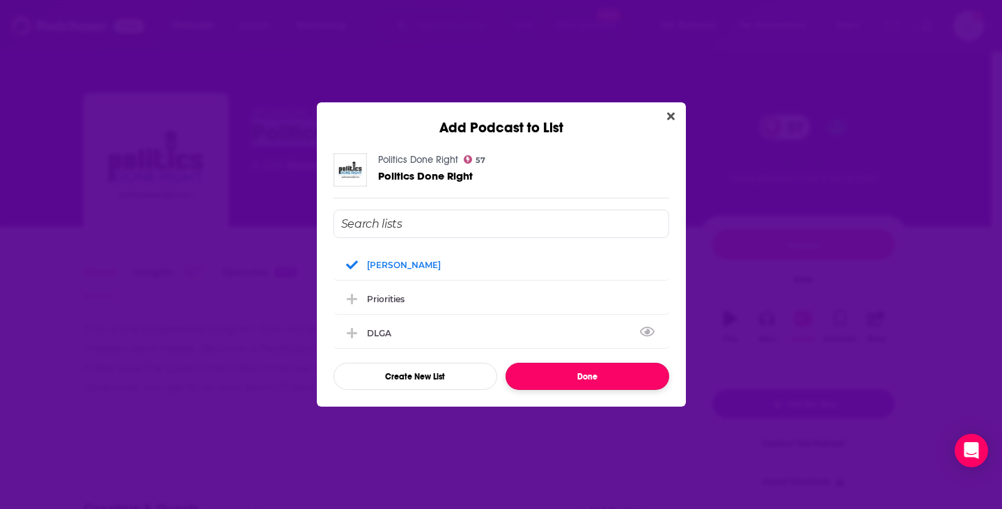
click at [578, 385] on button "Done" at bounding box center [588, 376] width 164 height 27
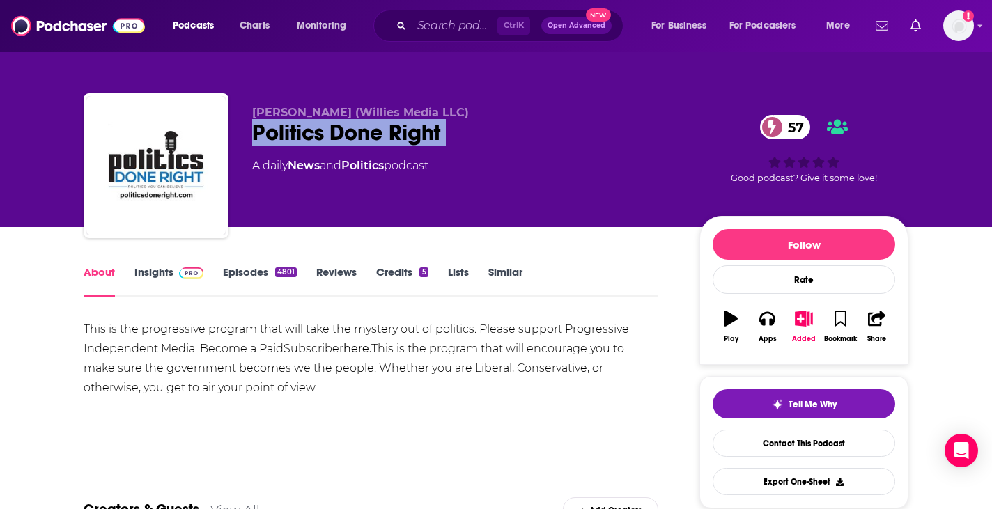
click at [265, 284] on link "Episodes 4801" at bounding box center [260, 281] width 74 height 32
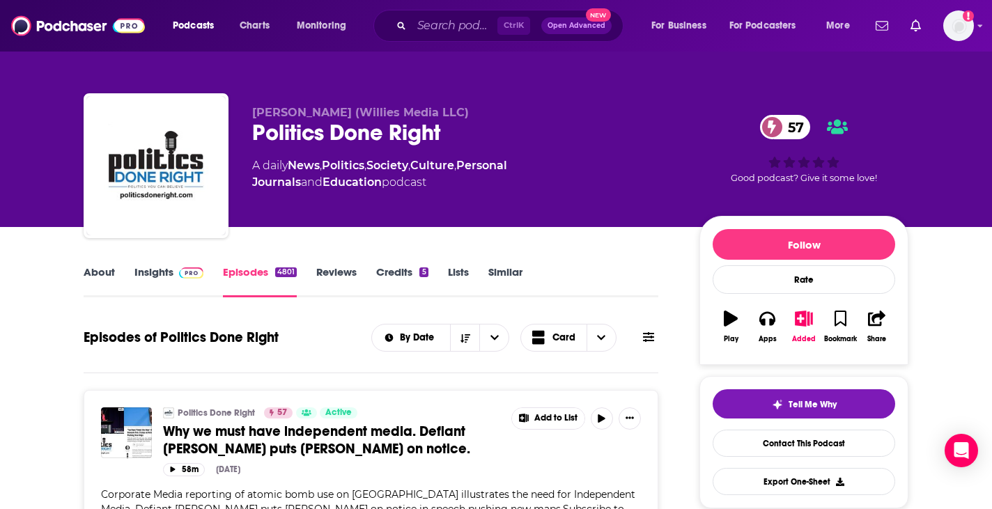
click at [346, 137] on div "Politics Done Right 57" at bounding box center [464, 132] width 425 height 27
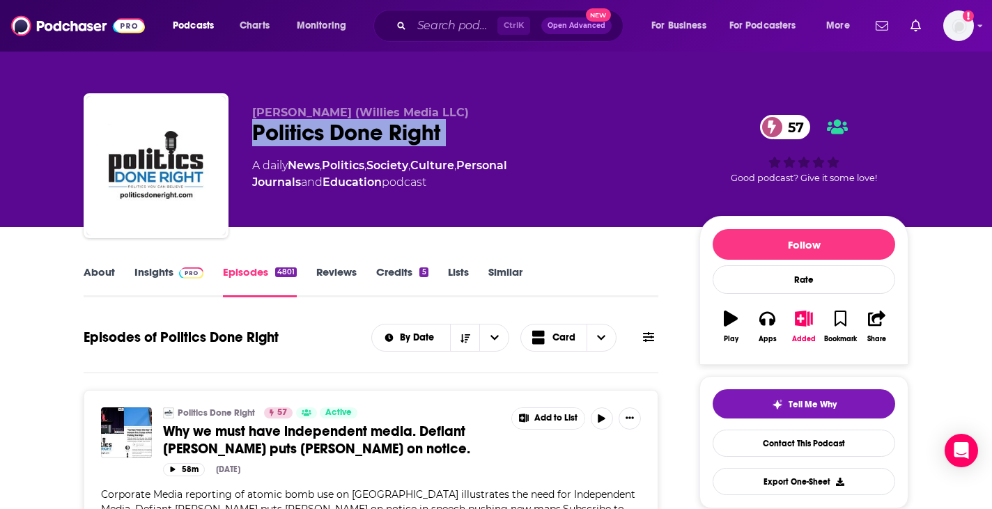
click at [346, 137] on div "Politics Done Right 57" at bounding box center [464, 132] width 425 height 27
copy div "Politics Done Right 57"
